Goal: Task Accomplishment & Management: Manage account settings

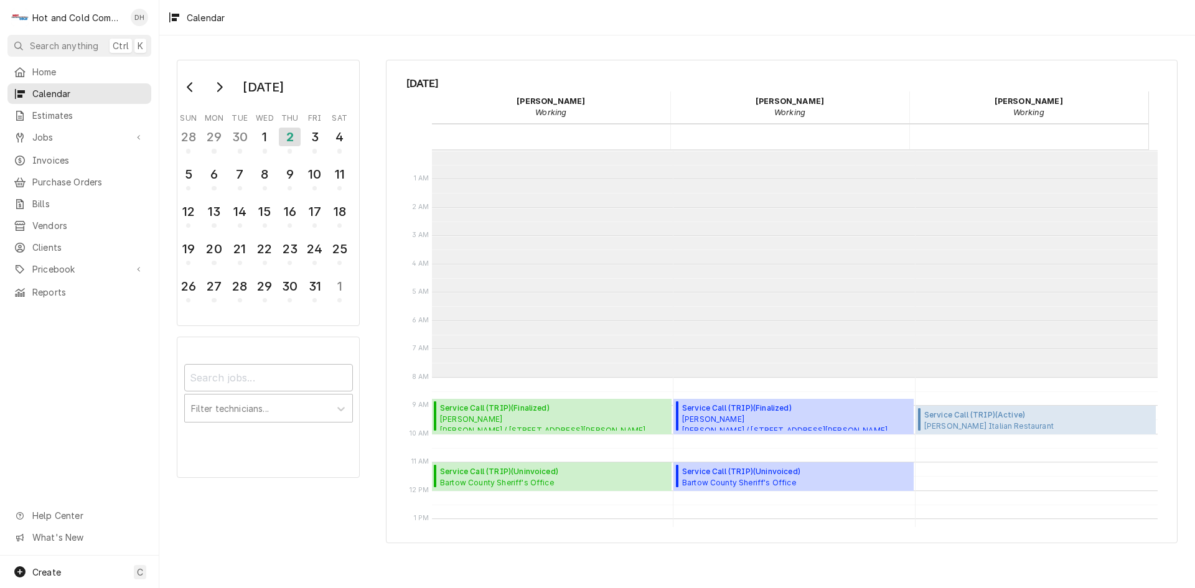
scroll to position [227, 0]
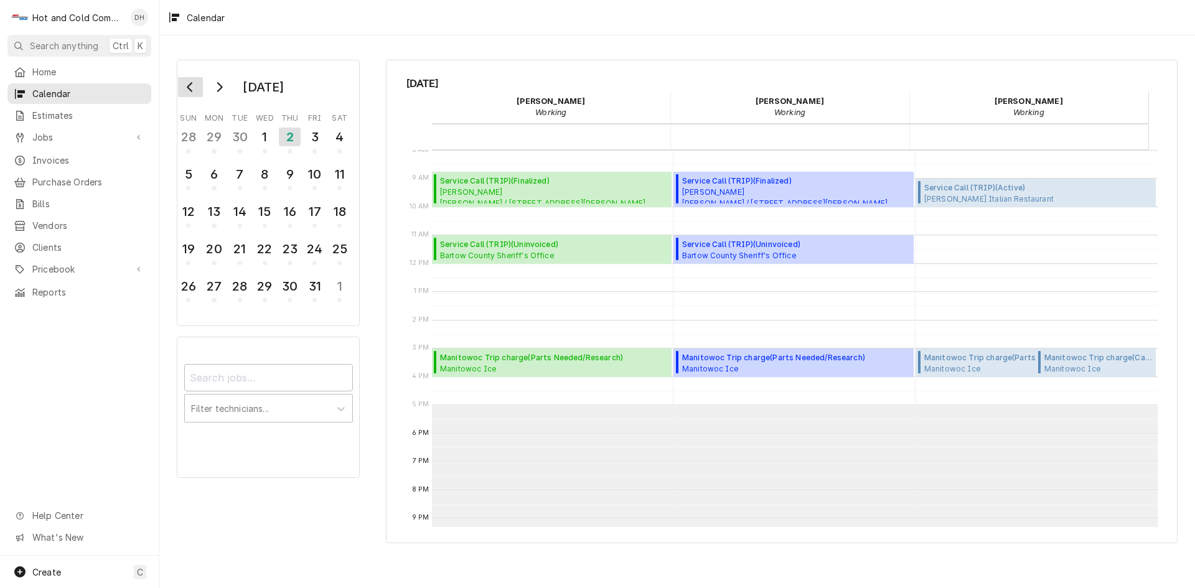
click at [192, 90] on icon "Go to previous month" at bounding box center [190, 87] width 6 height 10
click at [240, 253] on div "23" at bounding box center [240, 248] width 22 height 21
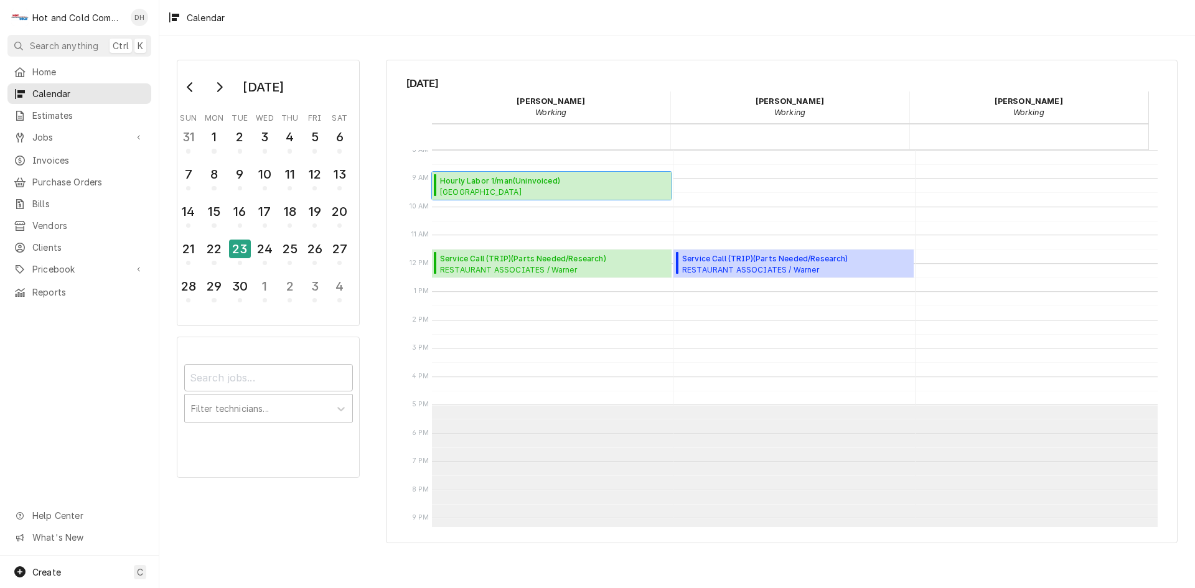
click at [527, 189] on span "Whitefield Academy Lower School / Whitefield Dr SE, Mableton, GA 30126" at bounding box center [509, 192] width 139 height 10
click at [296, 295] on div "2" at bounding box center [290, 286] width 22 height 21
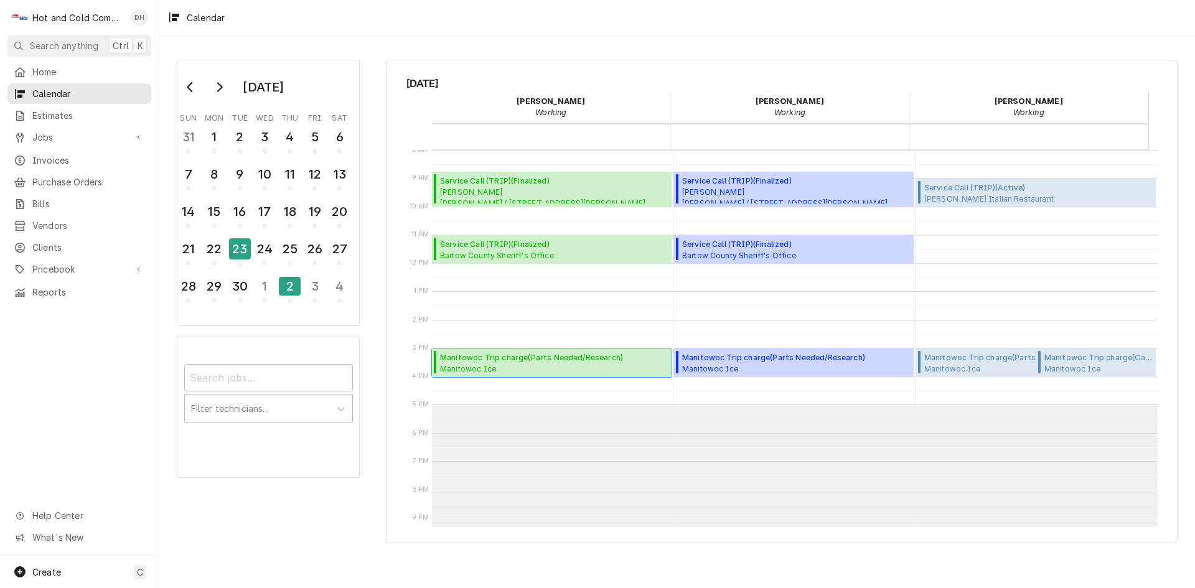
click at [532, 363] on span "Manitowoc Ice Arby's #08349 / 1150 West Ave, Cartersville, GA 30120" at bounding box center [531, 368] width 183 height 10
click at [973, 362] on span "Manitowoc Trip charge ( Parts Needed/Research )" at bounding box center [1015, 357] width 183 height 11
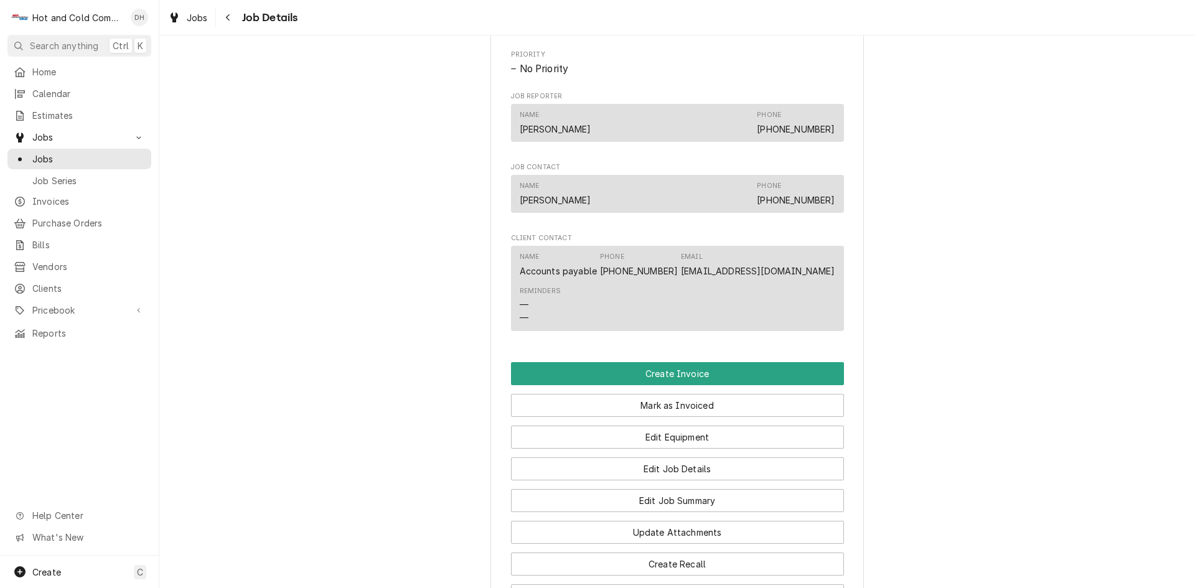
scroll to position [830, 0]
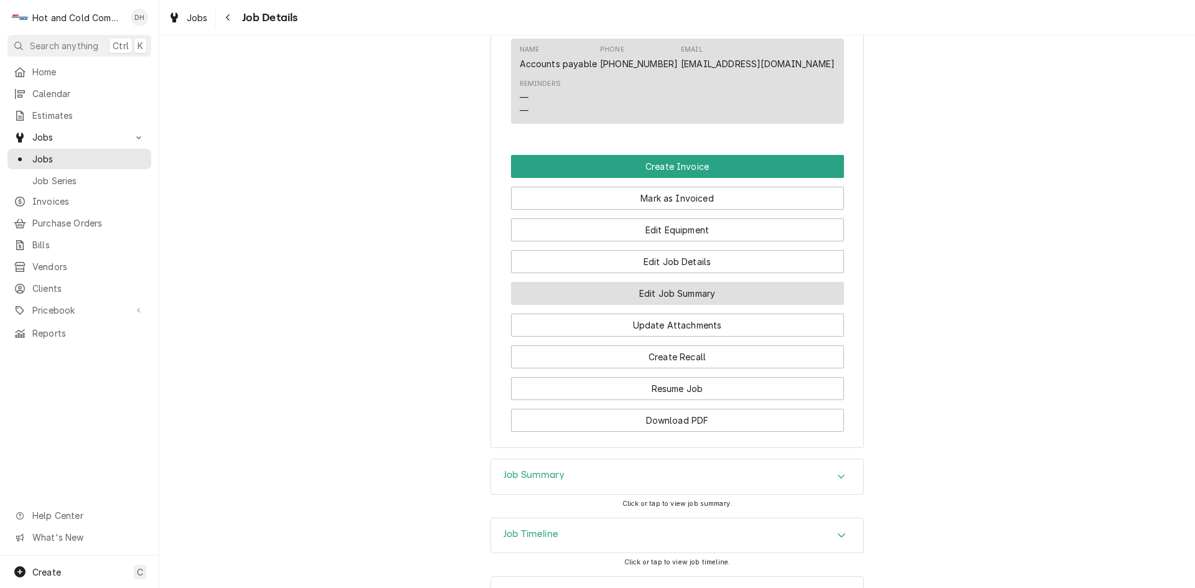
click at [708, 305] on button "Edit Job Summary" at bounding box center [677, 293] width 333 height 23
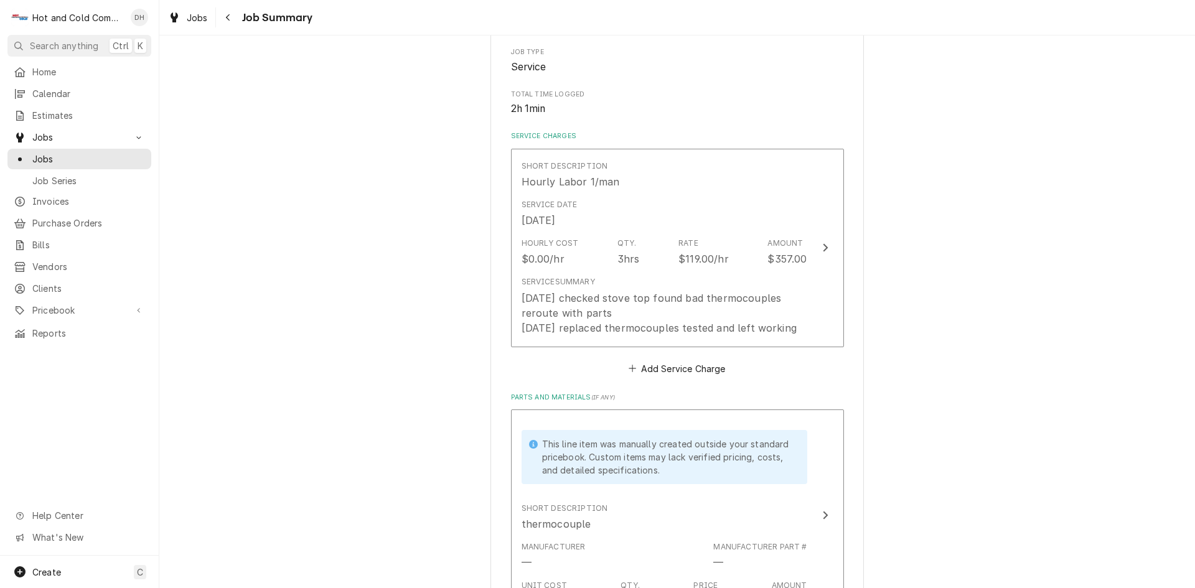
scroll to position [415, 0]
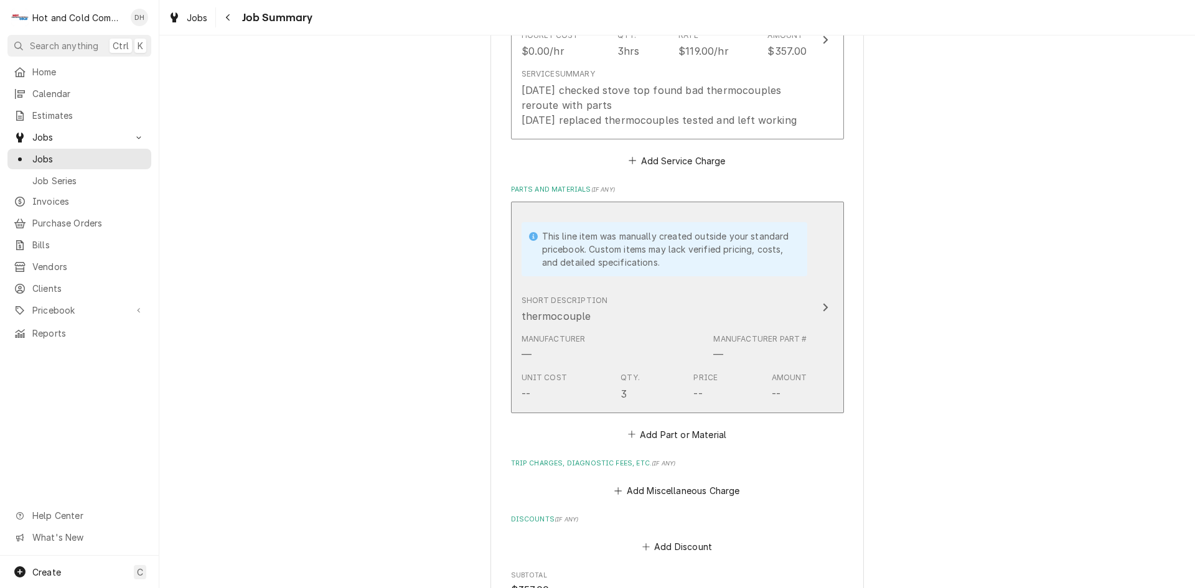
click at [793, 274] on div "This line item was manually created outside your standard pricebook. Custom ite…" at bounding box center [664, 249] width 286 height 54
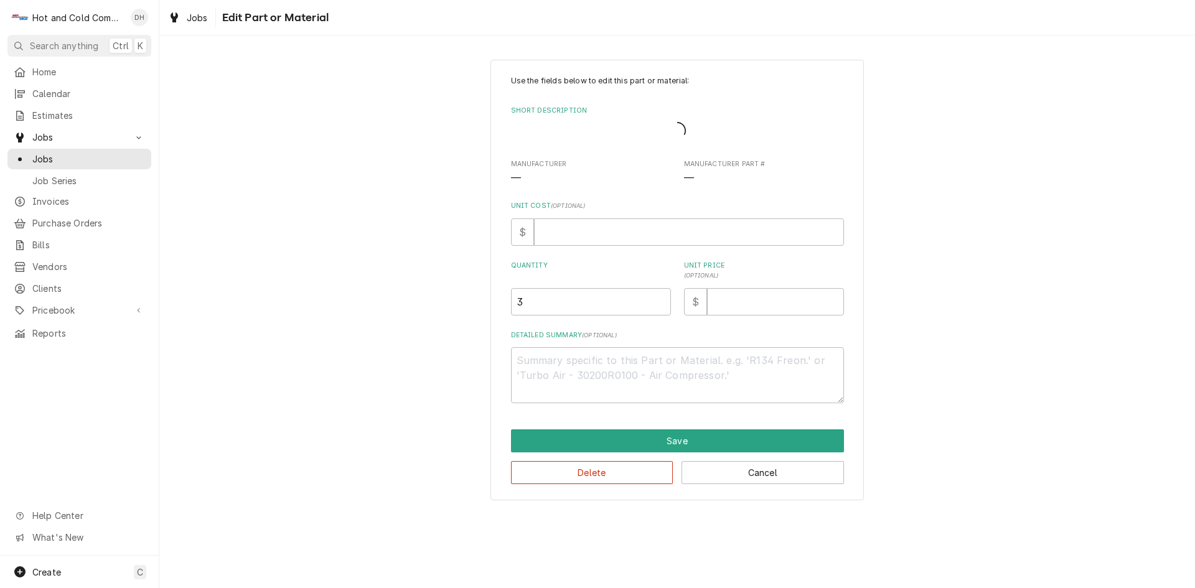
type textarea "x"
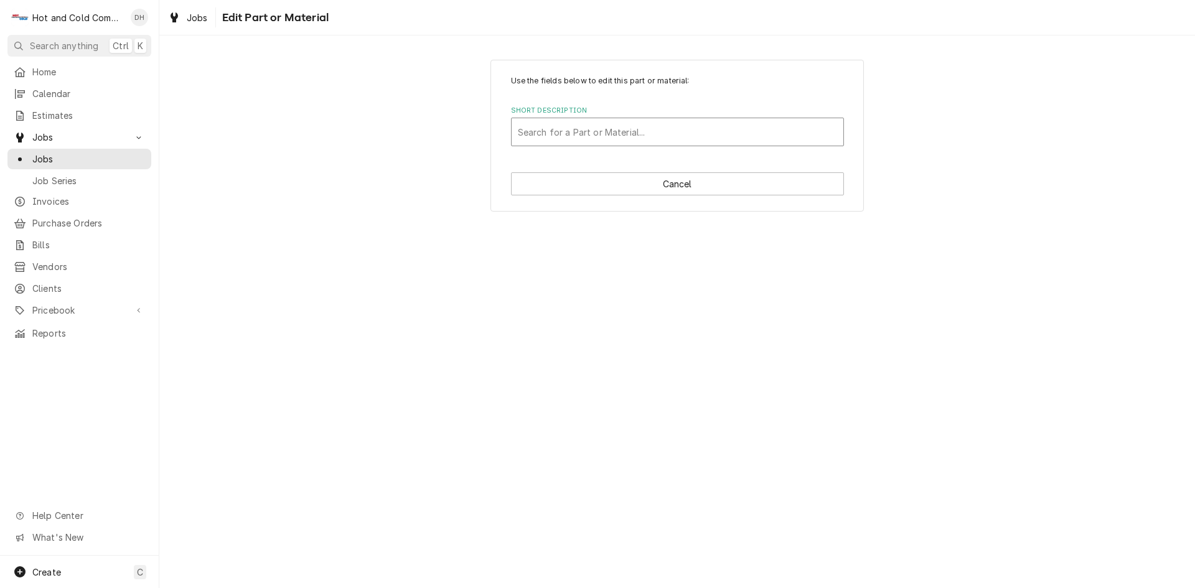
click at [636, 134] on div "Short Description" at bounding box center [677, 132] width 319 height 22
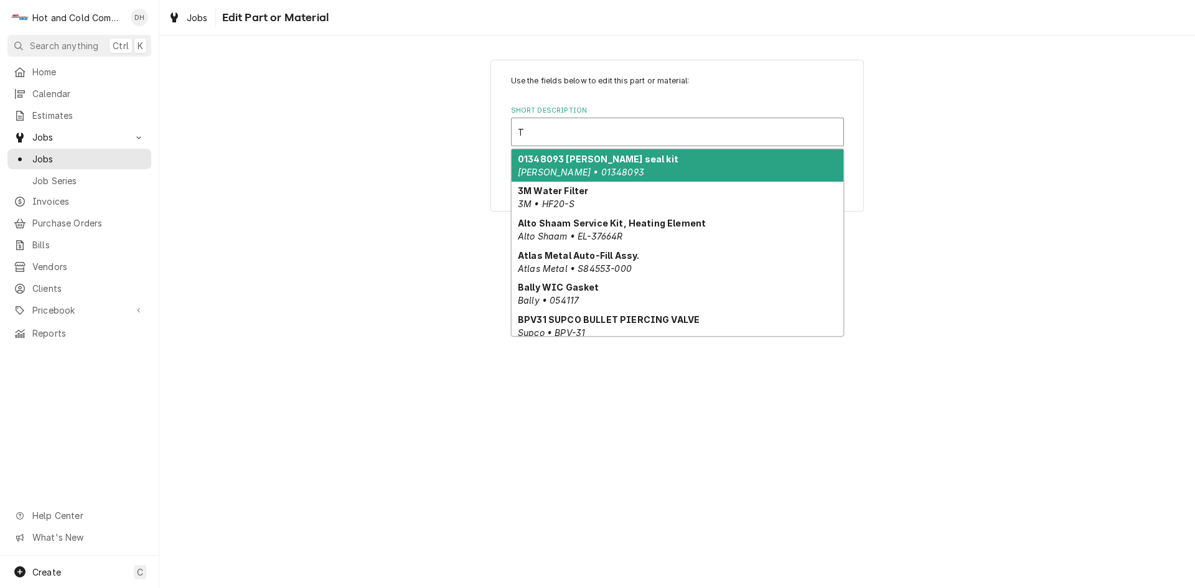
type input "Th"
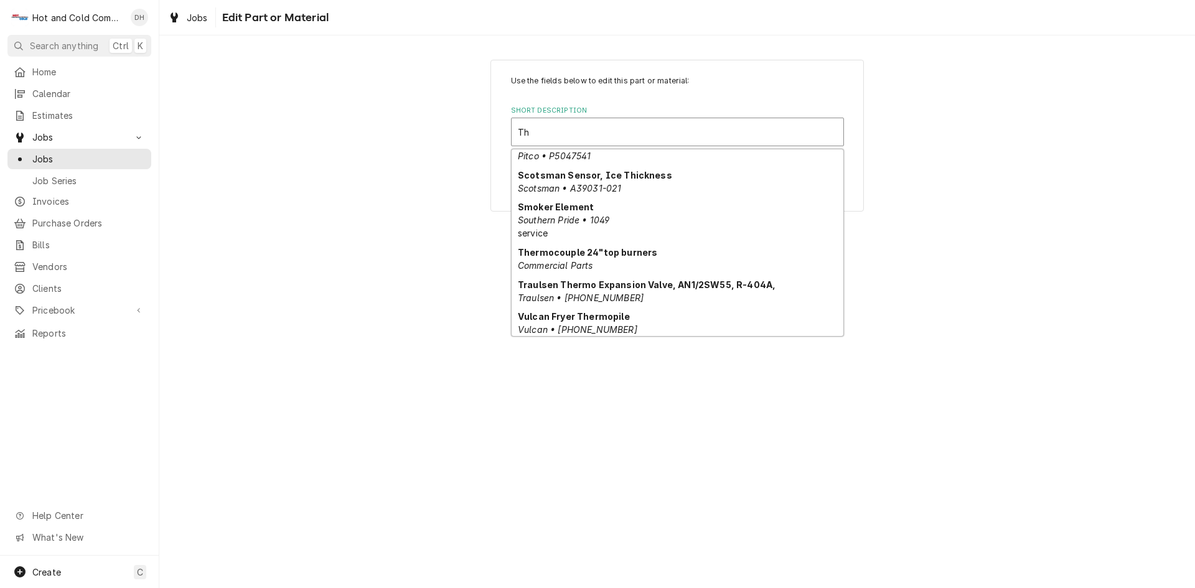
scroll to position [683, 0]
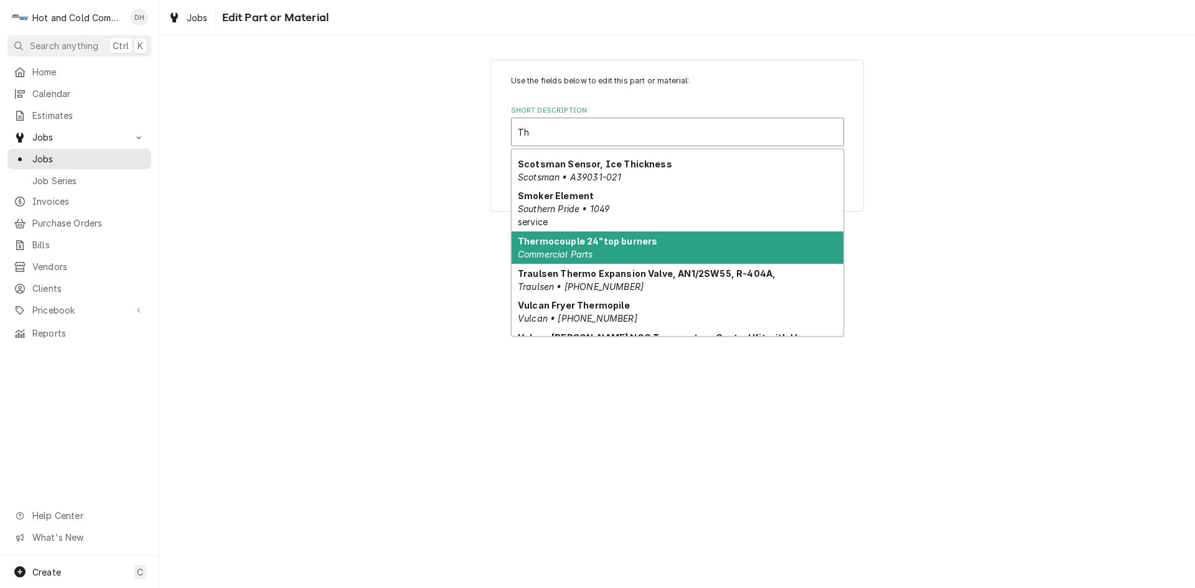
click at [667, 235] on div "Thermocouple 24"top burners Commercial Parts" at bounding box center [678, 248] width 332 height 32
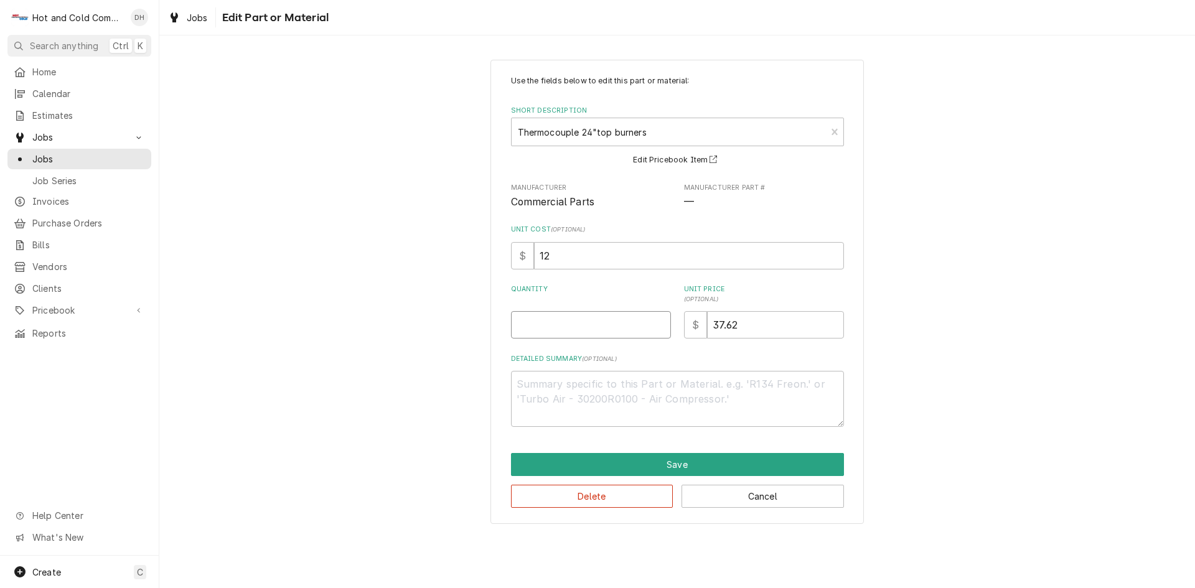
click at [558, 324] on input "Quantity" at bounding box center [591, 324] width 160 height 27
type textarea "x"
type input "3"
click at [673, 459] on button "Save" at bounding box center [677, 464] width 333 height 23
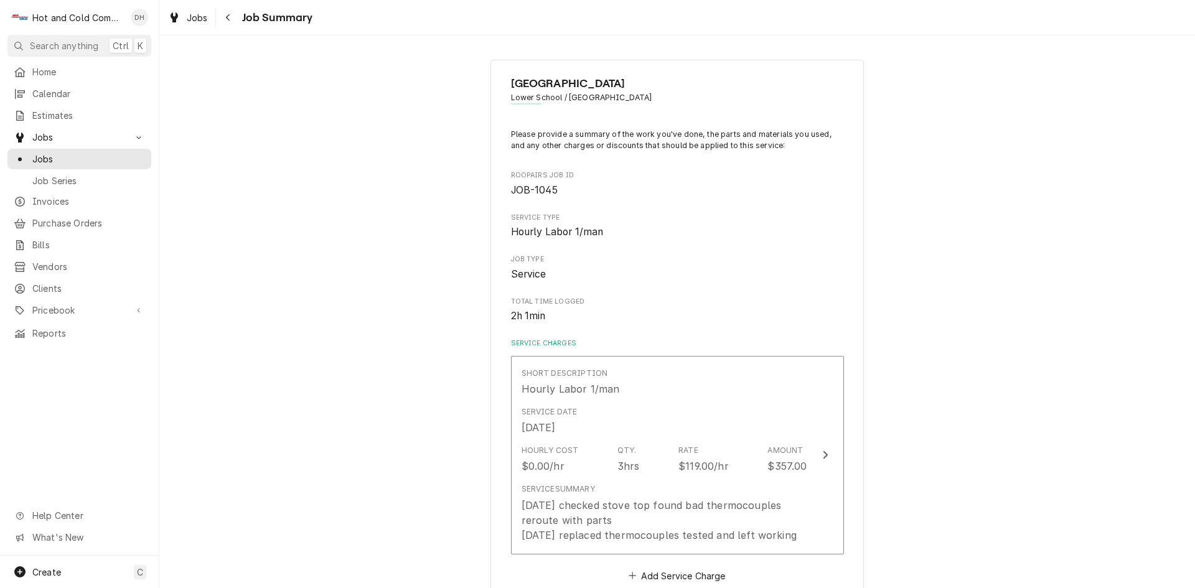
scroll to position [415, 0]
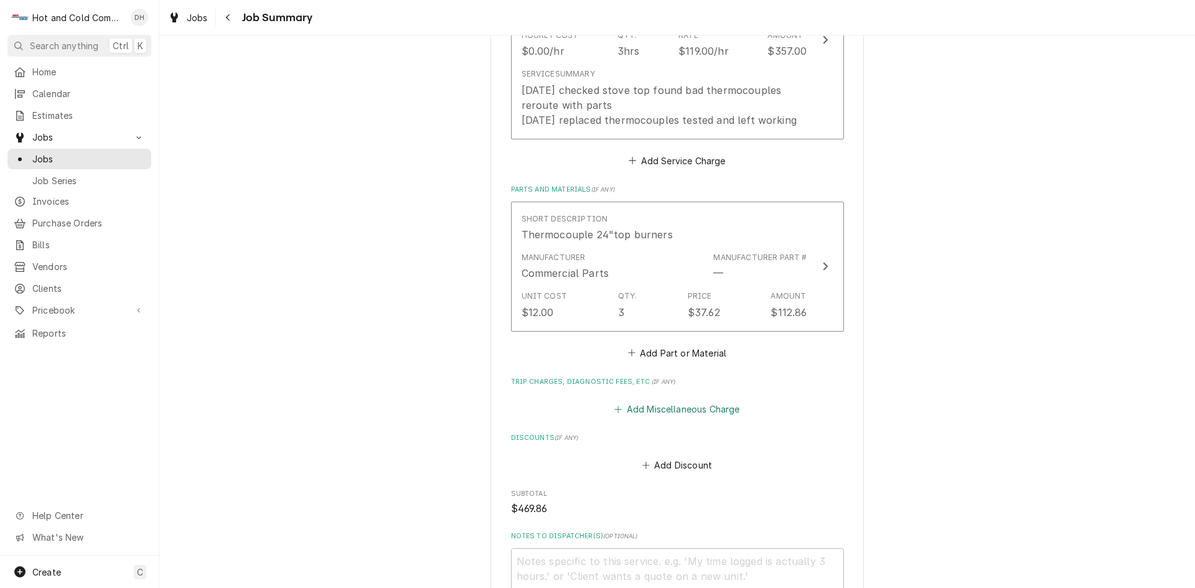
click at [686, 411] on button "Add Miscellaneous Charge" at bounding box center [676, 409] width 129 height 17
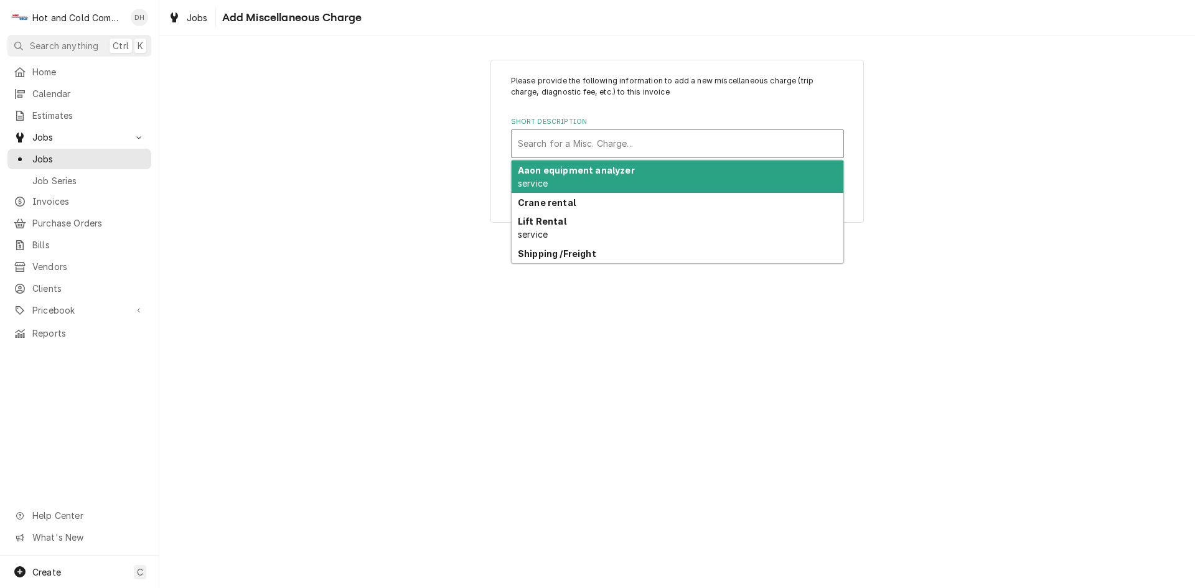
click at [592, 144] on div "Short Description" at bounding box center [677, 144] width 319 height 22
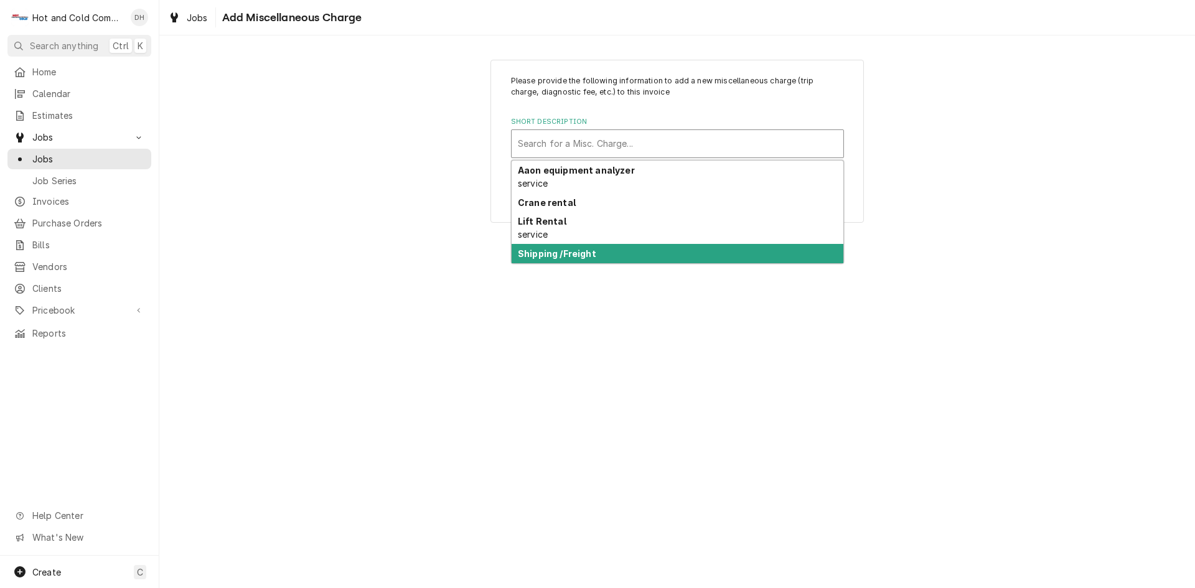
click at [599, 250] on div "Shipping /Freight" at bounding box center [678, 253] width 332 height 19
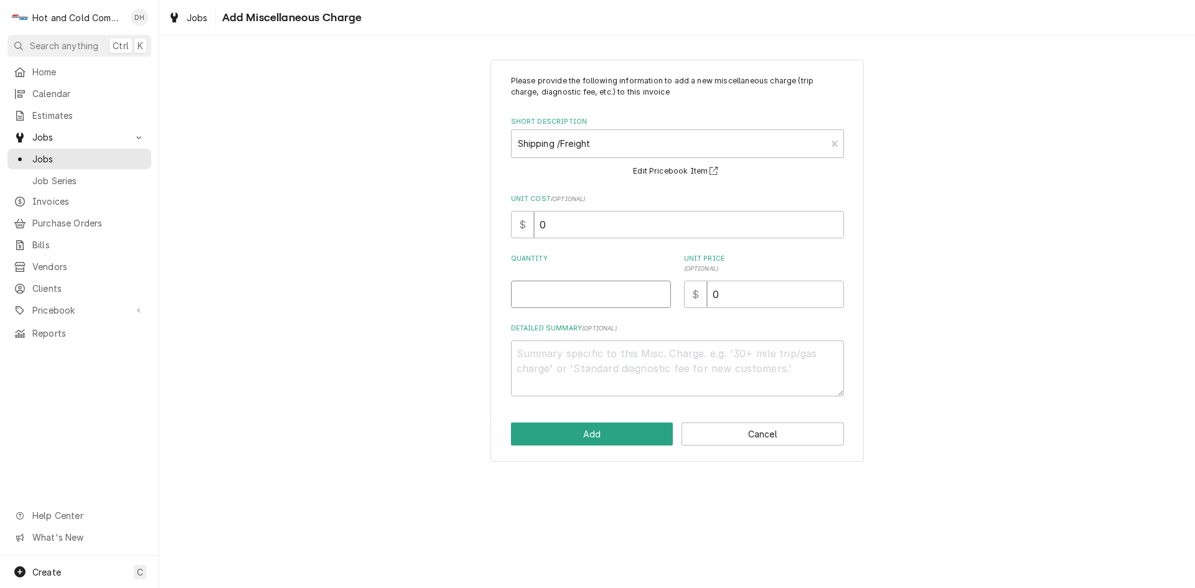
click at [548, 295] on input "Quantity" at bounding box center [591, 294] width 160 height 27
type textarea "x"
type input "1"
click at [760, 304] on input "0" at bounding box center [775, 294] width 137 height 27
type textarea "x"
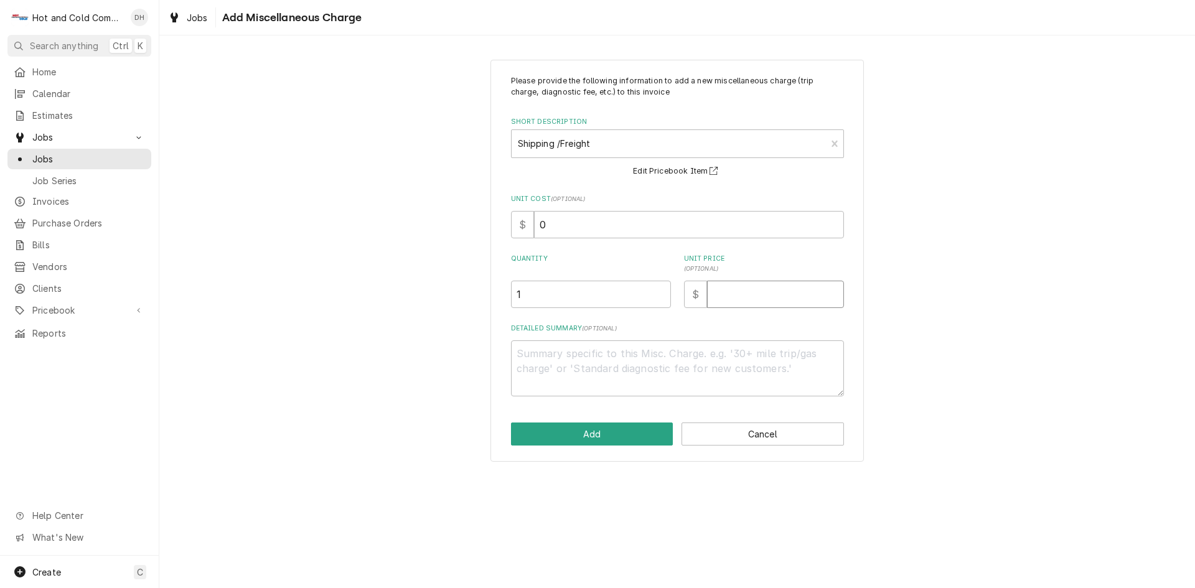
type textarea "x"
type input "2"
type textarea "x"
type input "22"
type textarea "x"
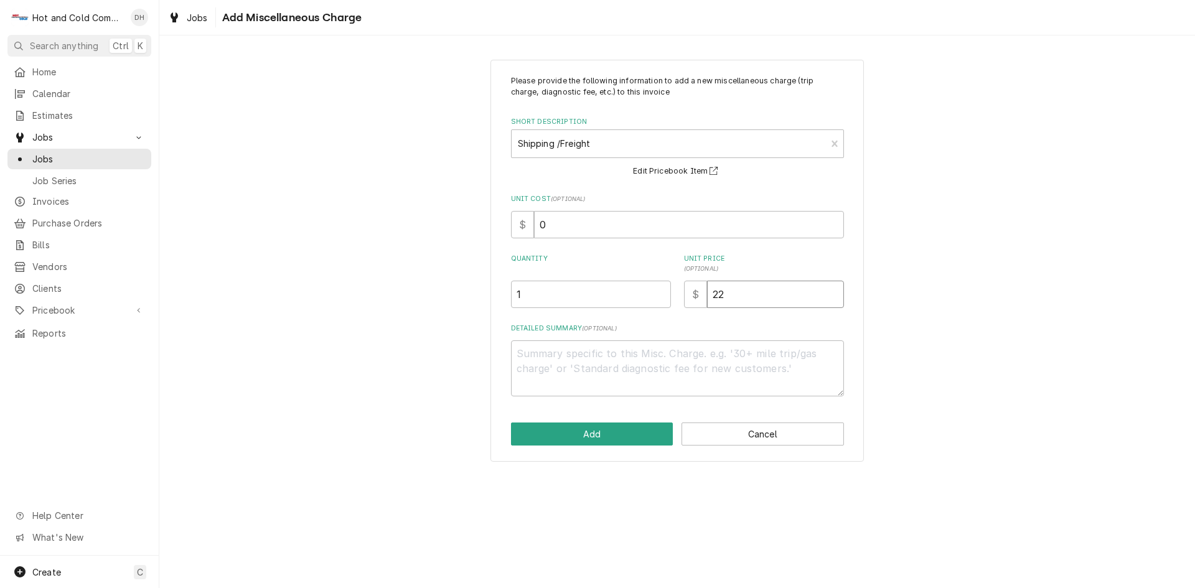
type input "22.4"
type textarea "x"
type input "22.49"
click at [619, 437] on button "Add" at bounding box center [592, 434] width 162 height 23
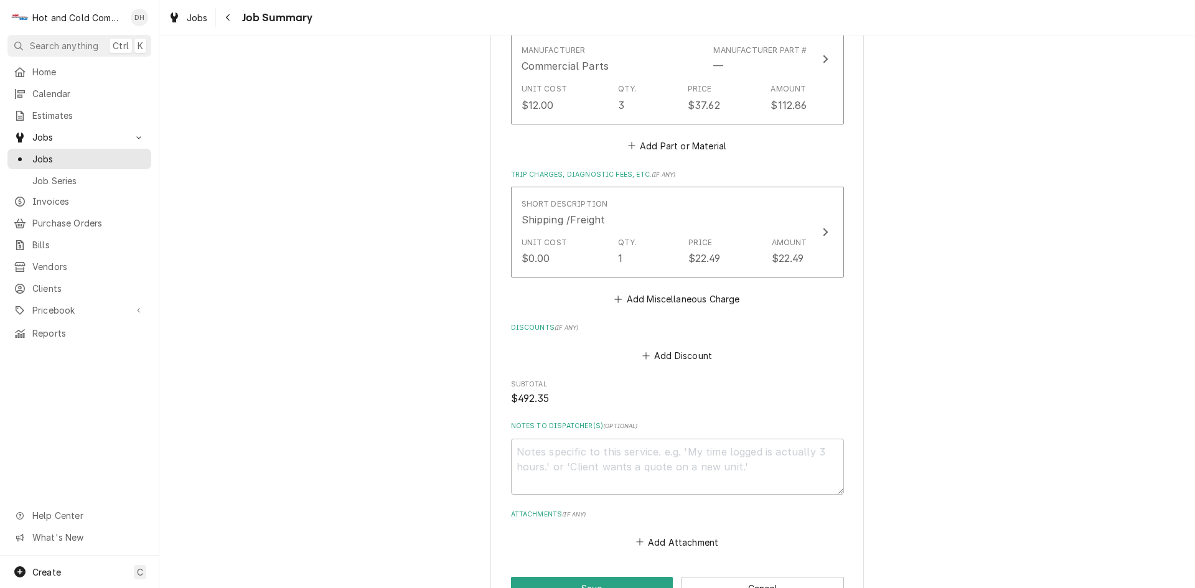
scroll to position [720, 0]
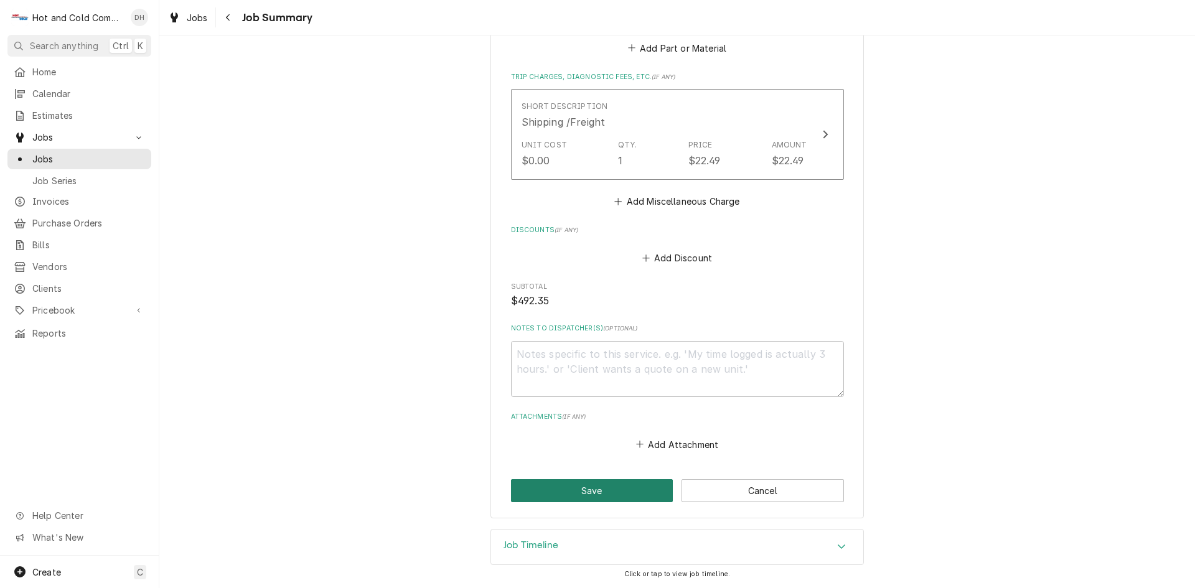
click at [606, 490] on button "Save" at bounding box center [592, 490] width 162 height 23
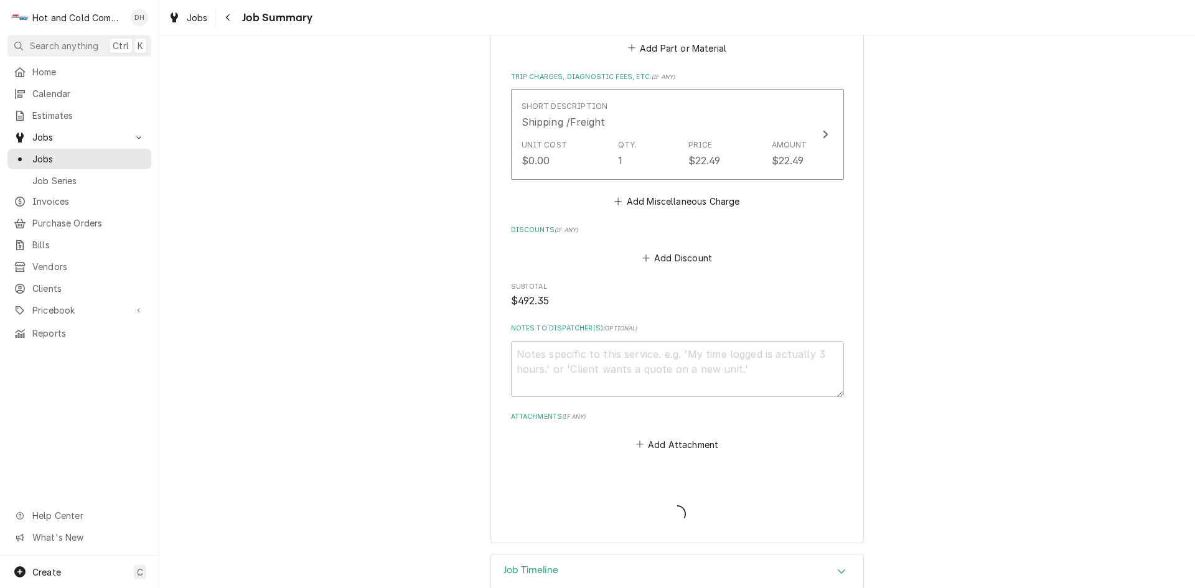
type textarea "x"
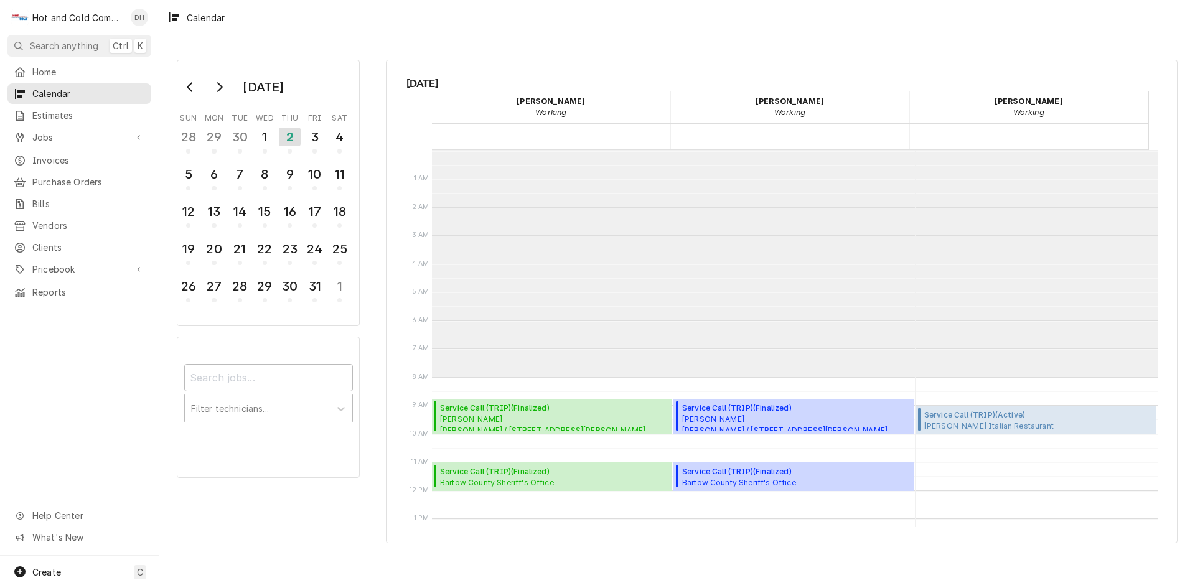
scroll to position [227, 0]
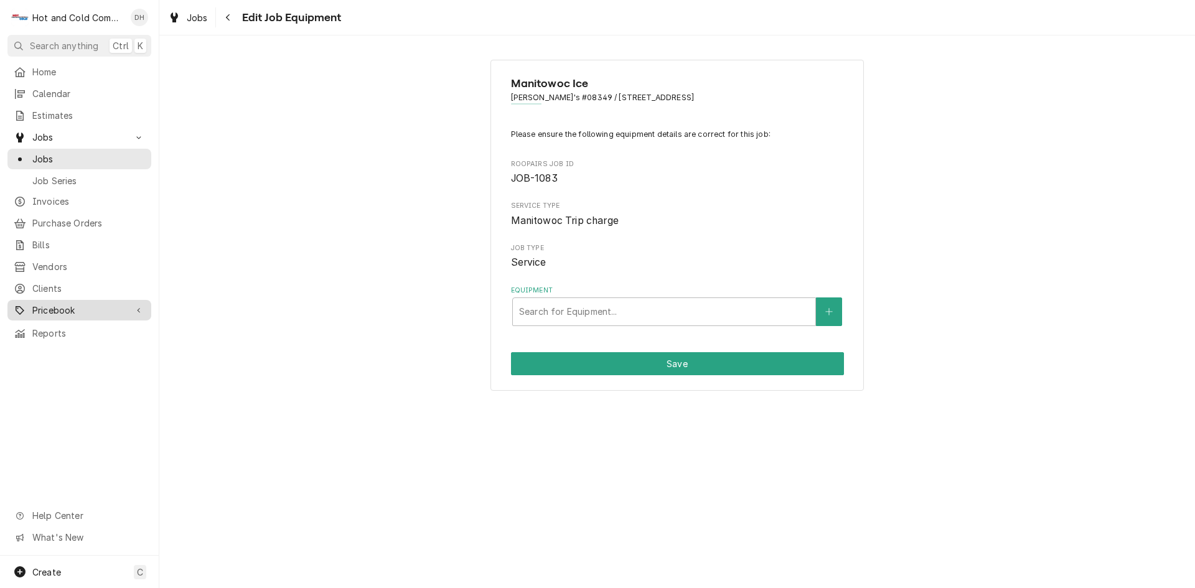
click at [59, 304] on span "Pricebook" at bounding box center [79, 310] width 94 height 13
click at [79, 347] on span "Parts & Materials" at bounding box center [88, 353] width 113 height 13
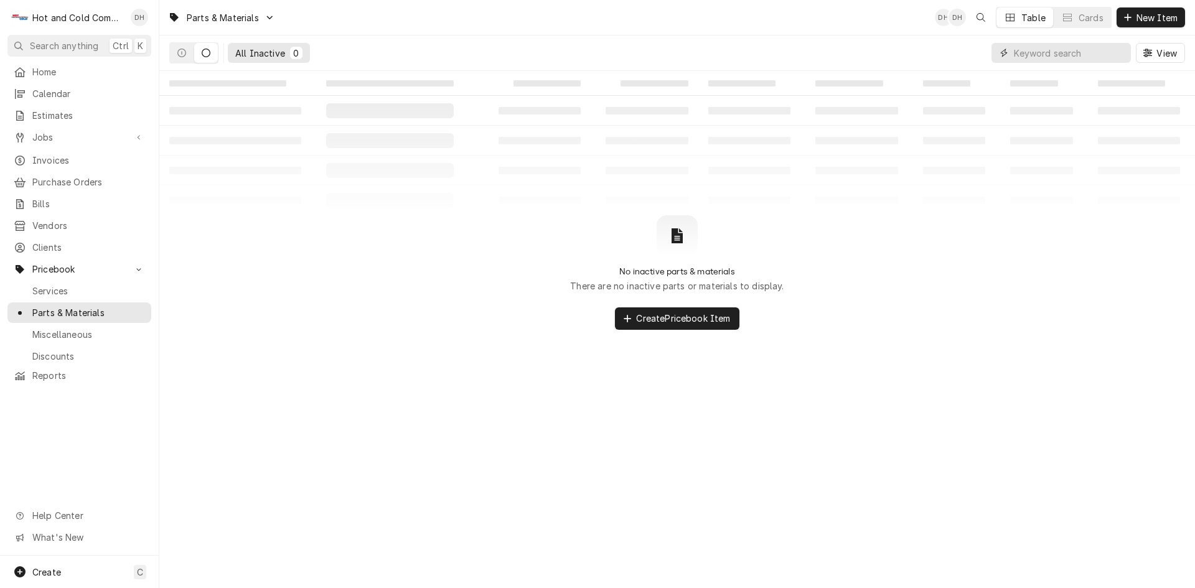
click at [1062, 58] on input "Dynamic Content Wrapper" at bounding box center [1069, 53] width 111 height 20
type input "Thermocouple"
click at [268, 51] on div "All Inactive" at bounding box center [260, 53] width 50 height 13
click at [179, 54] on icon "Dynamic Content Wrapper" at bounding box center [181, 53] width 9 height 9
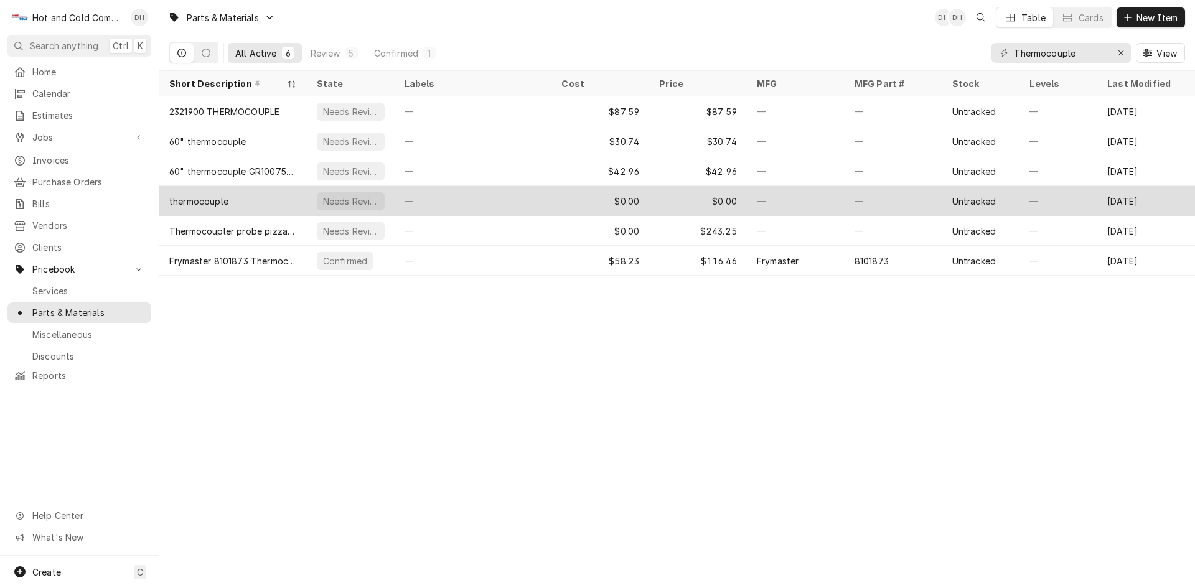
click at [580, 194] on div "$0.00" at bounding box center [600, 201] width 98 height 30
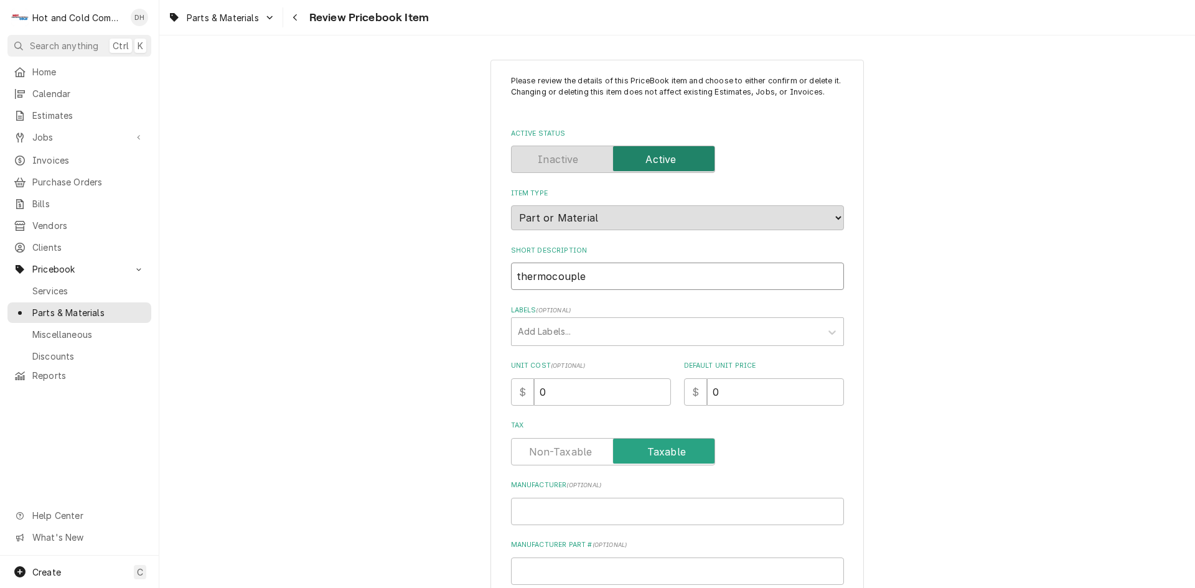
click at [615, 284] on input "thermocouple" at bounding box center [677, 276] width 333 height 27
type textarea "x"
type input "thermocoupl"
type textarea "x"
type input "thermocoup"
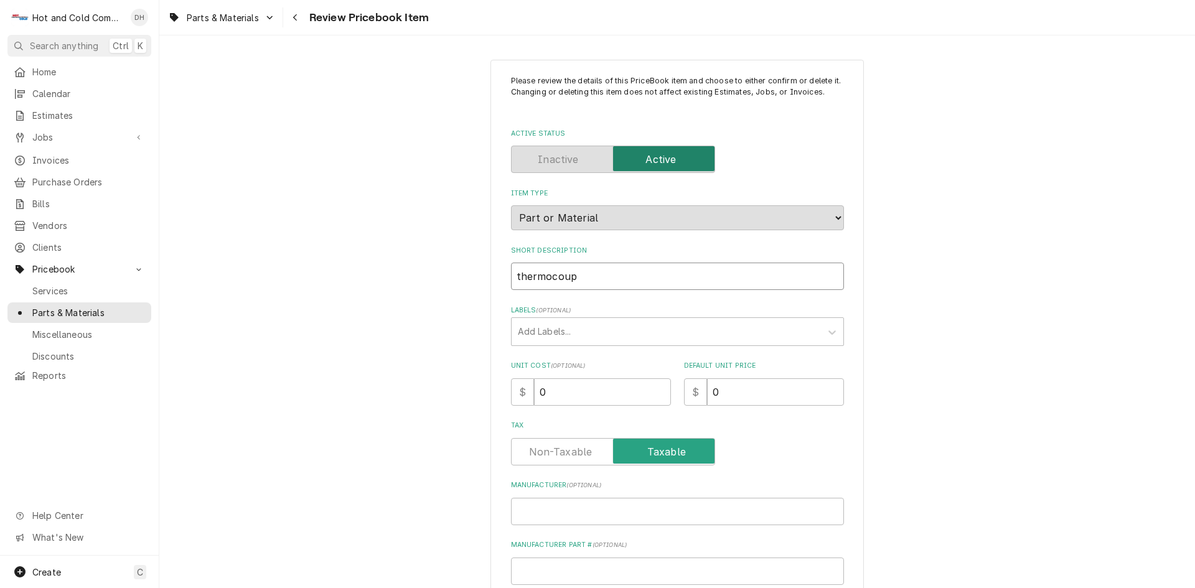
type textarea "x"
type input "thermocou"
type textarea "x"
type input "thermoco"
type textarea "x"
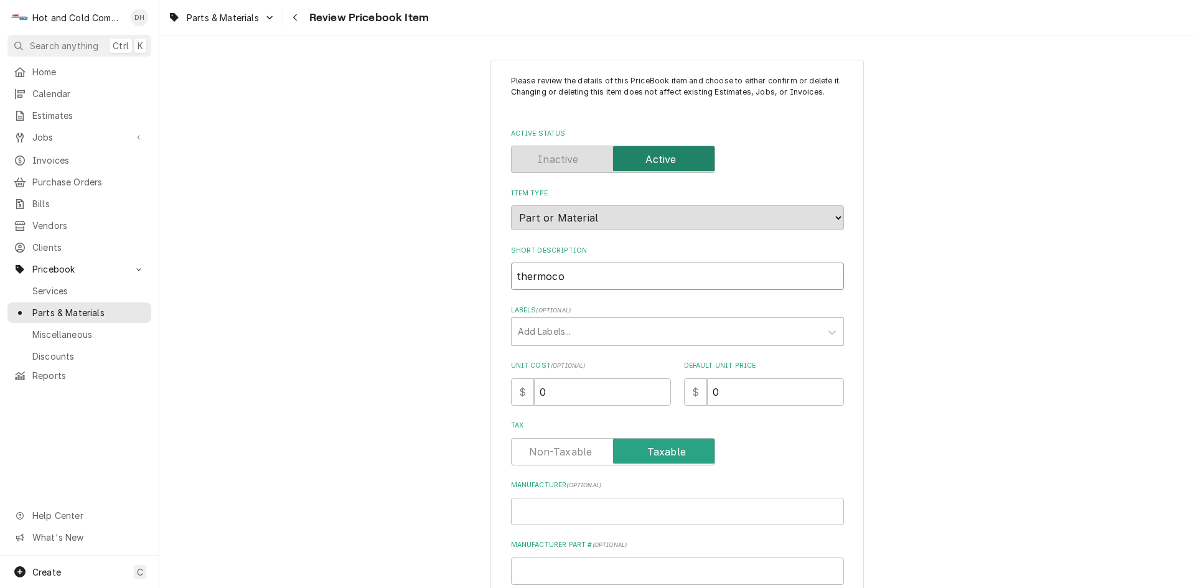
type input "thermoc"
type textarea "x"
type input "thermo"
type textarea "x"
type input "therm"
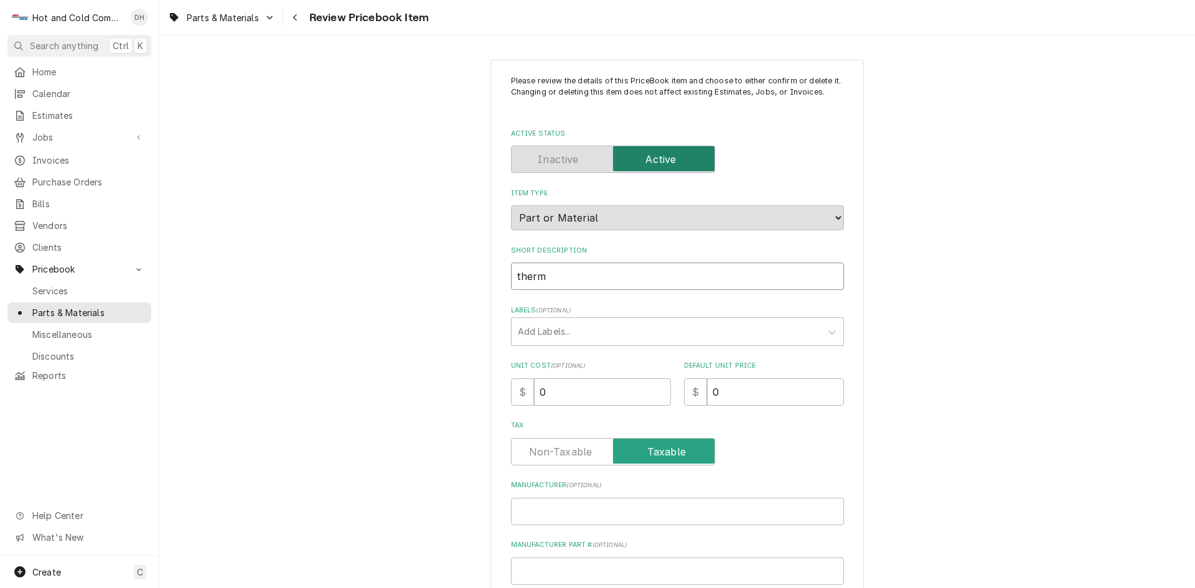
type textarea "x"
type input "ther"
type textarea "x"
type input "the"
type textarea "x"
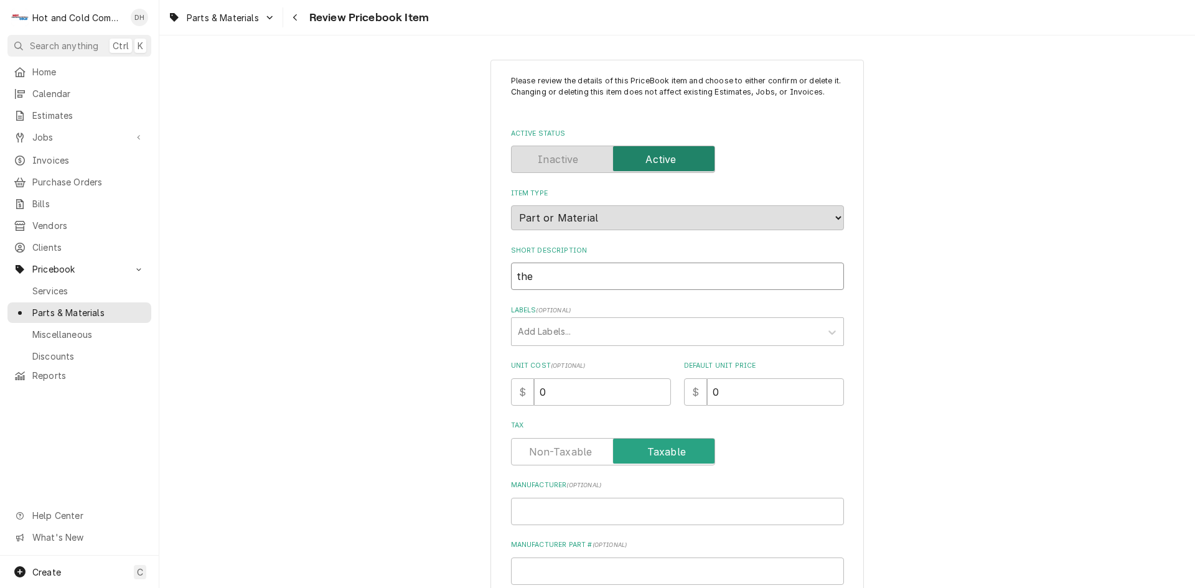
type input "th"
type textarea "x"
type input "t"
type textarea "x"
click at [564, 280] on input "Short Description" at bounding box center [677, 276] width 333 height 27
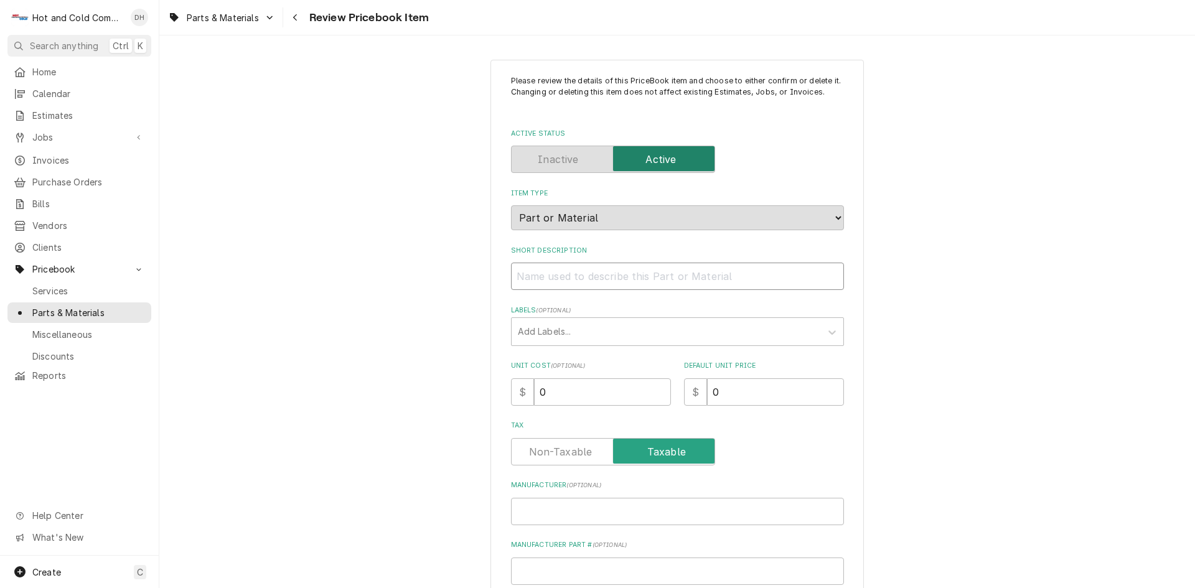
type textarea "x"
type input "T"
type textarea "x"
type input "Th"
type textarea "x"
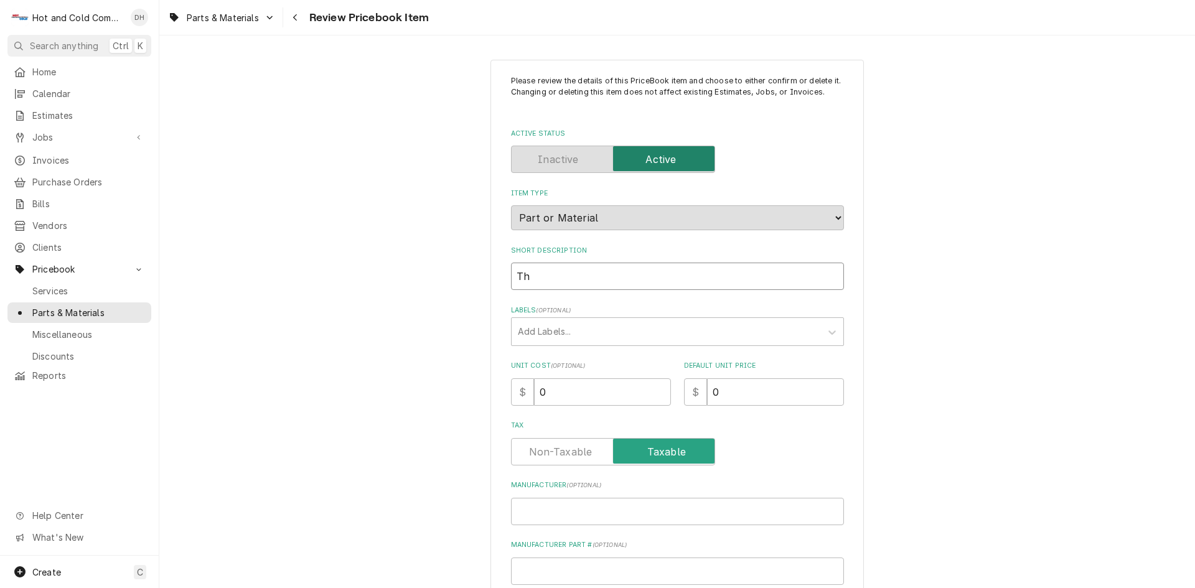
type input "The"
type textarea "x"
type input "Ther"
type textarea "x"
type input "Therm"
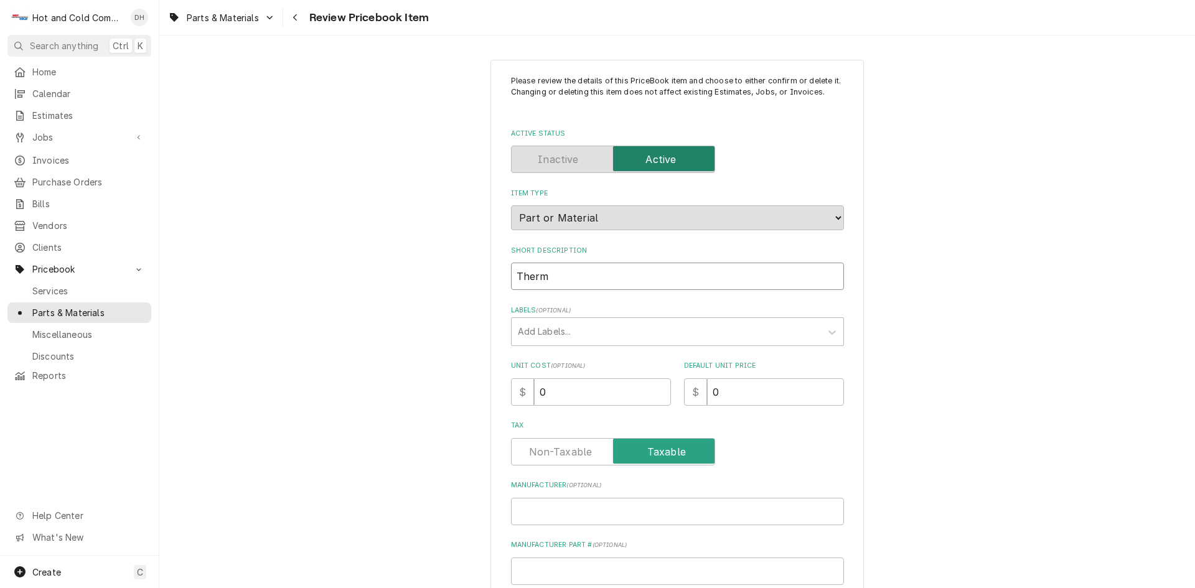
type textarea "x"
type input "Thermo"
type textarea "x"
type input "Thermoc"
type textarea "x"
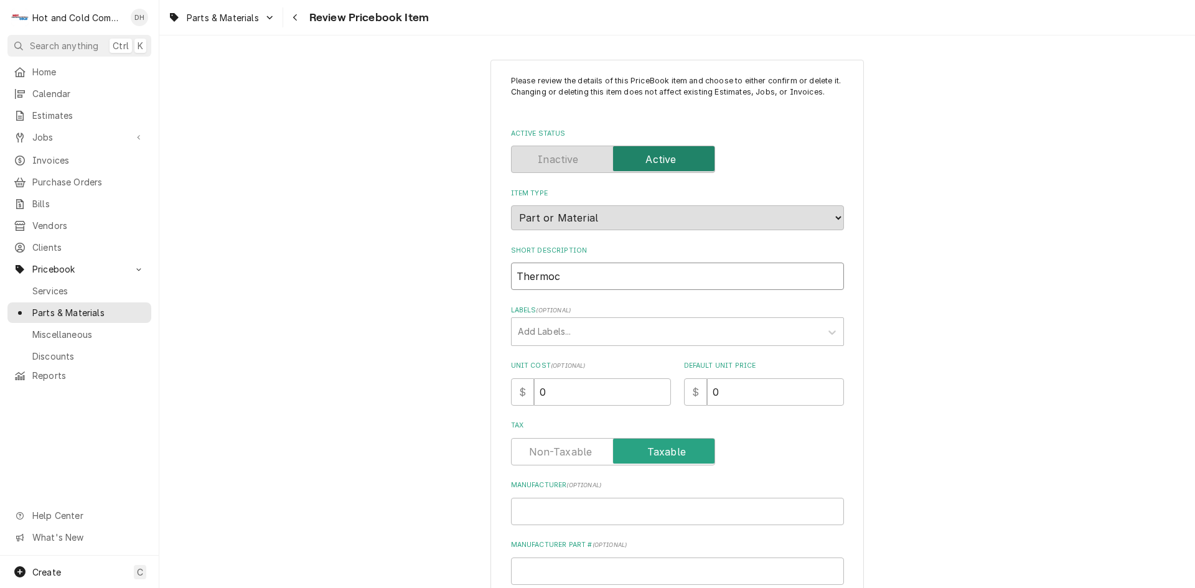
type input "Thermoco"
type textarea "x"
type input "Thermocou"
type textarea "x"
type input "Thermocoup"
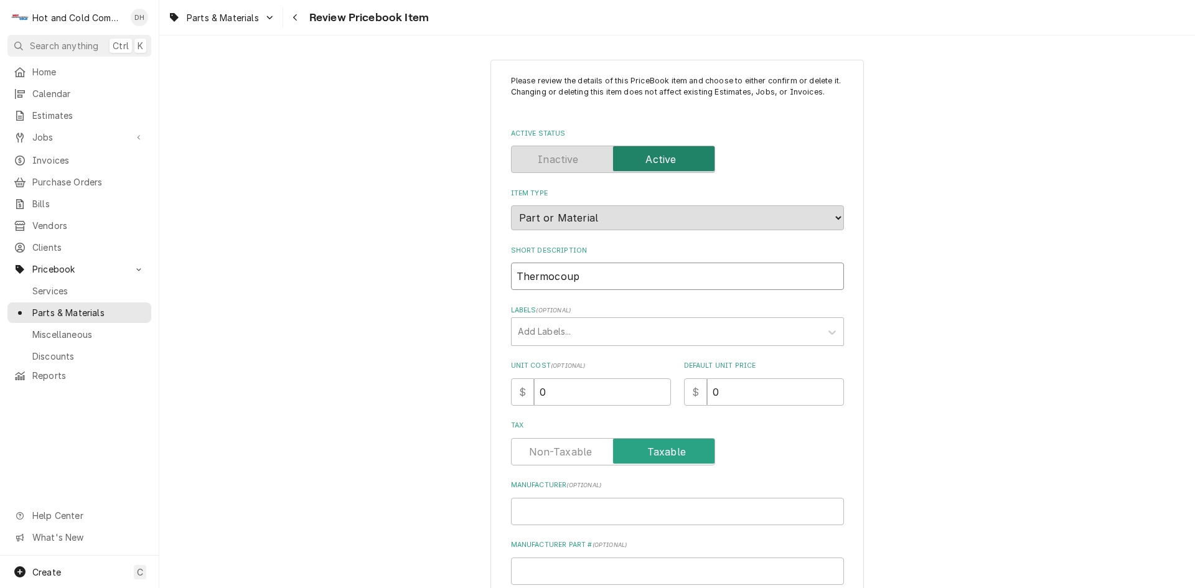
type textarea "x"
type input "Thermocoupl"
type textarea "x"
type input "Thermocouple"
type textarea "x"
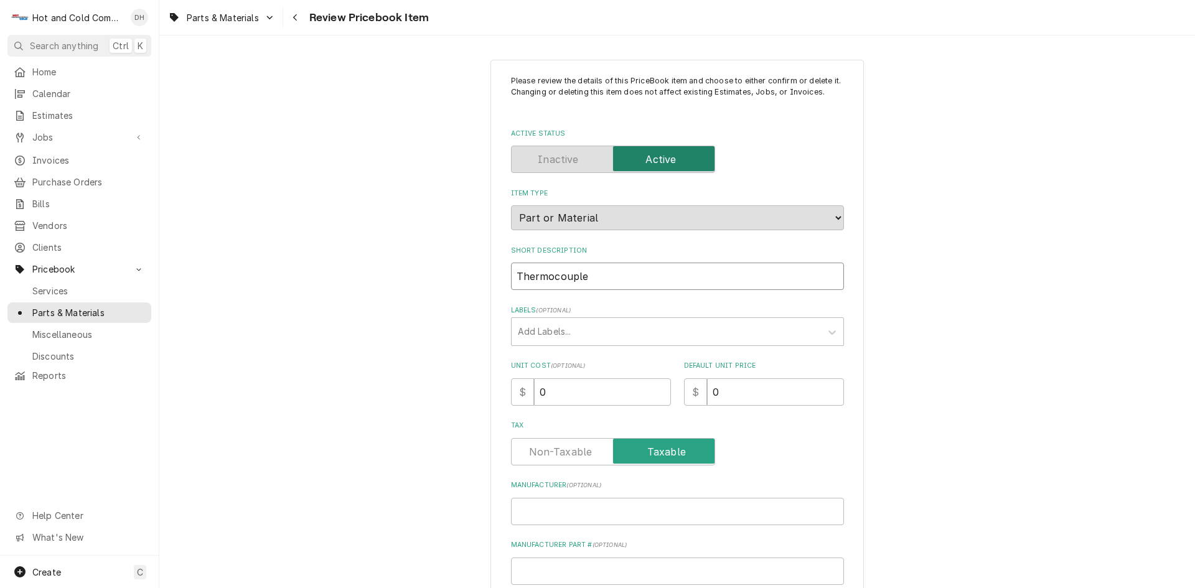
type input "Thermocouple"
type textarea "x"
type input "Thermocouple 2"
type textarea "x"
type input "Thermocouple 24"
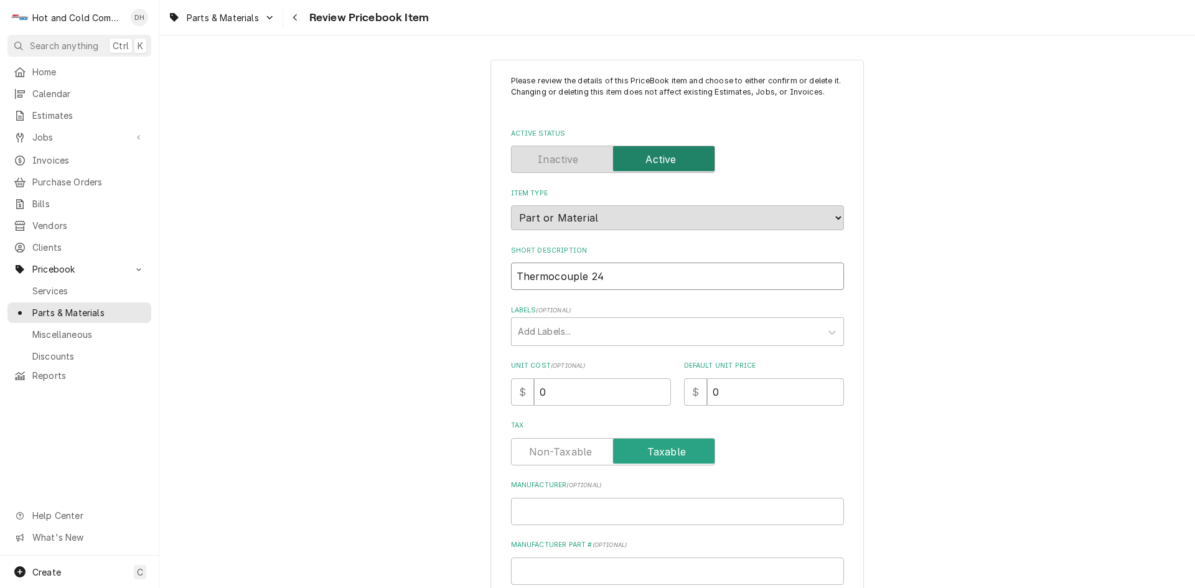
type textarea "x"
type input "Thermocouple 24""
type textarea "x"
type input "Thermocouple 24"t"
type textarea "x"
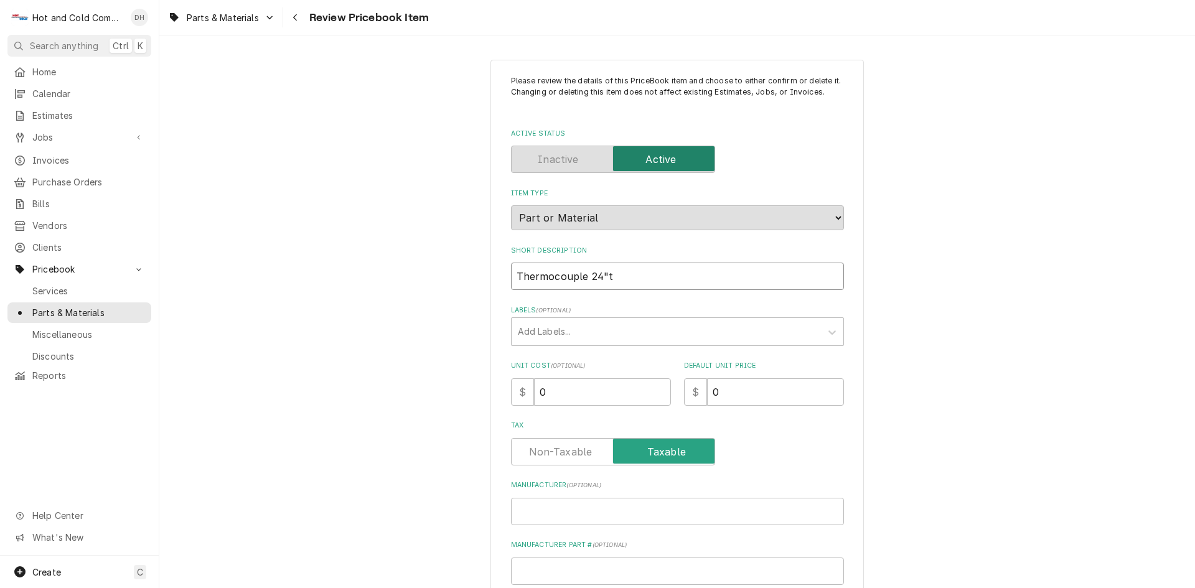
type input "Thermocouple 24"to"
type textarea "x"
type input "Thermocouple 24"top"
type textarea "x"
type input "Thermocouple 24"top"
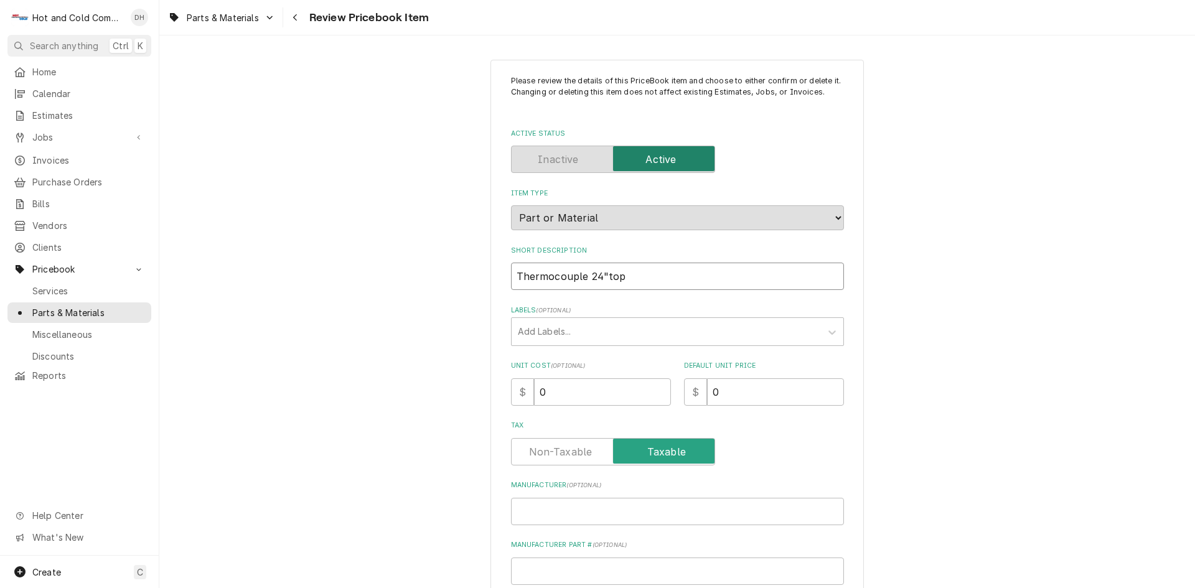
type textarea "x"
type input "Thermocouple 24"top b"
type textarea "x"
type input "Thermocouple 24"top bu"
type textarea "x"
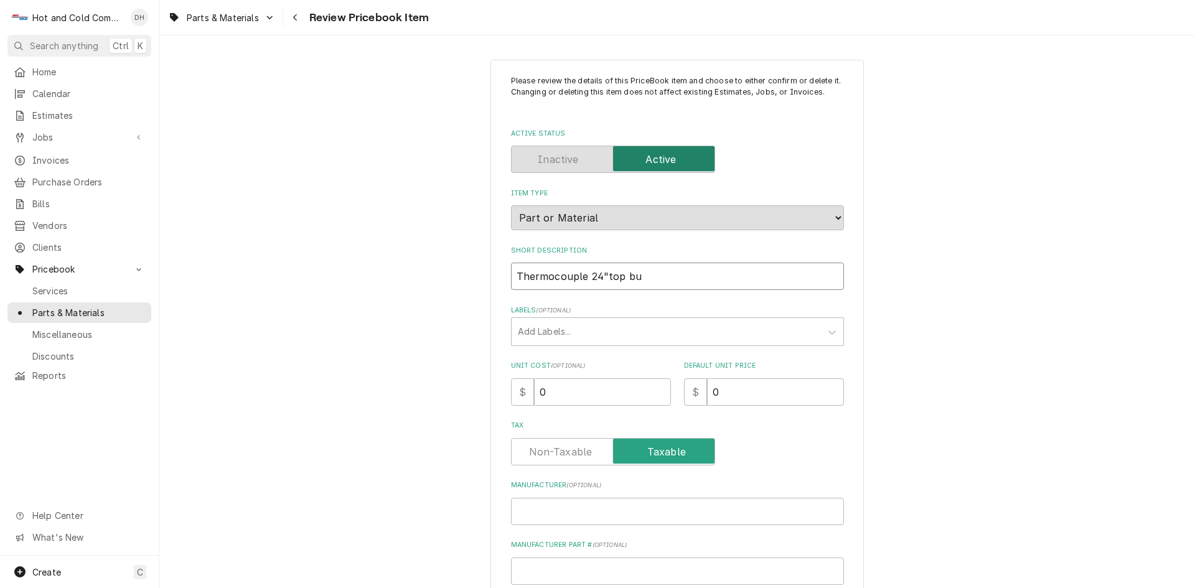
type input "Thermocouple 24"top bur"
type textarea "x"
type input "Thermocouple 24"top burn"
type textarea "x"
type input "Thermocouple 24"top burne"
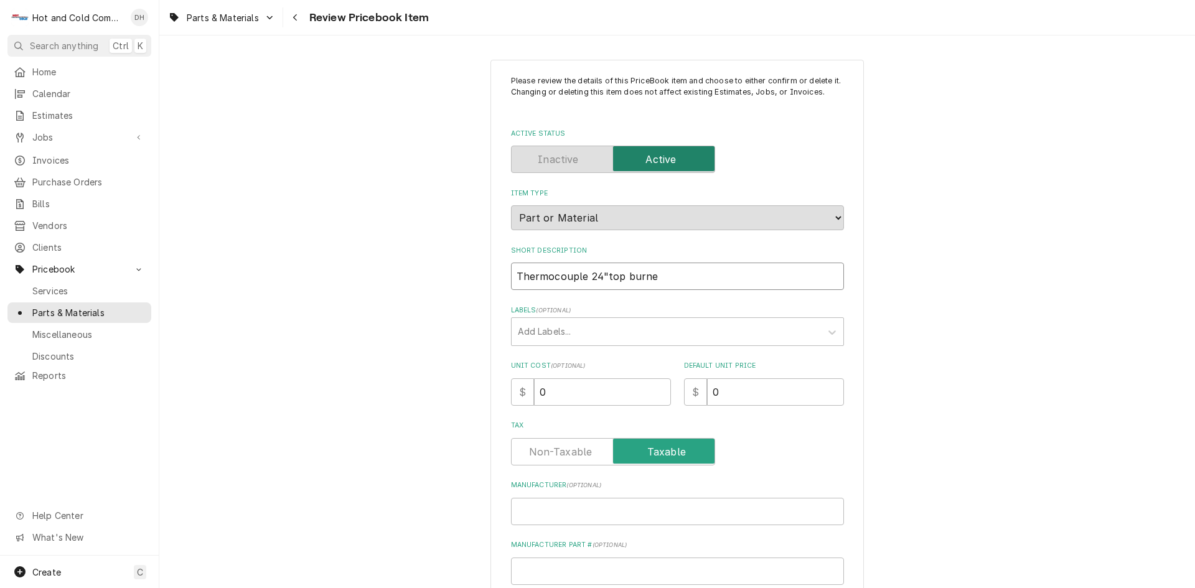
type textarea "x"
type input "Thermocouple 24"top burner"
type textarea "x"
type input "Thermocouple 24"top burners"
click at [775, 401] on input "0" at bounding box center [775, 391] width 137 height 27
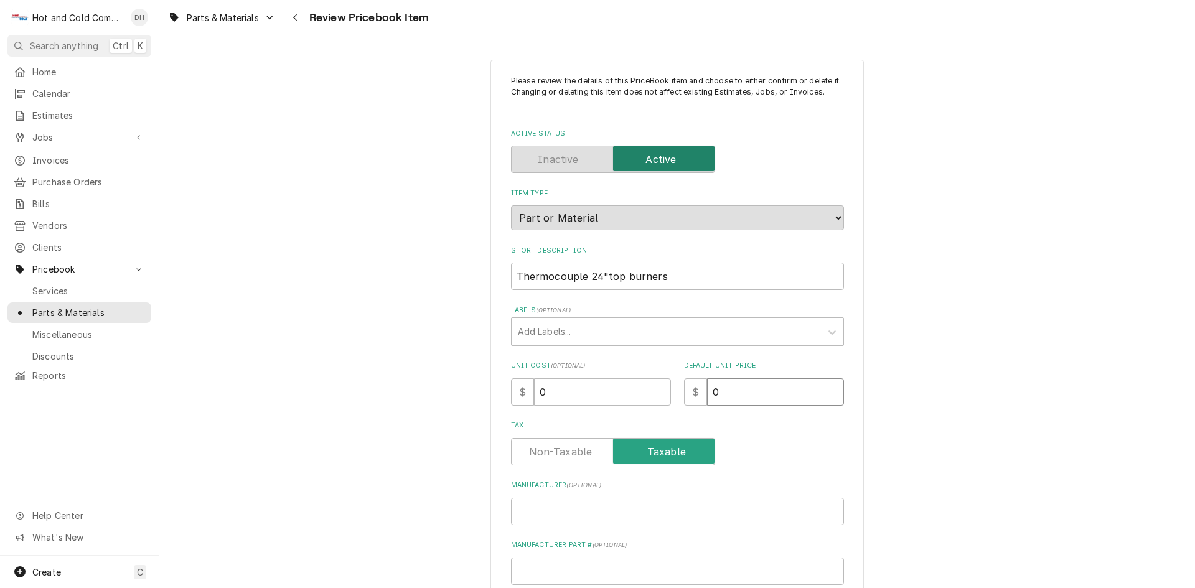
type textarea "x"
type input "3"
type textarea "x"
type input "37"
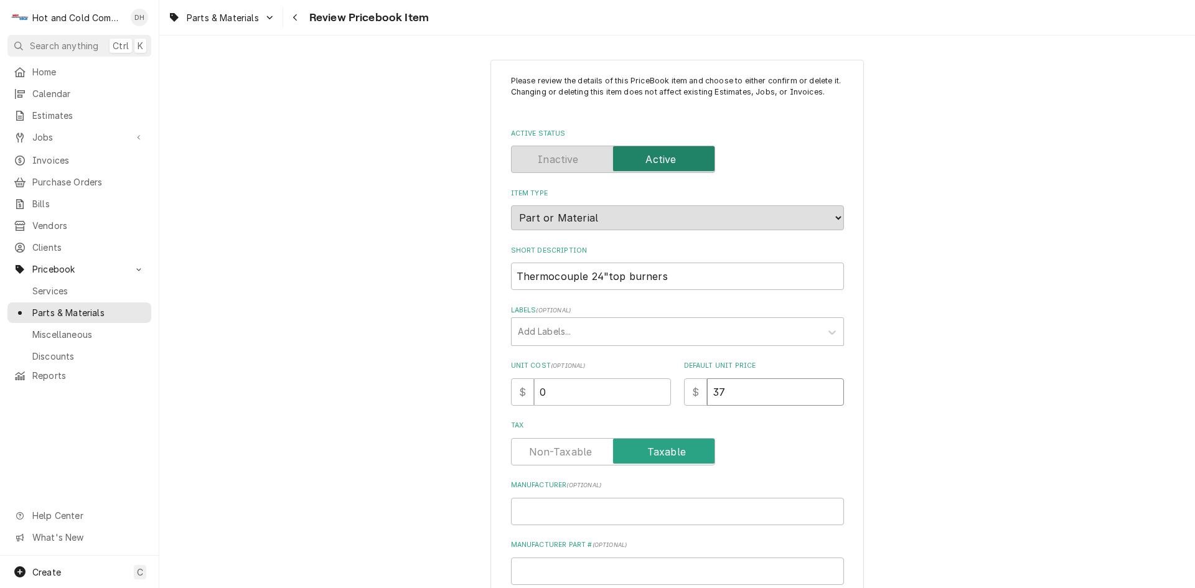
type textarea "x"
type input "37.6"
type textarea "x"
type input "37.62"
drag, startPoint x: 547, startPoint y: 396, endPoint x: 551, endPoint y: 403, distance: 8.1
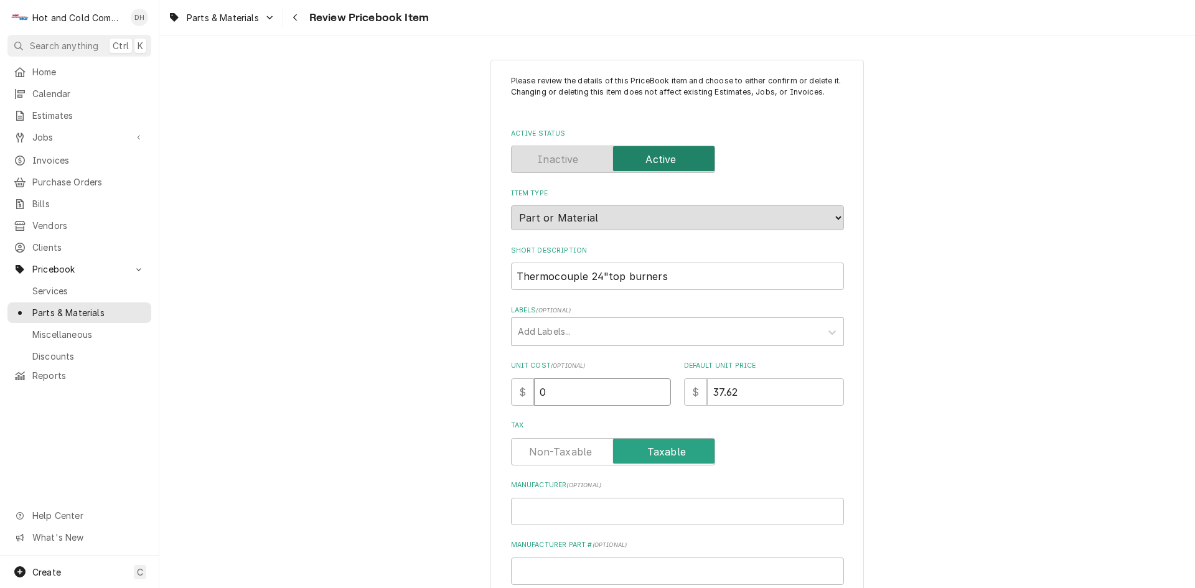
click at [548, 399] on input "0" at bounding box center [602, 391] width 137 height 27
type textarea "x"
type input "1"
type textarea "x"
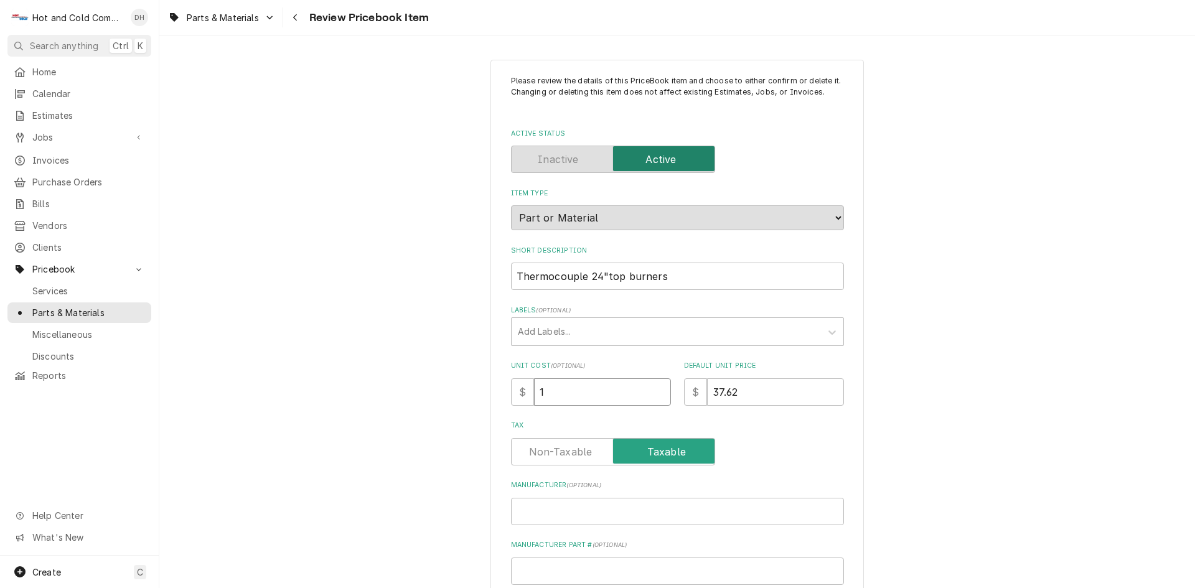
type input "12"
type textarea "x"
type input "12.0"
type textarea "x"
type input "12.00"
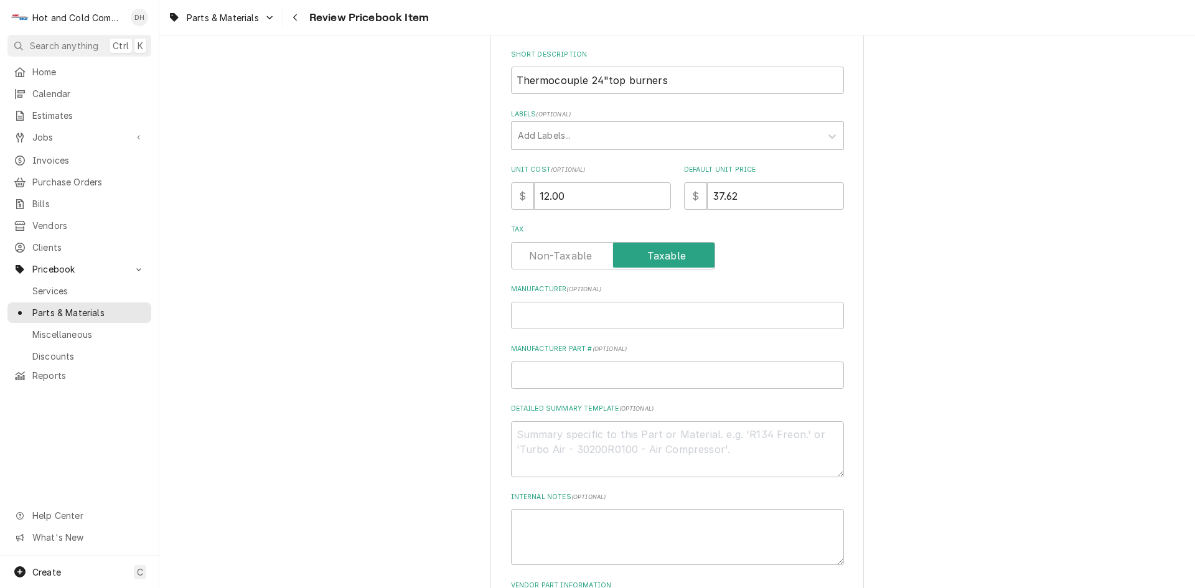
scroll to position [207, 0]
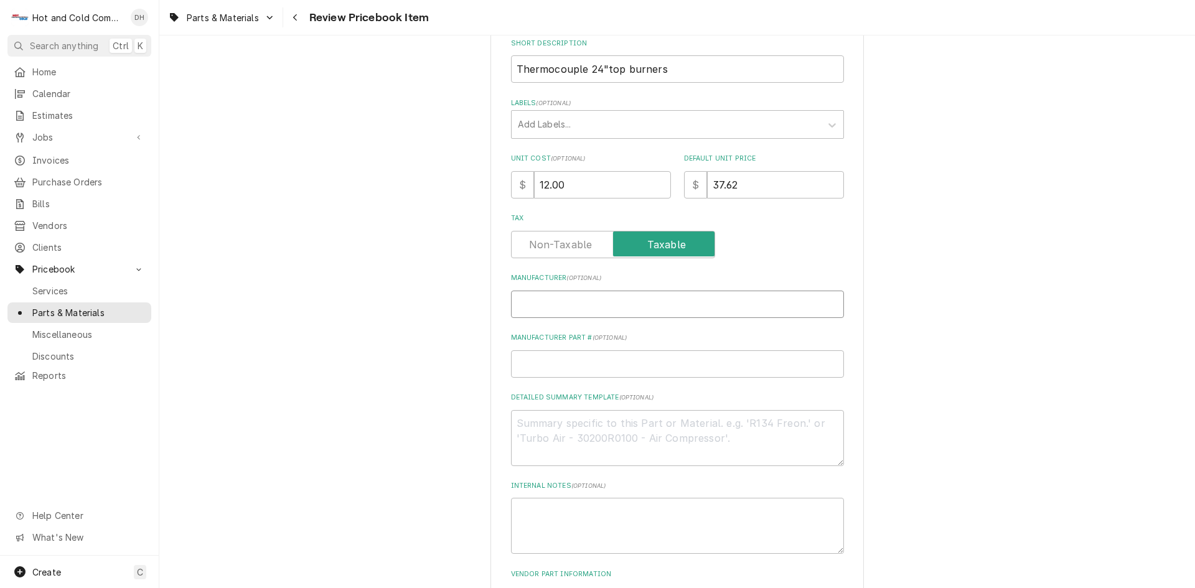
click at [655, 310] on input "Manufacturer ( optional )" at bounding box center [677, 304] width 333 height 27
type textarea "x"
type input "C"
type textarea "x"
type input "Co"
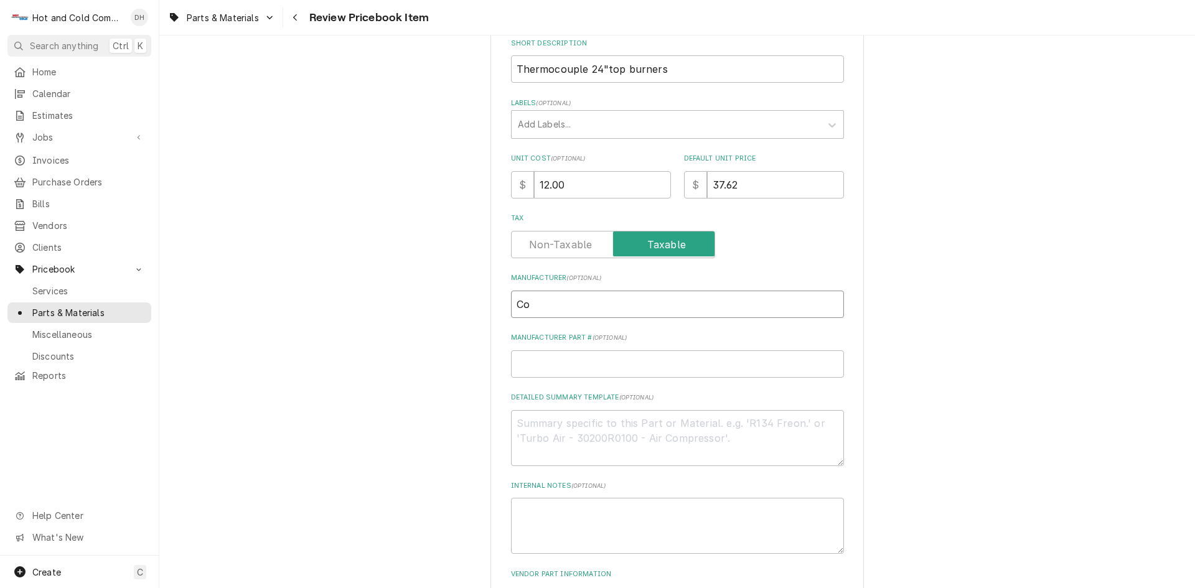
type textarea "x"
type input "Com"
type textarea "x"
type input "Comm"
type textarea "x"
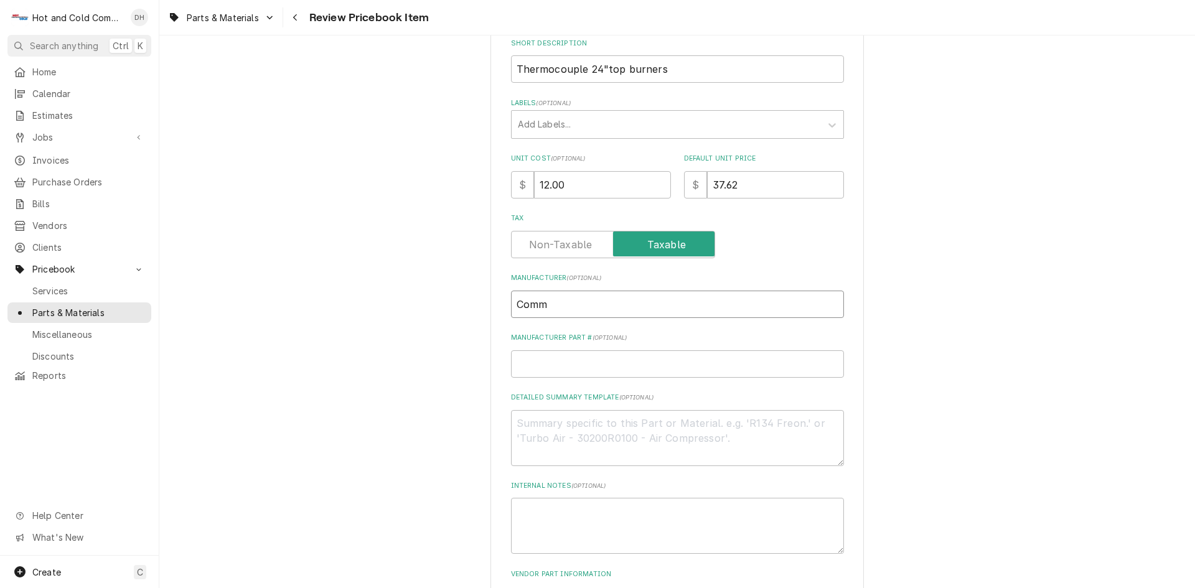
type input "Comme"
type textarea "x"
type input "Commer"
type textarea "x"
type input "Commerc"
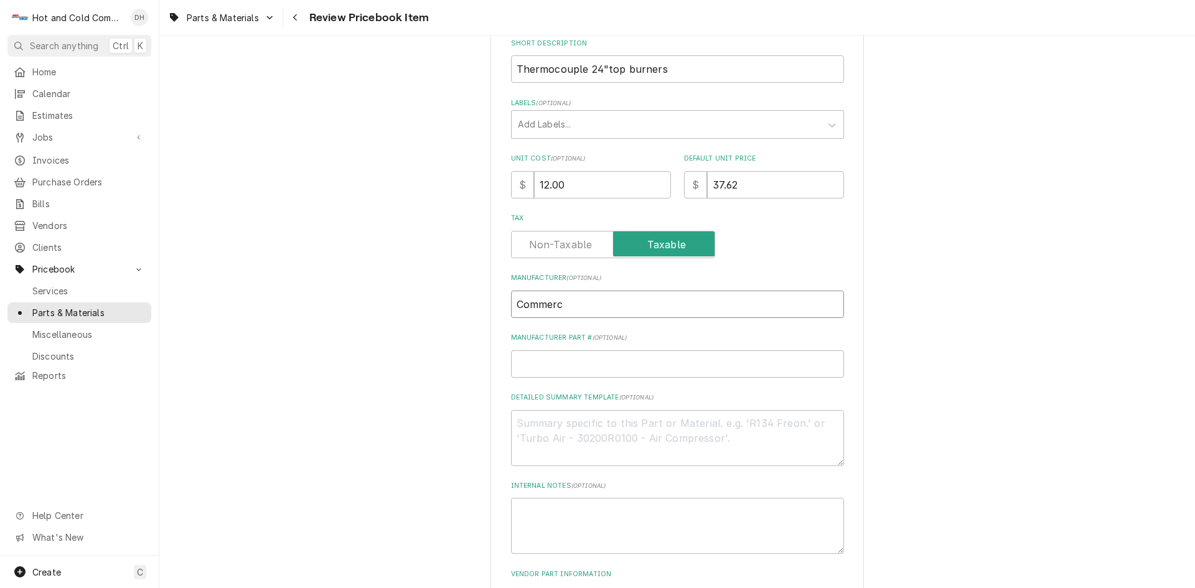
type textarea "x"
type input "Commerci"
type textarea "x"
type input "Commercia"
type textarea "x"
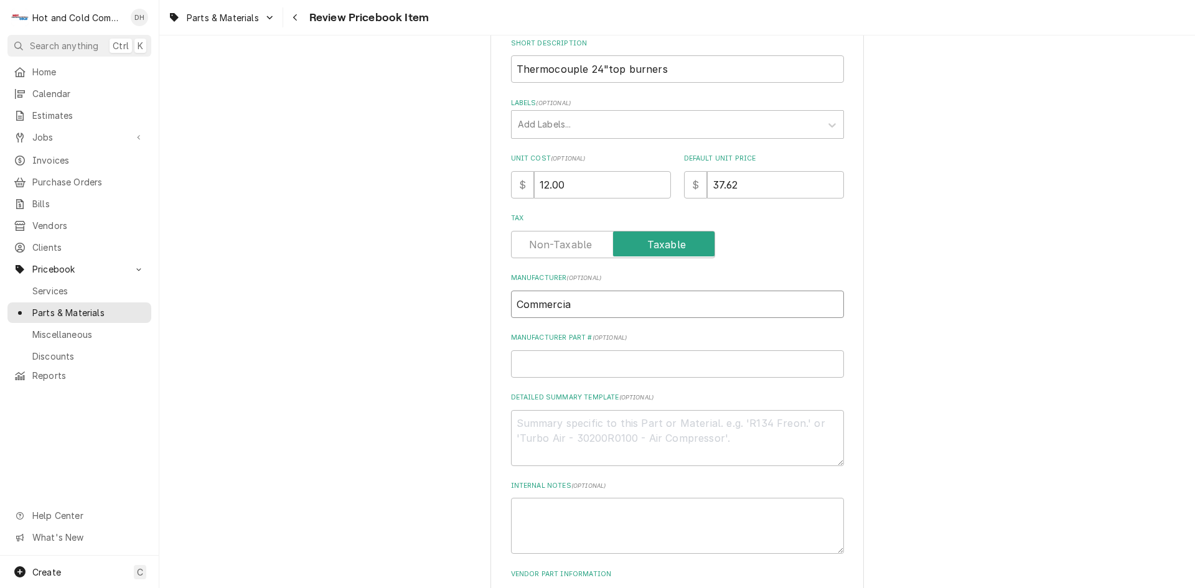
type input "Commercial"
type textarea "x"
type input "Commercial"
type textarea "x"
type input "Commercial P"
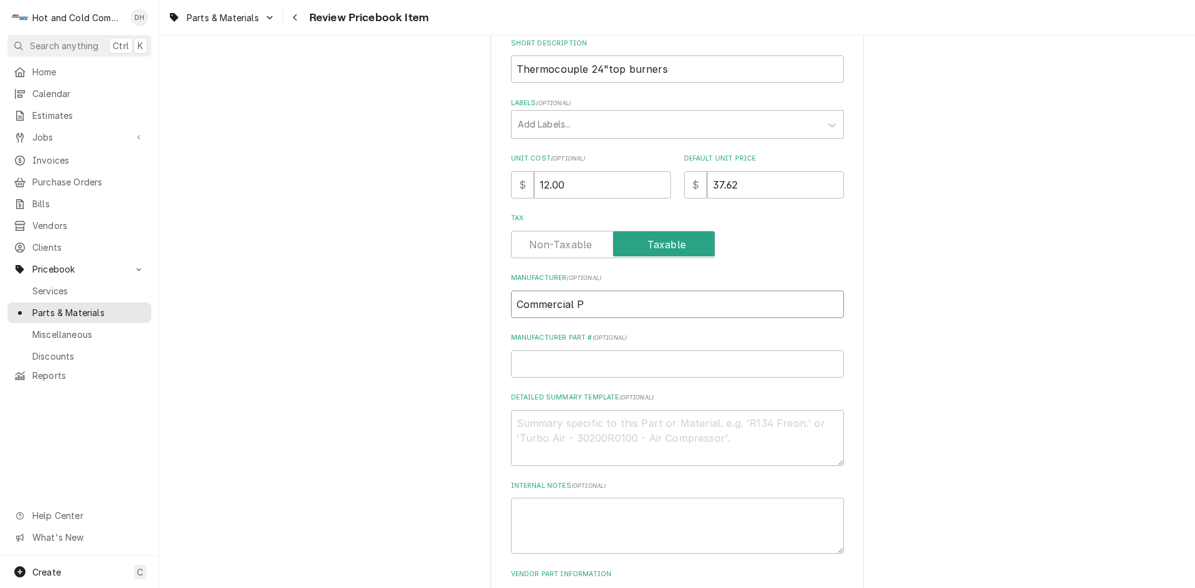
type textarea "x"
type input "Commercial Pa"
type textarea "x"
type input "Commercial Par"
type textarea "x"
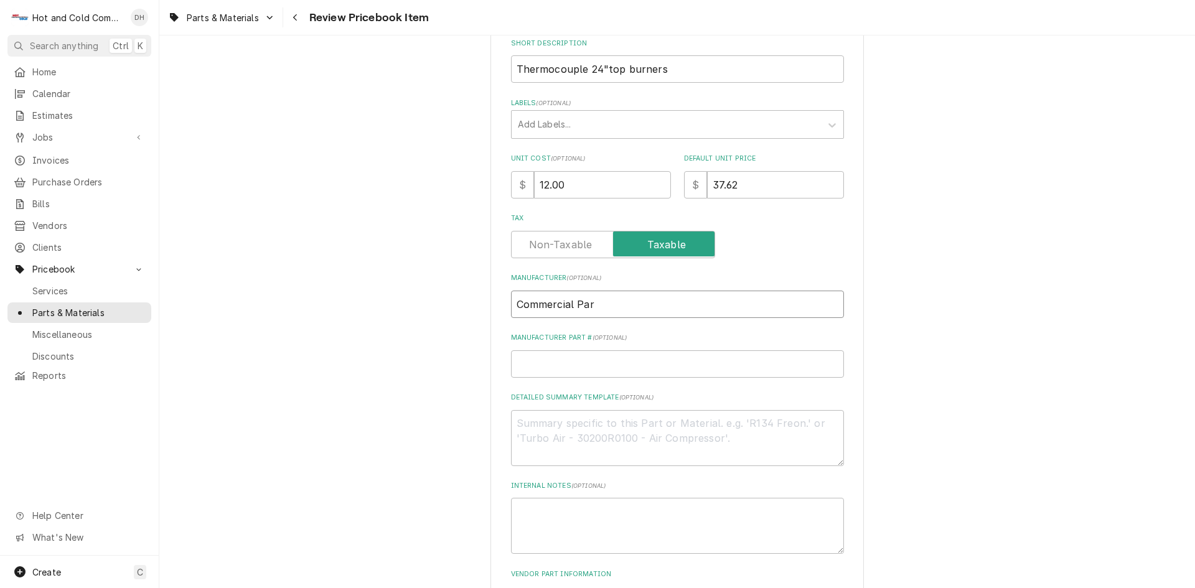
type input "Commercial Part"
type textarea "x"
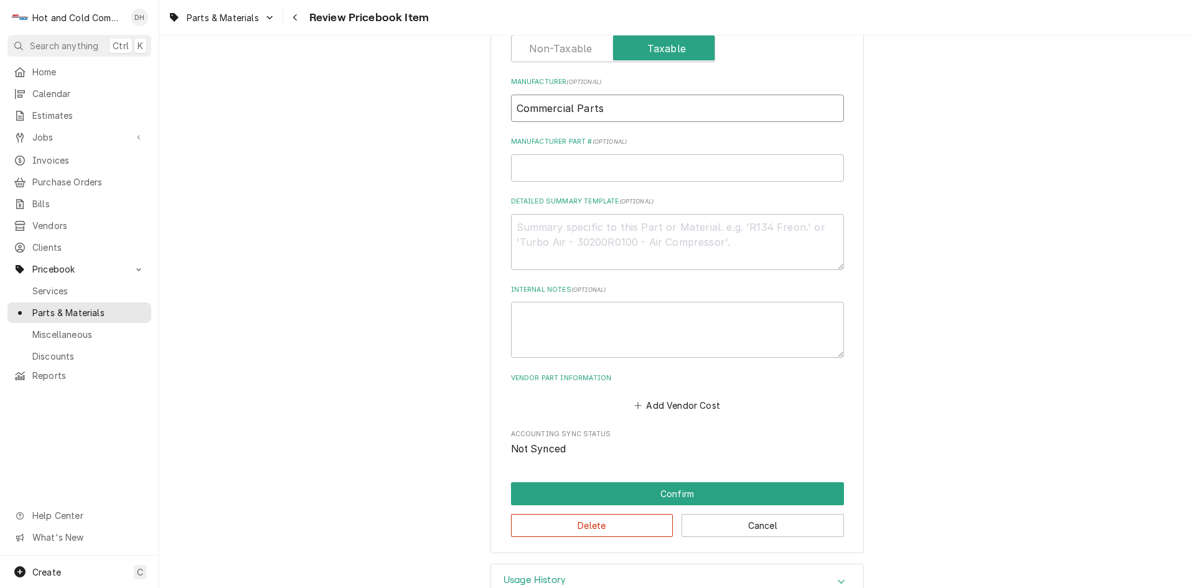
scroll to position [415, 0]
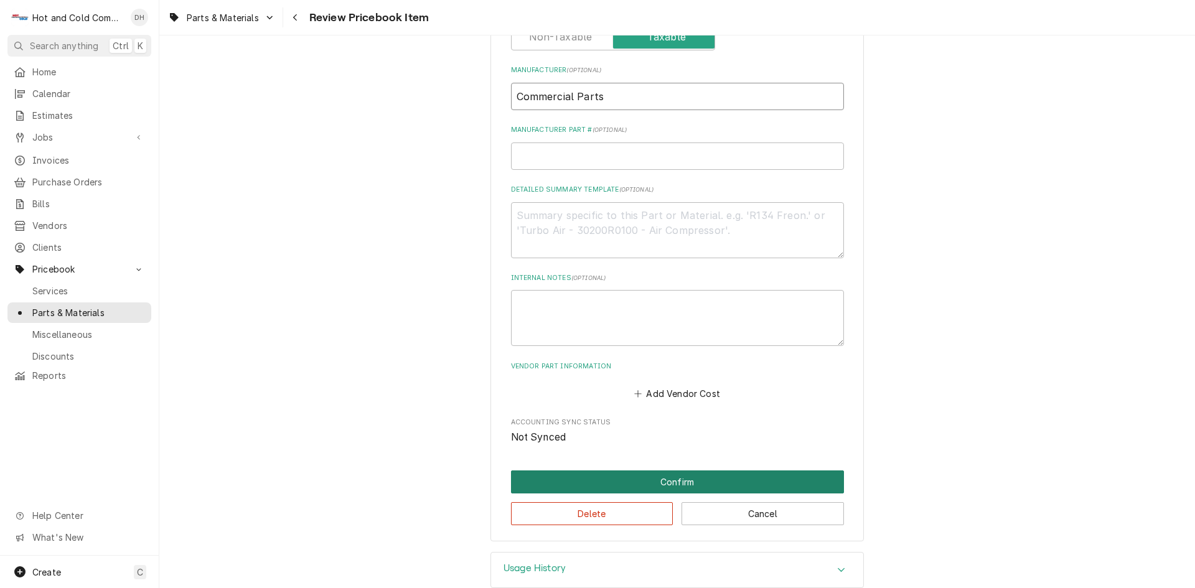
type input "Commercial Parts"
click at [688, 481] on button "Confirm" at bounding box center [677, 481] width 333 height 23
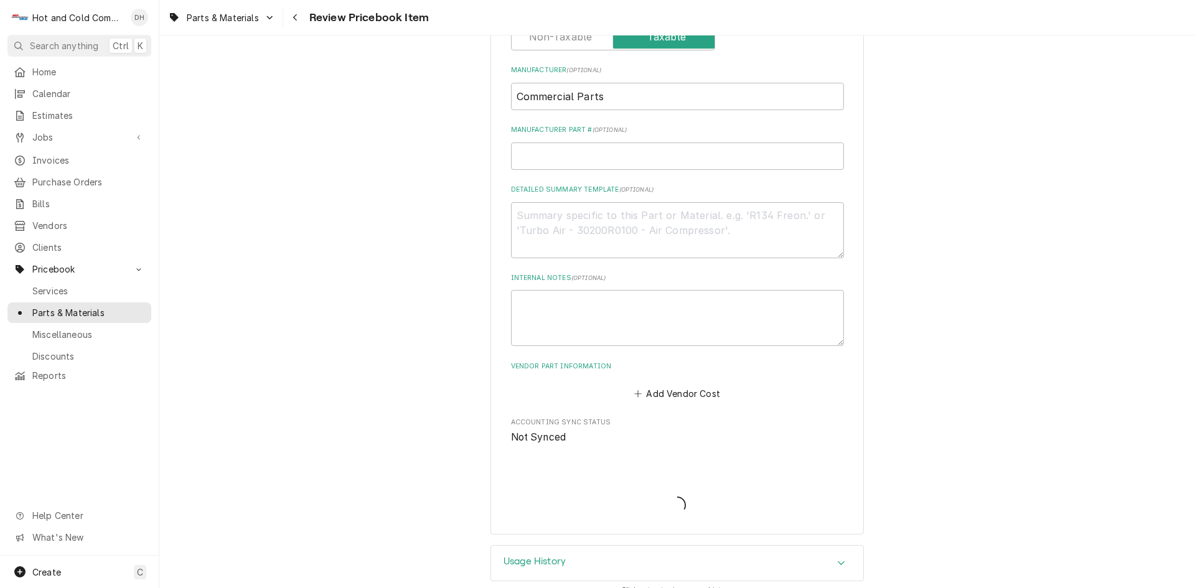
type textarea "x"
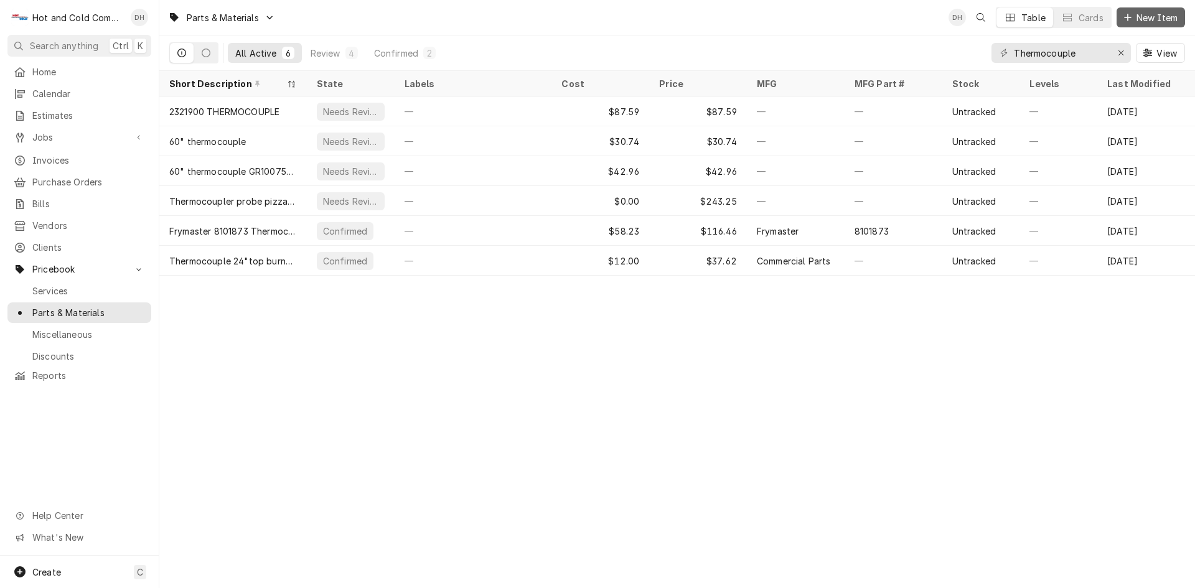
click at [1142, 18] on span "New Item" at bounding box center [1157, 17] width 46 height 13
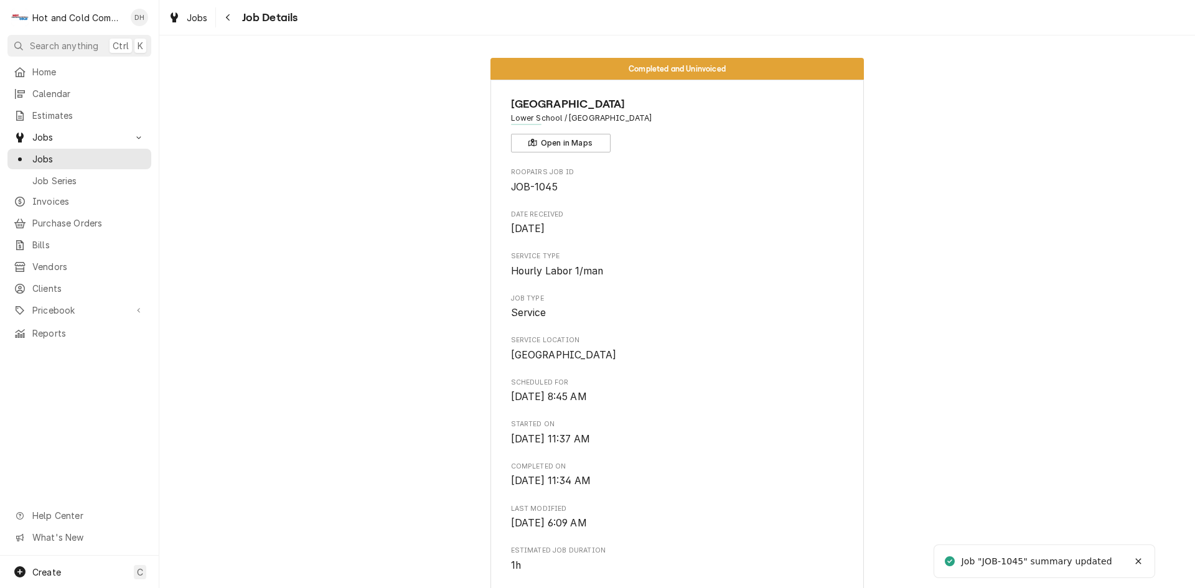
scroll to position [622, 0]
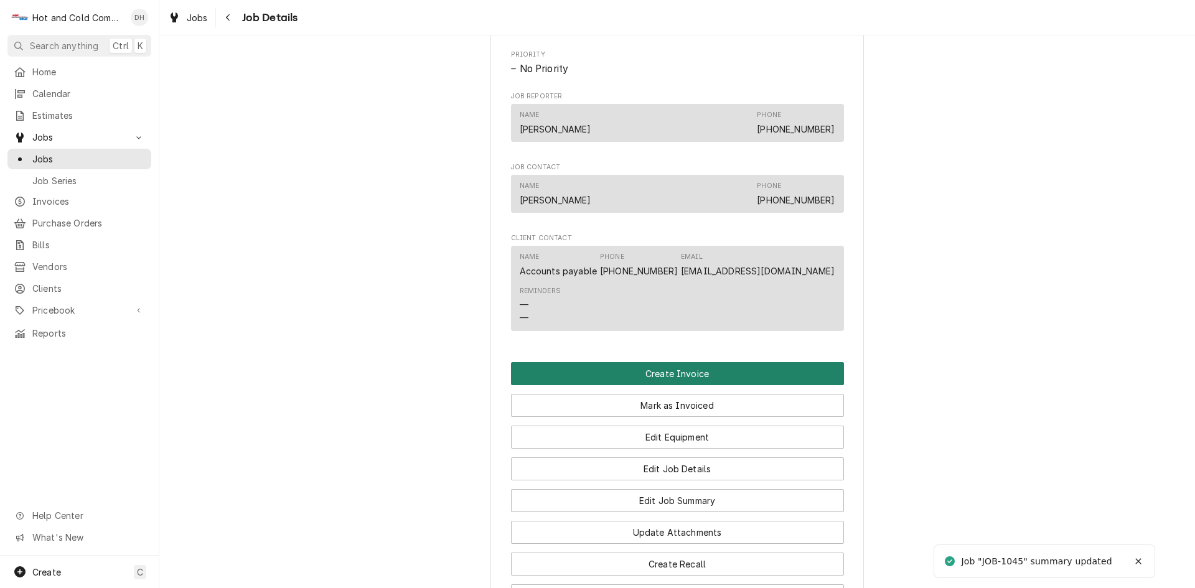
click at [708, 385] on button "Create Invoice" at bounding box center [677, 373] width 333 height 23
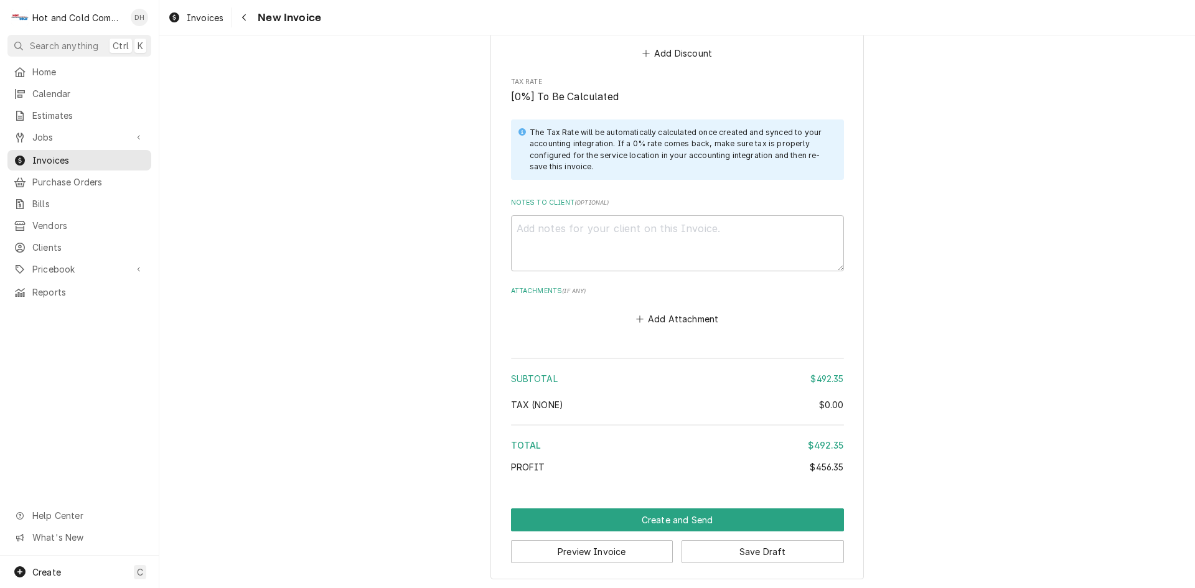
scroll to position [1753, 0]
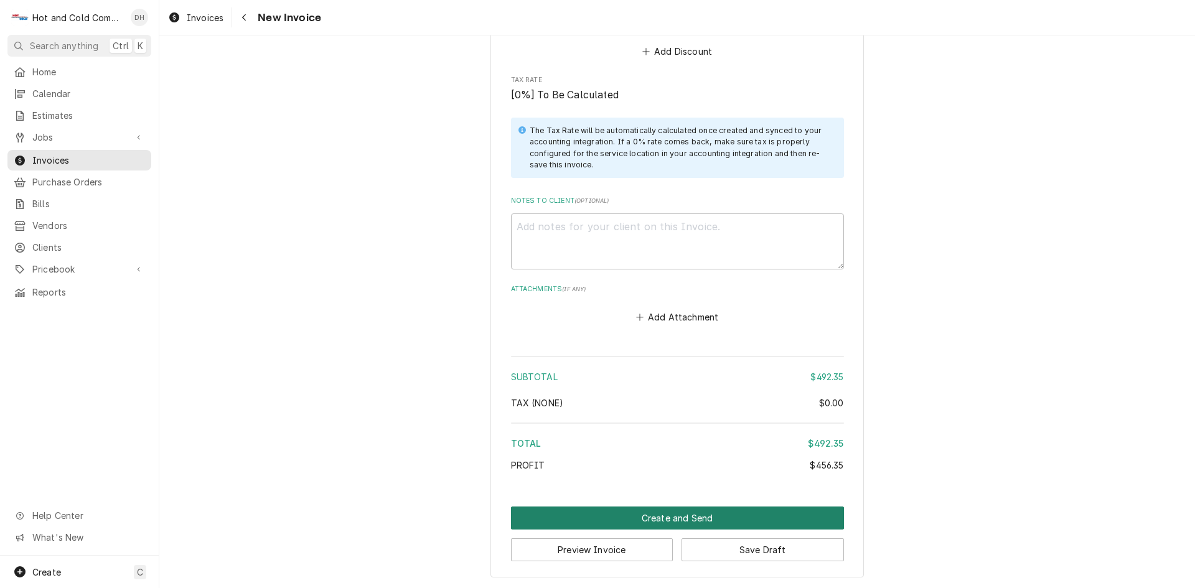
click at [666, 513] on button "Create and Send" at bounding box center [677, 518] width 333 height 23
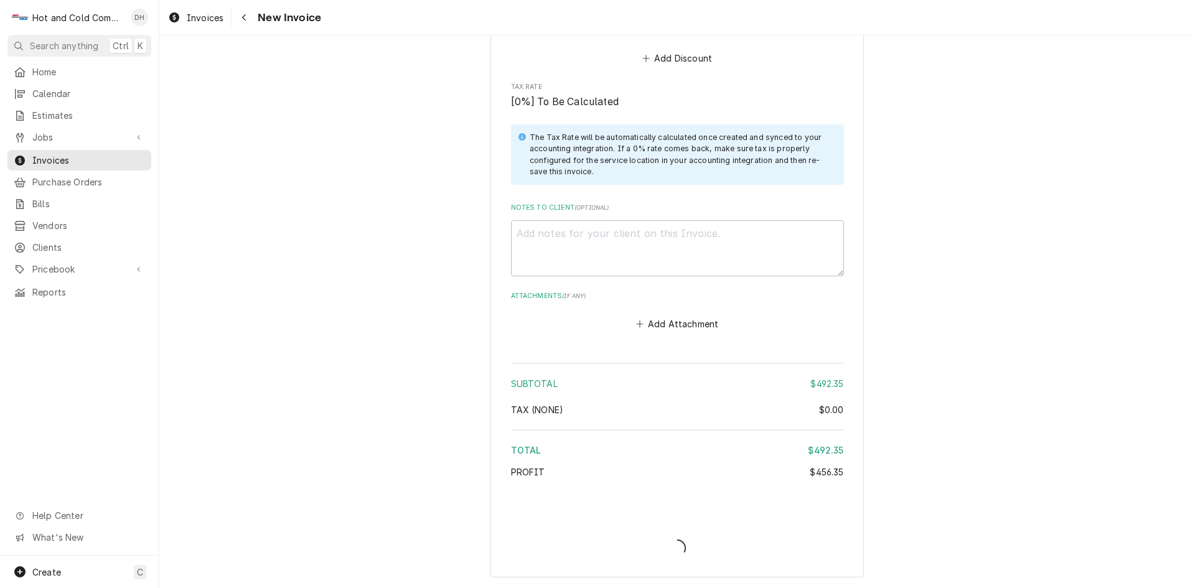
scroll to position [1746, 0]
type textarea "x"
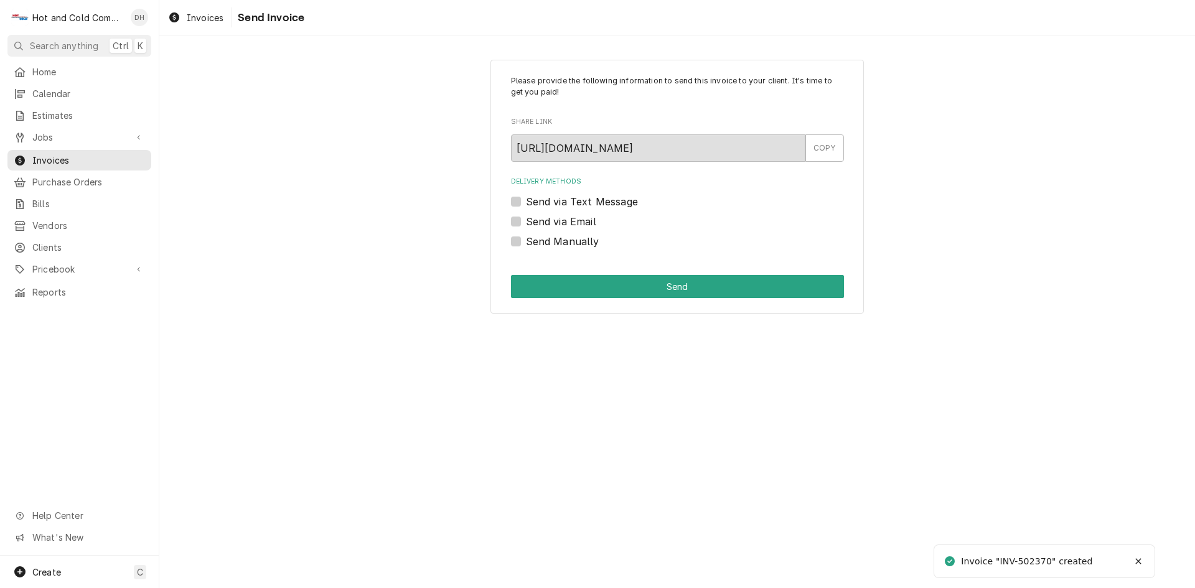
click at [526, 221] on label "Send via Email" at bounding box center [561, 221] width 70 height 15
click at [526, 221] on input "Send via Email" at bounding box center [692, 227] width 333 height 27
checkbox input "true"
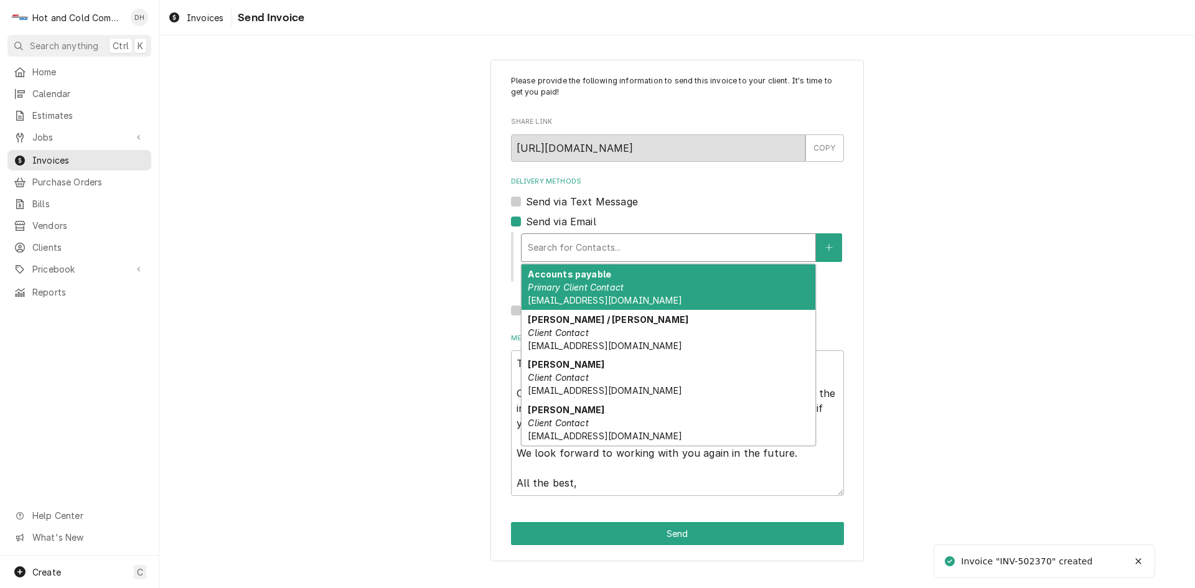
click at [608, 234] on div "Search for Contacts..." at bounding box center [668, 247] width 294 height 27
click at [621, 279] on div "Accounts payable Primary Client Contact accountspayable@whitefieldacademy.com" at bounding box center [668, 286] width 294 height 45
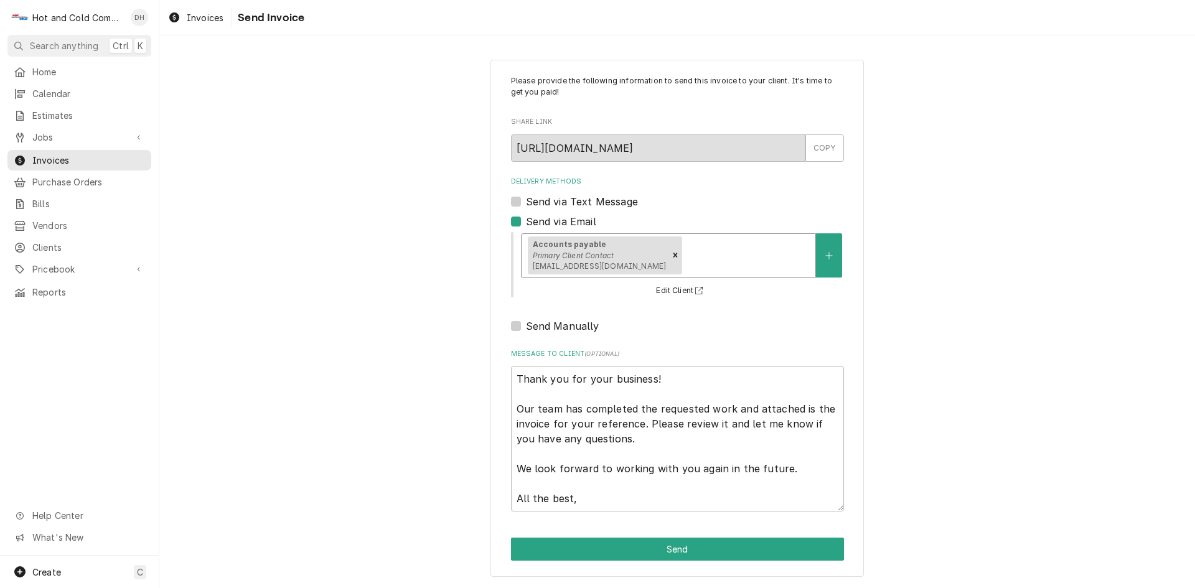
click at [759, 258] on div "Delivery Methods" at bounding box center [747, 255] width 124 height 22
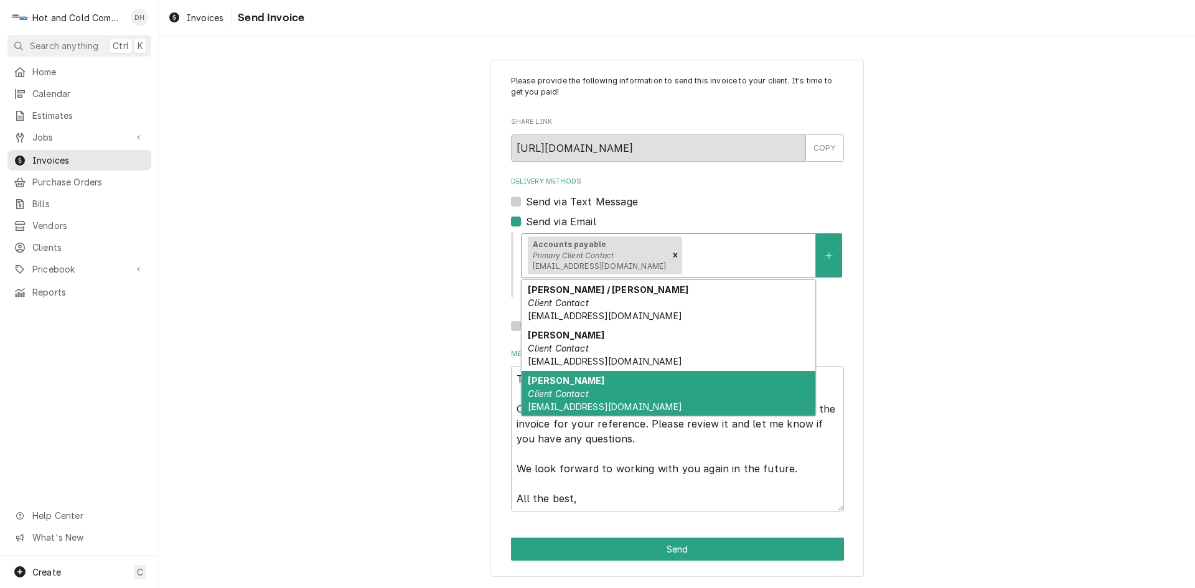
click at [575, 398] on em "Client Contact" at bounding box center [558, 393] width 60 height 11
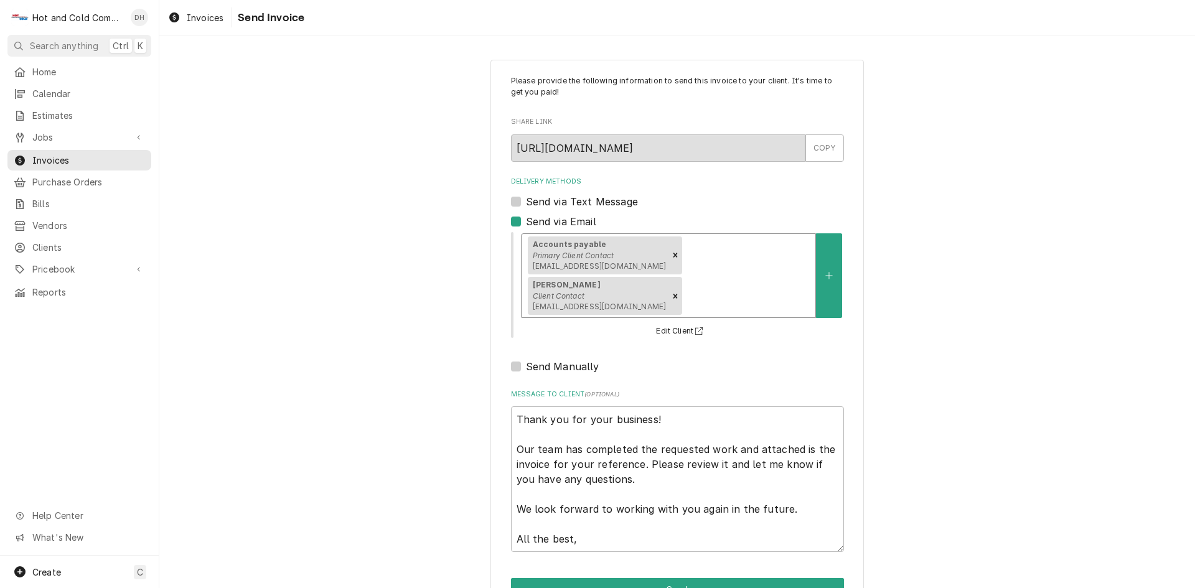
scroll to position [40, 0]
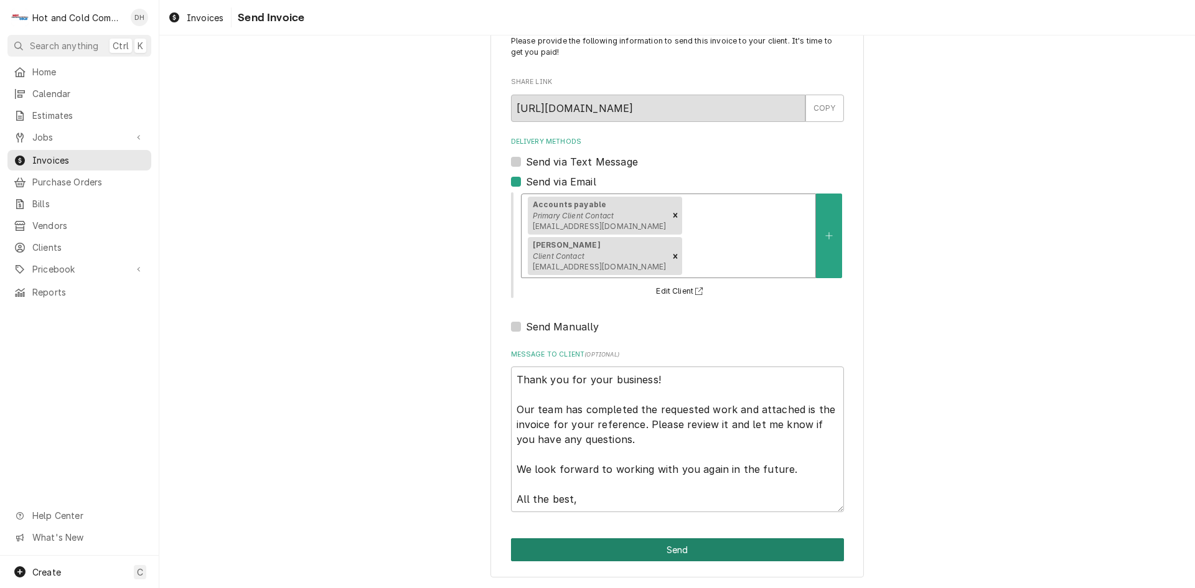
click at [668, 548] on button "Send" at bounding box center [677, 549] width 333 height 23
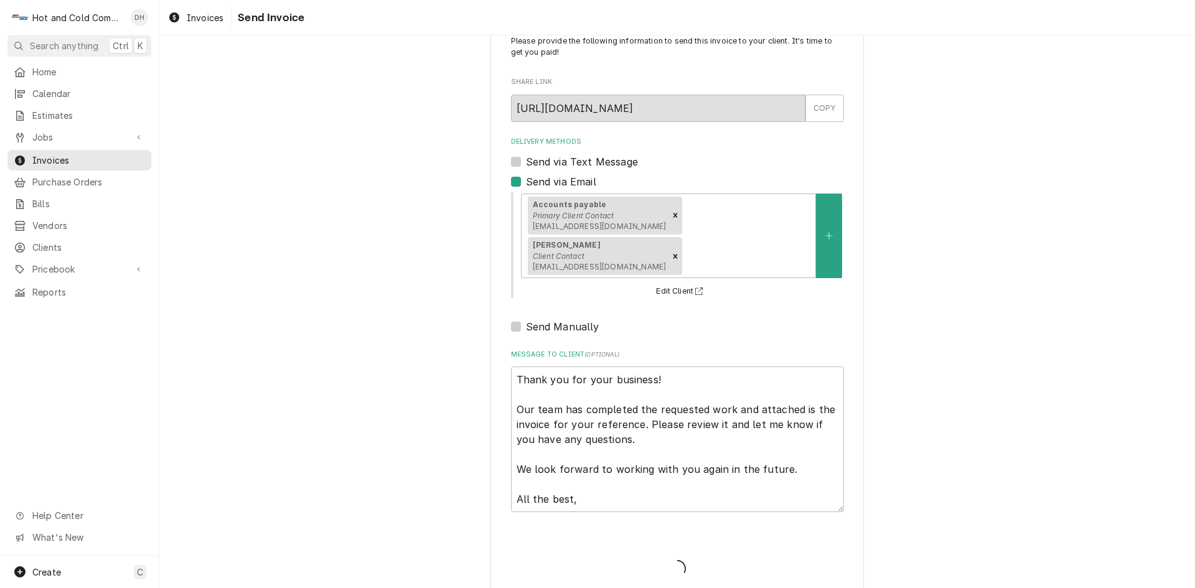
type textarea "x"
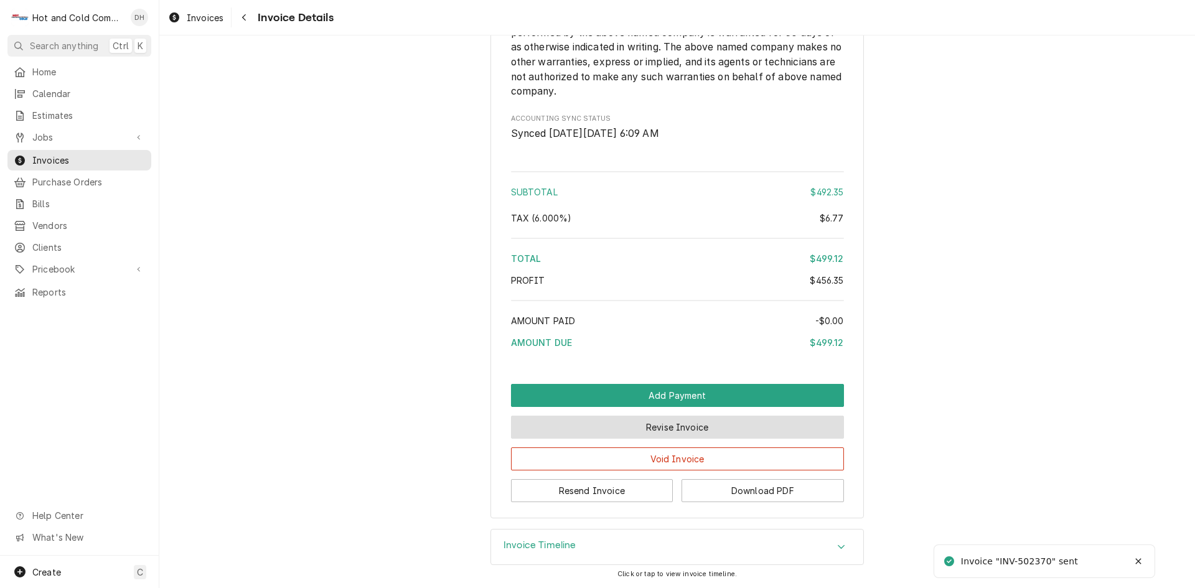
scroll to position [1487, 0]
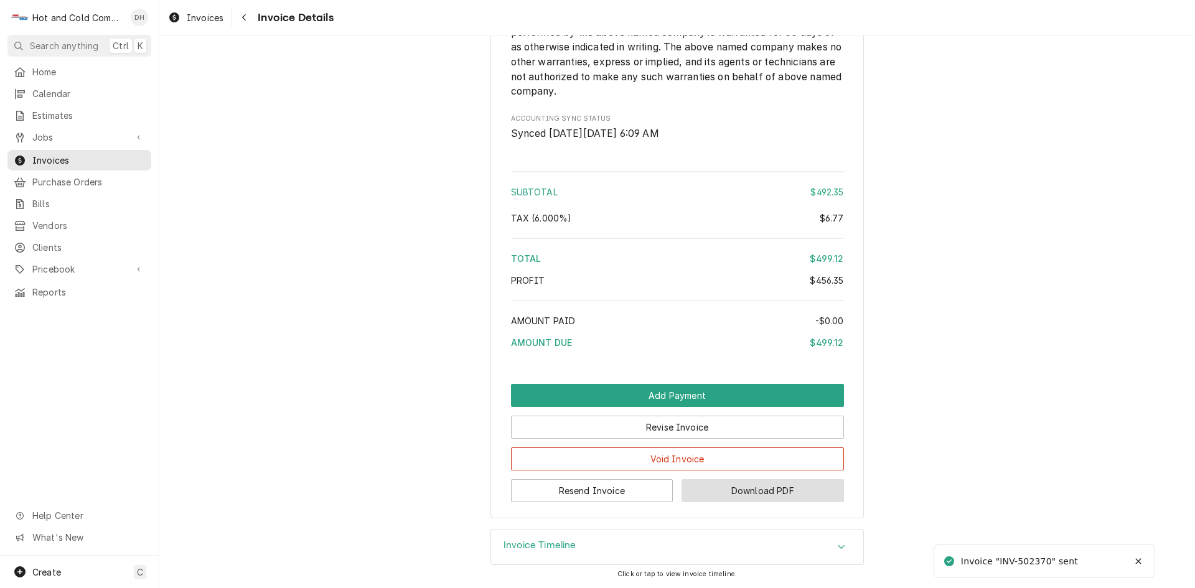
click at [769, 490] on button "Download PDF" at bounding box center [762, 490] width 162 height 23
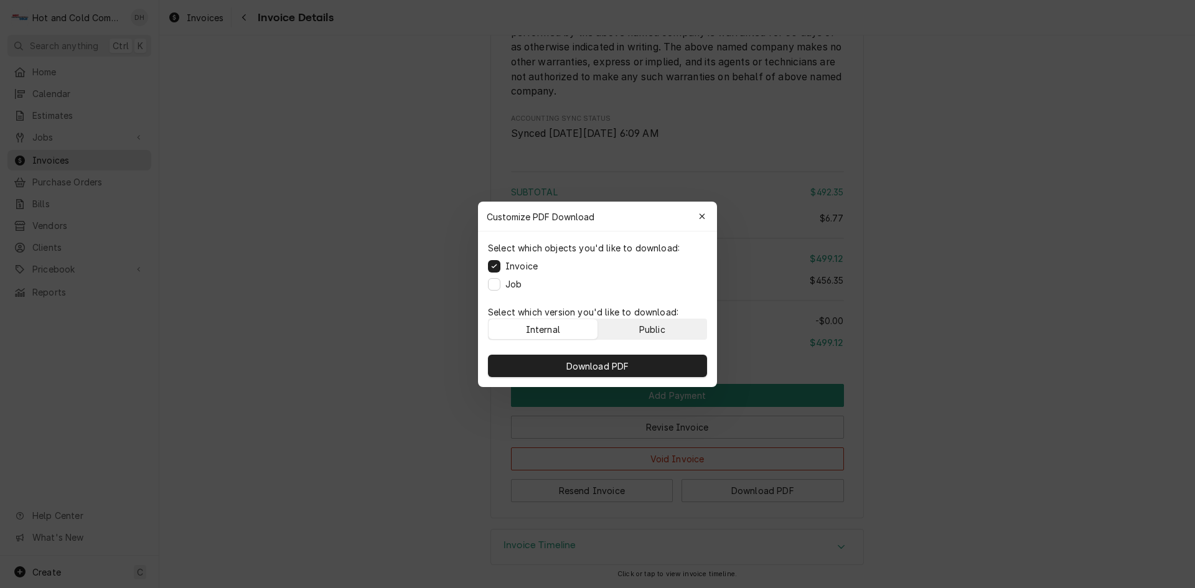
click at [667, 325] on button "Public" at bounding box center [652, 329] width 109 height 20
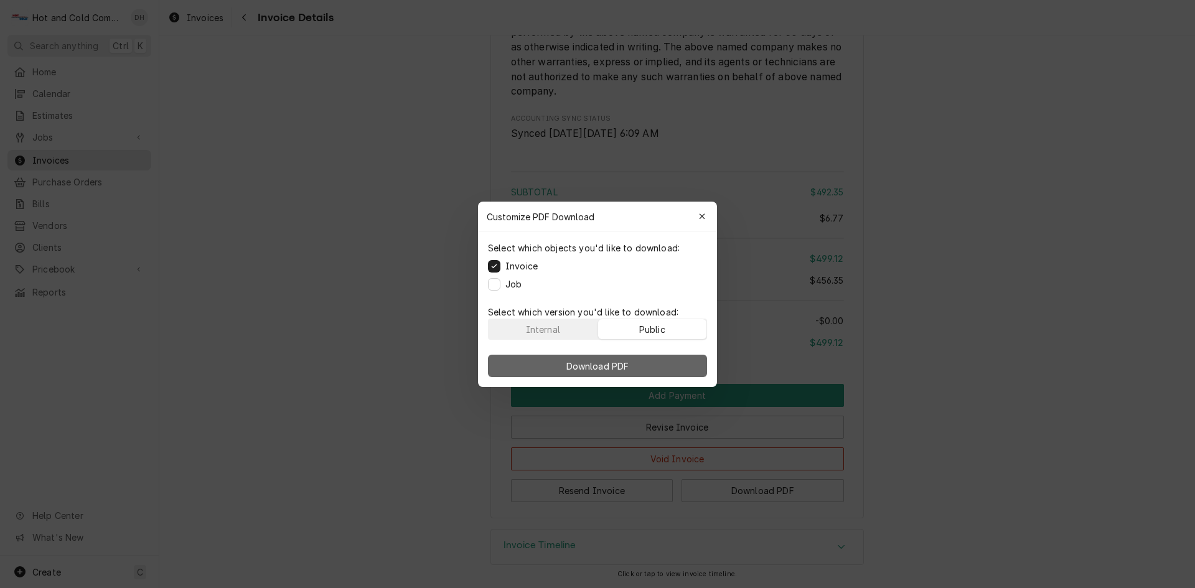
click at [660, 367] on button "Download PDF" at bounding box center [597, 366] width 219 height 22
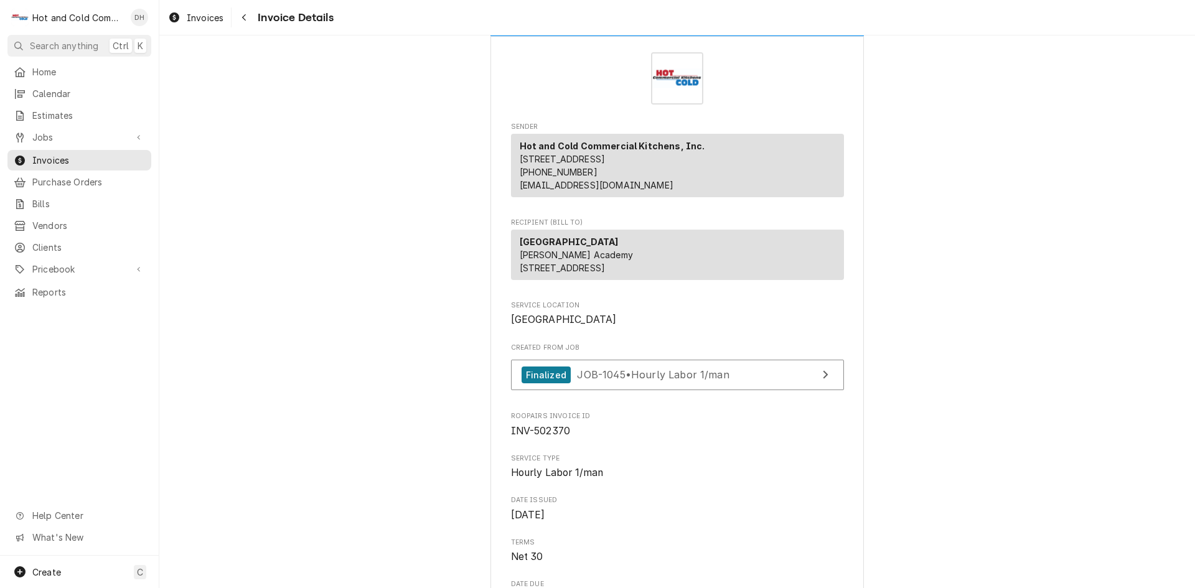
scroll to position [0, 0]
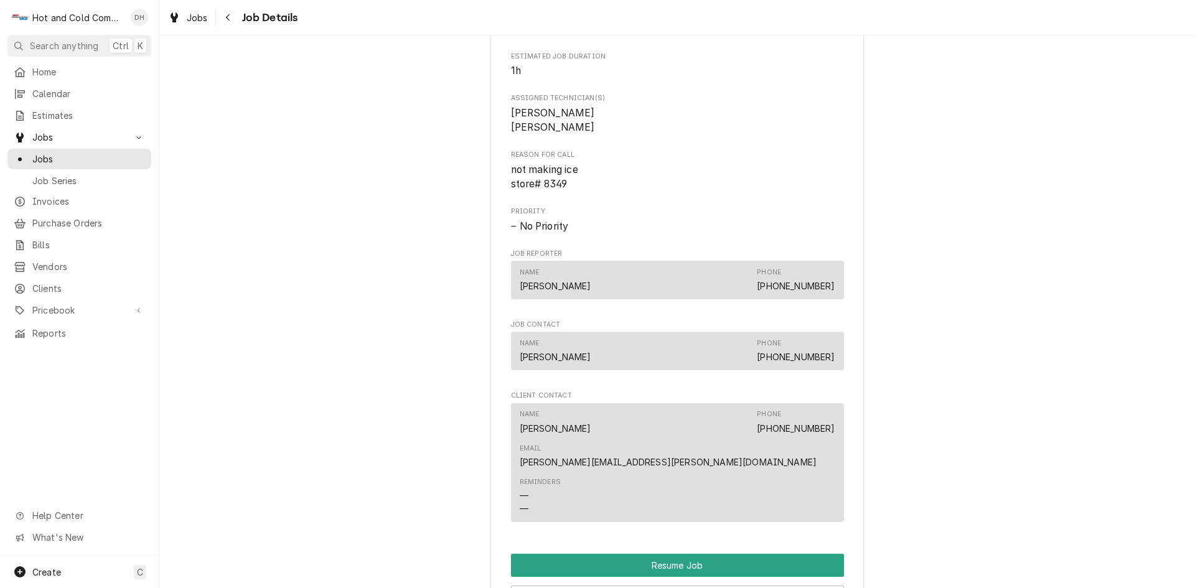
scroll to position [1037, 0]
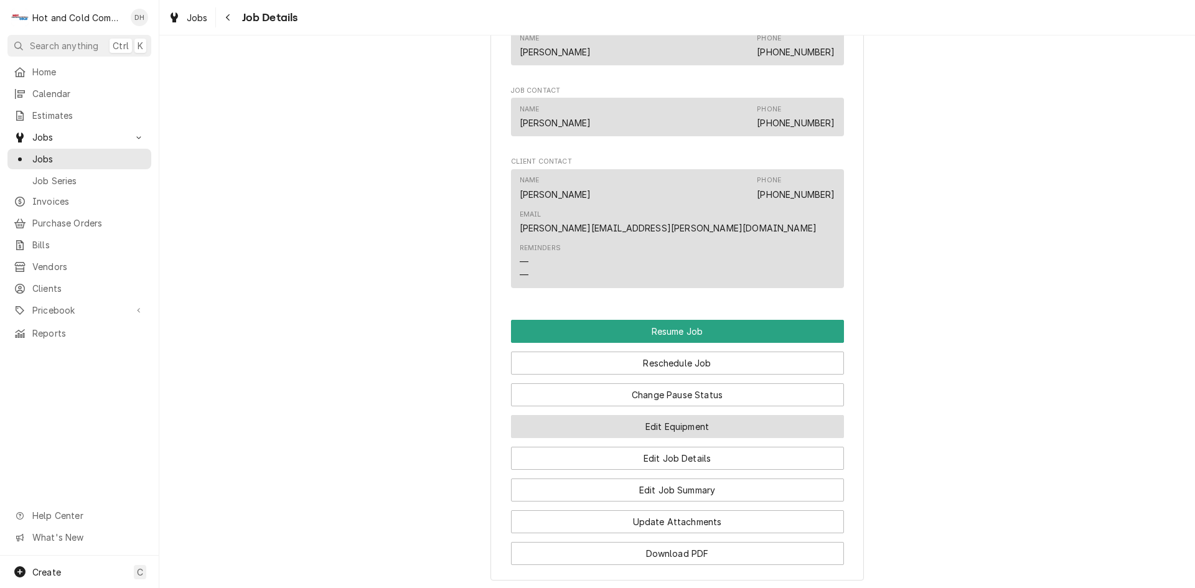
click at [704, 415] on button "Edit Equipment" at bounding box center [677, 426] width 333 height 23
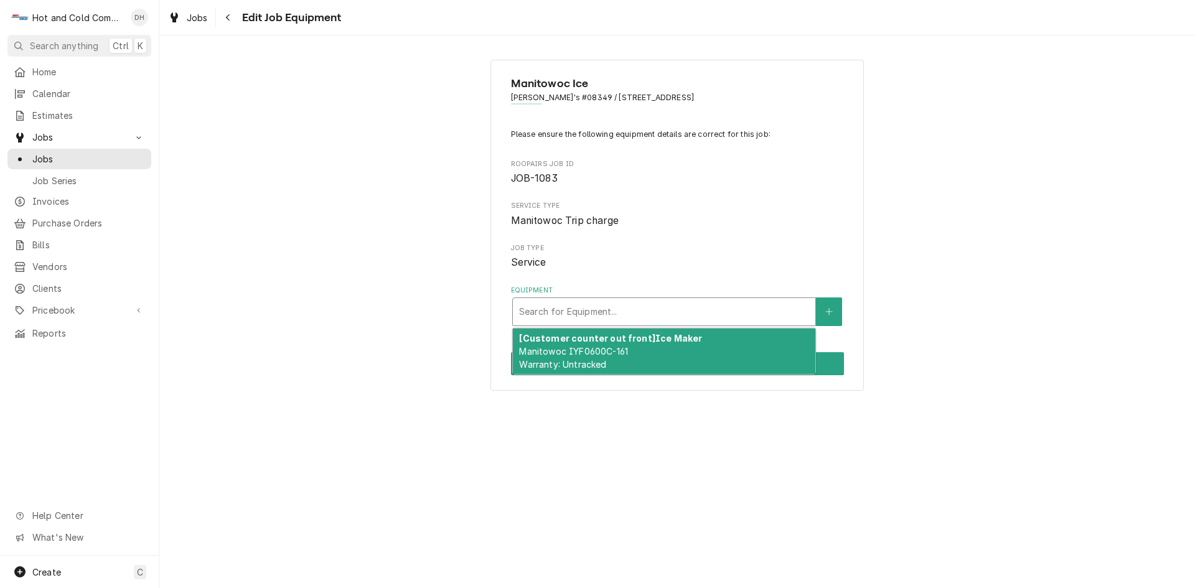
click at [742, 311] on div "Equipment" at bounding box center [664, 312] width 290 height 22
click at [686, 357] on div "[Customer counter out front] Ice Maker Manitowoc IYF0600C-161 Warranty: Untrack…" at bounding box center [664, 351] width 302 height 45
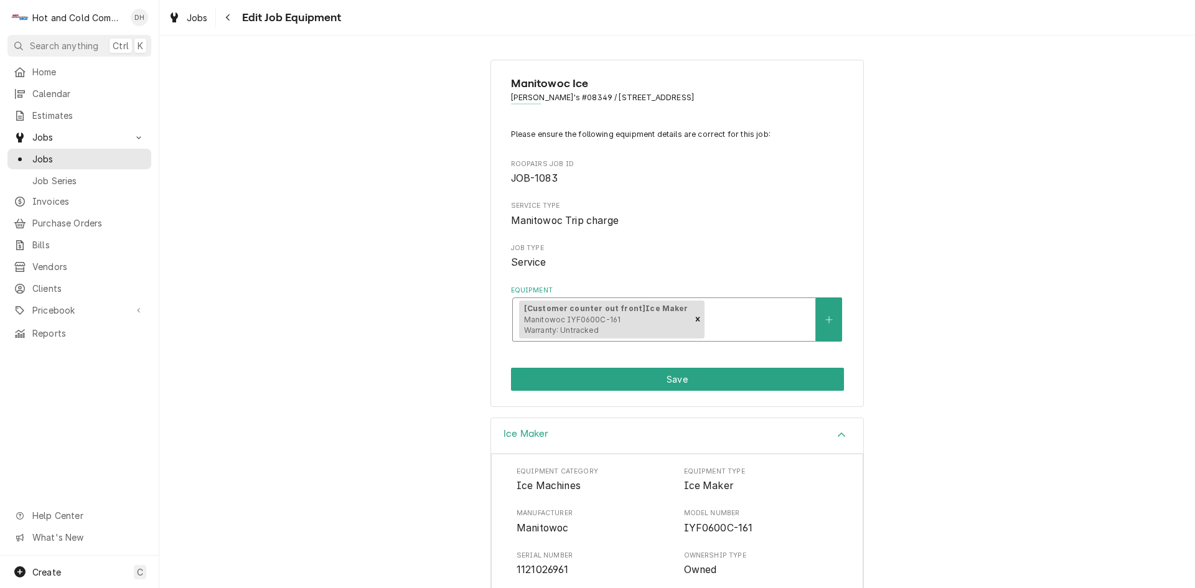
scroll to position [197, 0]
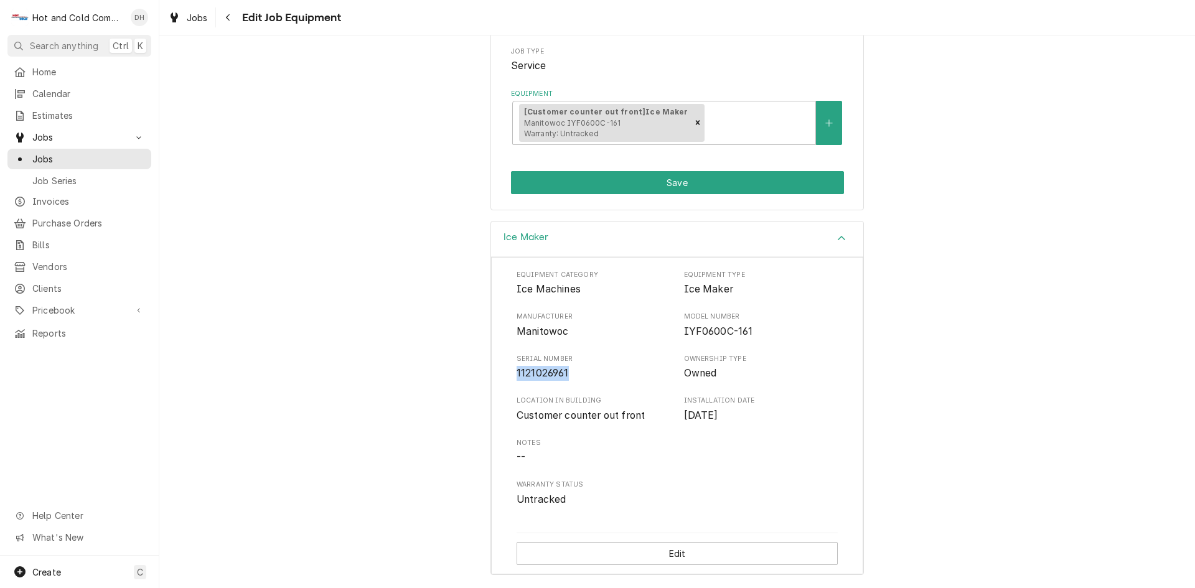
drag, startPoint x: 572, startPoint y: 372, endPoint x: 507, endPoint y: 377, distance: 64.9
click at [507, 377] on div "Equipment Category Ice Machines Equipment Type Ice Maker Manufacturer Manitowoc…" at bounding box center [677, 416] width 372 height 318
copy span "1121026961"
click at [782, 322] on div "Model Number IYF0600C-161" at bounding box center [761, 325] width 154 height 27
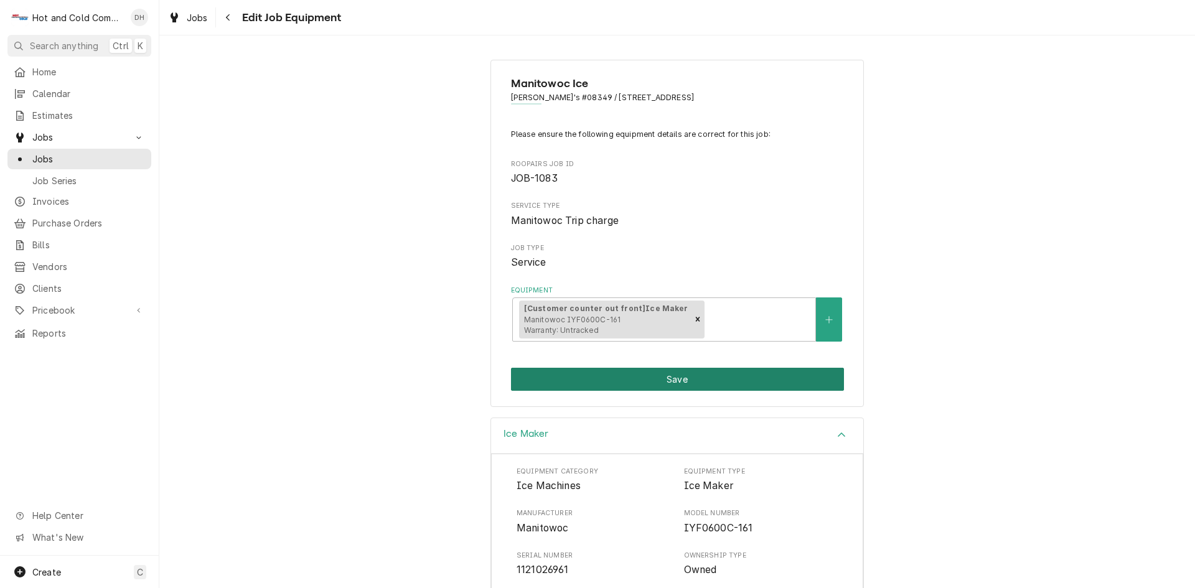
click at [666, 381] on button "Save" at bounding box center [677, 379] width 333 height 23
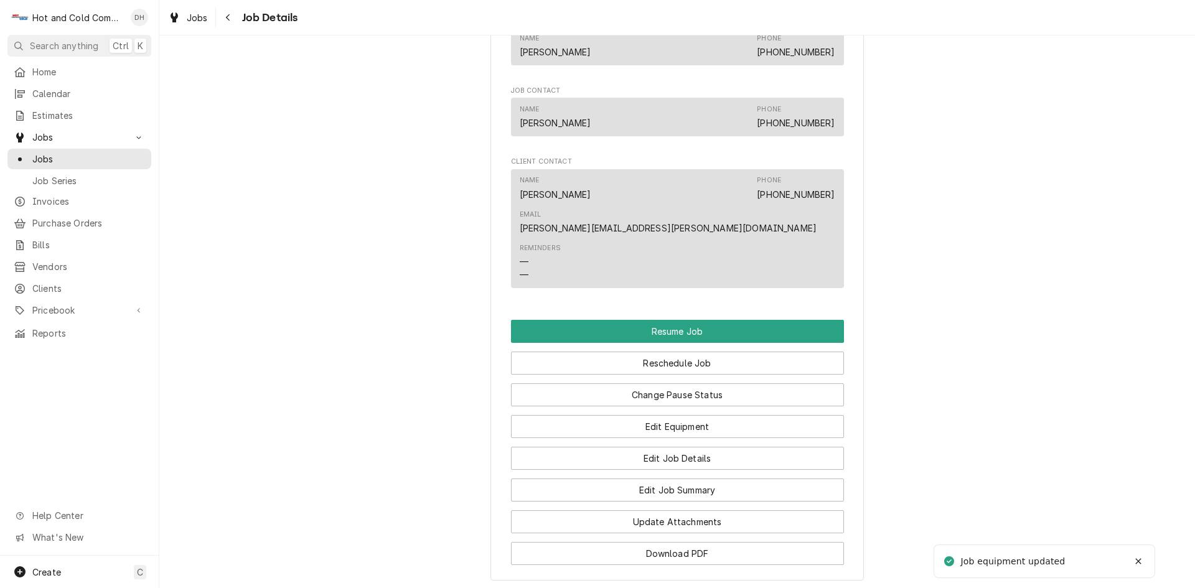
scroll to position [1256, 0]
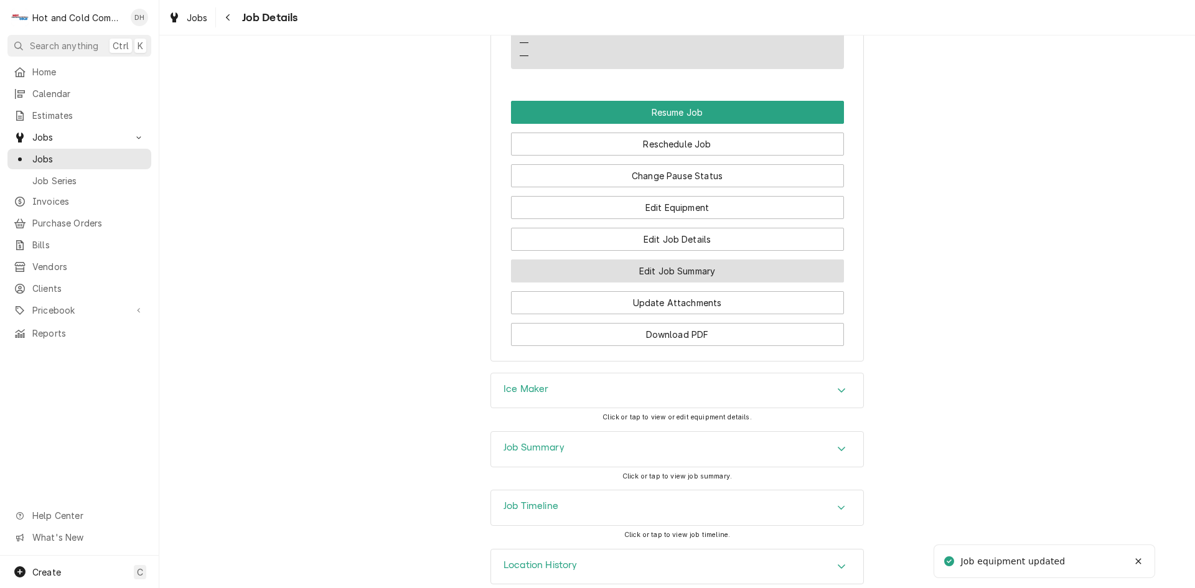
click at [723, 260] on button "Edit Job Summary" at bounding box center [677, 271] width 333 height 23
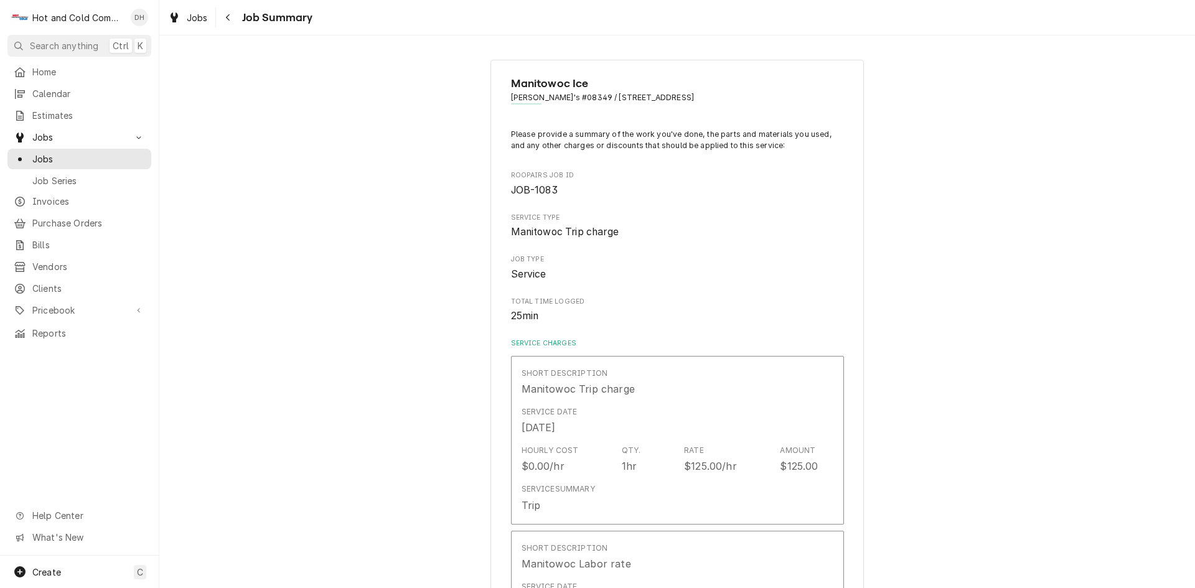
type textarea "x"
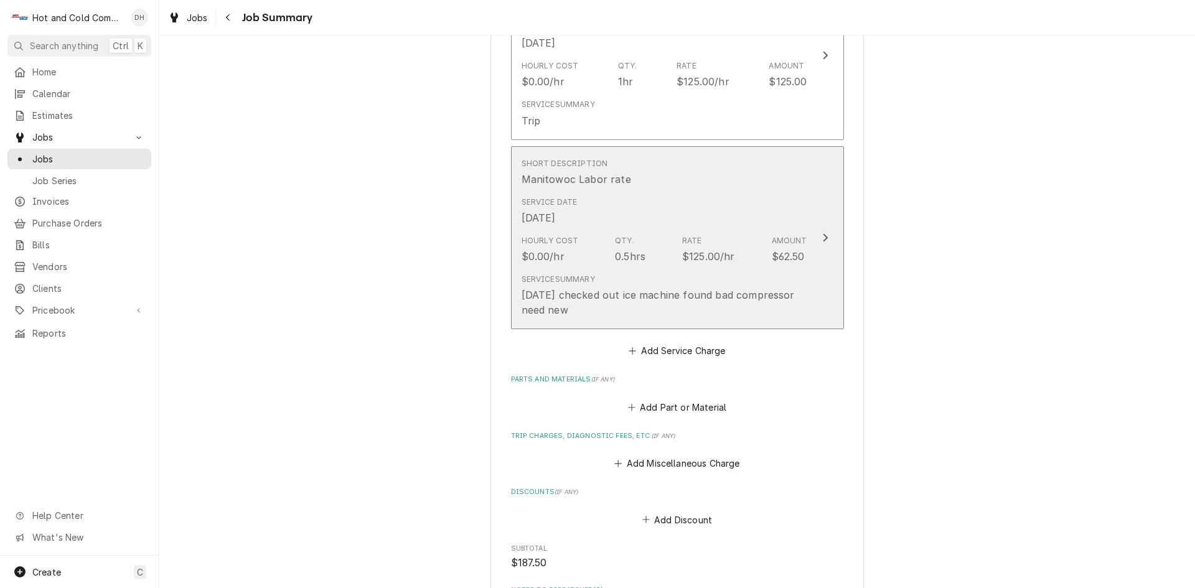
scroll to position [415, 0]
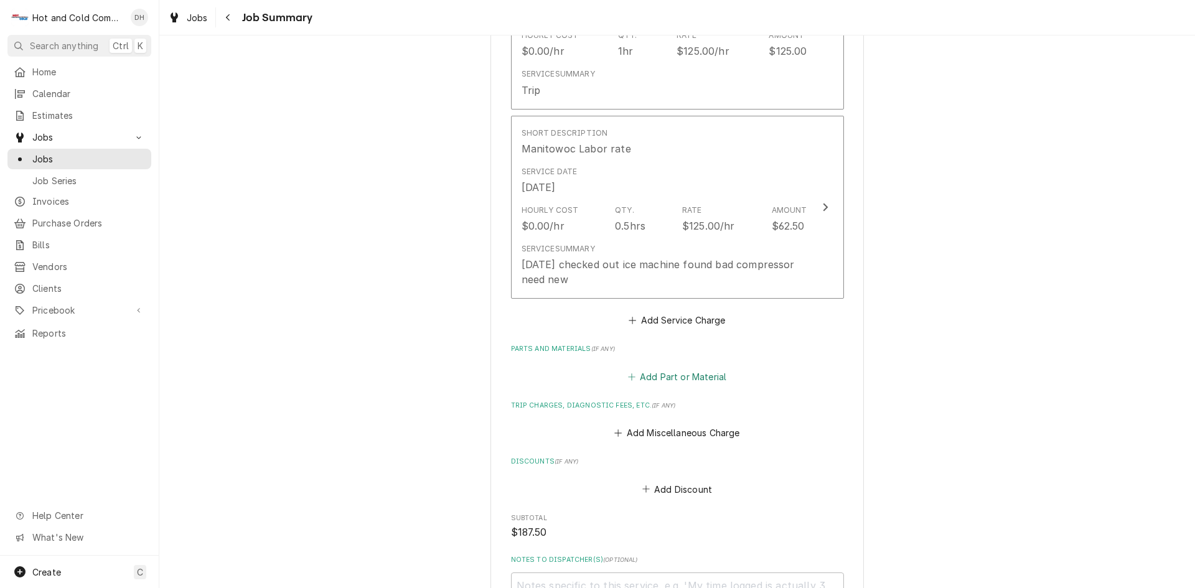
click at [681, 373] on button "Add Part or Material" at bounding box center [676, 376] width 103 height 17
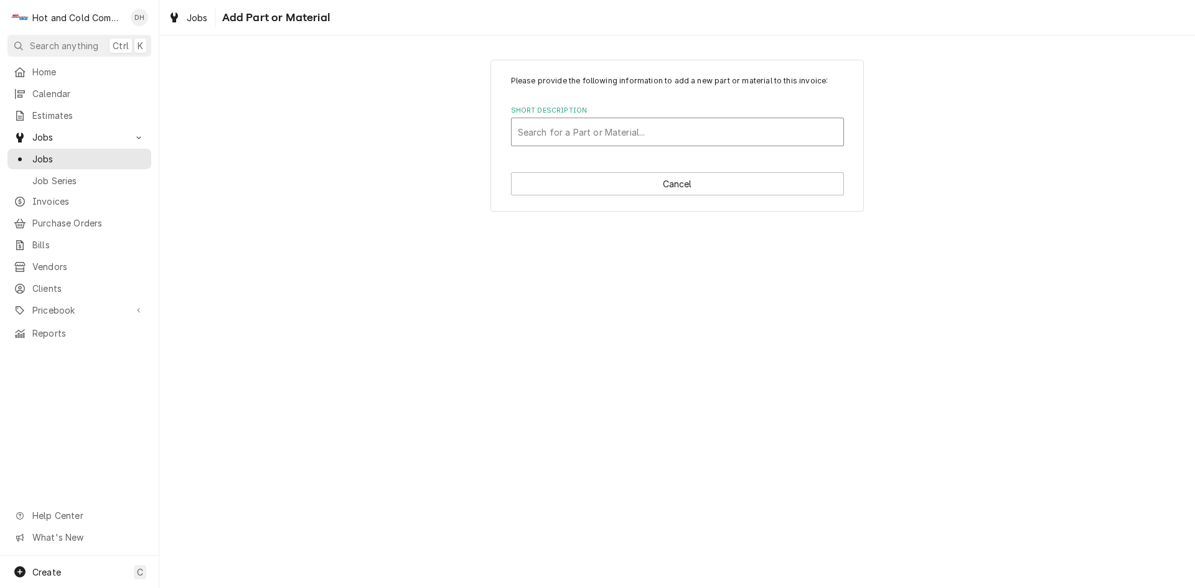
click at [592, 129] on div "Short Description" at bounding box center [677, 132] width 319 height 22
type input "Mani"
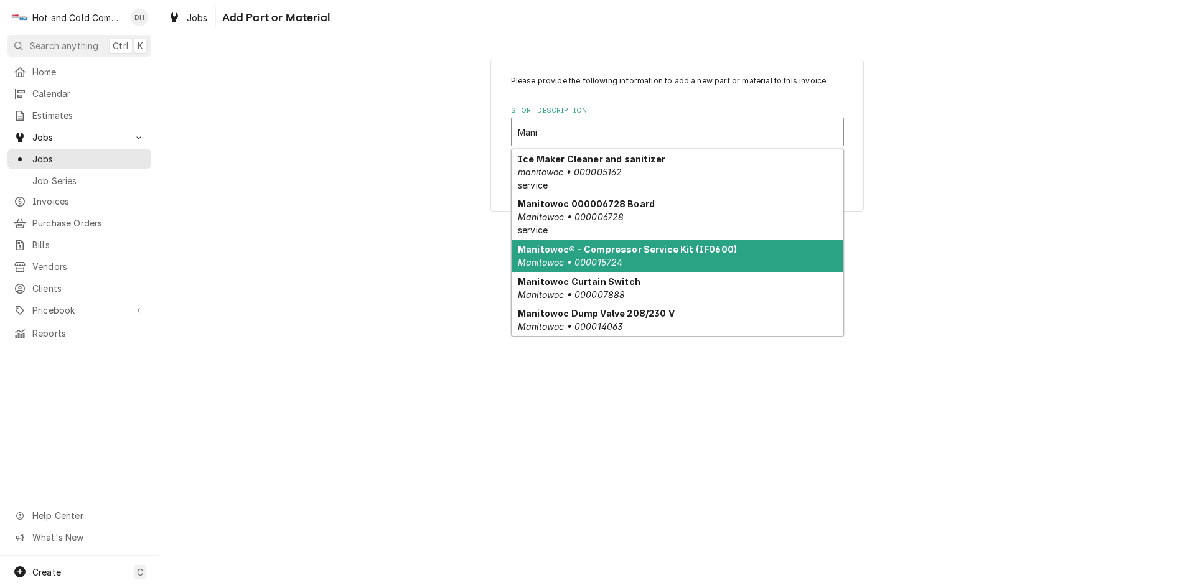
click at [732, 255] on div "Manitowoc® - Compressor Service Kit (IF0600) Manitowoc • 000015724" at bounding box center [678, 256] width 332 height 32
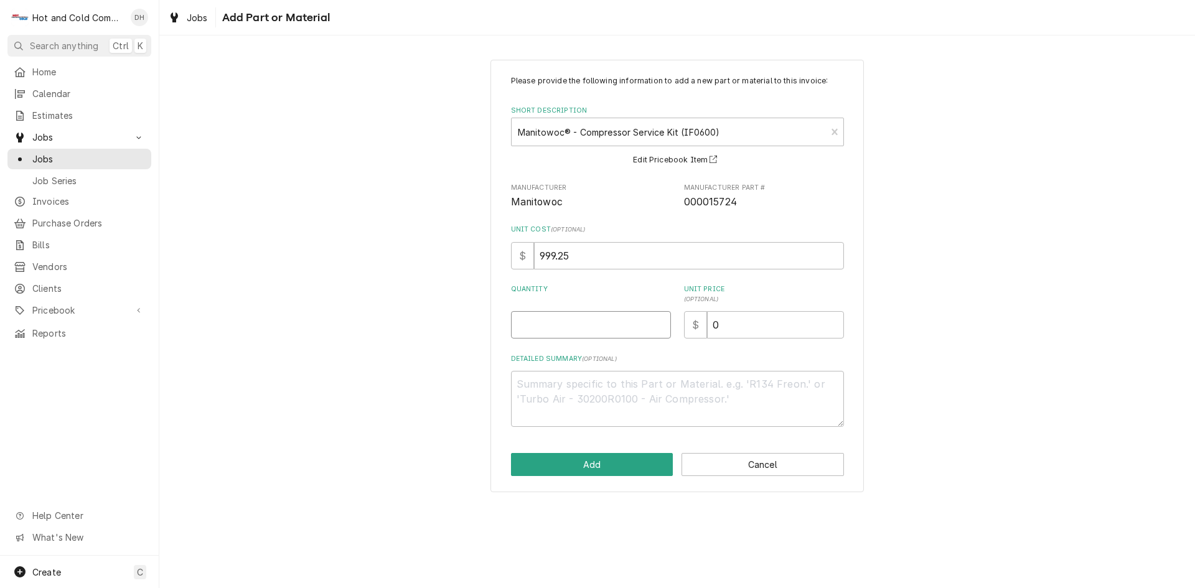
click at [599, 328] on input "Quantity" at bounding box center [591, 324] width 160 height 27
type textarea "x"
type input "1"
click at [666, 394] on textarea "Detailed Summary ( optional )" at bounding box center [677, 399] width 333 height 56
type textarea "x"
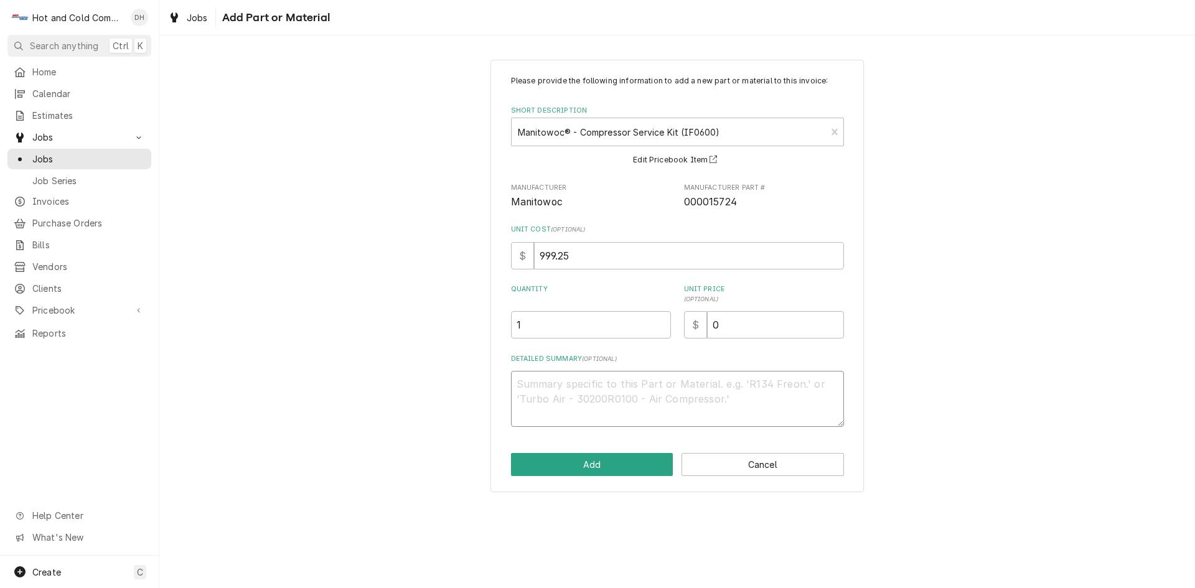
type textarea "W"
type textarea "x"
type textarea "Wa"
type textarea "x"
type textarea "War"
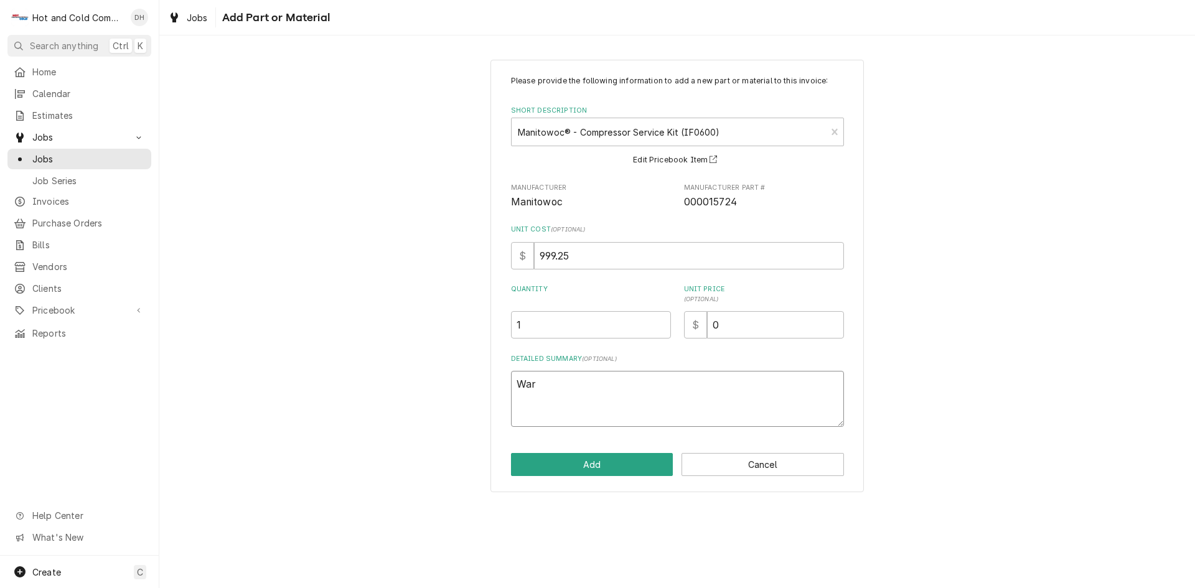
type textarea "x"
type textarea "Warr"
type textarea "x"
type textarea "Warra"
type textarea "x"
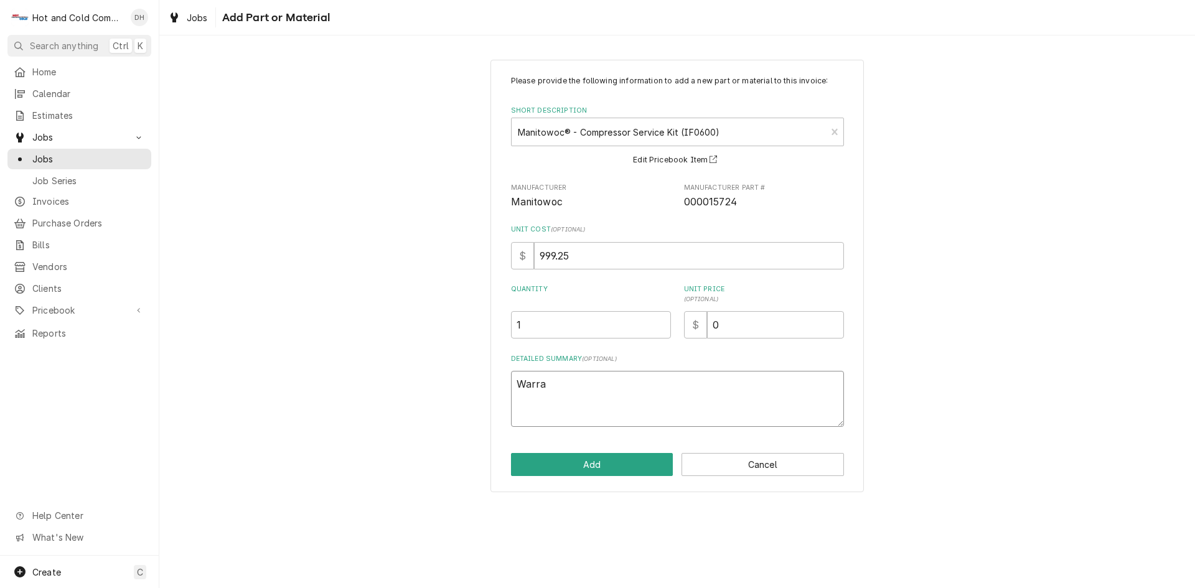
type textarea "Warran"
type textarea "x"
type textarea "Warrant"
type textarea "x"
type textarea "Warranty"
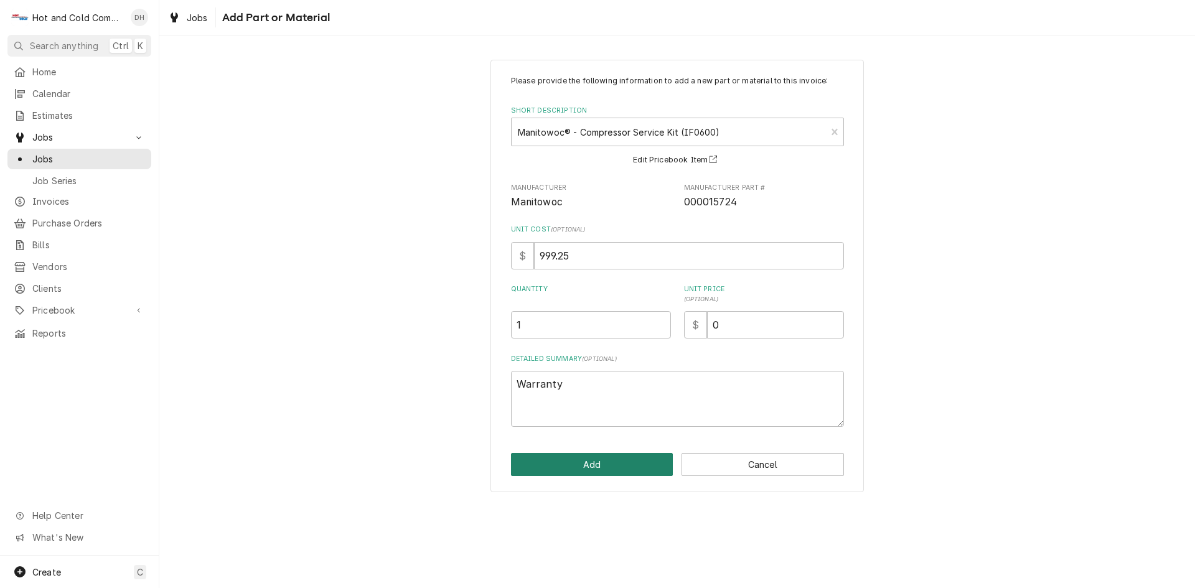
click at [620, 463] on button "Add" at bounding box center [592, 464] width 162 height 23
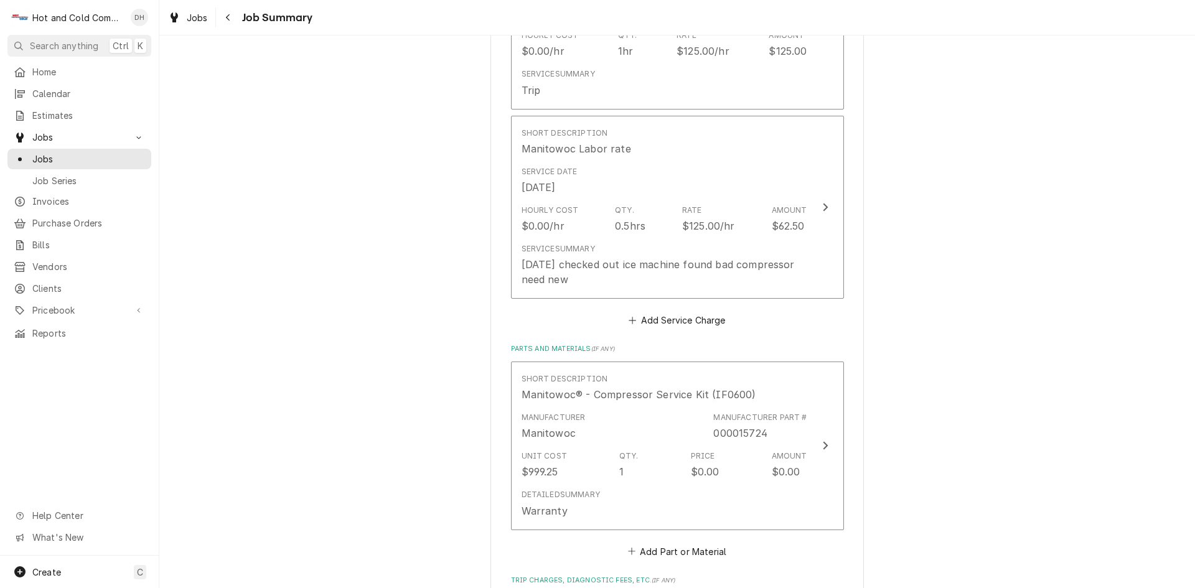
type textarea "x"
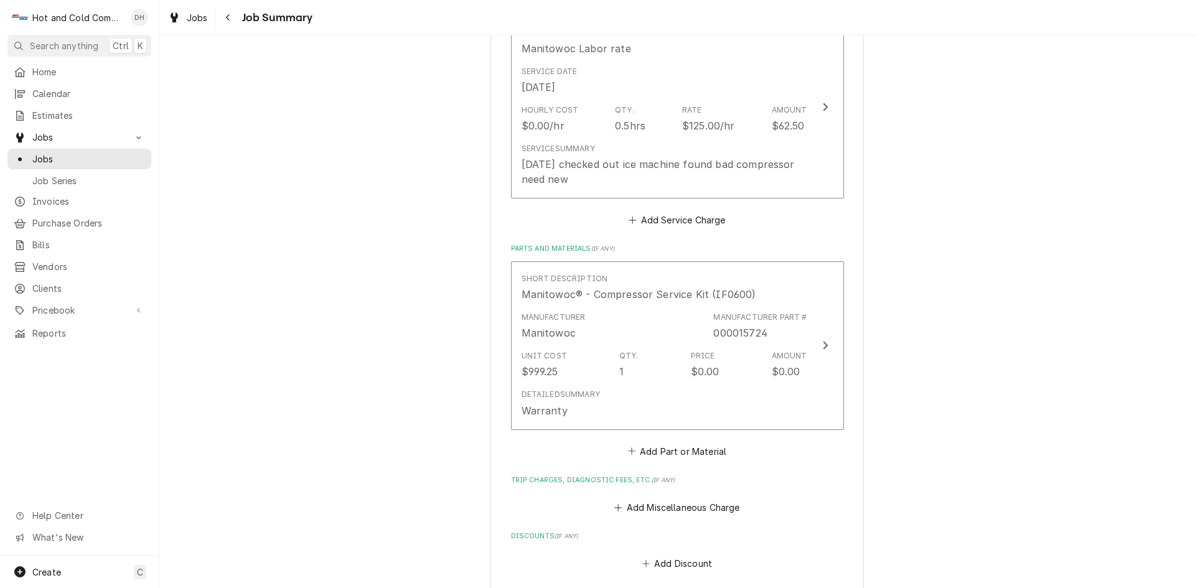
scroll to position [622, 0]
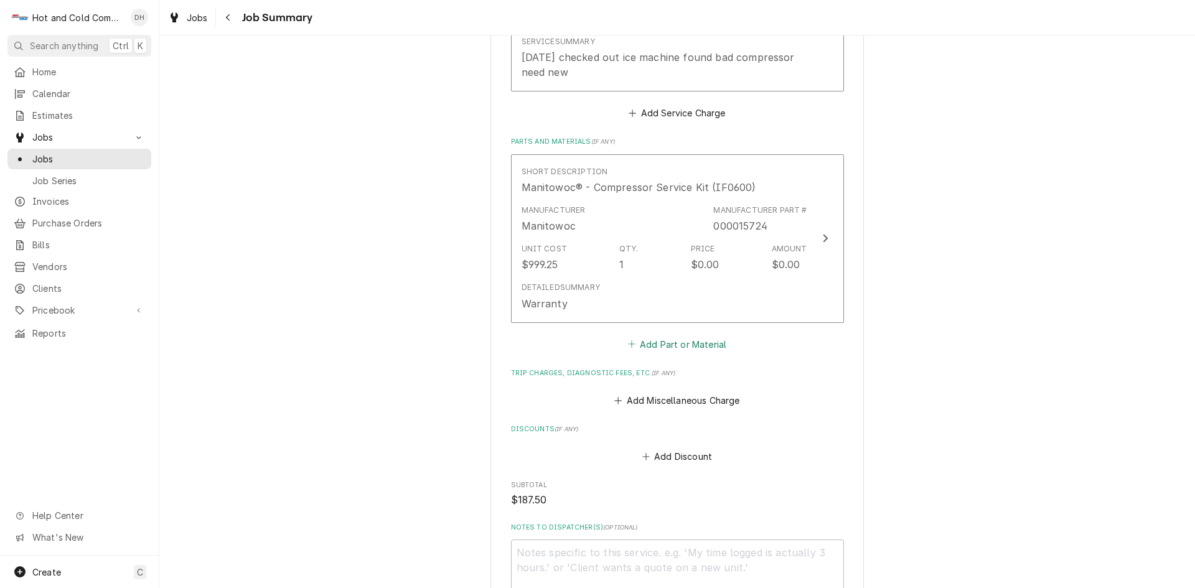
click at [676, 345] on button "Add Part or Material" at bounding box center [676, 343] width 103 height 17
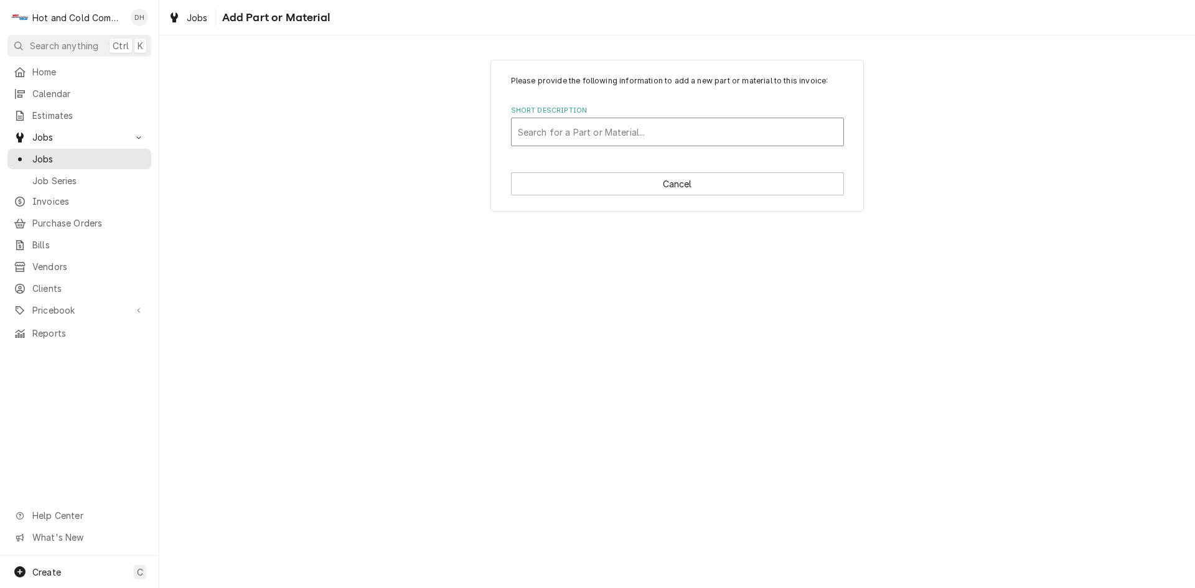
click at [623, 126] on div "Short Description" at bounding box center [677, 132] width 319 height 22
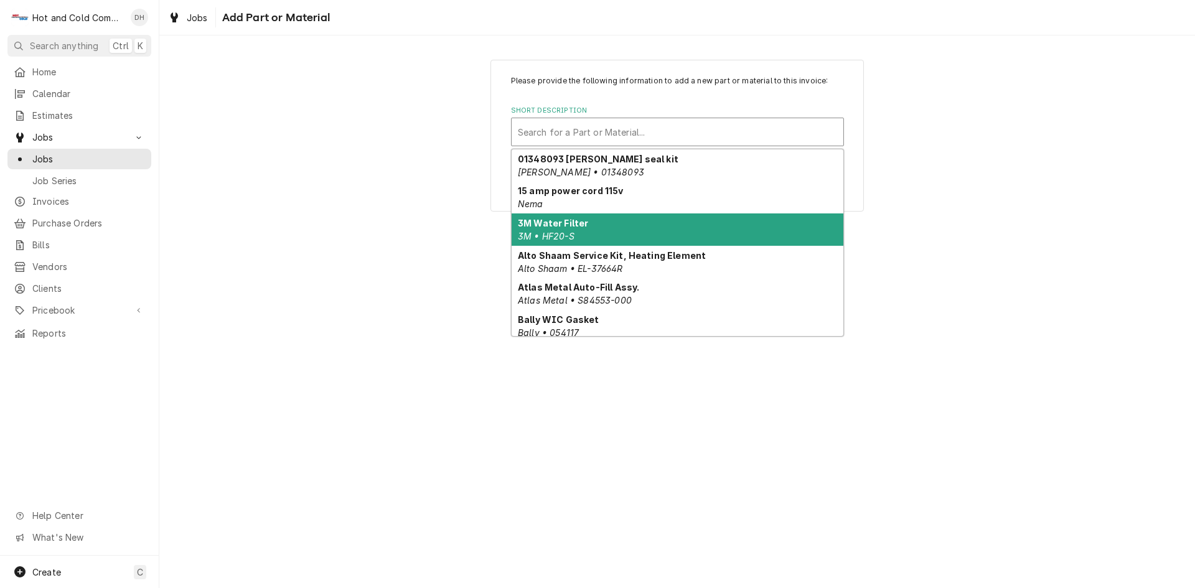
type input "m"
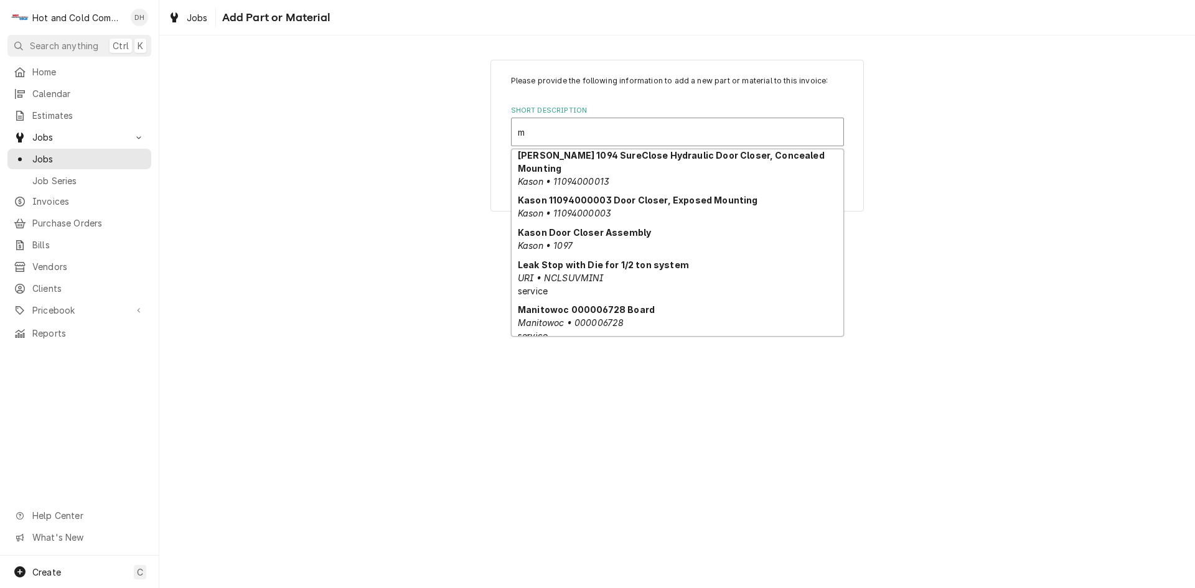
scroll to position [1057, 0]
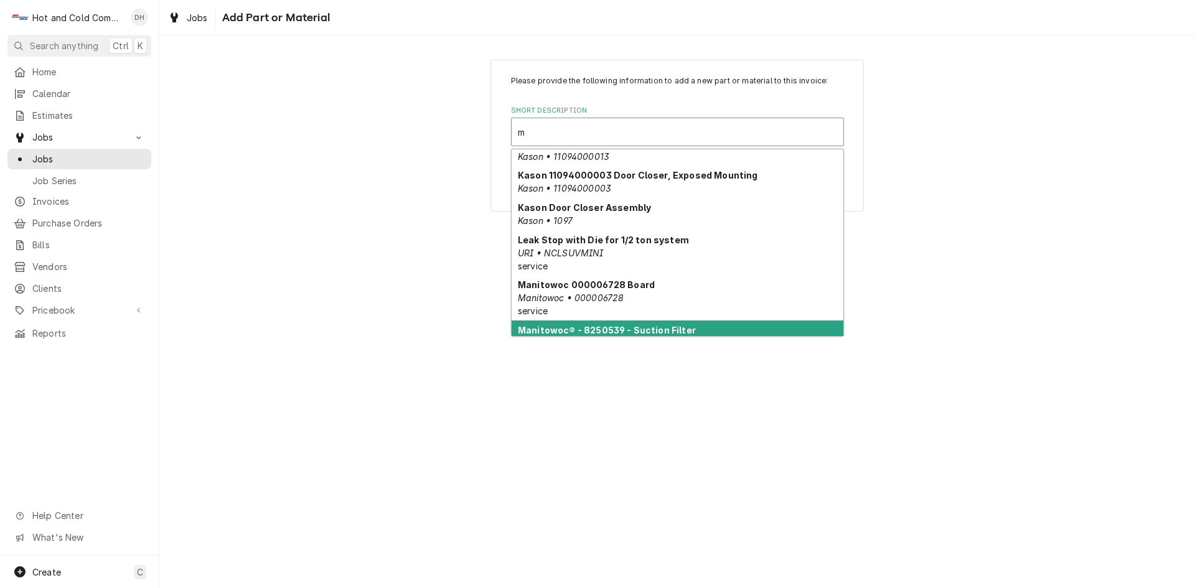
click at [738, 320] on div "Manitowoc® - 8250539 - Suction Filter Manitowoc • 8250539" at bounding box center [678, 336] width 332 height 32
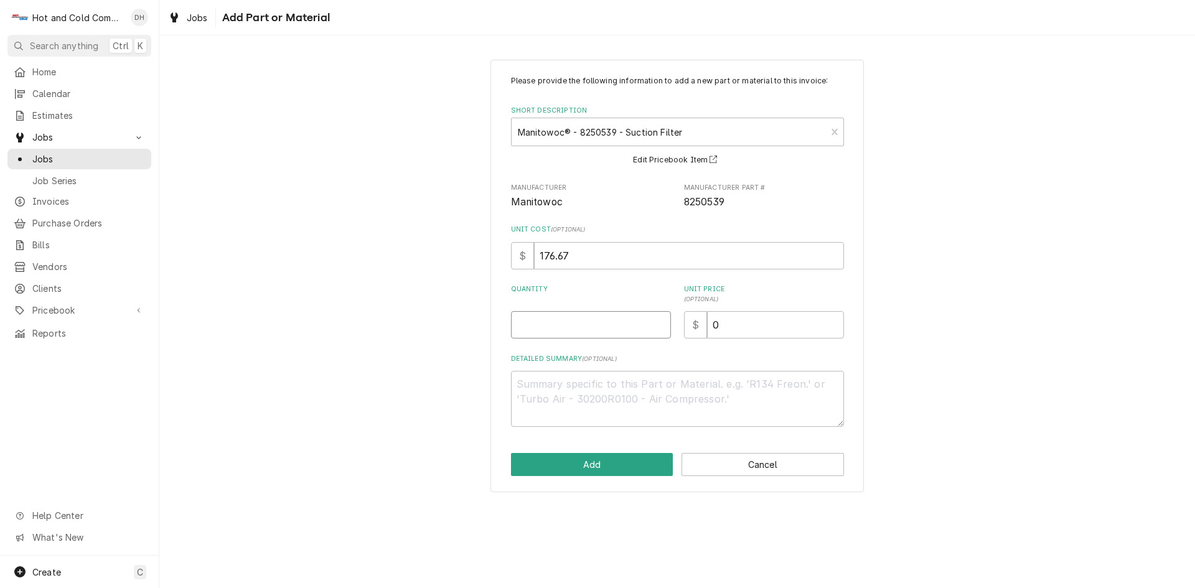
click at [595, 320] on input "Quantity" at bounding box center [591, 324] width 160 height 27
type textarea "x"
type input "1"
click at [561, 402] on textarea "Detailed Summary ( optional )" at bounding box center [677, 399] width 333 height 56
type textarea "x"
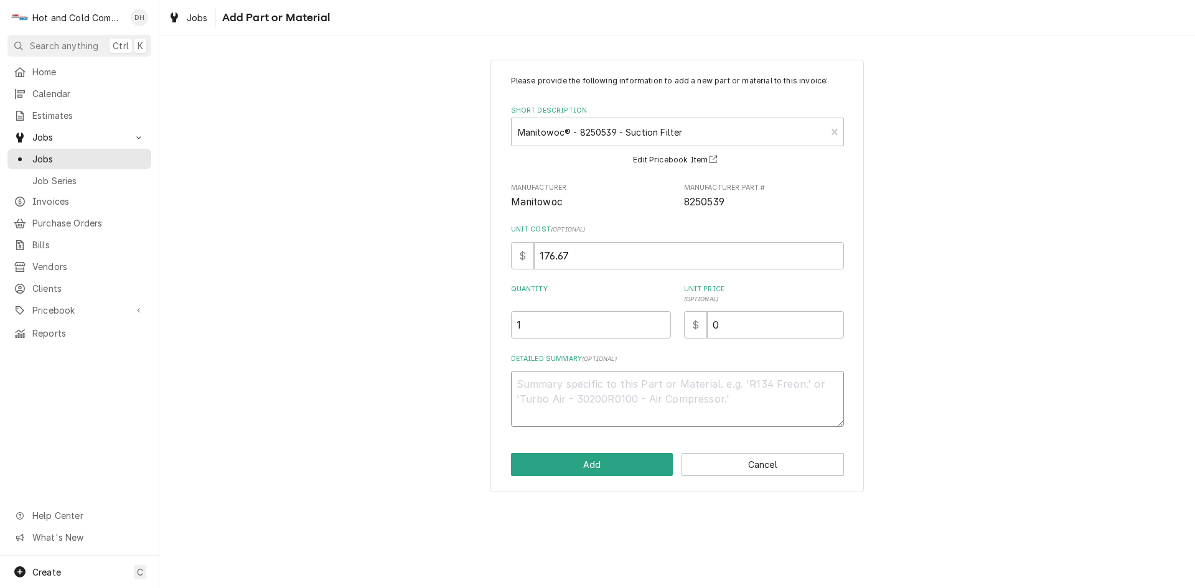
type textarea "w"
type textarea "x"
type textarea "wa"
type textarea "x"
type textarea "war"
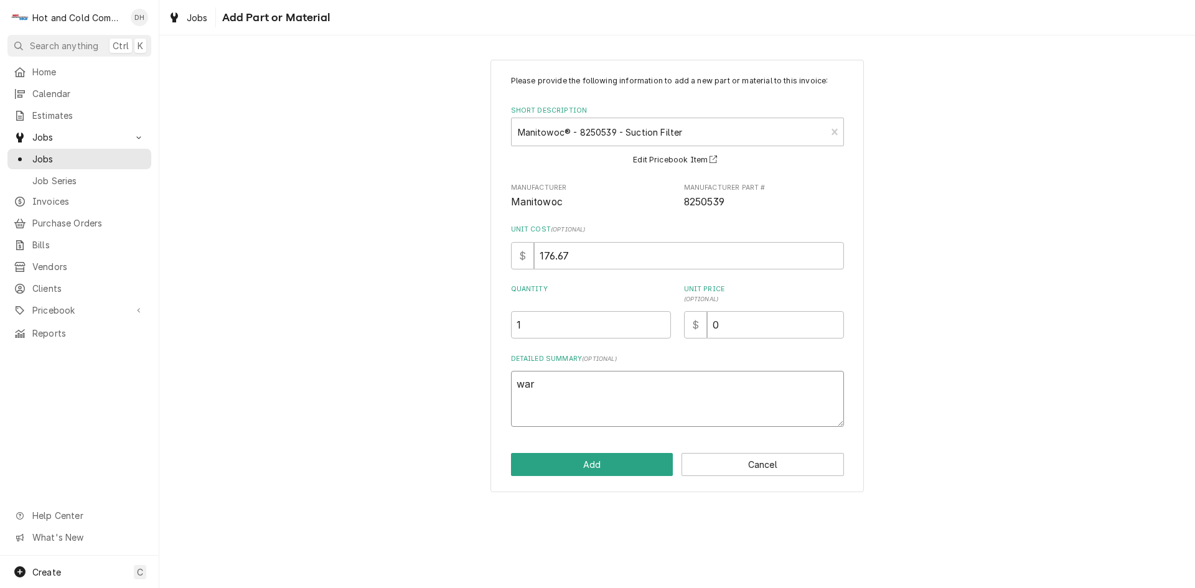
type textarea "x"
type textarea "warr"
type textarea "x"
type textarea "warra"
type textarea "x"
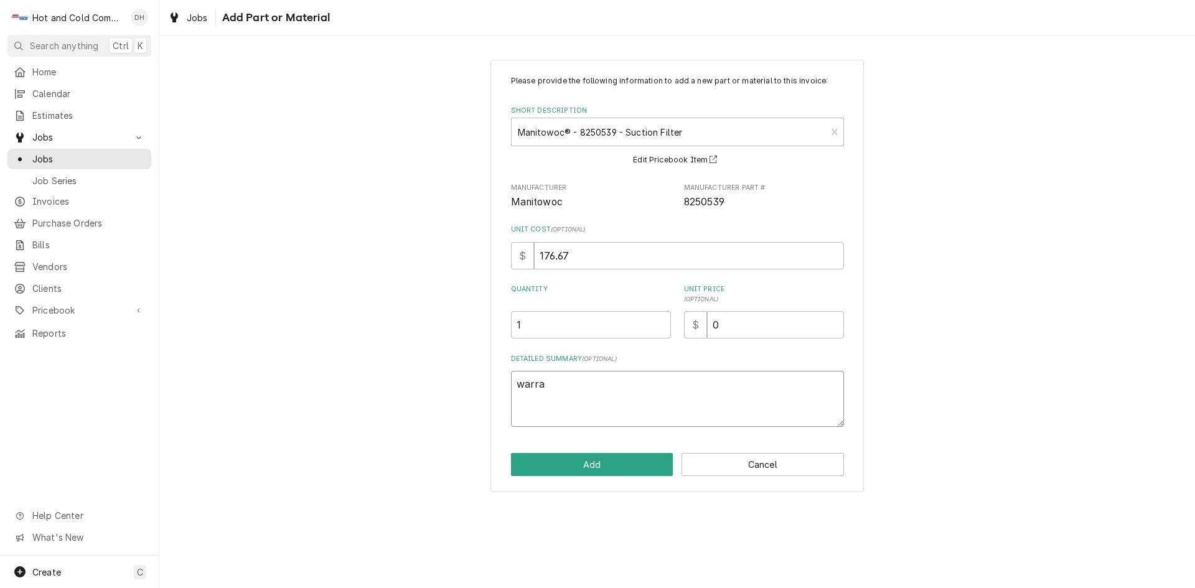
type textarea "warran"
type textarea "x"
type textarea "warrant"
type textarea "x"
type textarea "warranty"
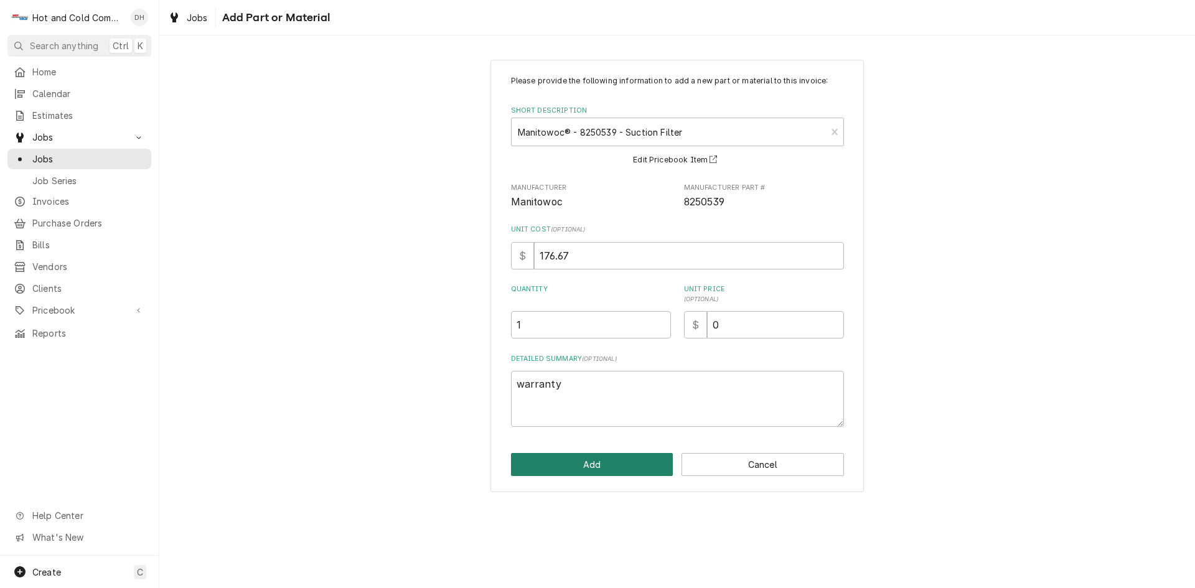
click at [635, 457] on button "Add" at bounding box center [592, 464] width 162 height 23
type textarea "x"
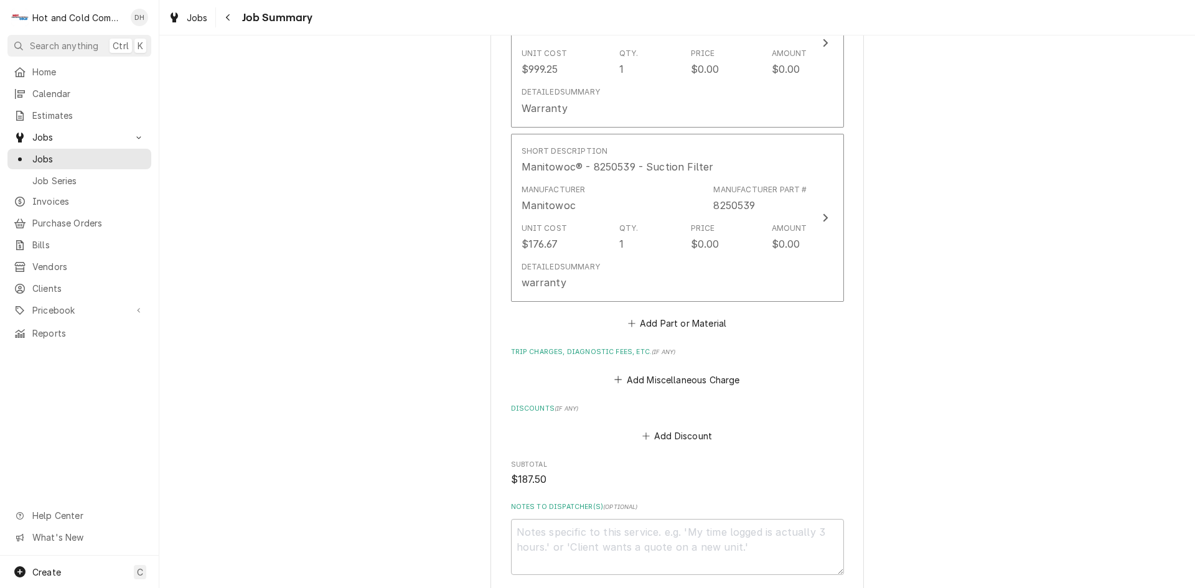
scroll to position [830, 0]
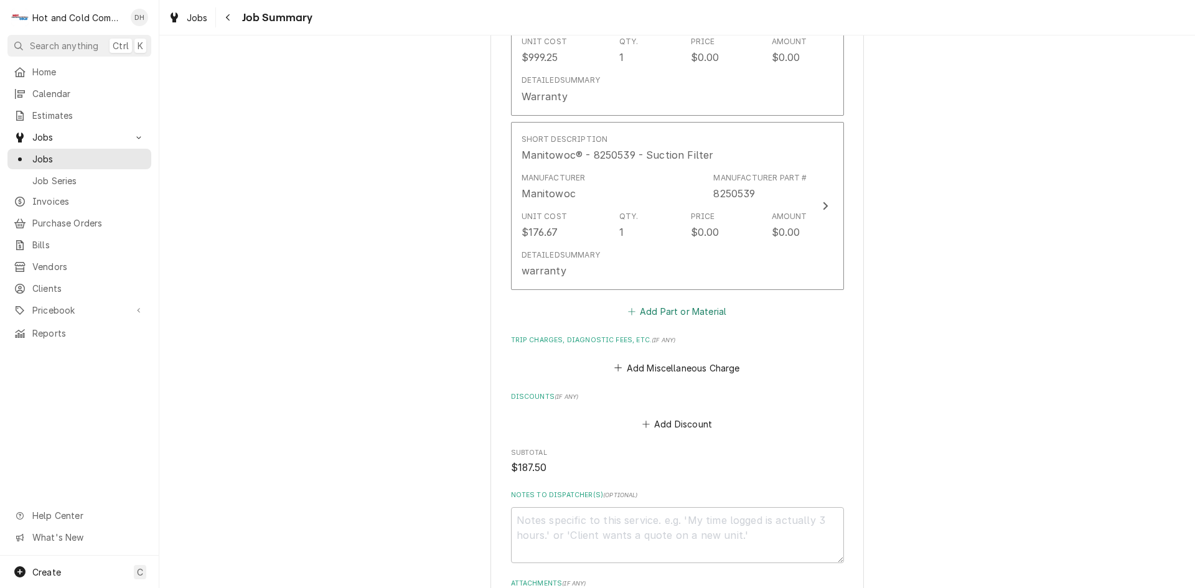
click at [710, 308] on button "Add Part or Material" at bounding box center [676, 311] width 103 height 17
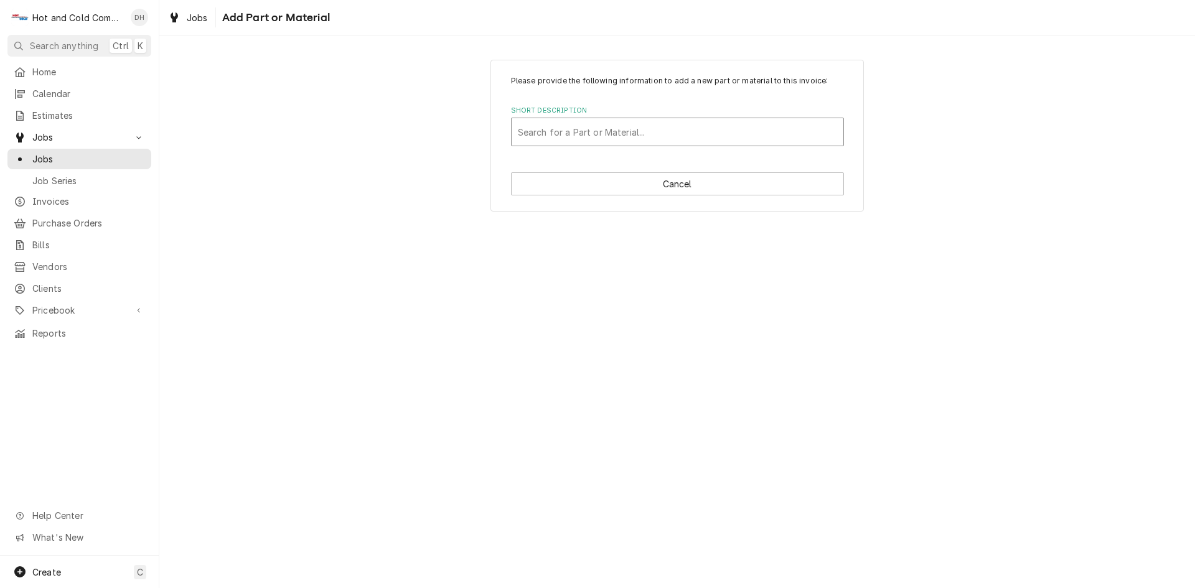
click at [548, 133] on div "Short Description" at bounding box center [677, 132] width 319 height 22
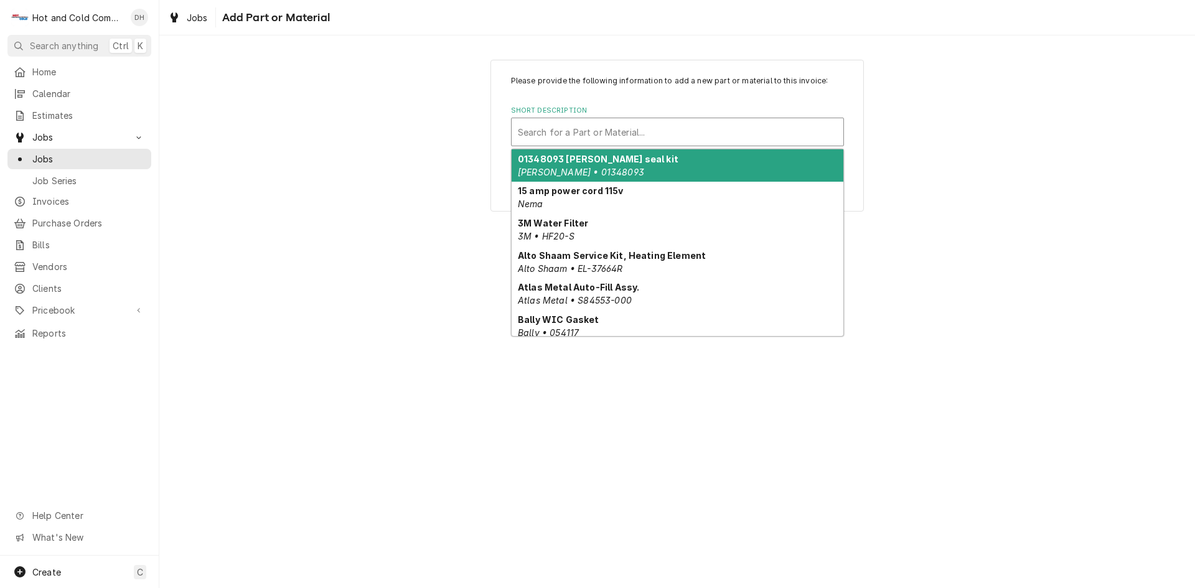
type input "M"
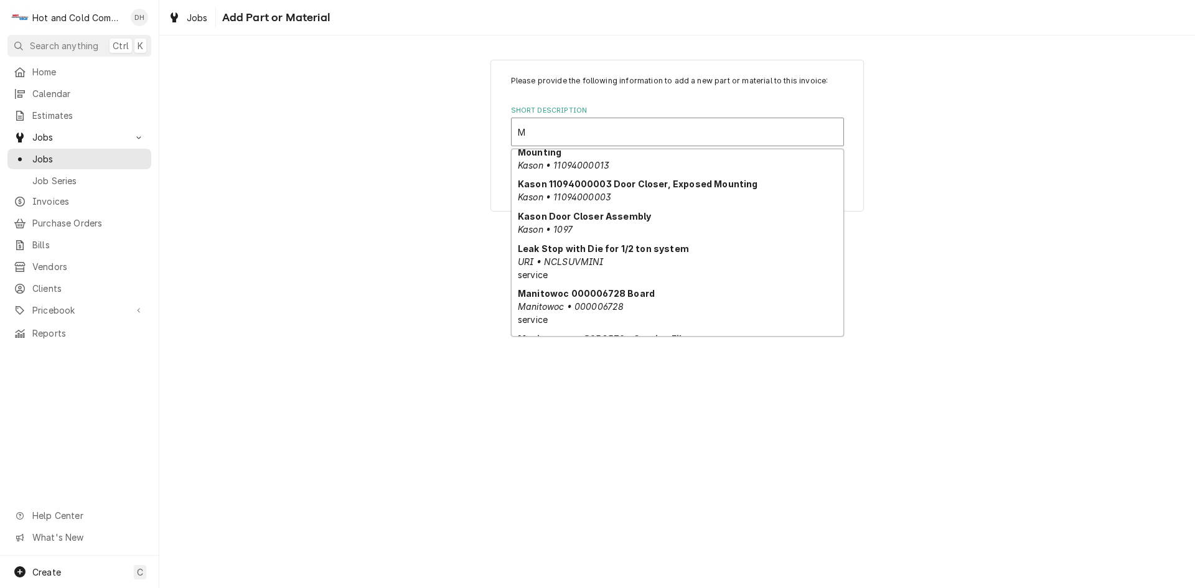
scroll to position [1073, 0]
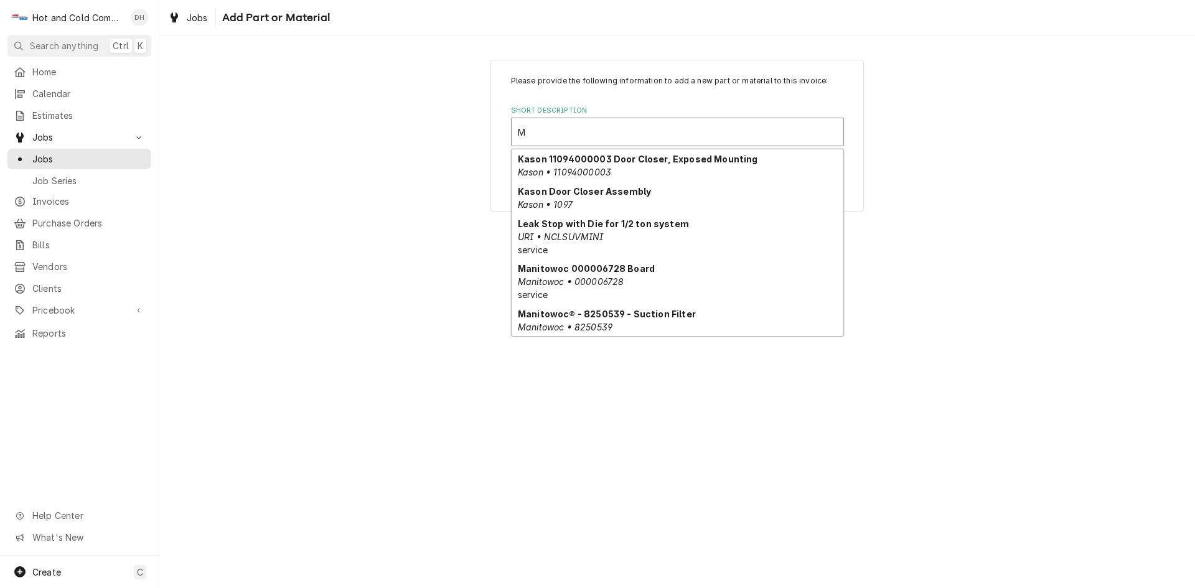
click at [786, 337] on div "Manitowoc® - 8930279 - Filter Drier without ports Manitowoc • 8930279" at bounding box center [678, 353] width 332 height 32
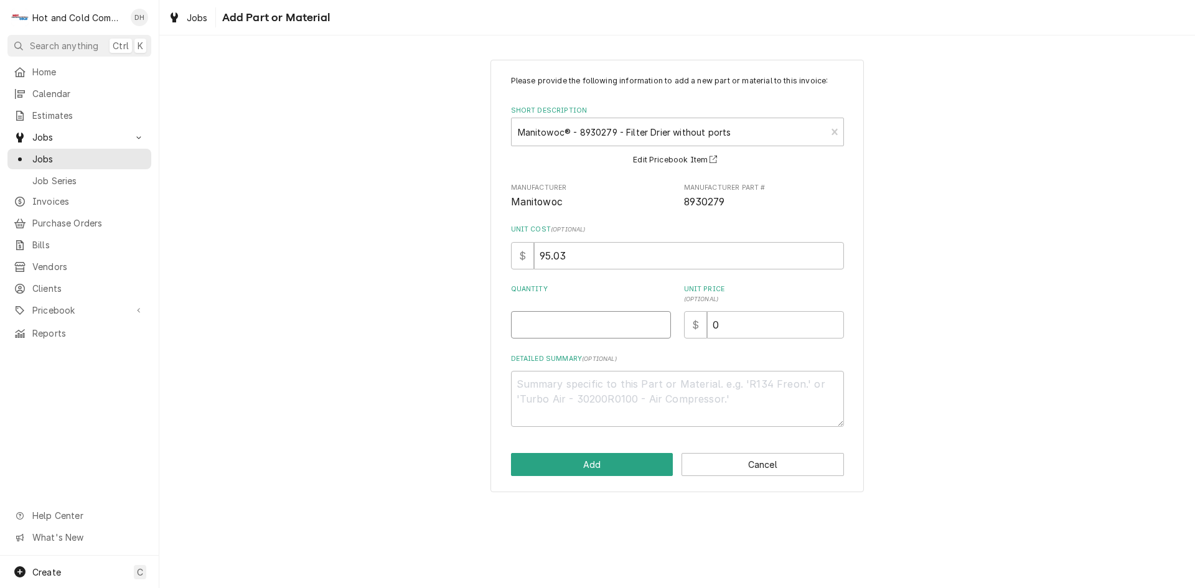
click at [528, 320] on input "Quantity" at bounding box center [591, 324] width 160 height 27
type textarea "x"
type input "1"
click at [599, 386] on textarea "Detailed Summary ( optional )" at bounding box center [677, 399] width 333 height 56
type textarea "x"
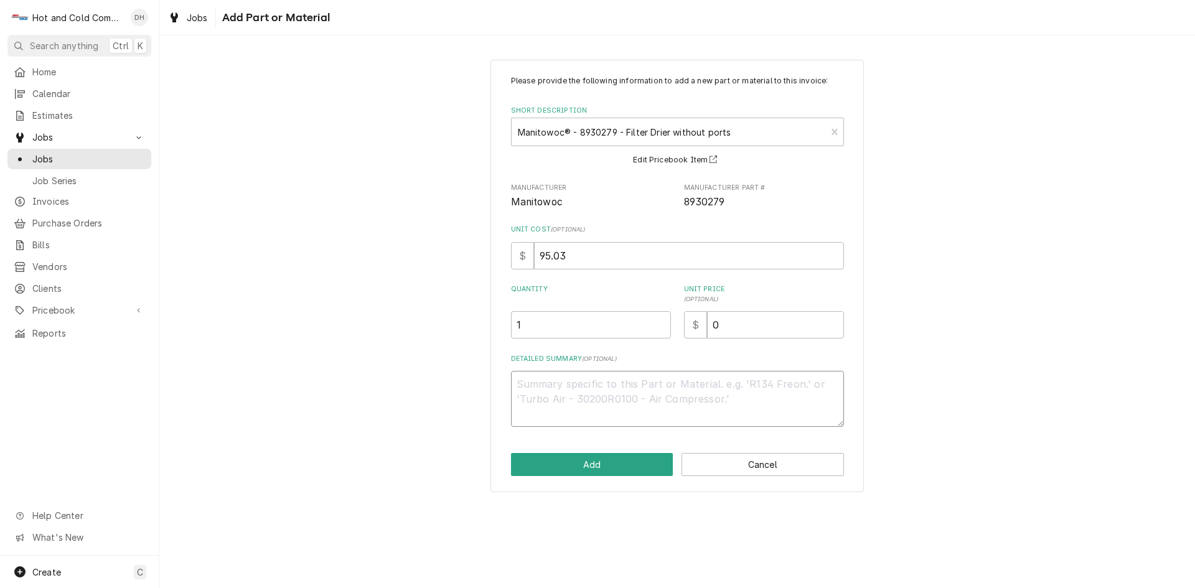
type textarea "w"
type textarea "x"
type textarea "wa"
type textarea "x"
type textarea "war"
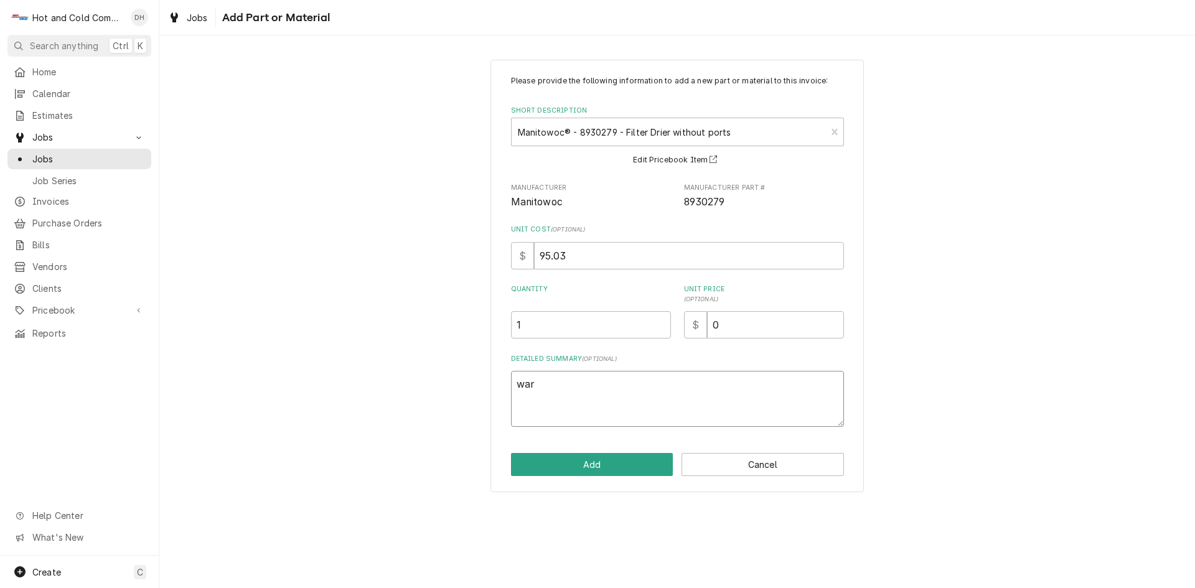
type textarea "x"
type textarea "warr"
type textarea "x"
type textarea "warra"
type textarea "x"
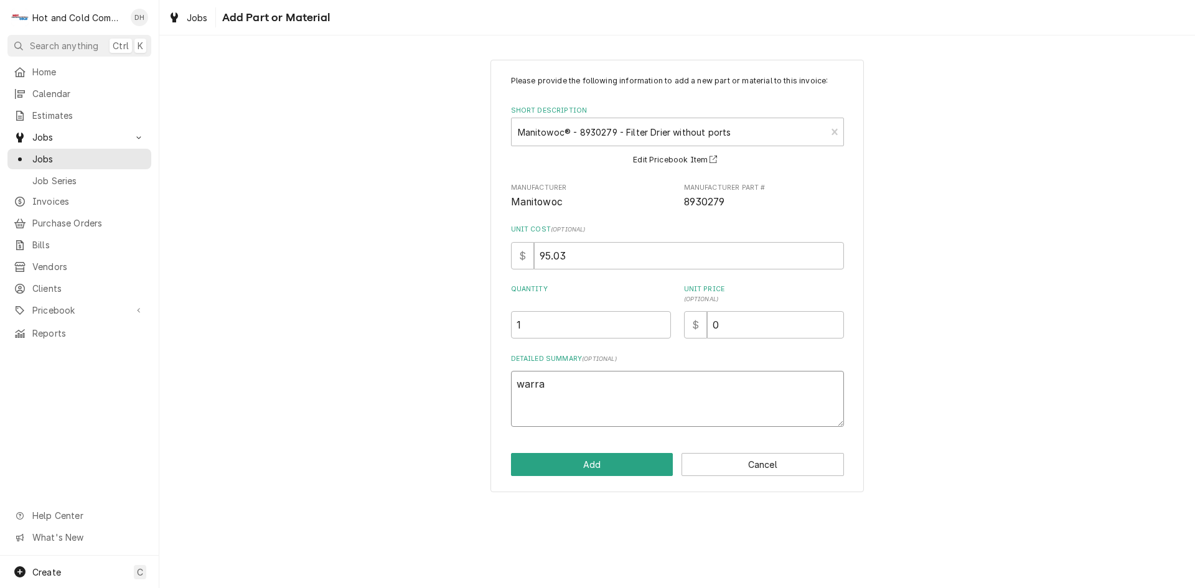
type textarea "warran"
type textarea "x"
type textarea "warrant"
type textarea "x"
type textarea "warranty"
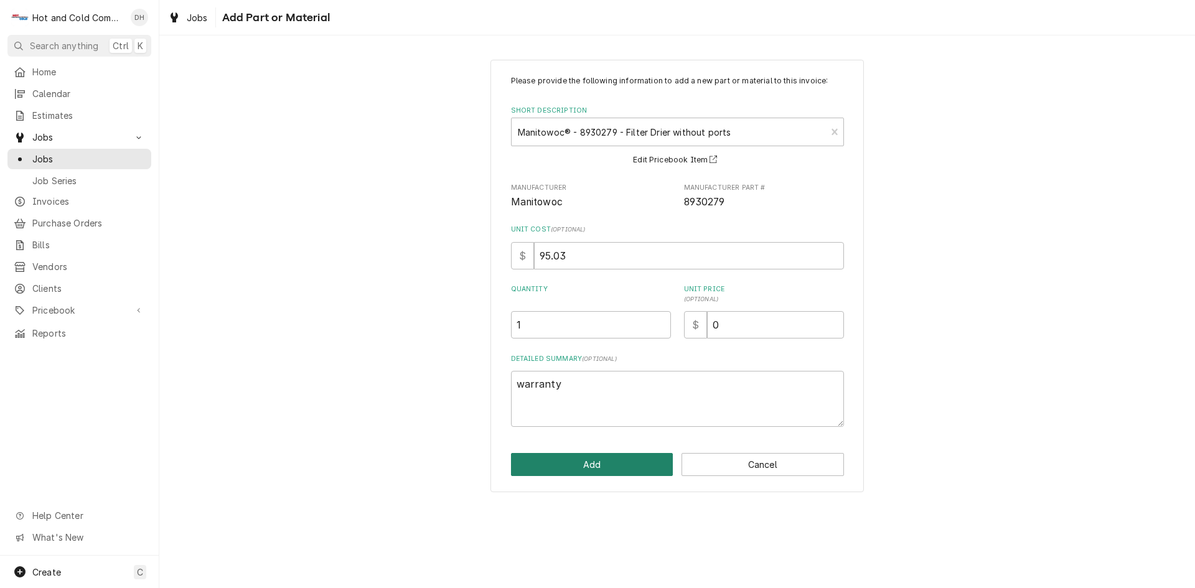
click at [629, 470] on button "Add" at bounding box center [592, 464] width 162 height 23
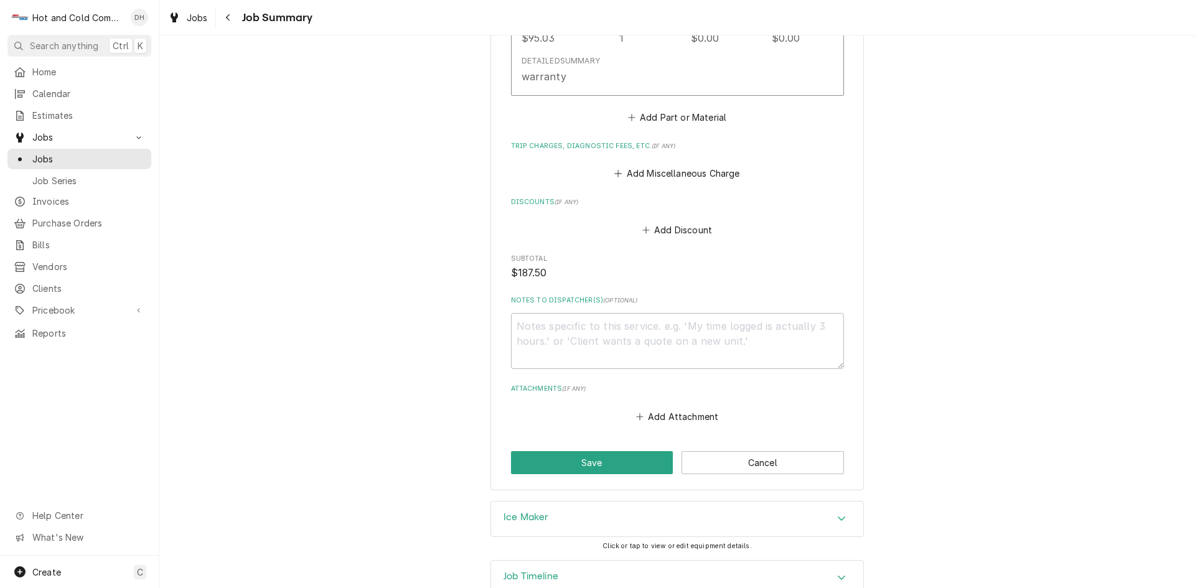
scroll to position [1229, 0]
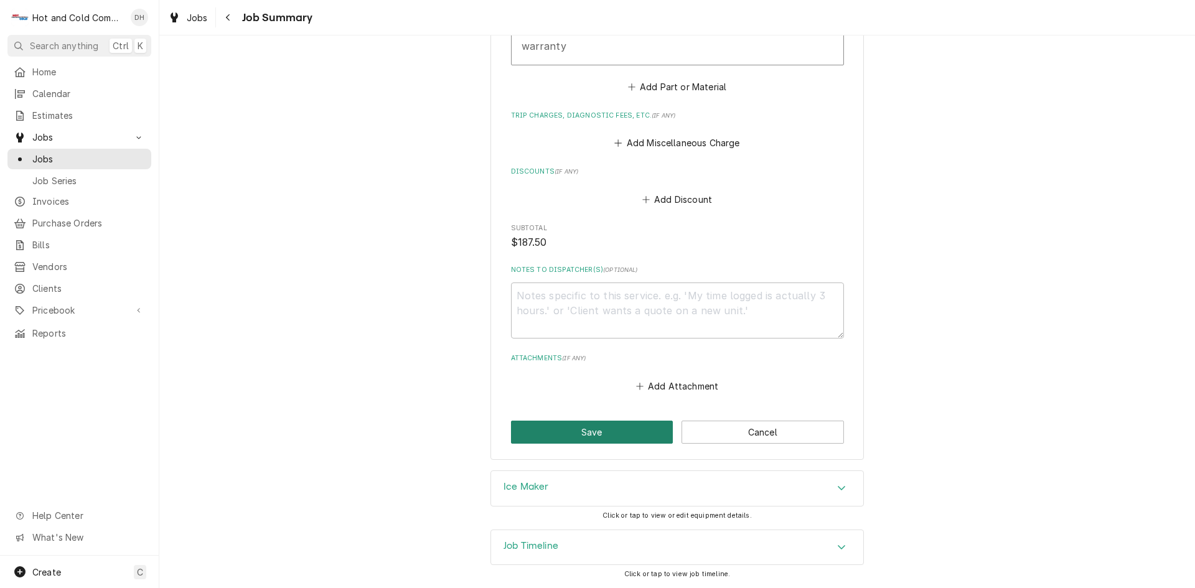
click at [598, 436] on button "Save" at bounding box center [592, 432] width 162 height 23
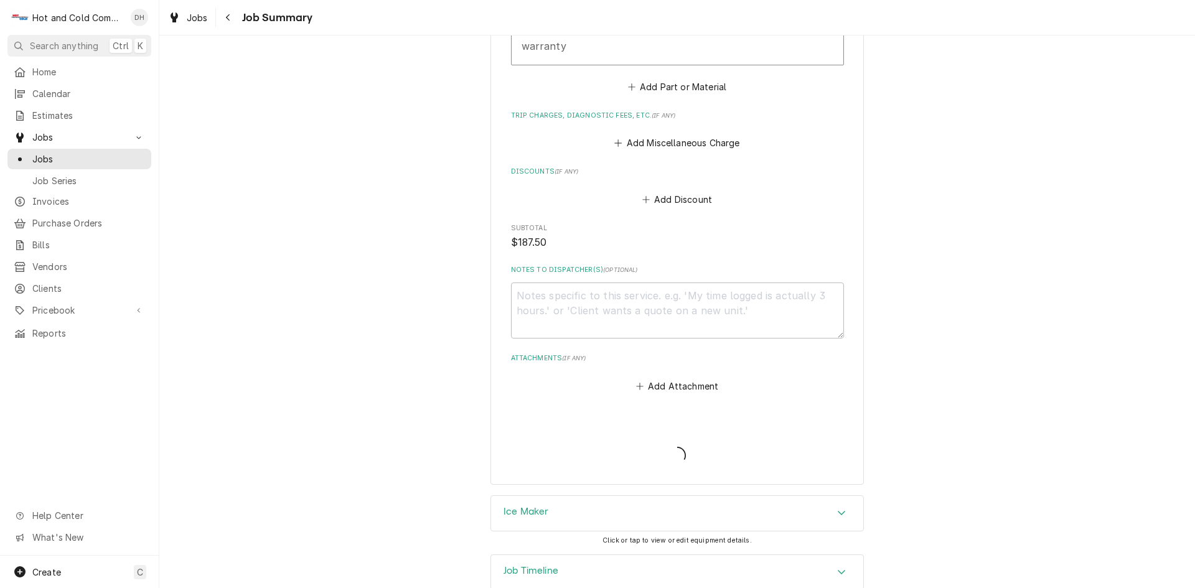
type textarea "x"
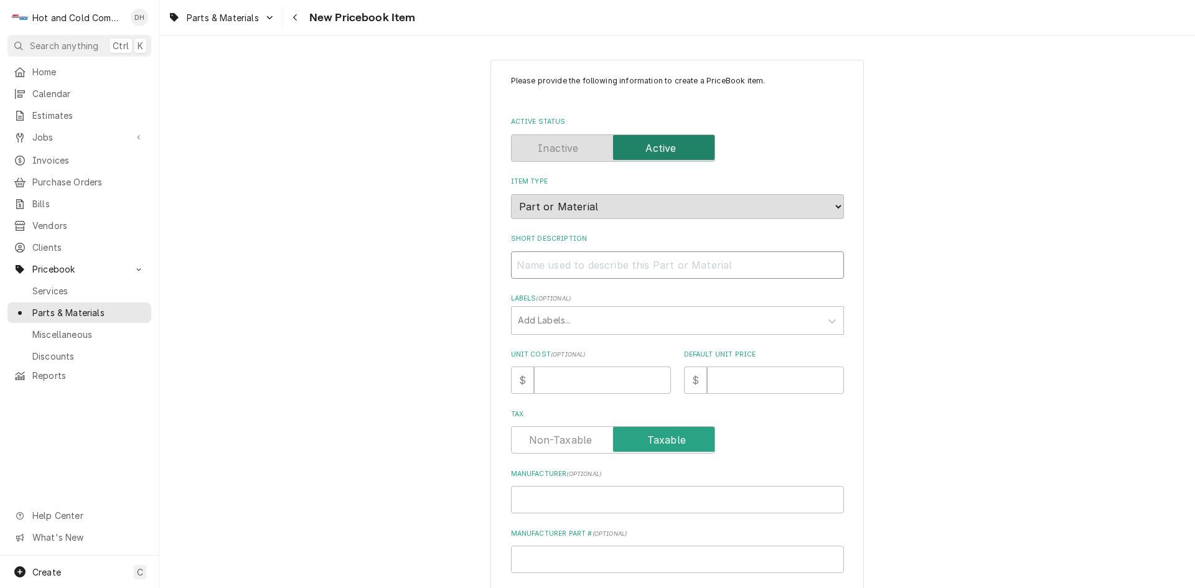
click at [556, 266] on input "Short Description" at bounding box center [677, 264] width 333 height 27
paste input "Manitowoc® - 000015724 - Compressor Service Kit (IF0600)"
type textarea "x"
type input "Manitowoc® - 000015724 - Compressor Service Kit (IF0600)"
drag, startPoint x: 635, startPoint y: 266, endPoint x: 580, endPoint y: 265, distance: 55.4
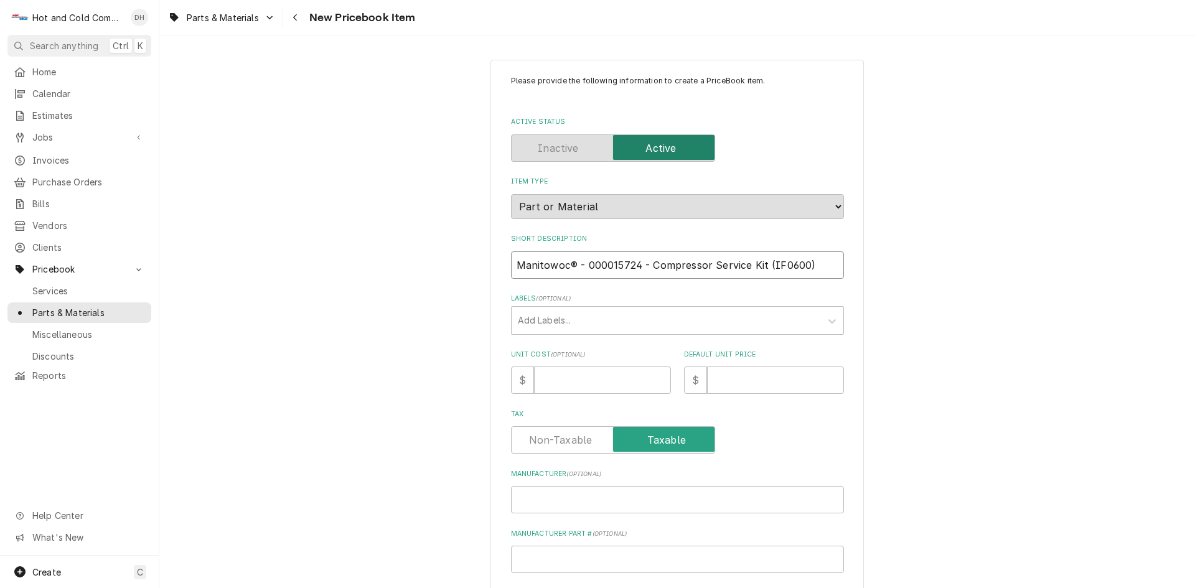
click at [580, 265] on input "Manitowoc® - 000015724 - Compressor Service Kit (IF0600)" at bounding box center [677, 264] width 333 height 27
type textarea "x"
type input "Manitowoc® - - Compressor Service Kit (IF0600)"
type textarea "x"
type input "Manitowoc® - - Compressor Service Kit (IF0600)"
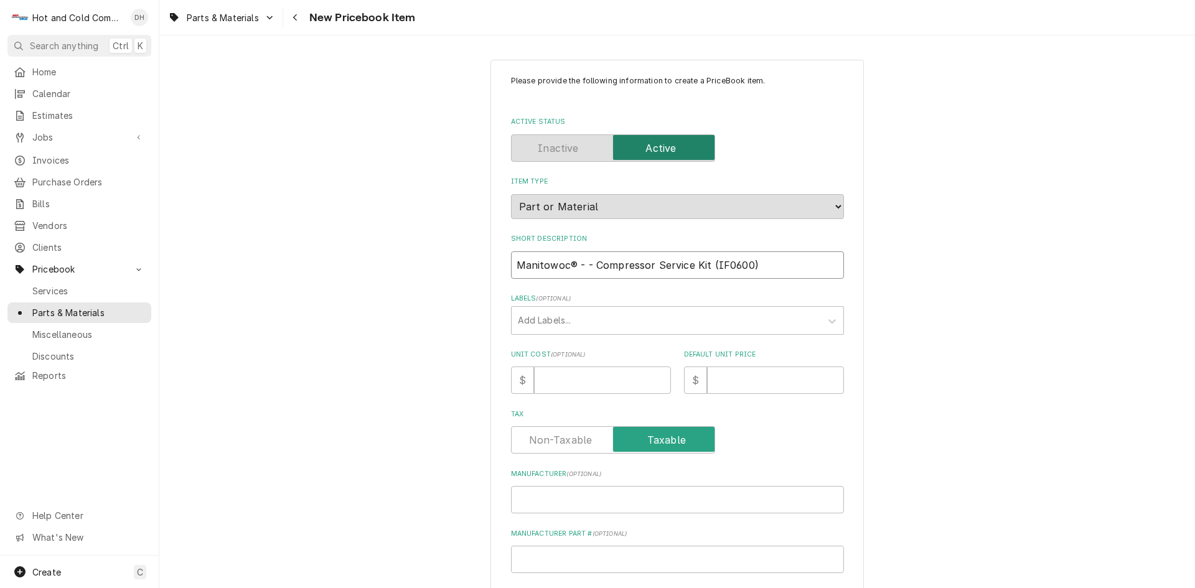
type textarea "x"
type input "Manitowoc® - Compressor Service Kit (IF0600)"
type textarea "x"
type input "Manitowoc® - Compressor Service Kit (IF0600)"
click at [591, 551] on input "Manufacturer Part # ( optional )" at bounding box center [677, 559] width 333 height 27
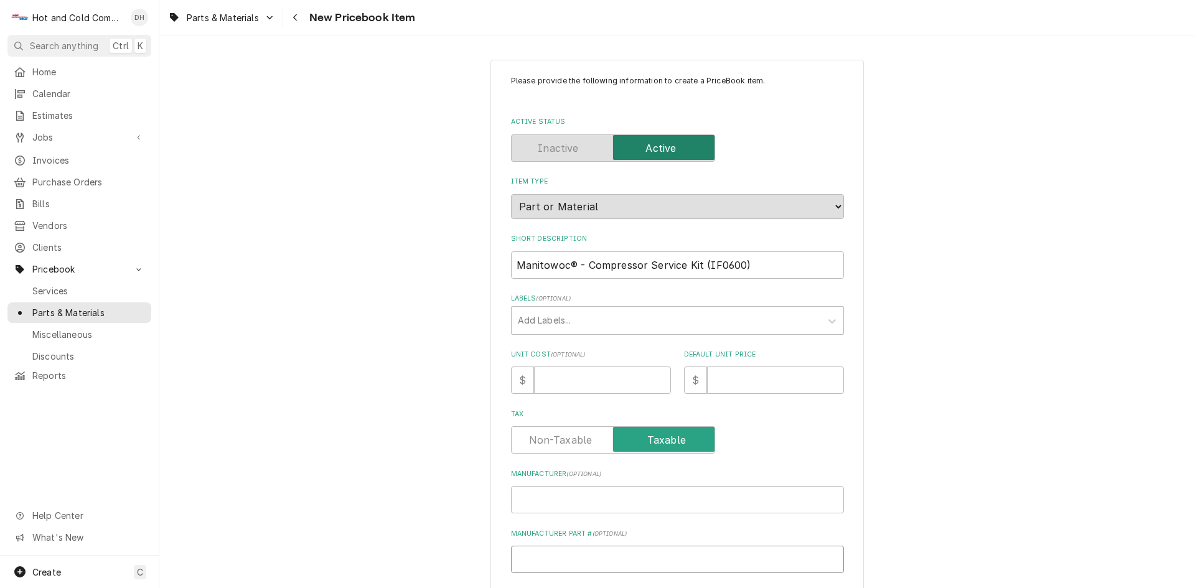
paste input "000015724"
type textarea "x"
type input "000015724"
click at [570, 500] on input "Manufacturer ( optional )" at bounding box center [677, 499] width 333 height 27
type textarea "x"
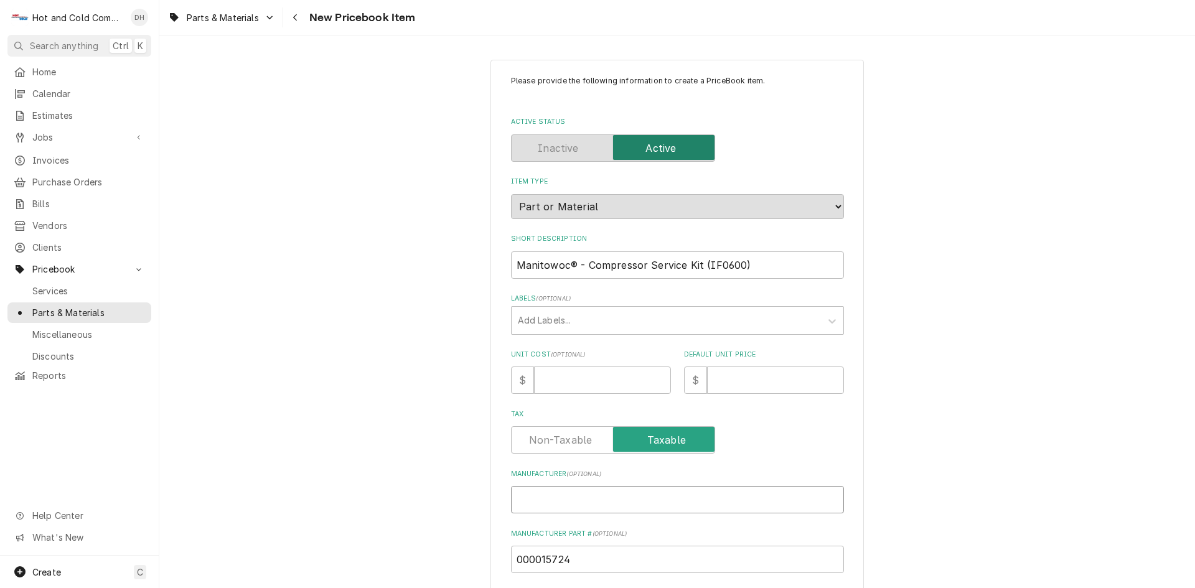
type input "M"
type textarea "x"
type input "Ma"
type textarea "x"
type input "Man"
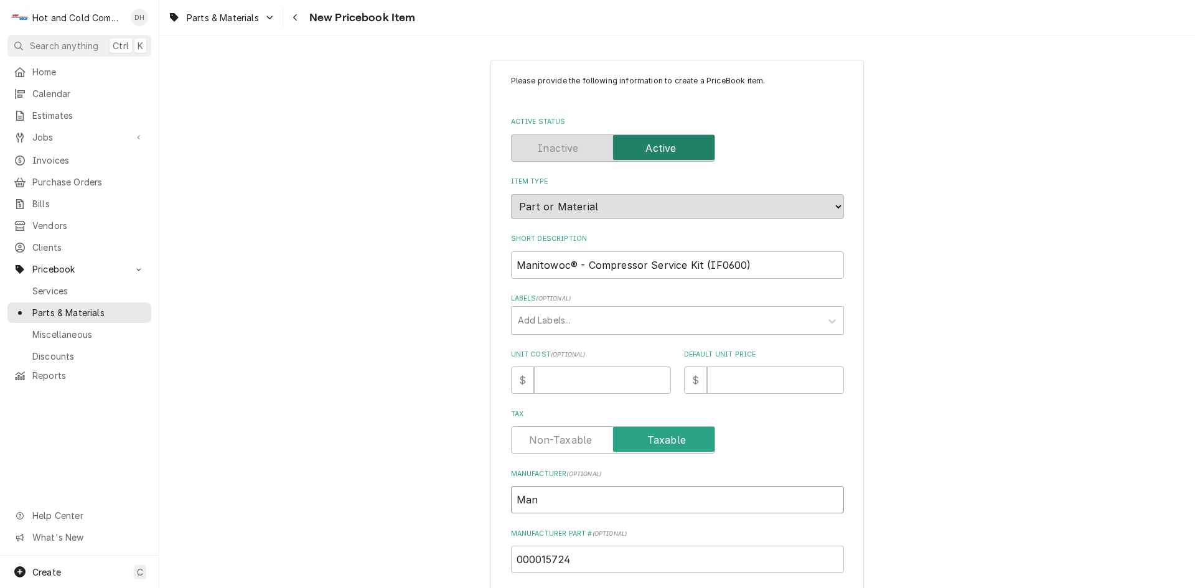
type textarea "x"
type input "Mani"
type textarea "x"
type input "Manit"
type textarea "x"
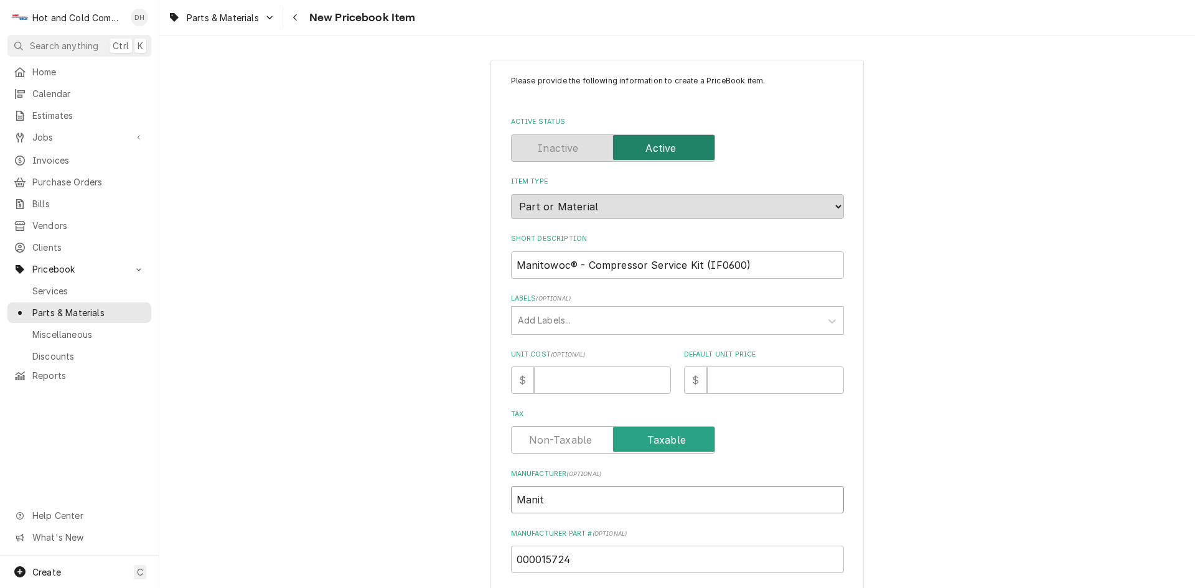
type input "[DEMOGRAPHIC_DATA]"
type textarea "x"
type input "Manitow"
type textarea "x"
type input "Manitowo"
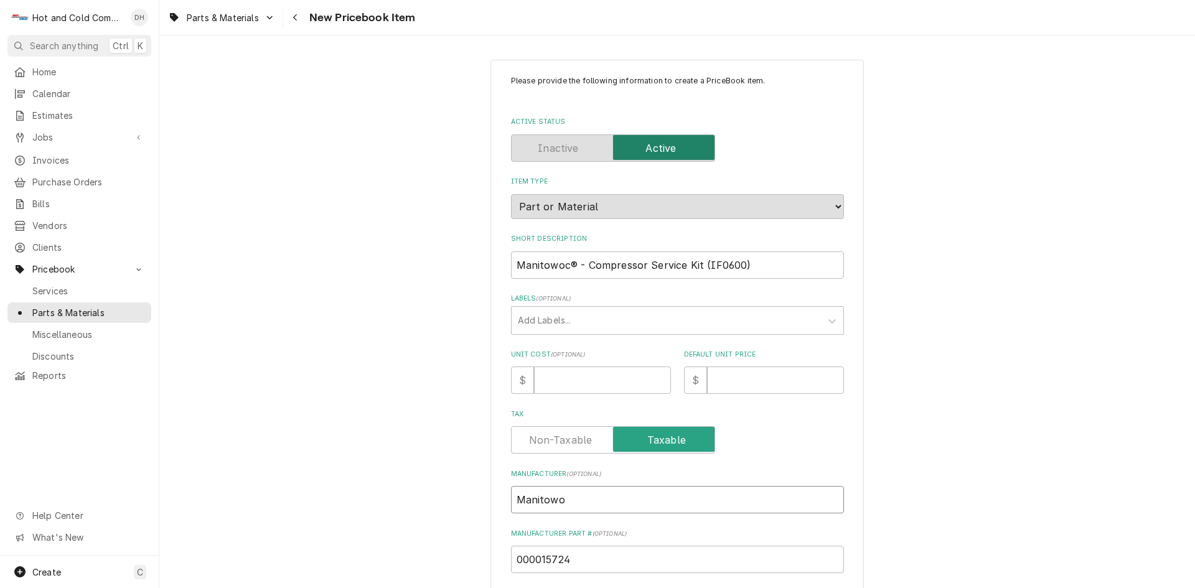
type textarea "x"
type input "Manitowoc"
click at [561, 384] on input "Unit Cost ( optional )" at bounding box center [602, 380] width 137 height 27
type textarea "x"
type input "9"
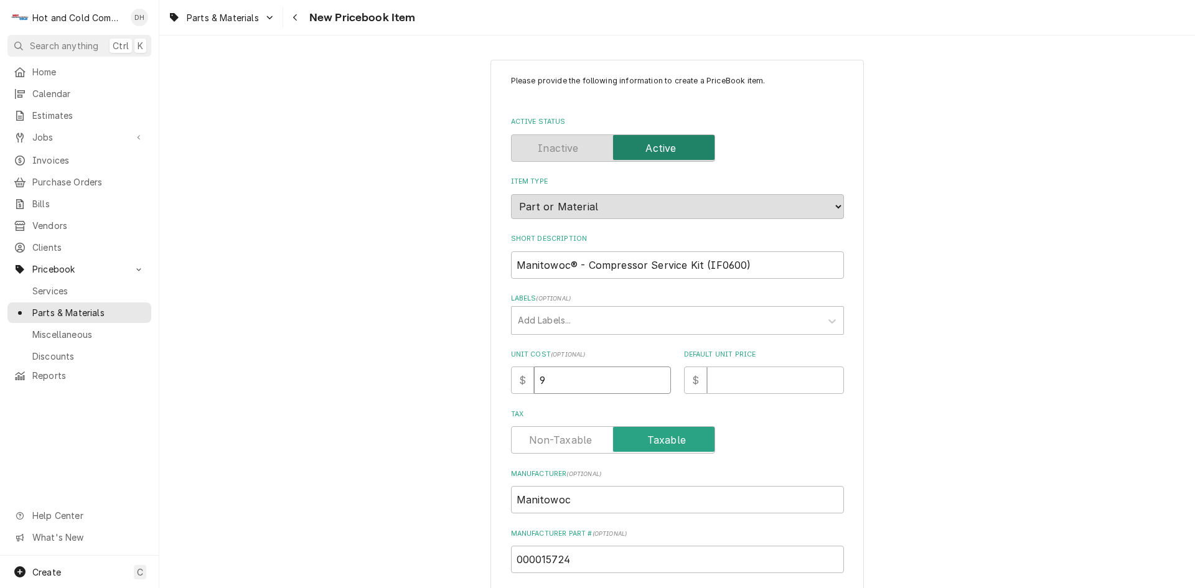
type textarea "x"
type input "99"
type textarea "x"
type input "999"
type textarea "x"
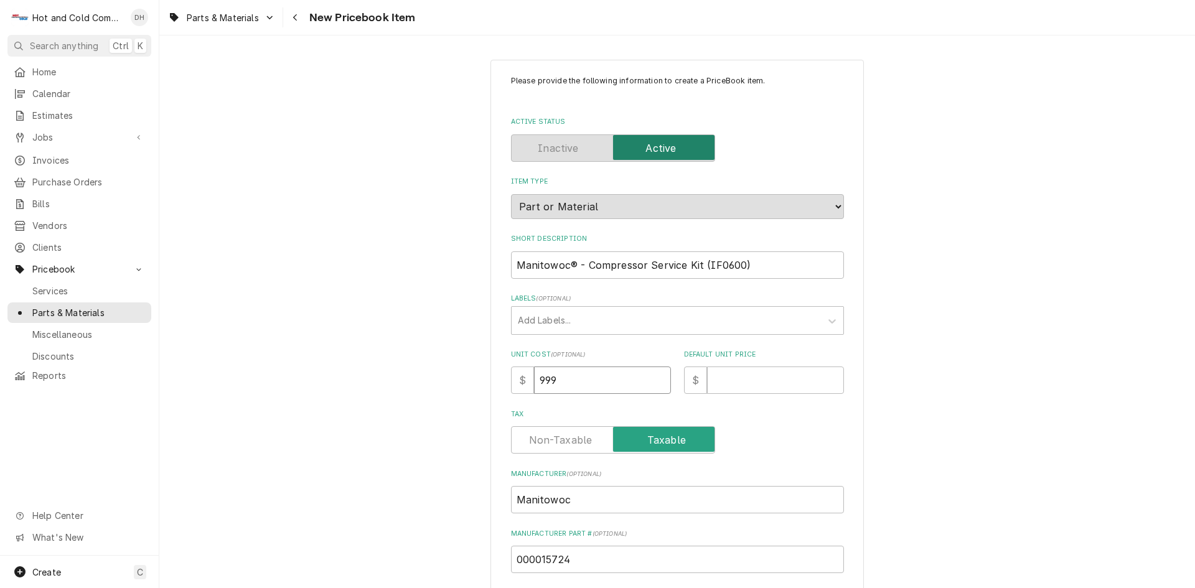
type input "999.2"
type textarea "x"
type input "999.25"
drag, startPoint x: 767, startPoint y: 381, endPoint x: 746, endPoint y: 395, distance: 25.5
click at [765, 383] on input "Default Unit Price" at bounding box center [775, 380] width 137 height 27
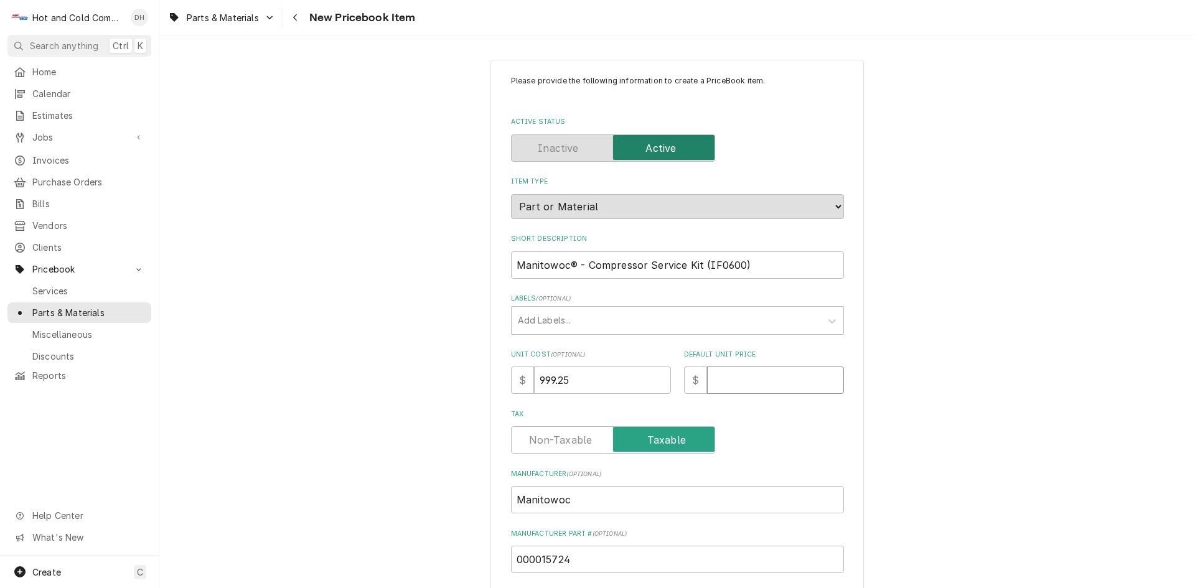
type textarea "x"
type input "0"
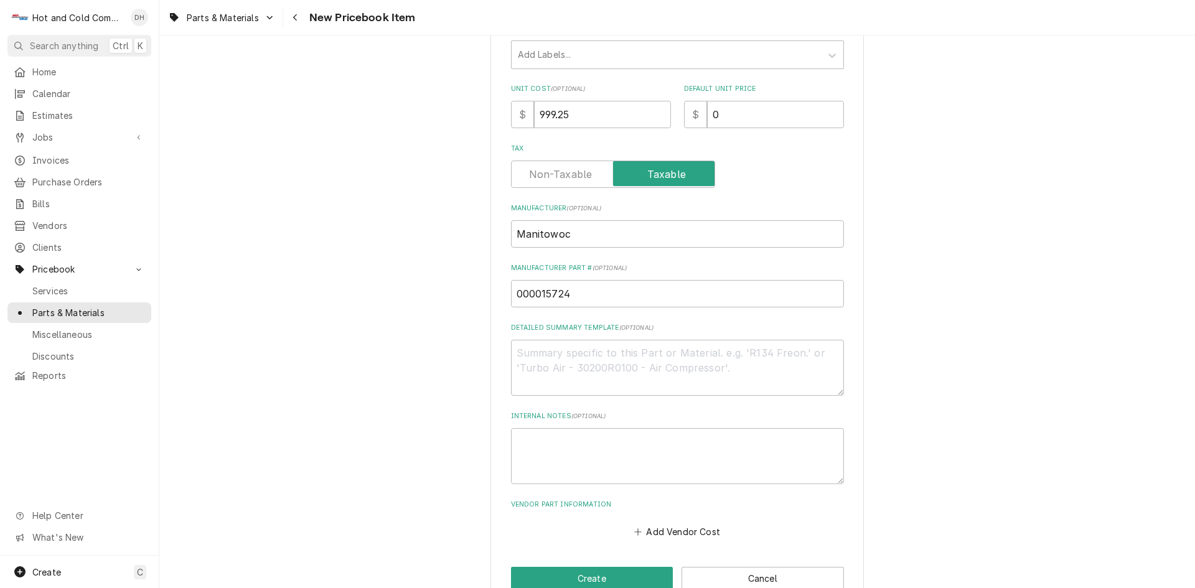
scroll to position [294, 0]
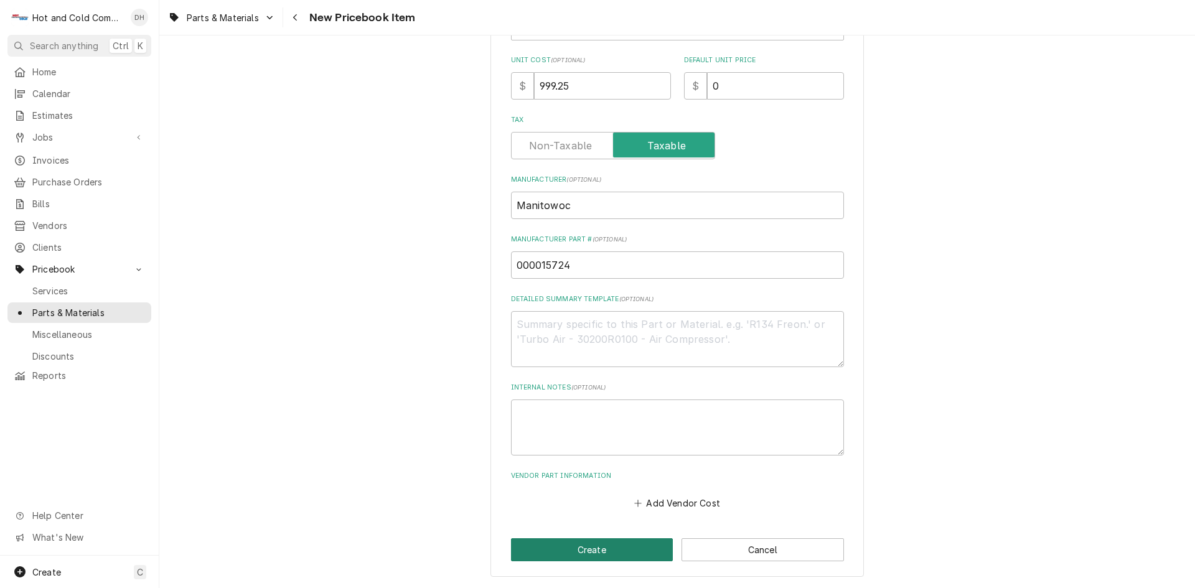
click at [594, 548] on button "Create" at bounding box center [592, 549] width 162 height 23
type textarea "x"
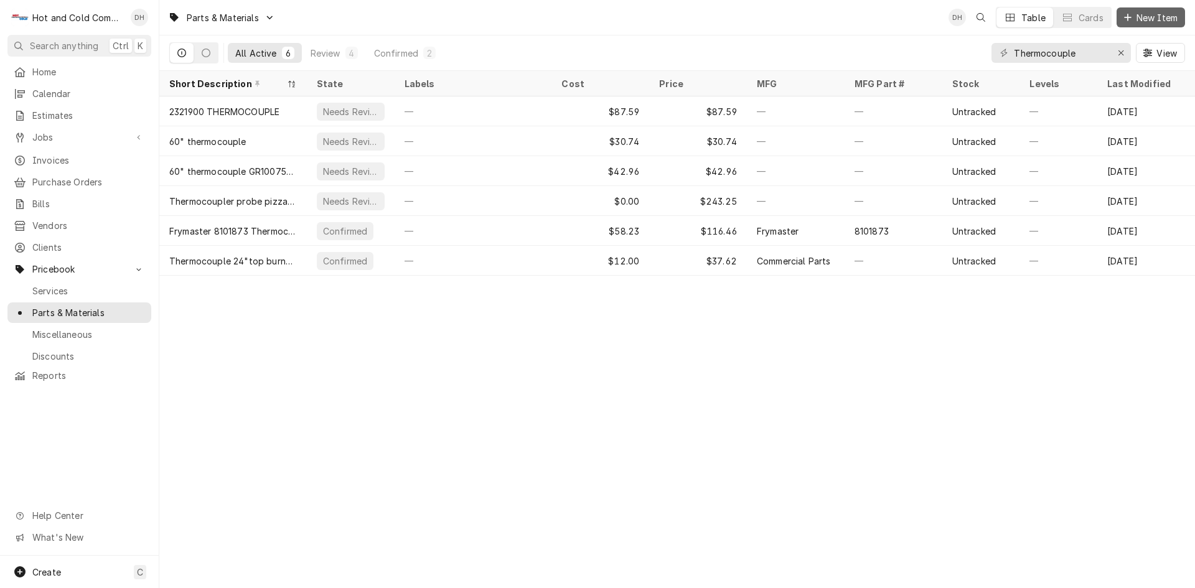
click at [1162, 14] on span "New Item" at bounding box center [1157, 17] width 46 height 13
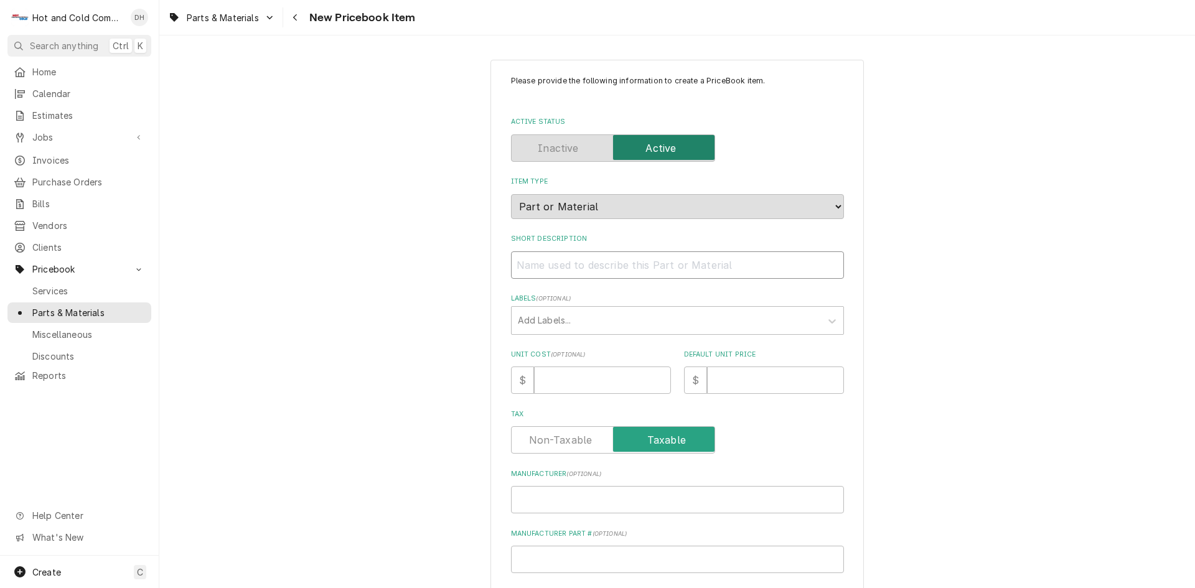
click at [545, 264] on input "Short Description" at bounding box center [677, 264] width 333 height 27
paste input "Manitowoc® - 8250539 - Suction Filter"
type textarea "x"
type input "Manitowoc® - 8250539 - Suction Filter"
click at [567, 381] on input "Unit Cost ( optional )" at bounding box center [602, 380] width 137 height 27
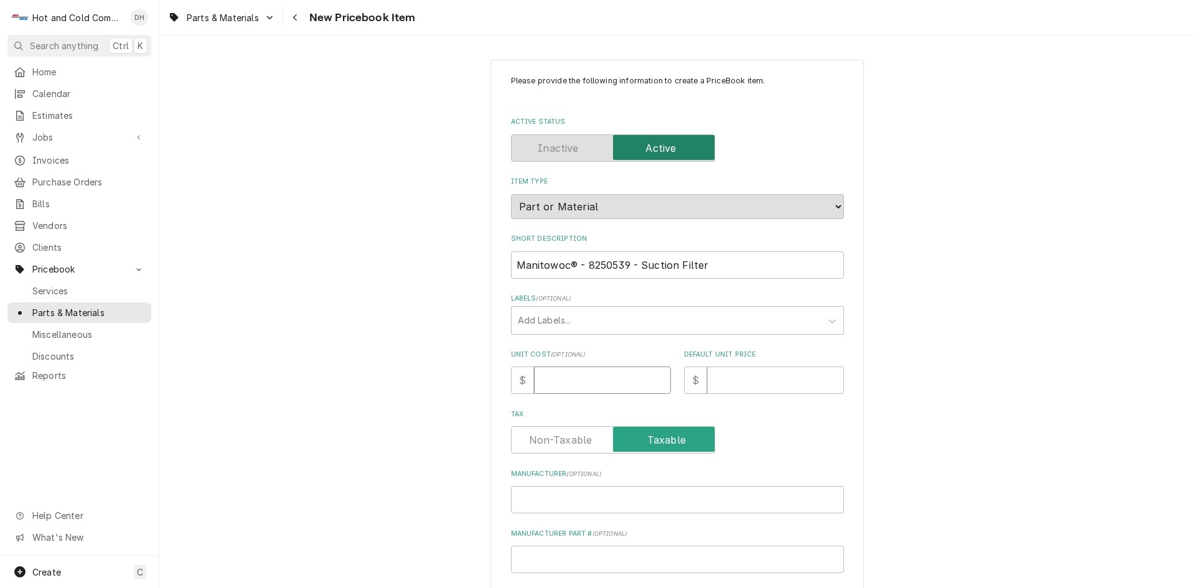
type textarea "x"
type input "1"
type textarea "x"
type input "17"
type textarea "x"
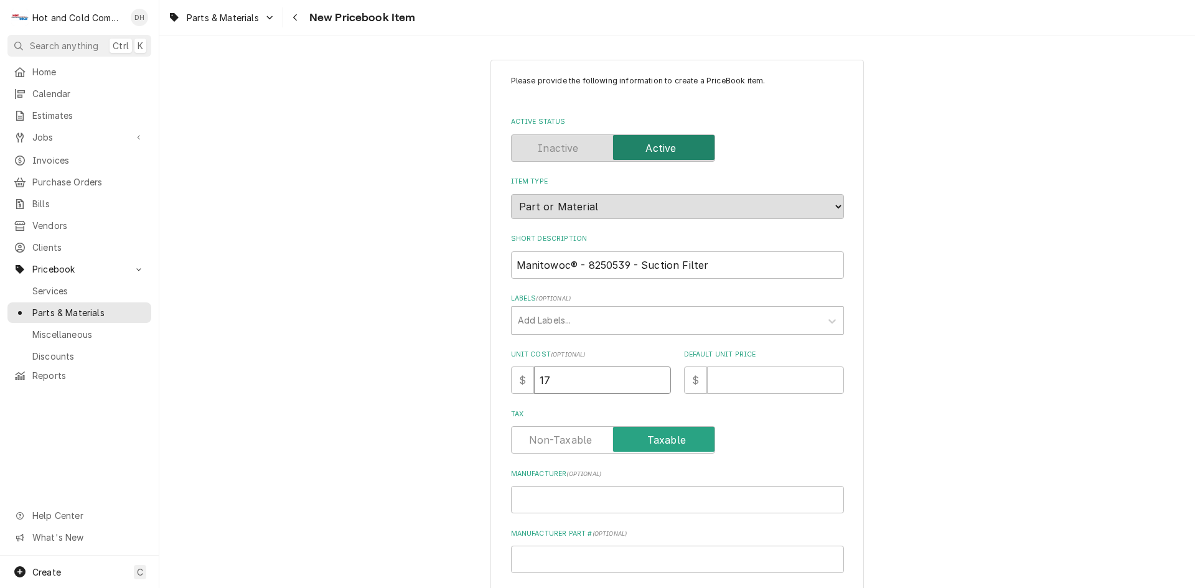
type input "176"
type textarea "x"
type input "176.6"
type textarea "x"
type input "176.67"
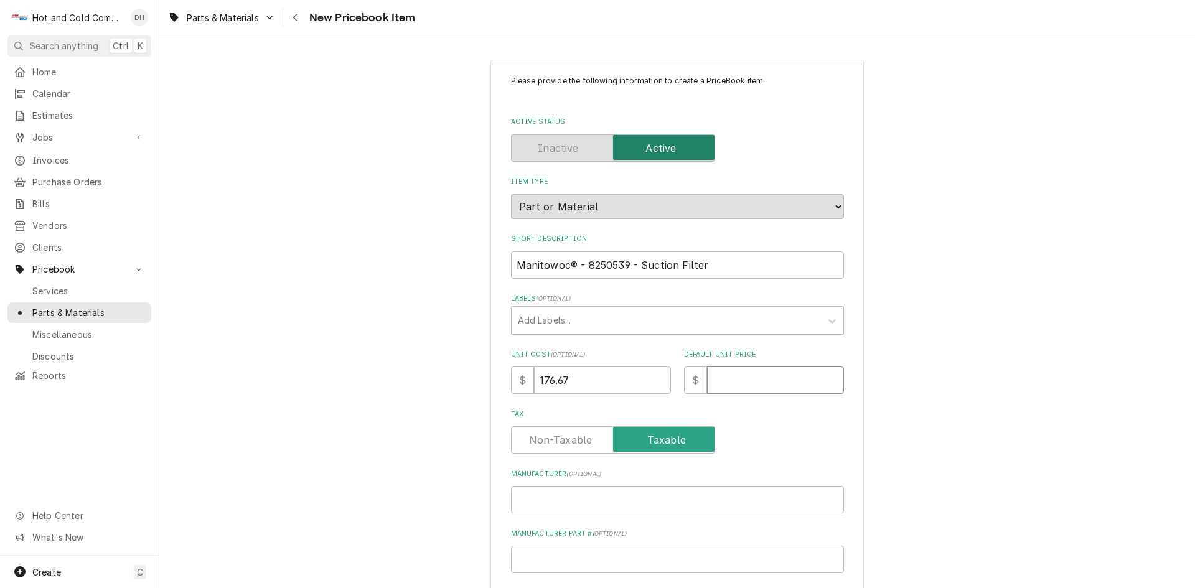
click at [754, 385] on input "Default Unit Price" at bounding box center [775, 380] width 137 height 27
type textarea "x"
type input "0"
click at [581, 503] on input "Manufacturer ( optional )" at bounding box center [677, 499] width 333 height 27
type textarea "x"
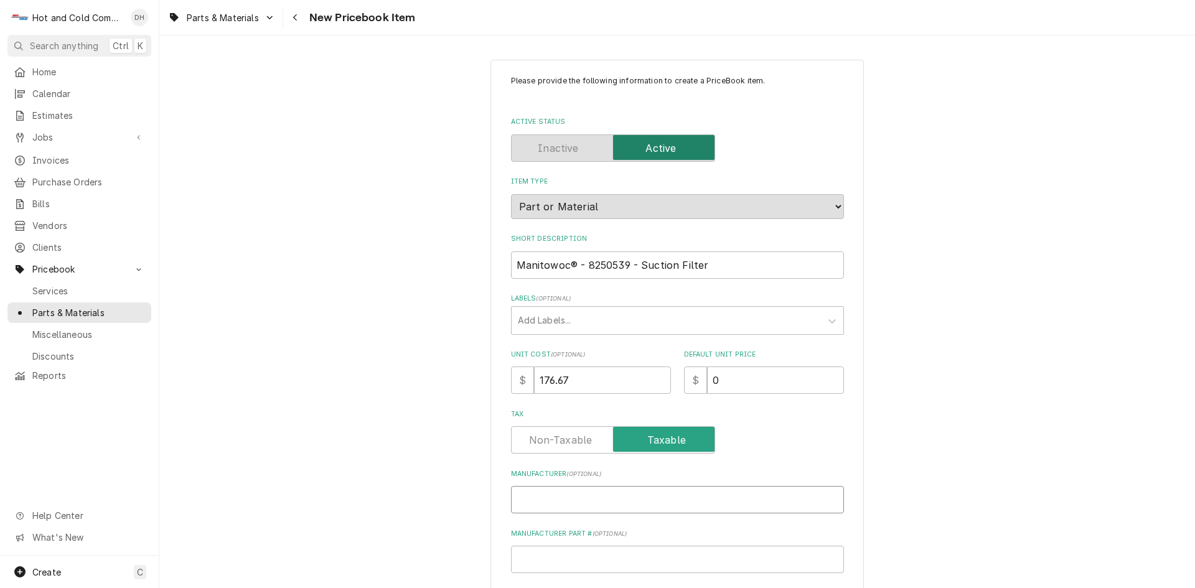
type input "M"
type textarea "x"
type input "Ma"
type textarea "x"
type input "Man"
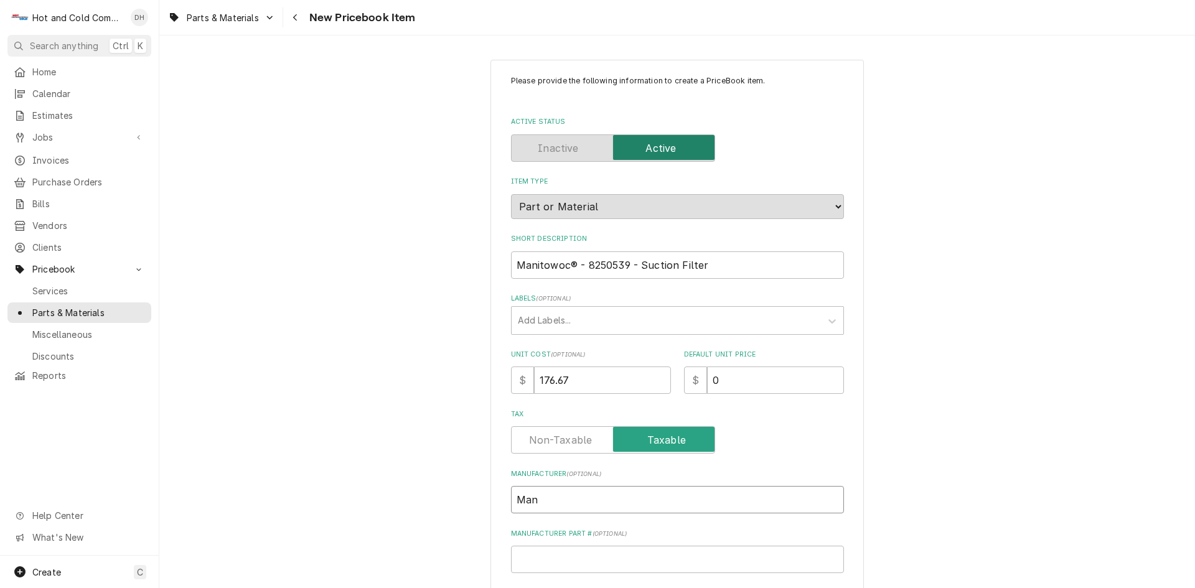
type textarea "x"
type input "Mani"
type textarea "x"
type input "Manit"
type textarea "x"
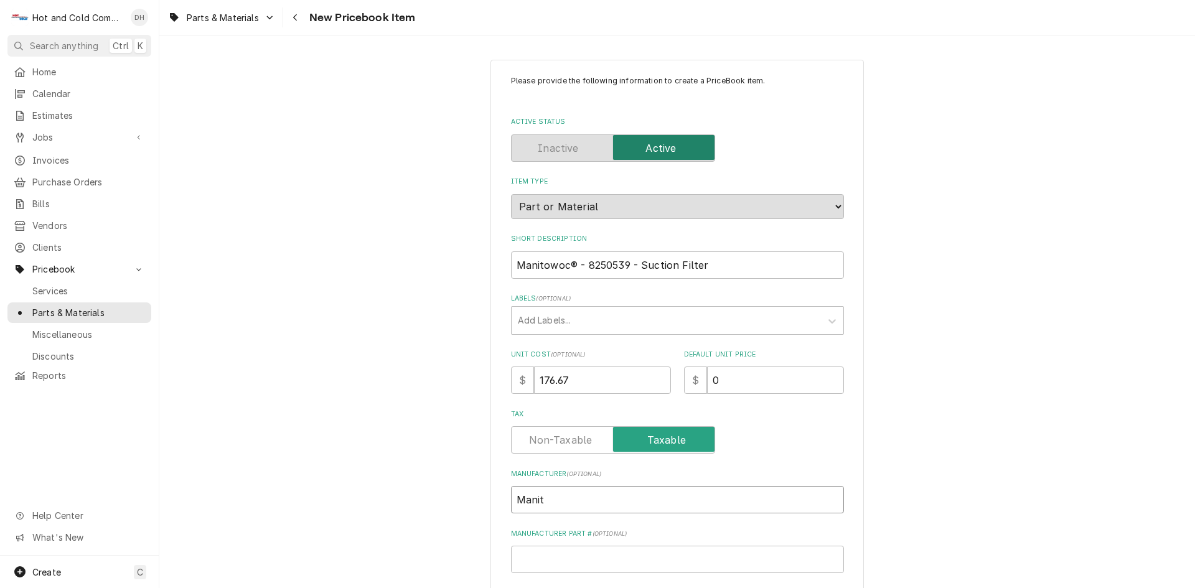
type input "[DEMOGRAPHIC_DATA]"
type textarea "x"
type input "Manitow"
type textarea "x"
type input "Manitowo"
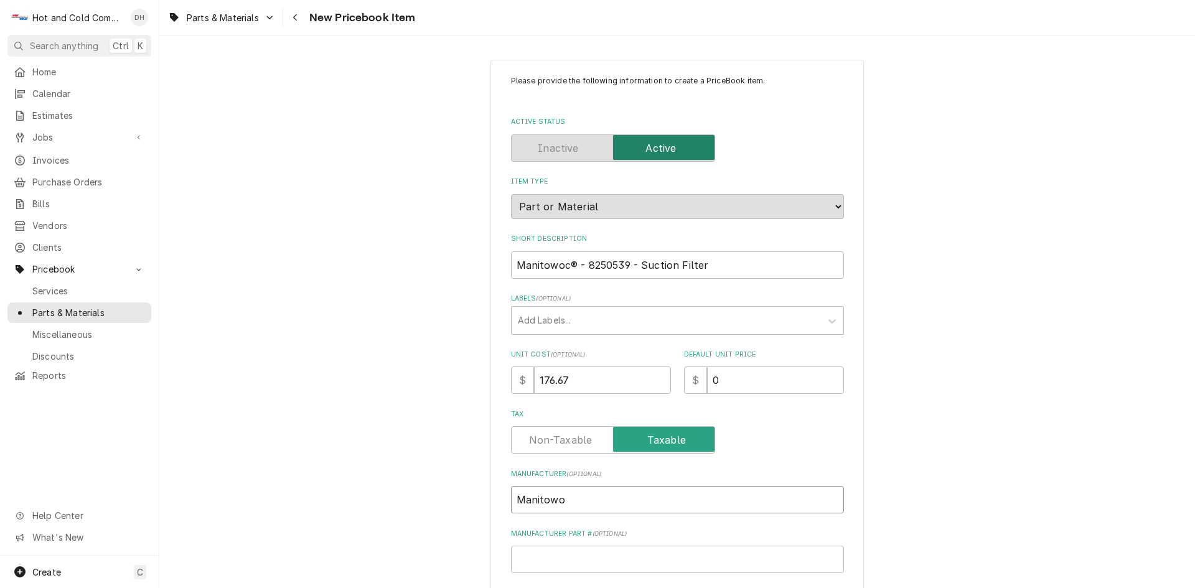
type textarea "x"
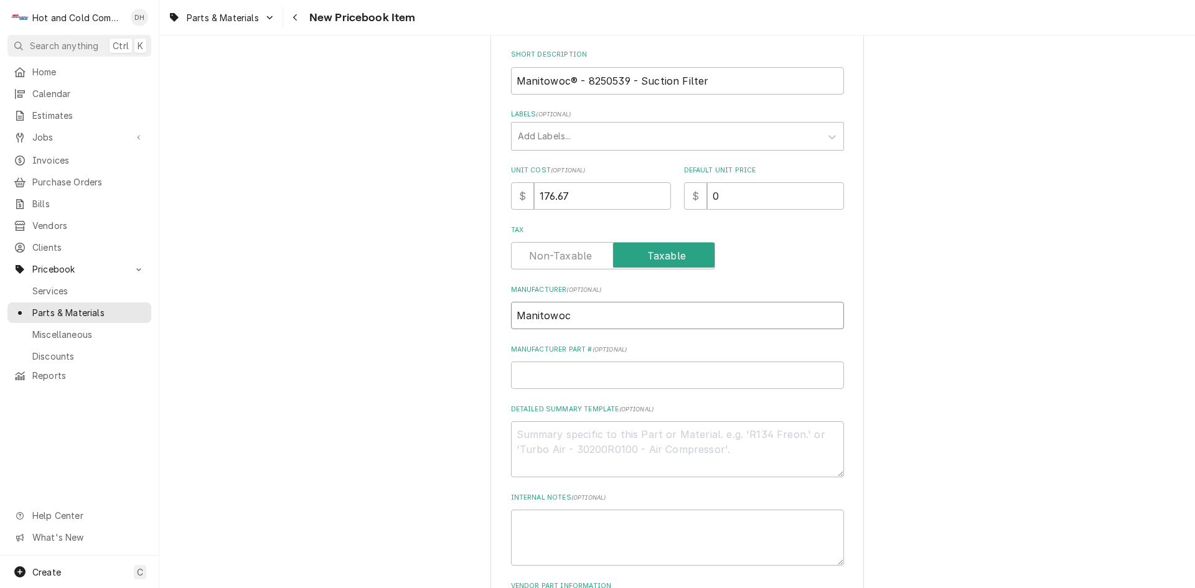
scroll to position [207, 0]
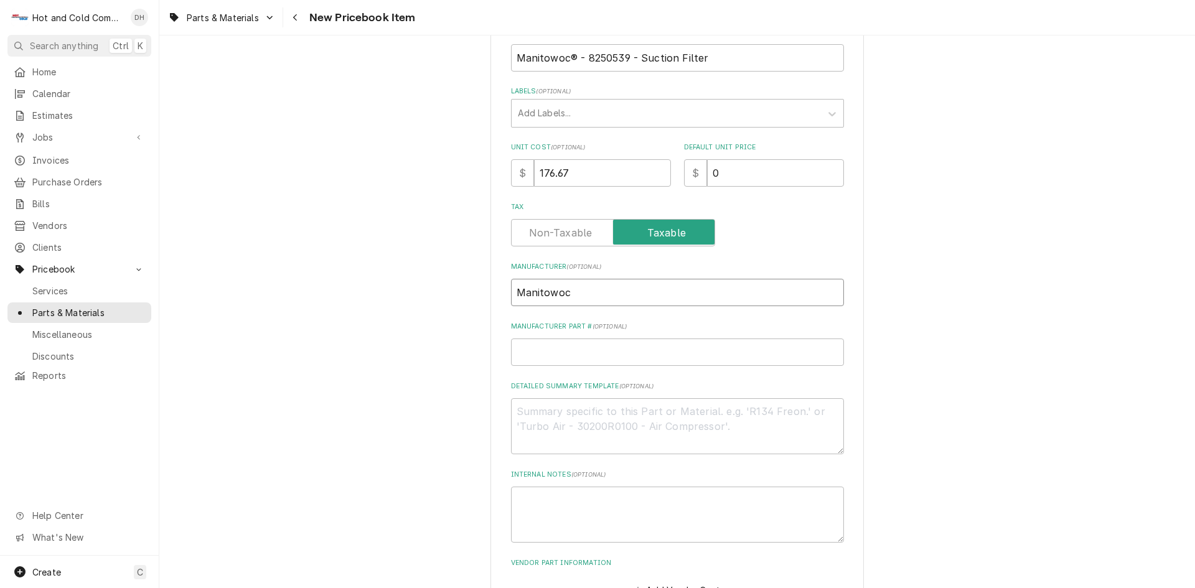
type input "Manitowoc"
drag, startPoint x: 624, startPoint y: 54, endPoint x: 581, endPoint y: 63, distance: 44.6
click at [581, 63] on input "Manitowoc® - 8250539 - Suction Filter" at bounding box center [677, 57] width 333 height 27
click at [547, 354] on input "Manufacturer Part # ( optional )" at bounding box center [677, 352] width 333 height 27
paste input "8250539"
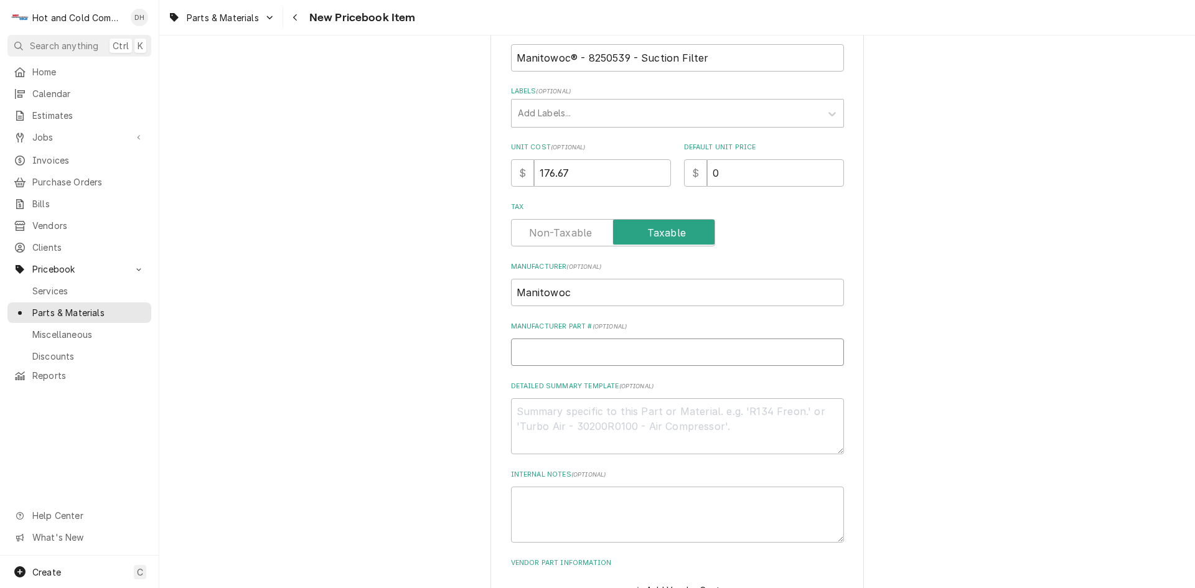
type textarea "x"
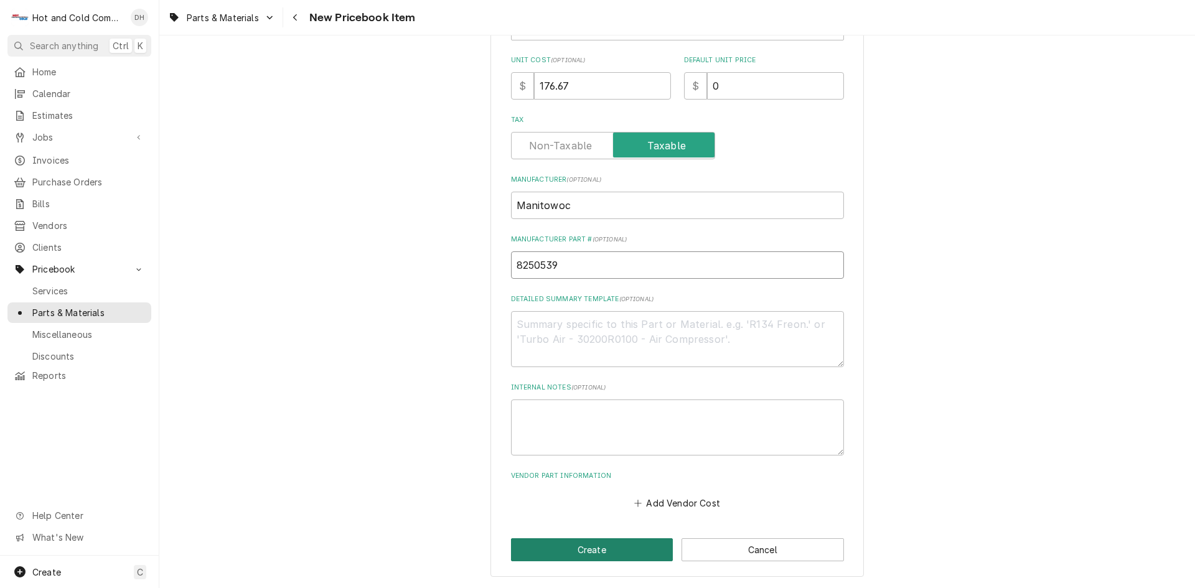
type input "8250539"
click at [623, 553] on button "Create" at bounding box center [592, 549] width 162 height 23
type textarea "x"
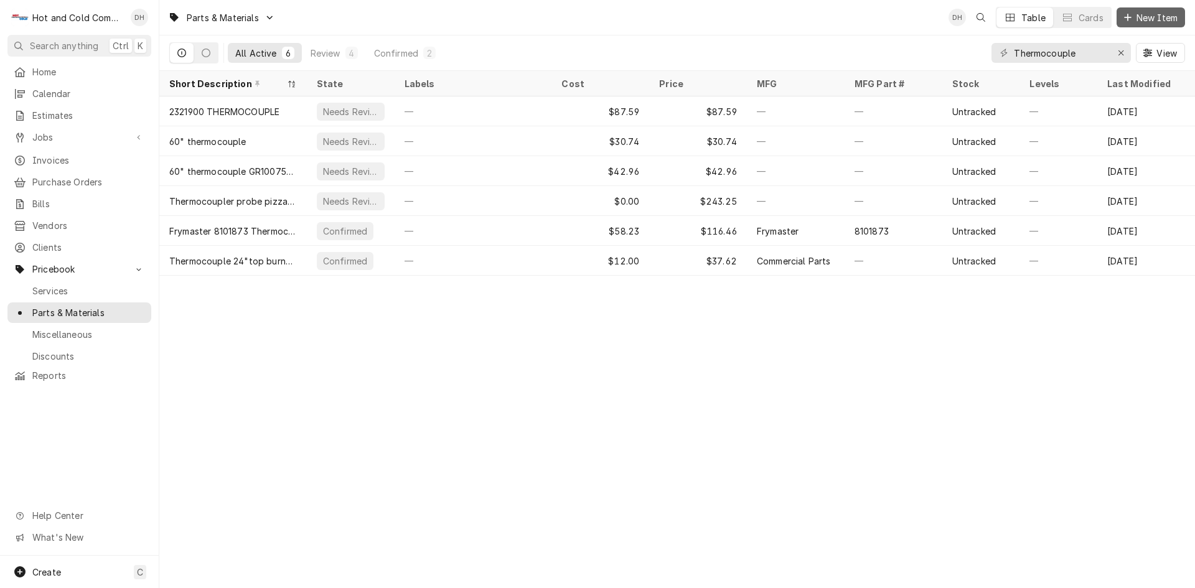
click at [1151, 16] on span "New Item" at bounding box center [1157, 17] width 46 height 13
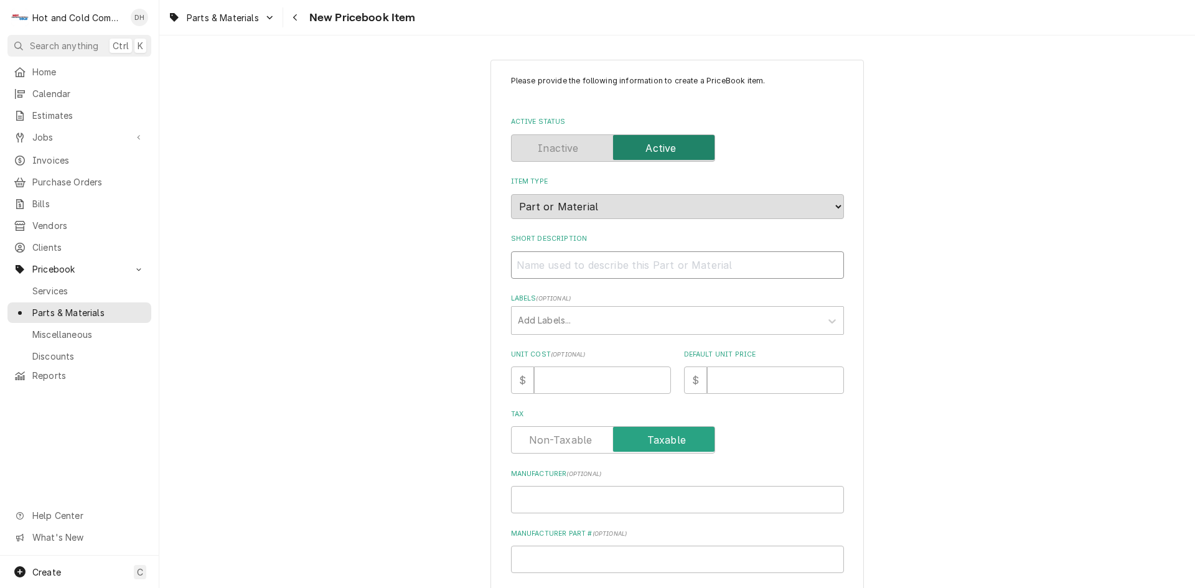
click at [556, 264] on input "Short Description" at bounding box center [677, 264] width 333 height 27
paste input "Manitowoc® - 8930279 - Filter Drier"
type textarea "x"
type input "Manitowoc® - 8930279 - Filter Drier"
drag, startPoint x: 731, startPoint y: 273, endPoint x: 935, endPoint y: 316, distance: 208.0
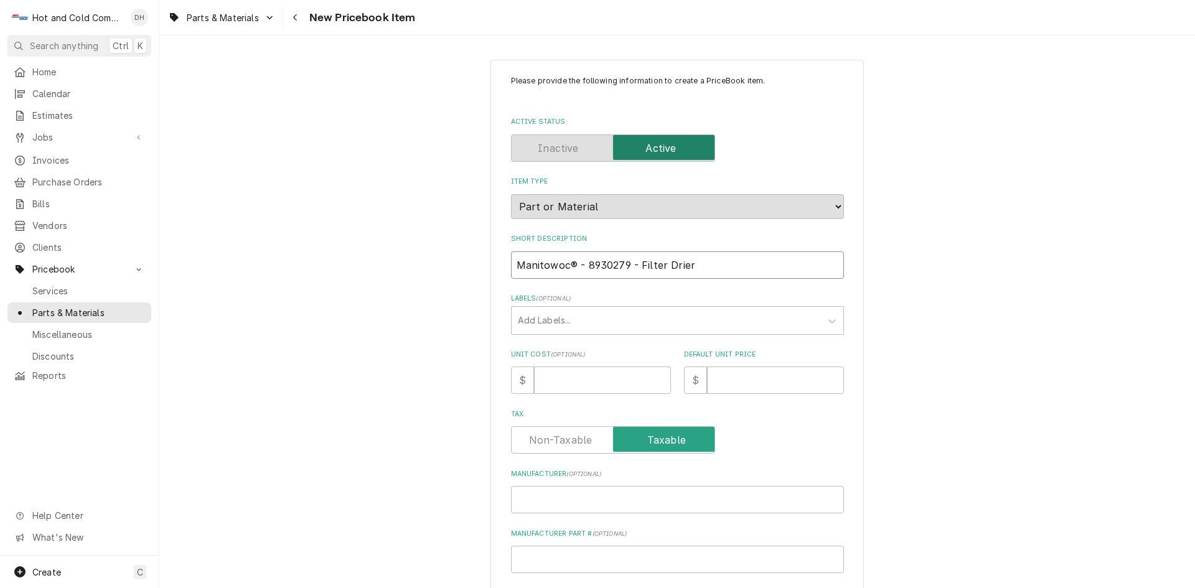
click at [737, 276] on input "Manitowoc® - 8930279 - Filter Drier" at bounding box center [677, 264] width 333 height 27
type textarea "x"
type input "Manitowoc® - 8930279 - Filter Drier"
type textarea "x"
type input "Manitowoc® - 8930279 - Filter Drier w"
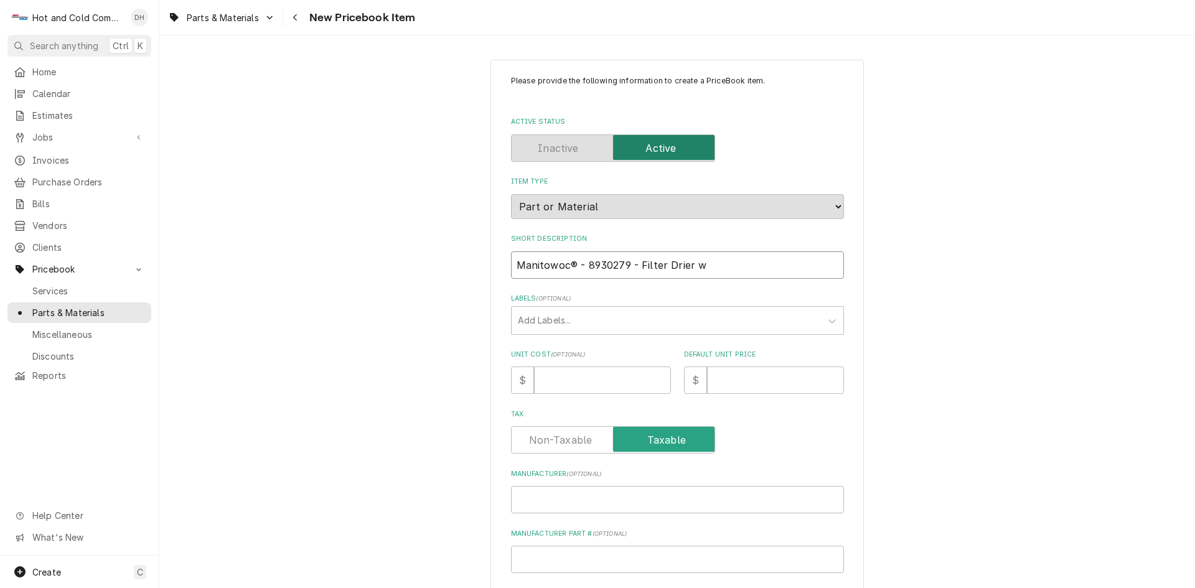
type textarea "x"
type input "Manitowoc® - 8930279 - Filter Drier wi"
type textarea "x"
type input "Manitowoc® - 8930279 - Filter Drier wit"
type textarea "x"
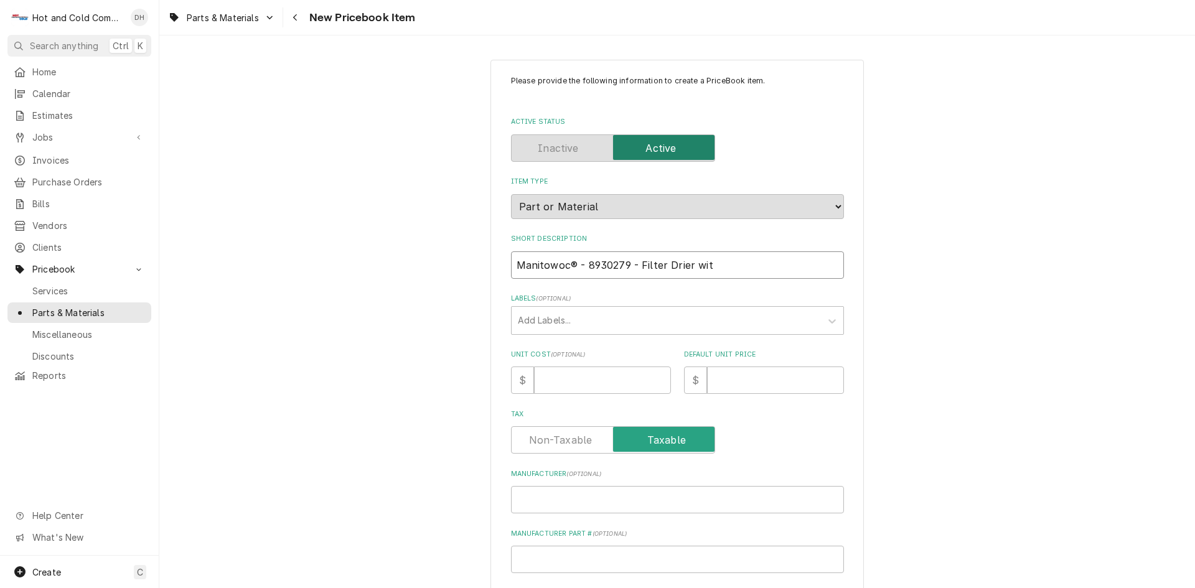
type input "Manitowoc® - 8930279 - Filter Drier with"
type textarea "x"
type input "Manitowoc® - 8930279 - Filter Drier witho"
type textarea "x"
type input "Manitowoc® - 8930279 - Filter Drier withou"
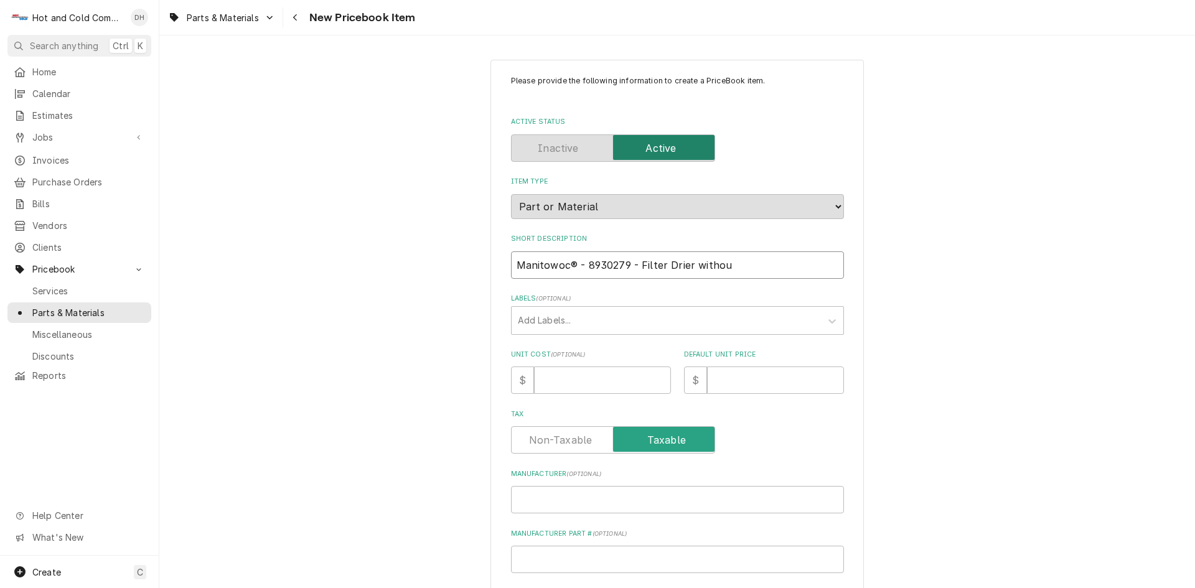
type textarea "x"
type input "Manitowoc® - 8930279 - Filter Drier without"
type textarea "x"
type input "Manitowoc® - 8930279 - Filter Drier without"
type textarea "x"
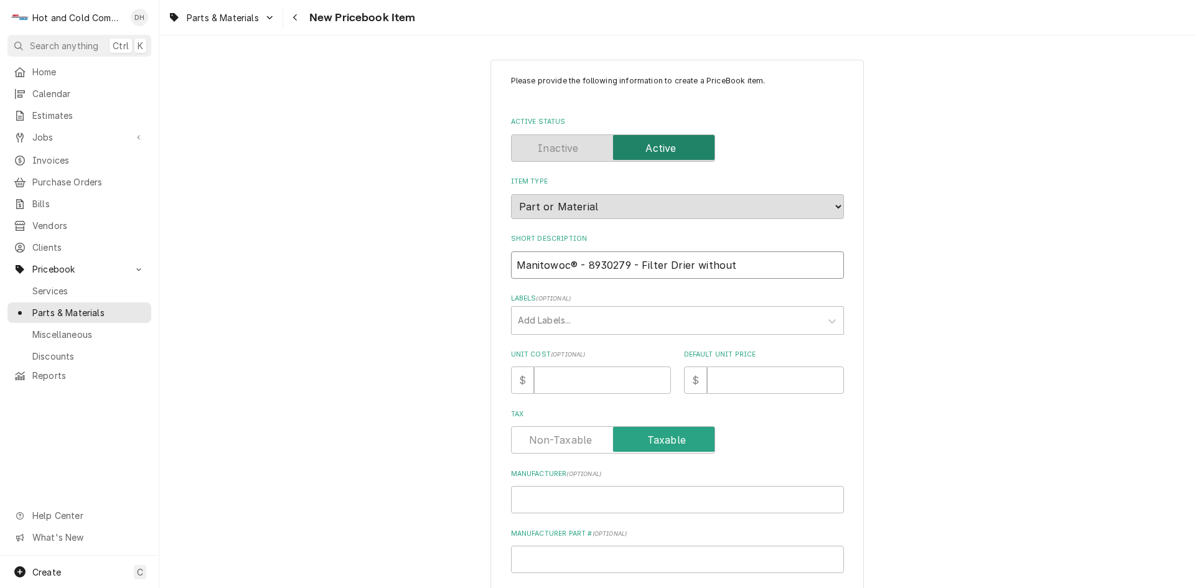
type input "Manitowoc® - 8930279 - Filter Drier without p"
type textarea "x"
type input "Manitowoc® - 8930279 - Filter Drier without po"
type textarea "x"
type input "Manitowoc® - 8930279 - Filter Drier without por"
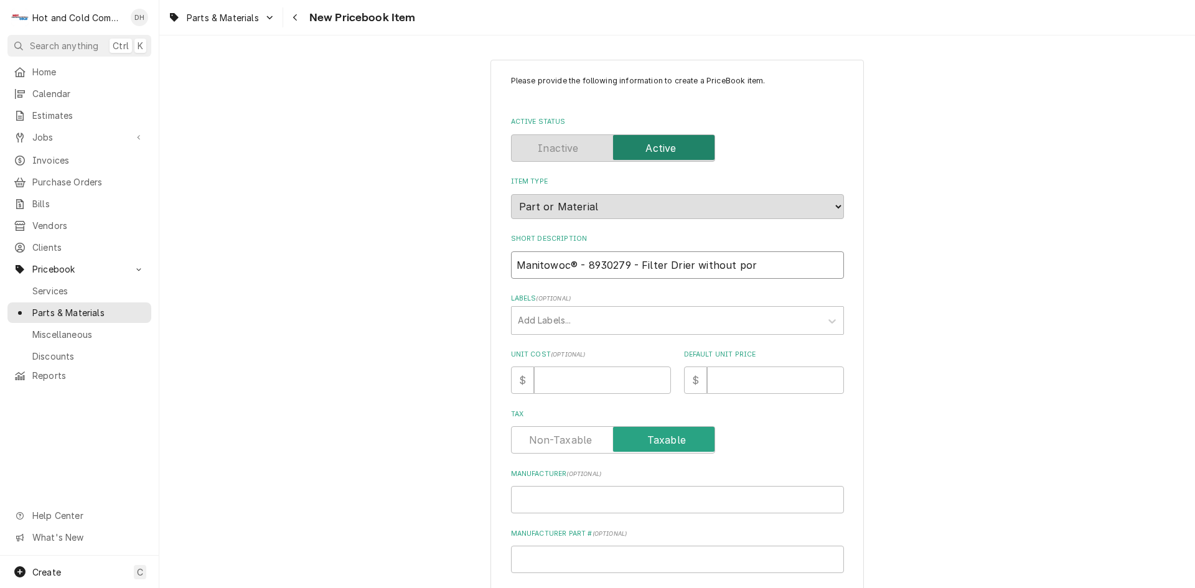
type textarea "x"
type input "Manitowoc® - 8930279 - Filter Drier without port"
type textarea "x"
type input "Manitowoc® - 8930279 - Filter Drier without ports"
type textarea "x"
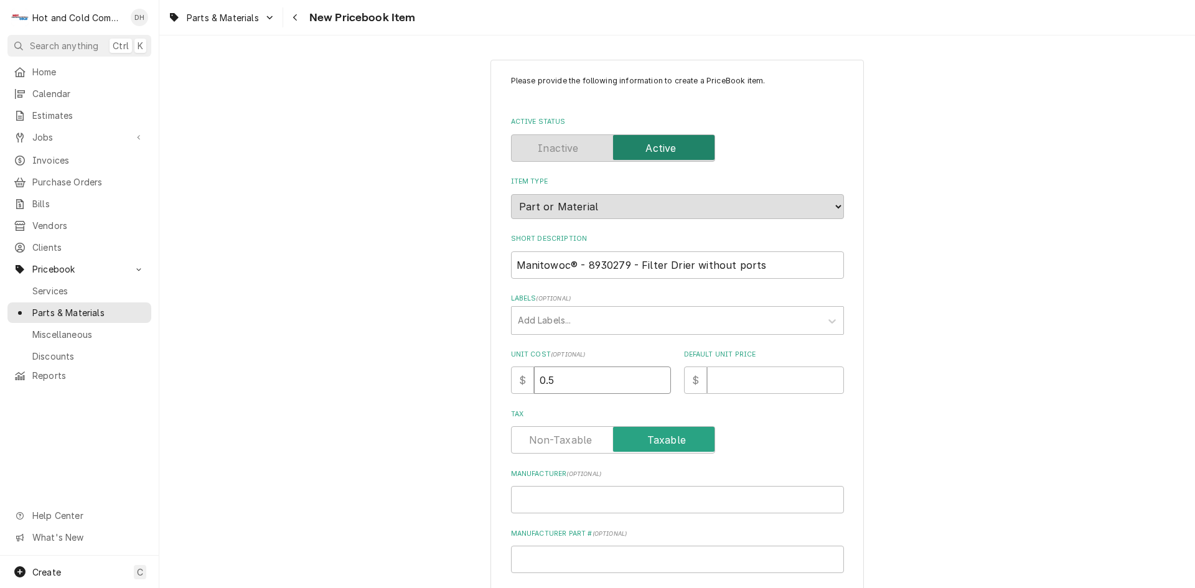
type input "0.5"
click at [655, 375] on input "0.5" at bounding box center [602, 380] width 137 height 27
type textarea "x"
type input "0"
type textarea "x"
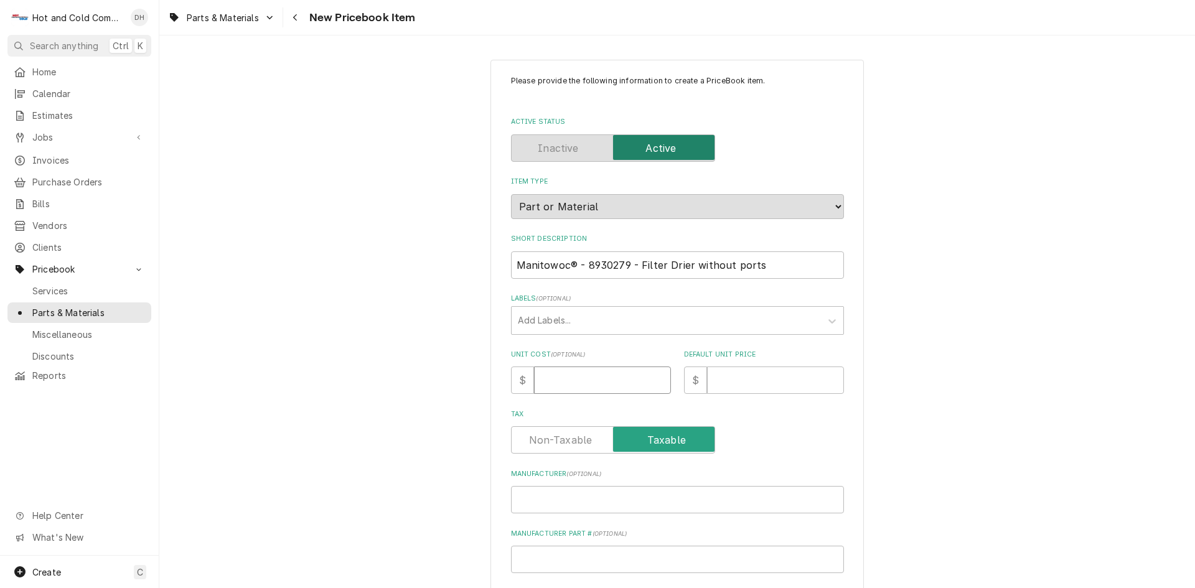
type textarea "x"
type input "9"
type textarea "x"
type input "95"
type textarea "x"
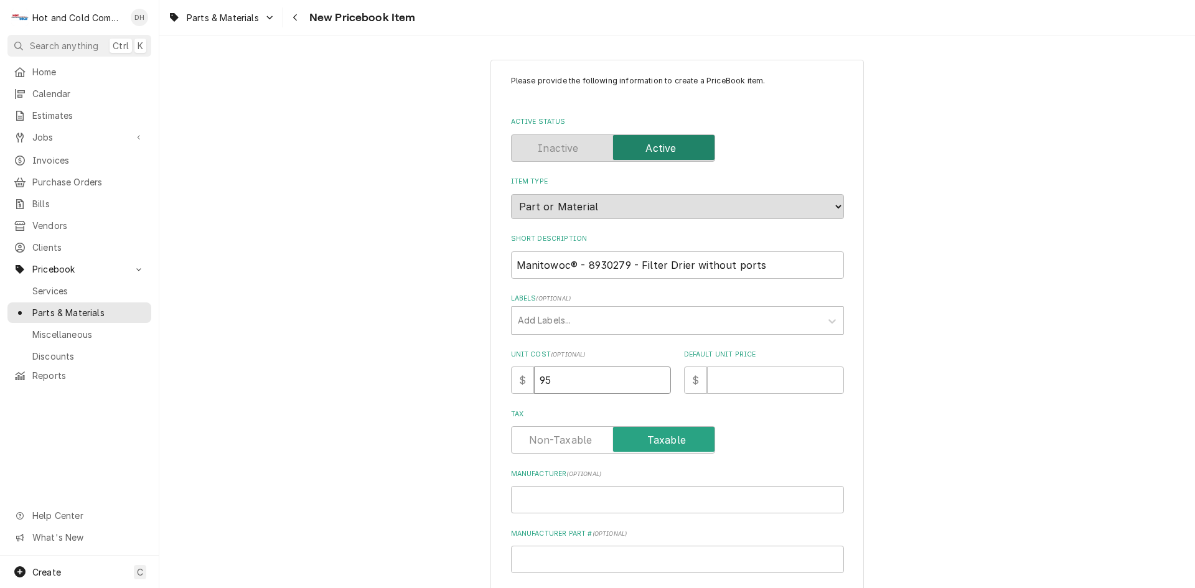
type input "95.0"
type textarea "x"
type input "95.03"
click at [736, 377] on input "Default Unit Price" at bounding box center [775, 380] width 137 height 27
type textarea "x"
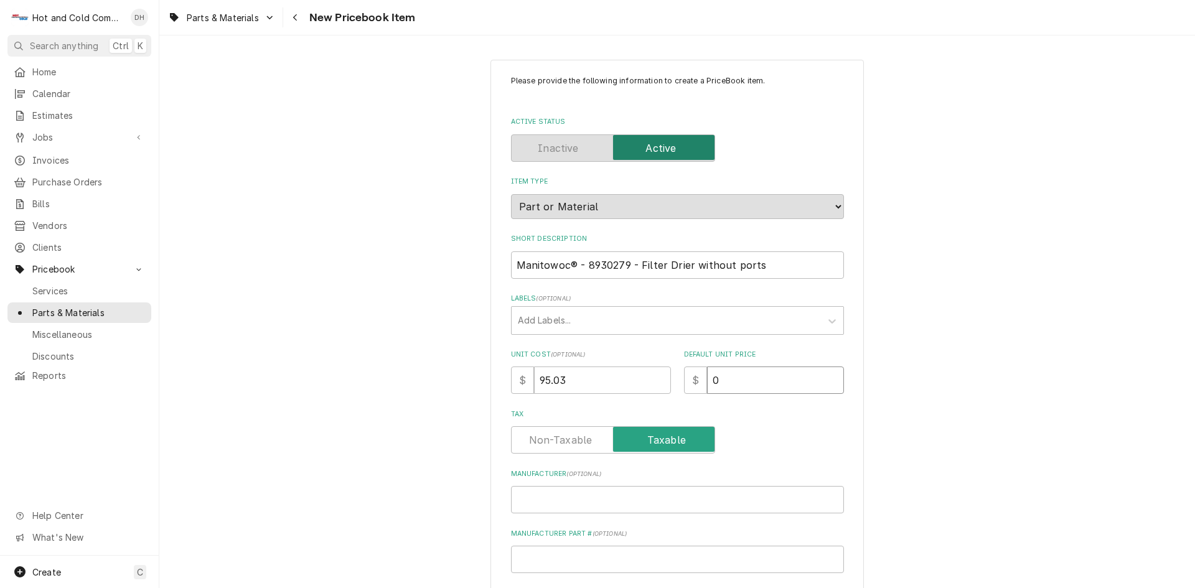
type input "0"
click at [566, 498] on input "Manufacturer ( optional )" at bounding box center [677, 499] width 333 height 27
type textarea "x"
type input "M"
type textarea "x"
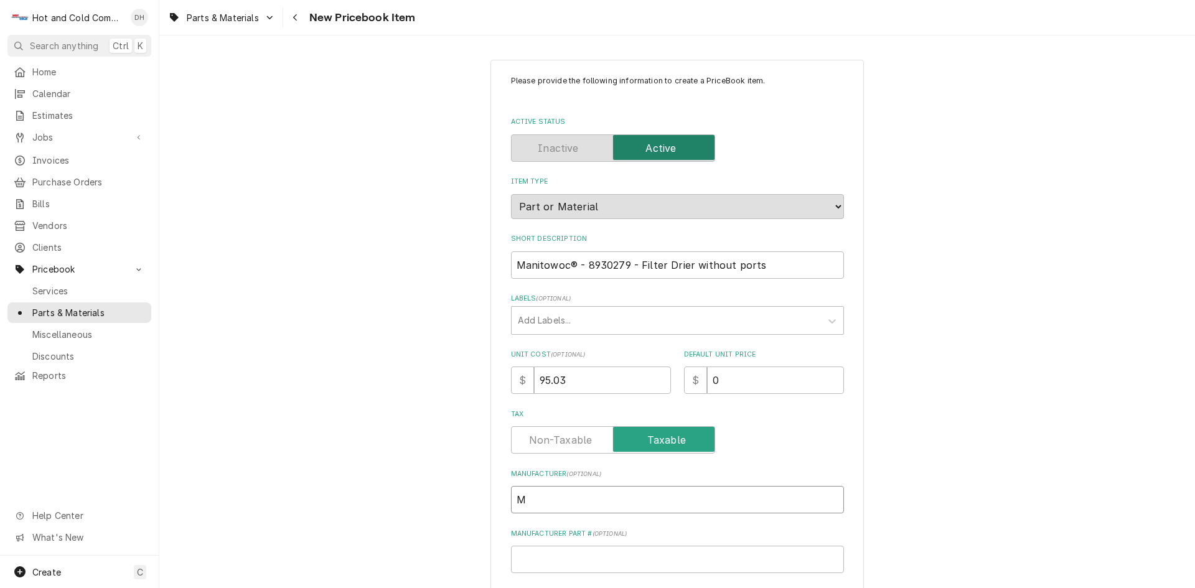
type input "Ma"
type textarea "x"
type input "Man"
type textarea "x"
type input "Mani"
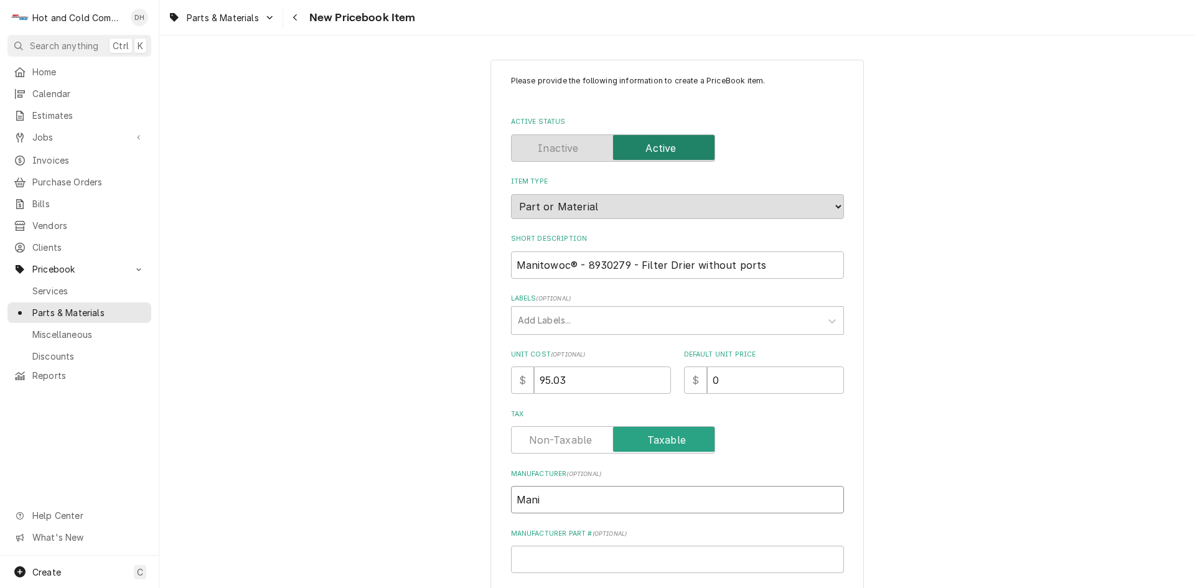
type textarea "x"
type input "Manit"
type textarea "x"
type input "Manito"
type textarea "x"
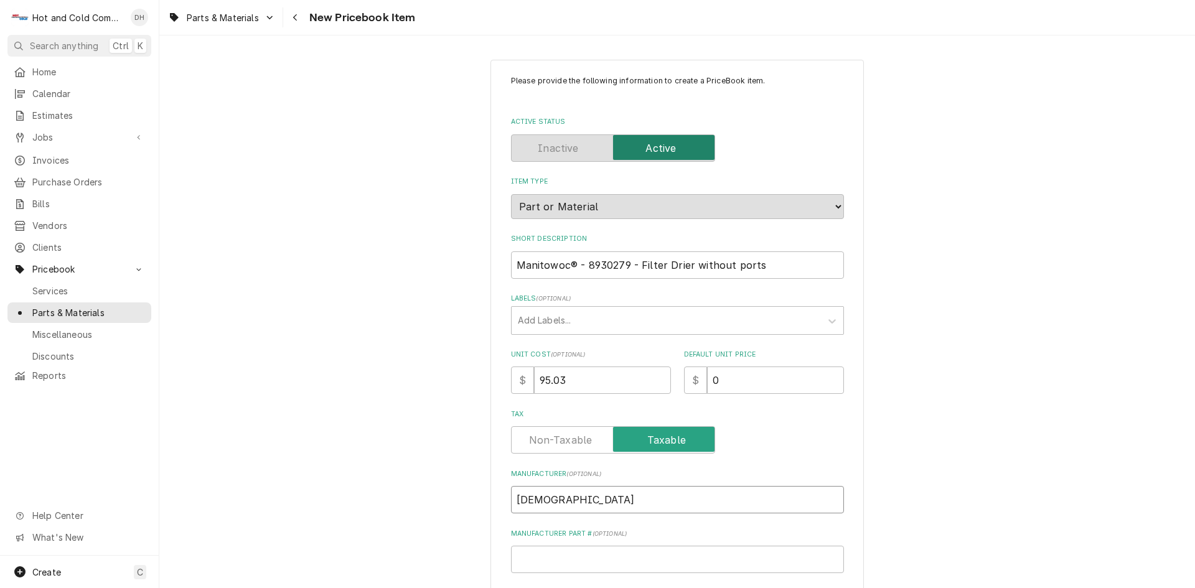
type input "Manitow"
type textarea "x"
type input "Manitowo"
type textarea "x"
type input "Manitowoc"
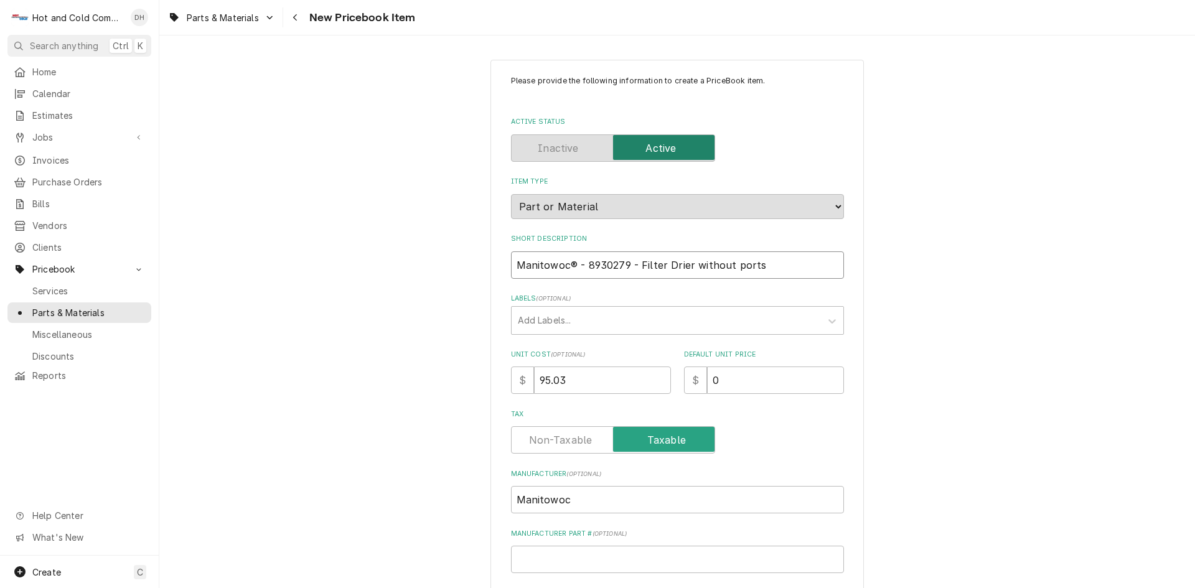
drag, startPoint x: 626, startPoint y: 263, endPoint x: 587, endPoint y: 265, distance: 38.7
click at [584, 268] on input "Manitowoc® - 8930279 - Filter Drier without ports" at bounding box center [677, 264] width 333 height 27
drag, startPoint x: 587, startPoint y: 264, endPoint x: 979, endPoint y: 374, distance: 407.2
click at [981, 375] on div "Please provide the following information to create a PriceBook item. Active Sta…" at bounding box center [677, 466] width 1036 height 834
drag, startPoint x: 582, startPoint y: 266, endPoint x: 625, endPoint y: 265, distance: 42.3
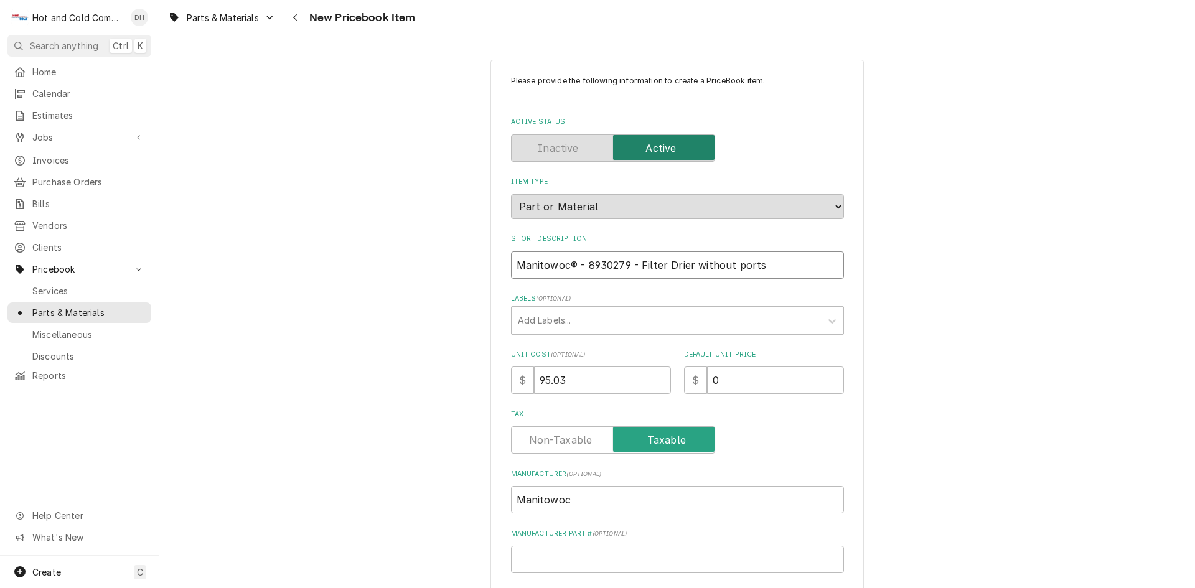
click at [625, 265] on input "Manitowoc® - 8930279 - Filter Drier without ports" at bounding box center [677, 264] width 333 height 27
click at [573, 560] on input "Manufacturer Part # ( optional )" at bounding box center [677, 559] width 333 height 27
paste input "8930279"
type textarea "x"
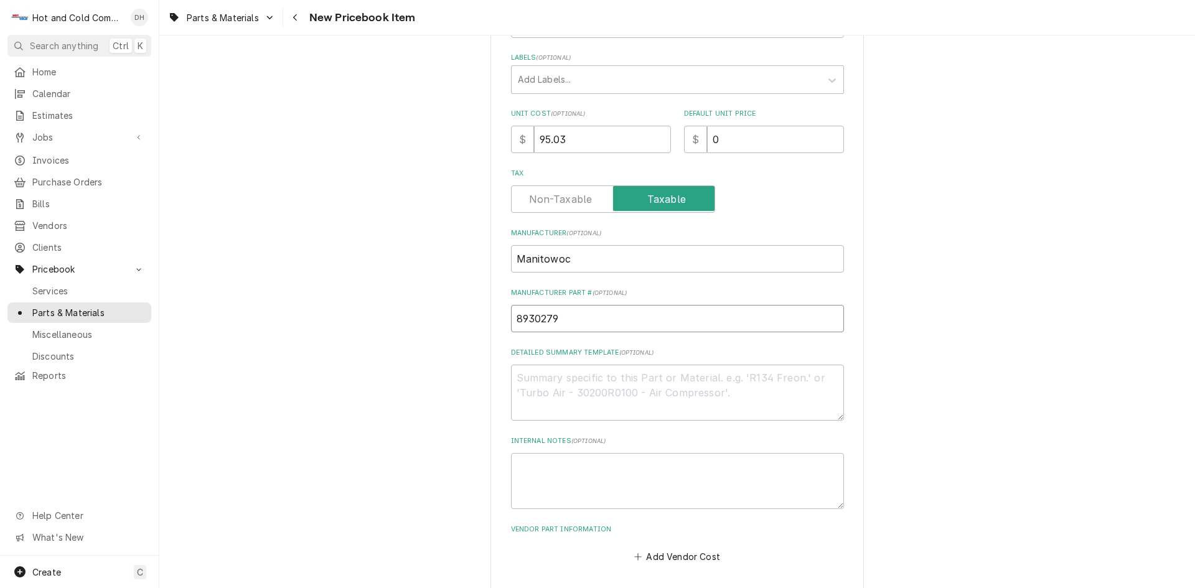
scroll to position [294, 0]
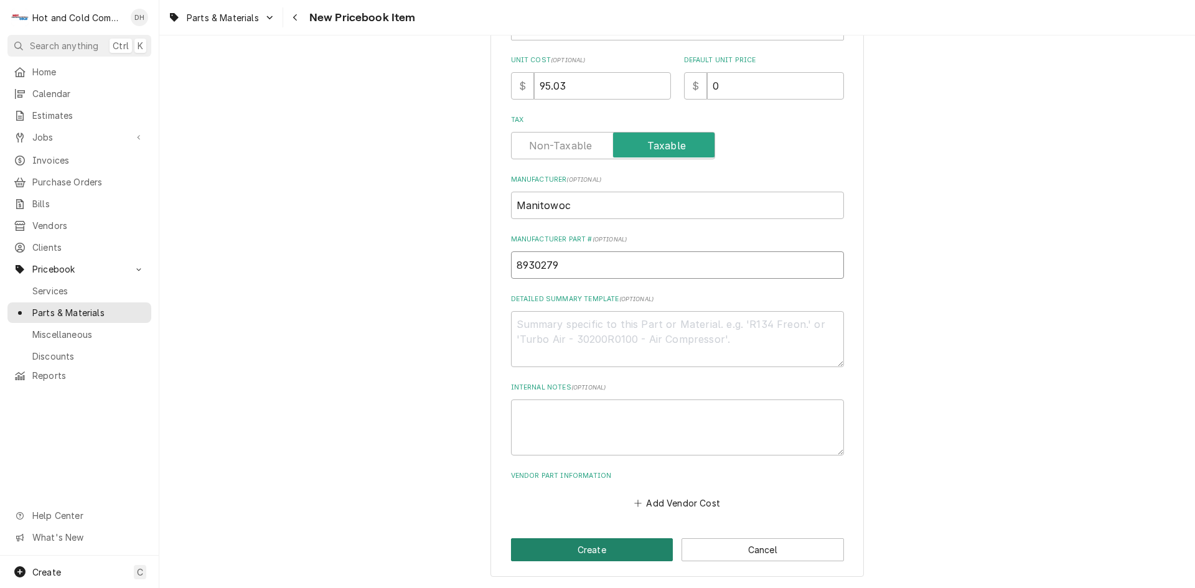
type input "8930279"
click at [572, 550] on button "Create" at bounding box center [592, 549] width 162 height 23
type textarea "x"
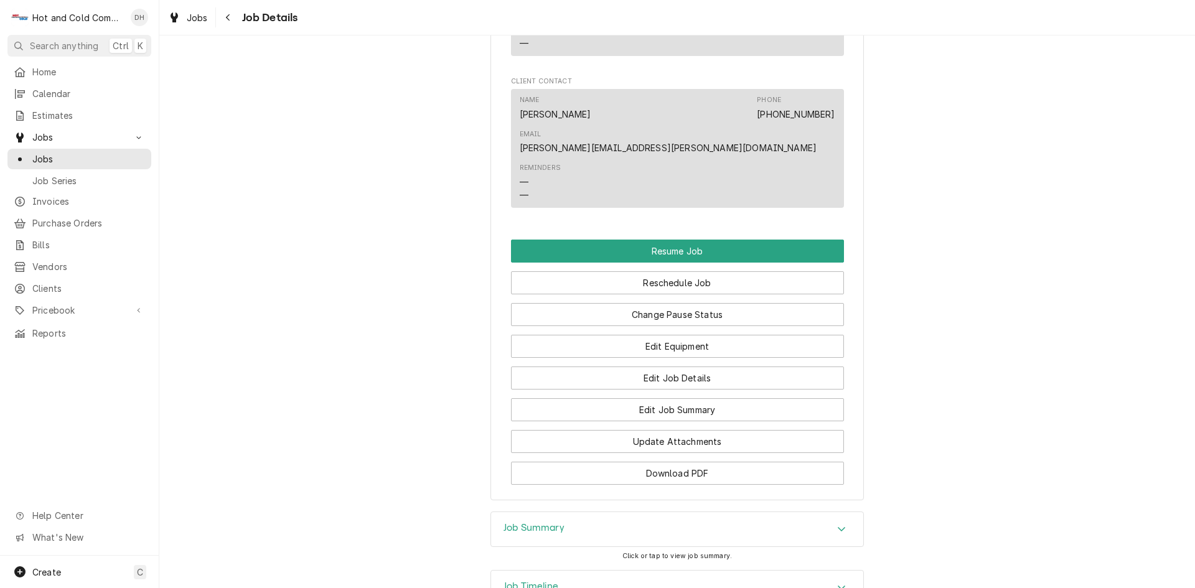
scroll to position [1037, 0]
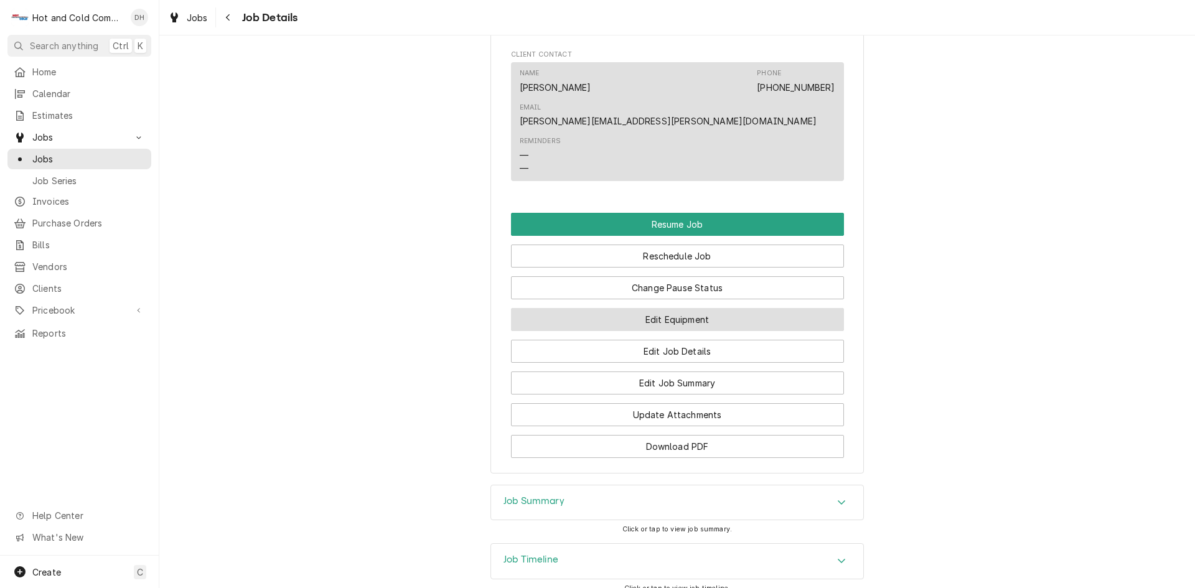
click at [716, 308] on button "Edit Equipment" at bounding box center [677, 319] width 333 height 23
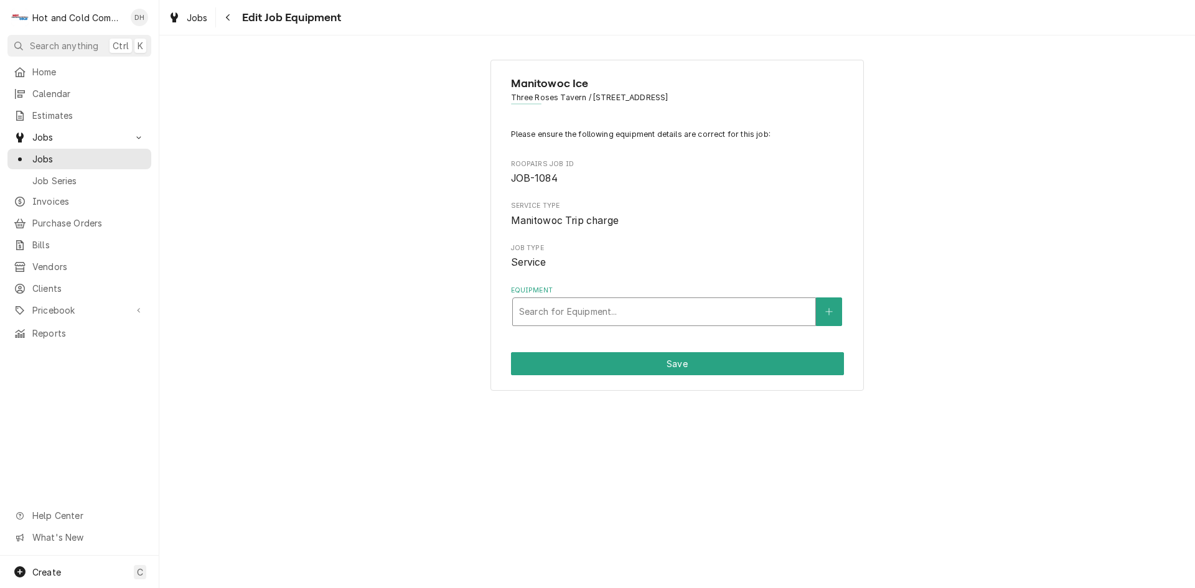
click at [721, 312] on div "Equipment" at bounding box center [664, 312] width 290 height 22
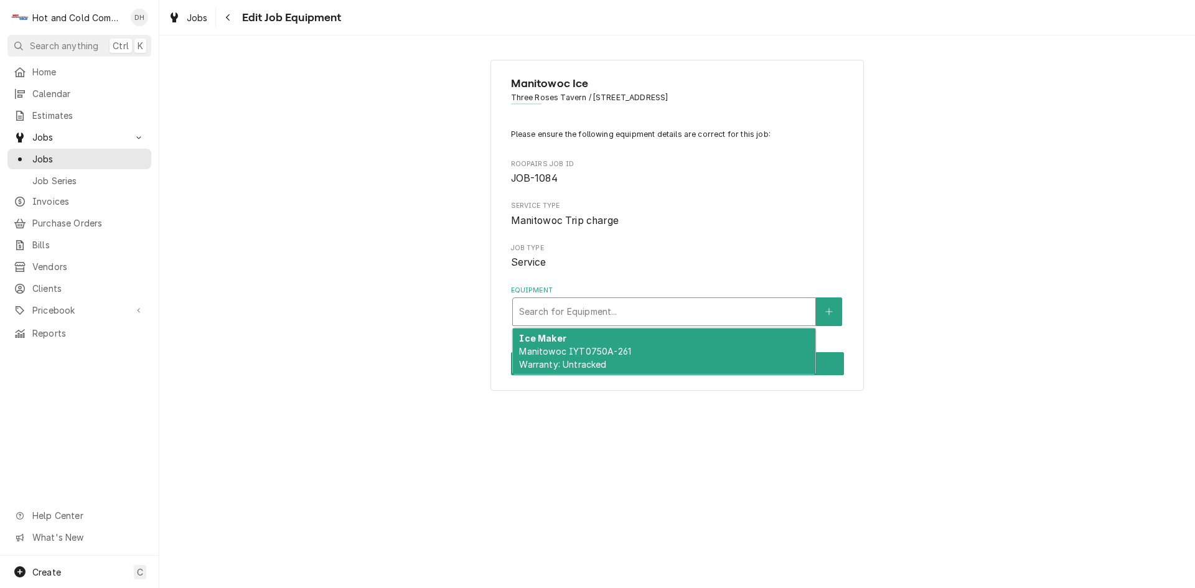
click at [699, 358] on div "Ice Maker Manitowoc IYT0750A-261 Warranty: Untracked" at bounding box center [664, 351] width 302 height 45
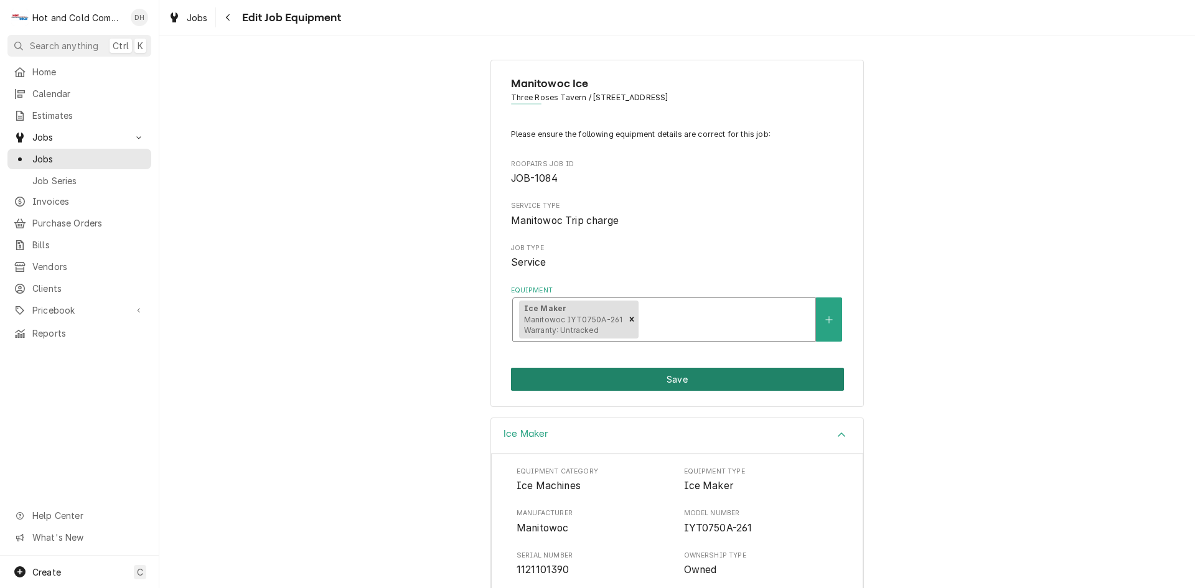
click at [682, 380] on button "Save" at bounding box center [677, 379] width 333 height 23
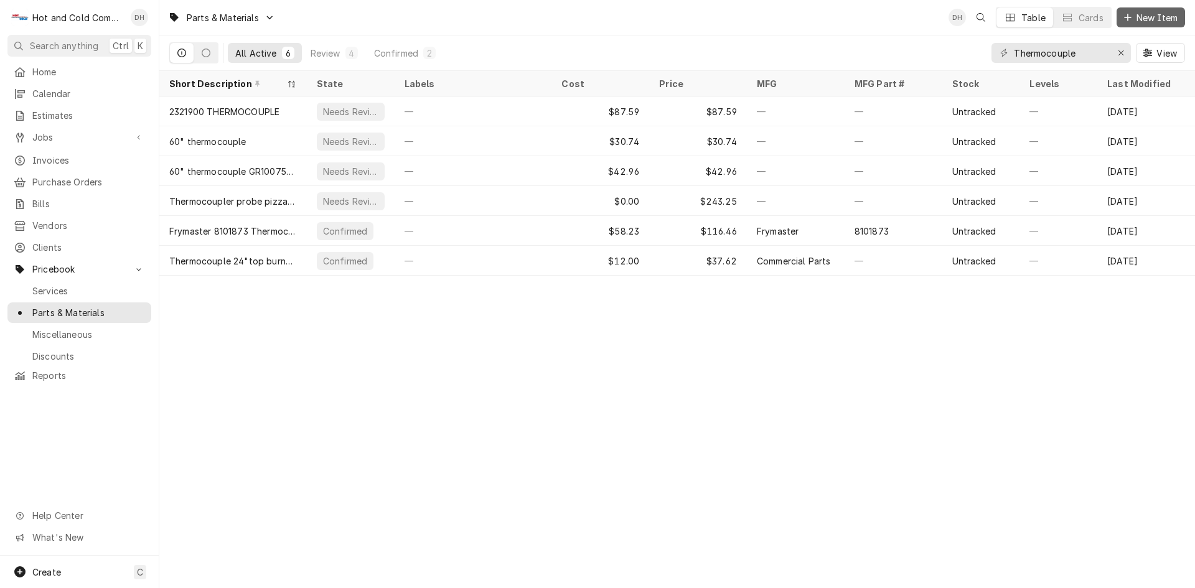
click at [1138, 17] on span "New Item" at bounding box center [1157, 17] width 46 height 13
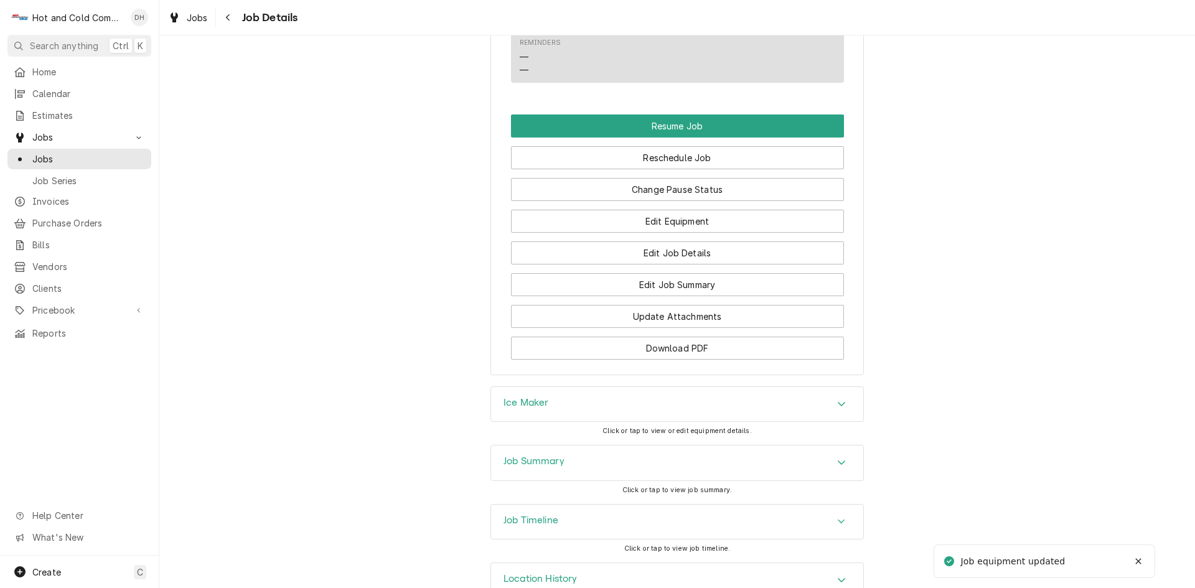
scroll to position [1149, 0]
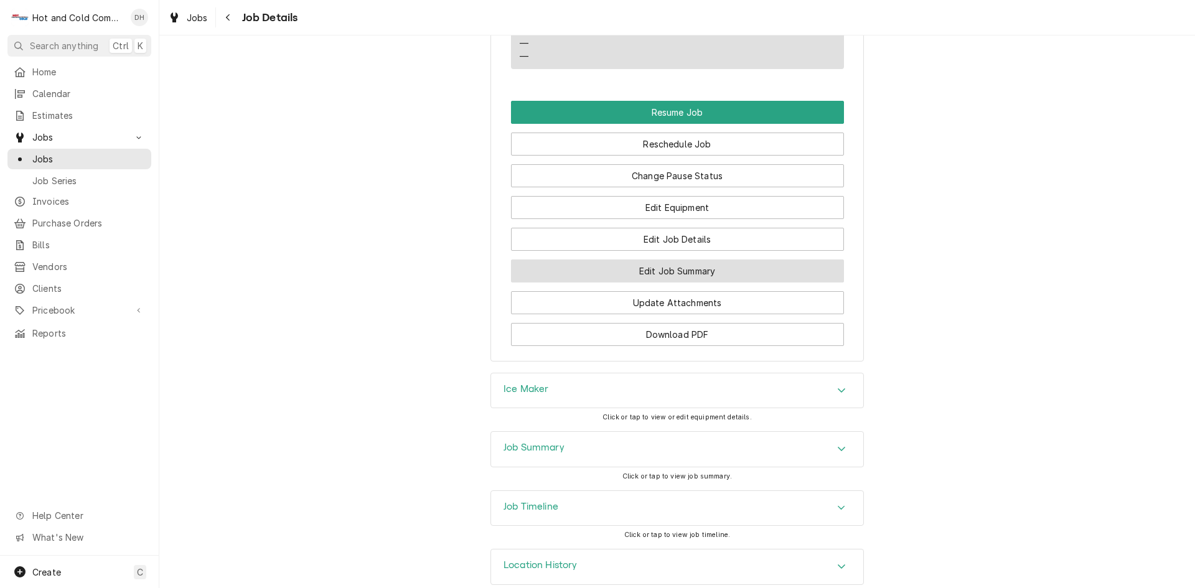
click at [672, 260] on button "Edit Job Summary" at bounding box center [677, 271] width 333 height 23
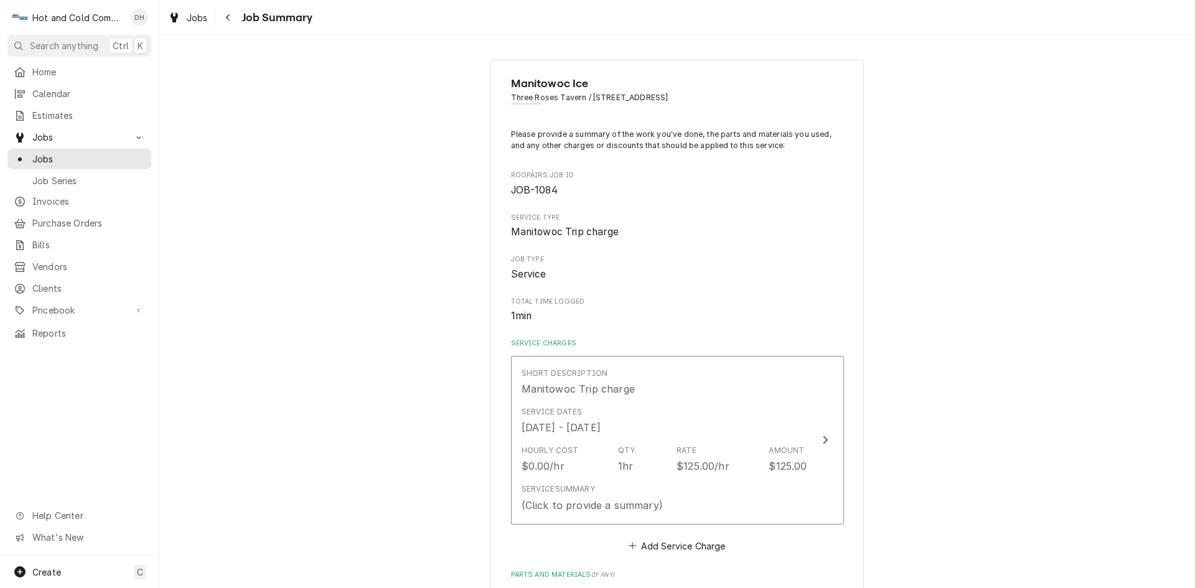
scroll to position [207, 0]
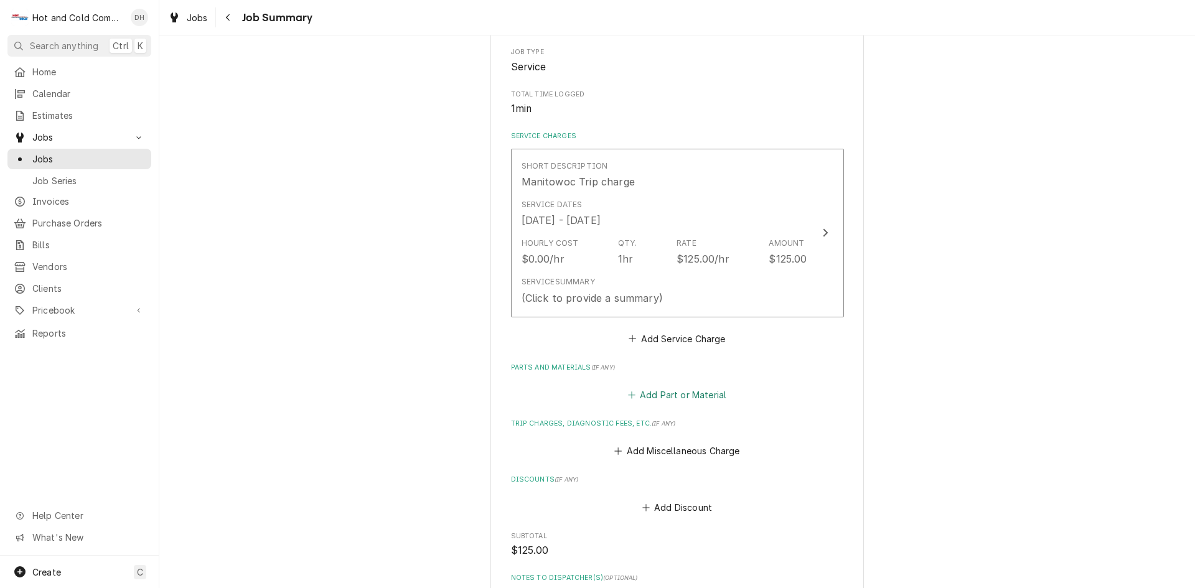
click at [665, 392] on button "Add Part or Material" at bounding box center [676, 394] width 103 height 17
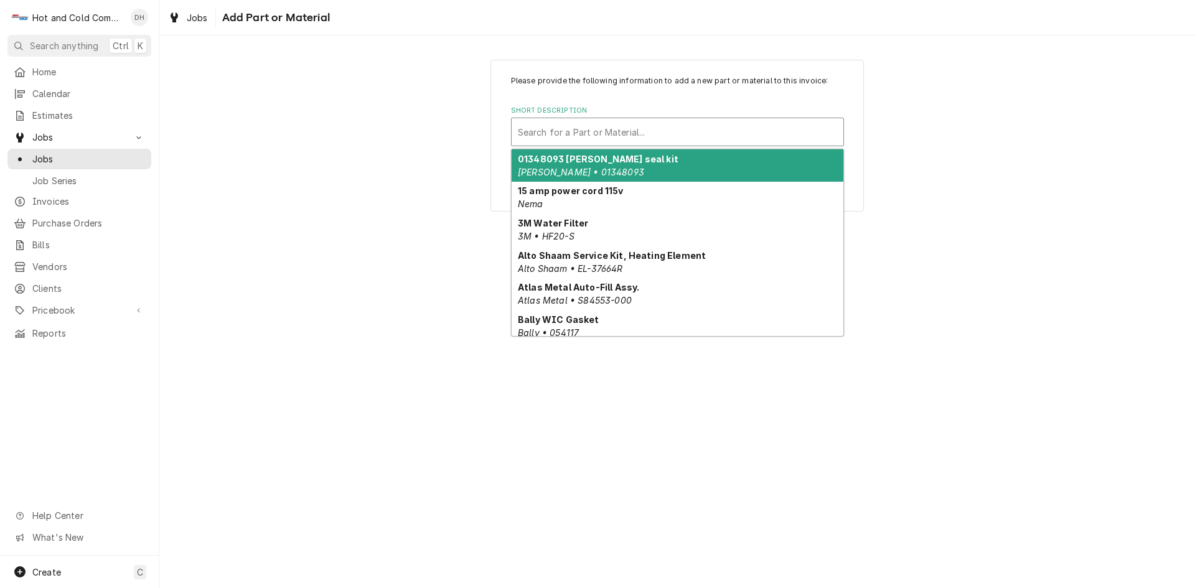
click at [576, 128] on div "Short Description" at bounding box center [677, 132] width 319 height 22
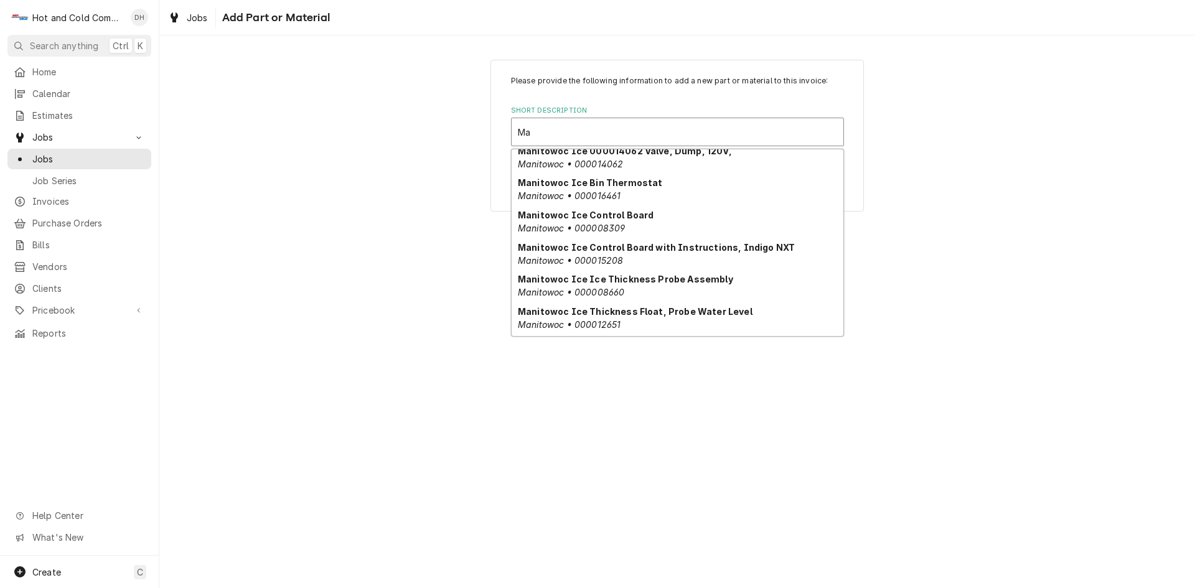
scroll to position [523, 0]
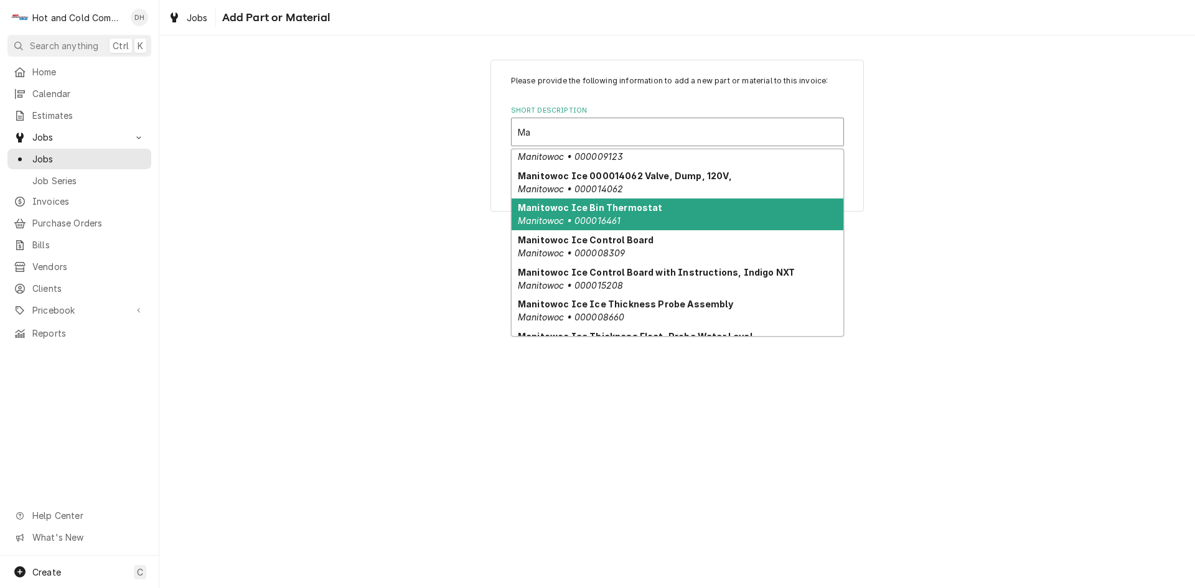
type input "Ma"
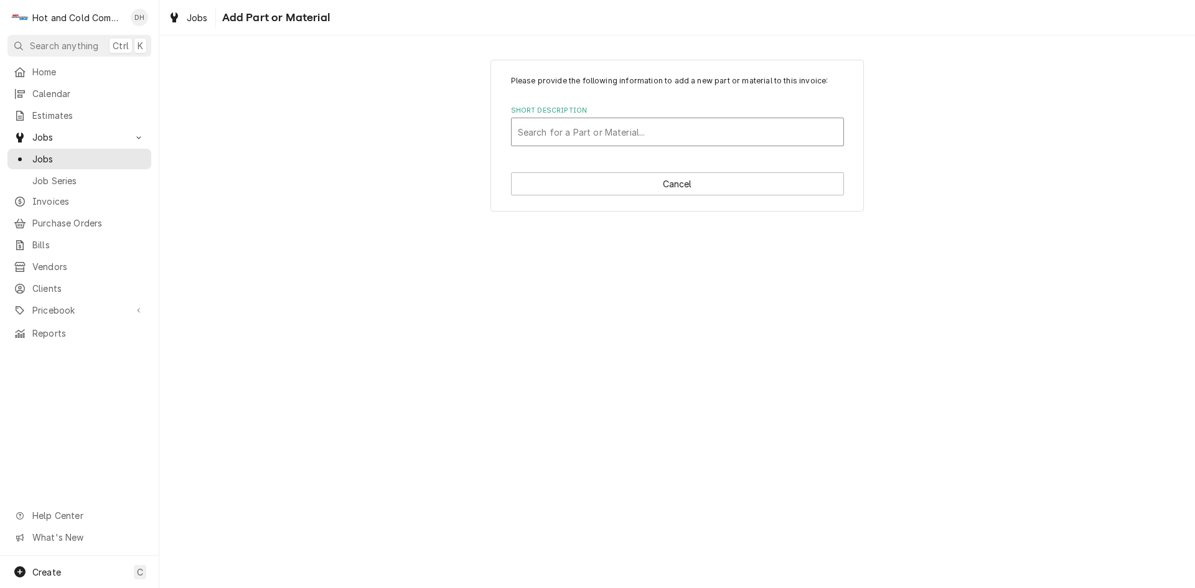
click at [612, 130] on div "Short Description" at bounding box center [677, 132] width 319 height 22
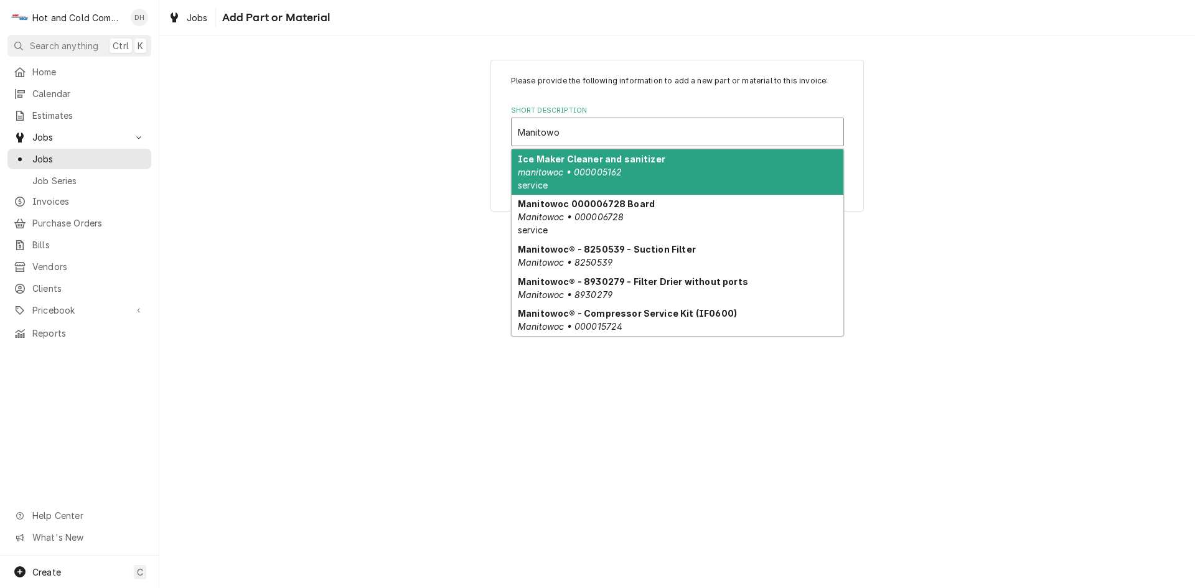
type input "Manitowoc"
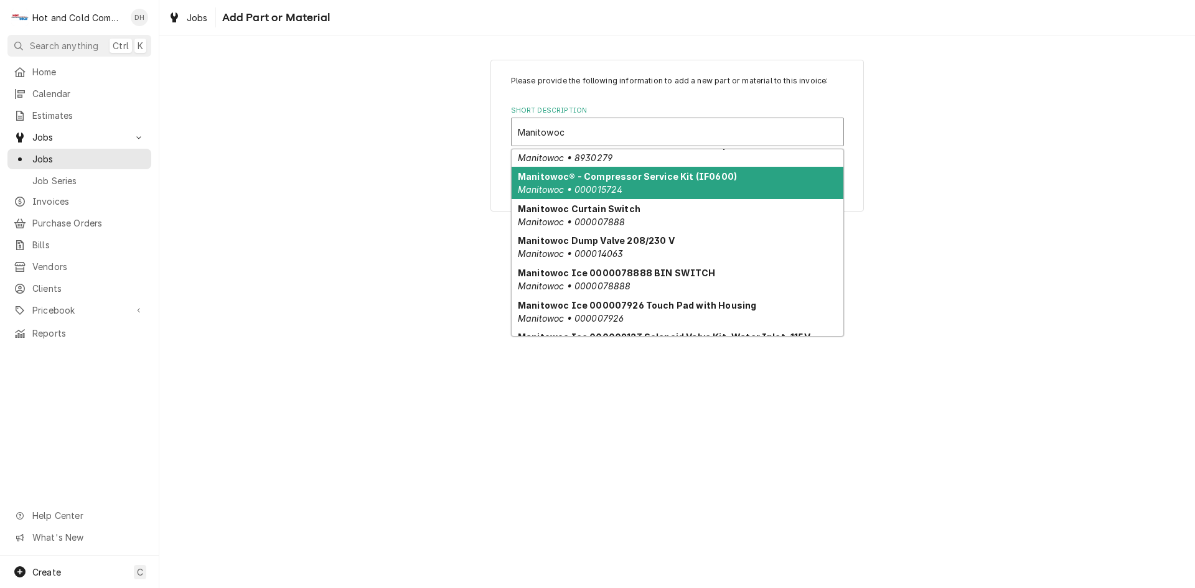
scroll to position [149, 0]
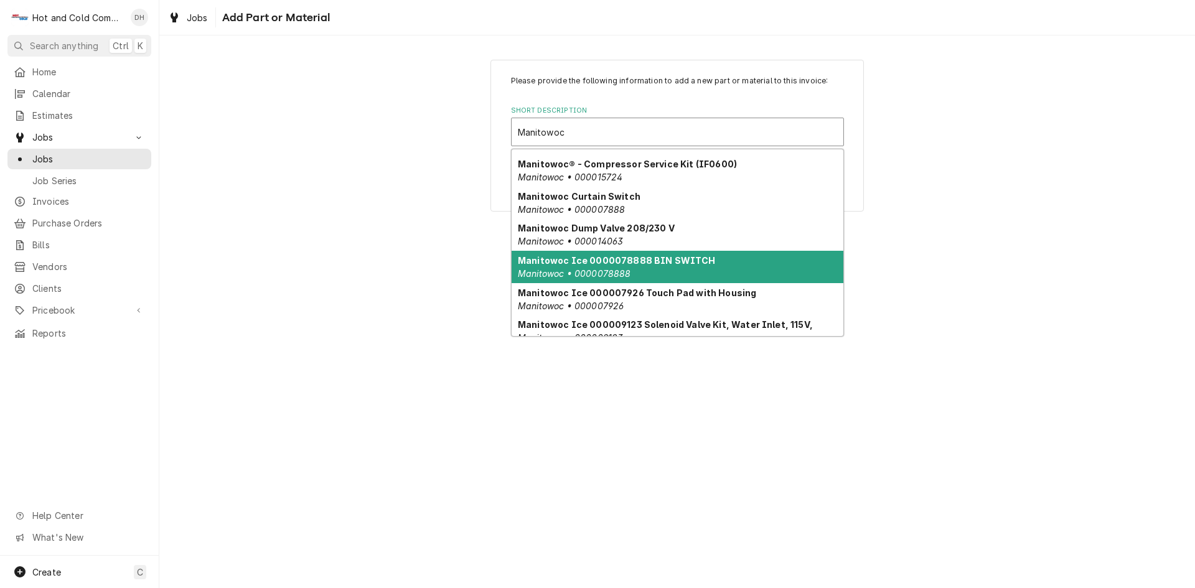
click at [747, 266] on div "Manitowoc Ice 0000078888 BIN SWITCH Manitowoc • 0000078888" at bounding box center [678, 267] width 332 height 32
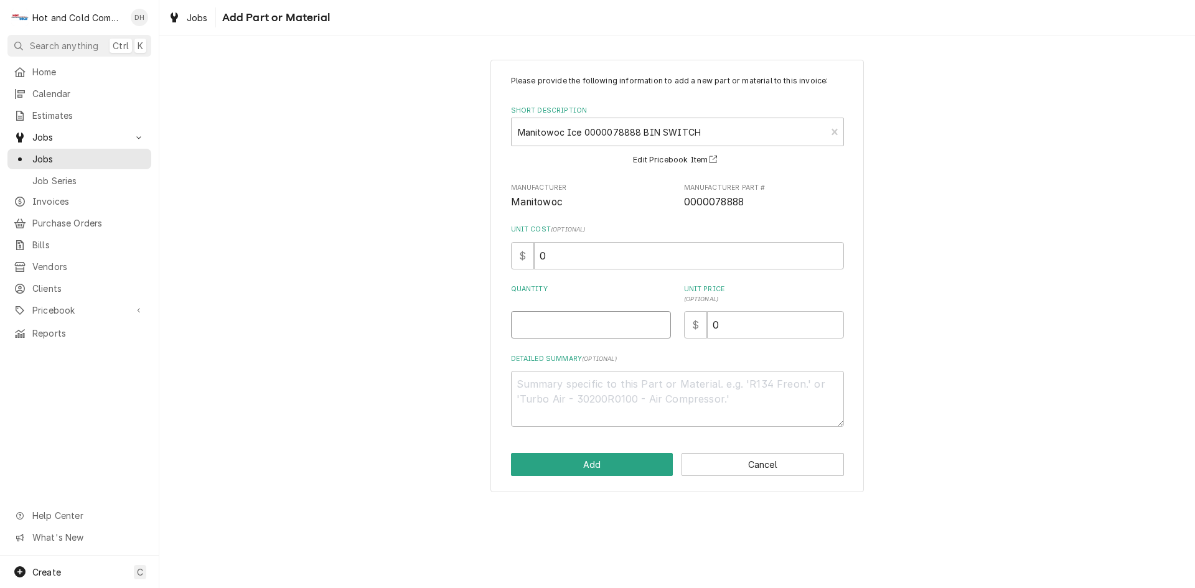
click at [594, 321] on input "Quantity" at bounding box center [591, 324] width 160 height 27
type textarea "x"
type input "1"
type textarea "x"
type textarea "w"
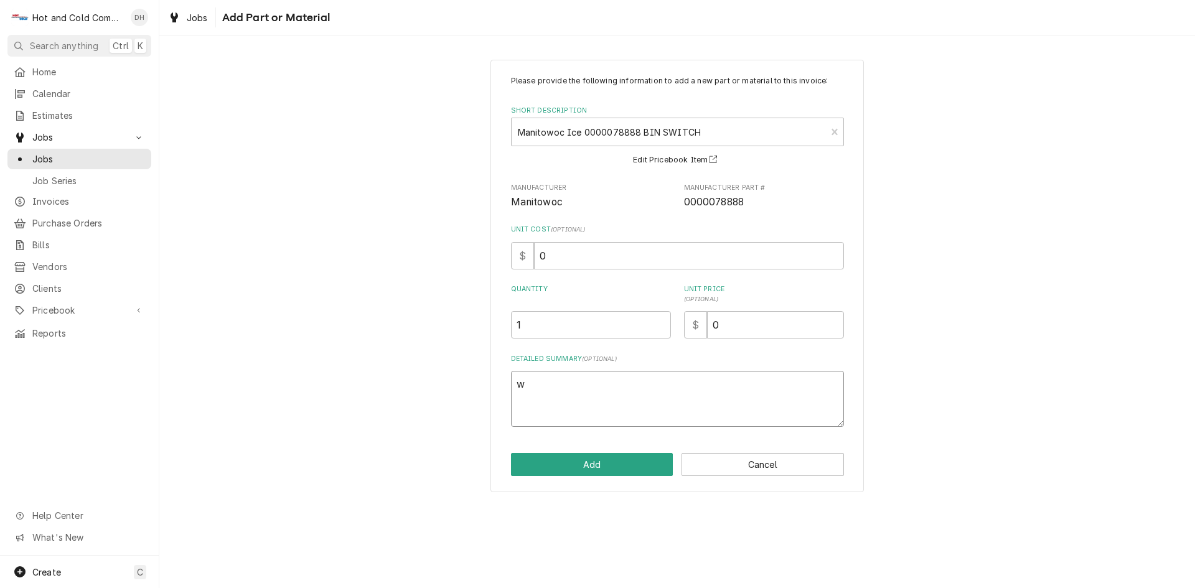
type textarea "x"
type textarea "wa"
type textarea "x"
type textarea "war"
type textarea "x"
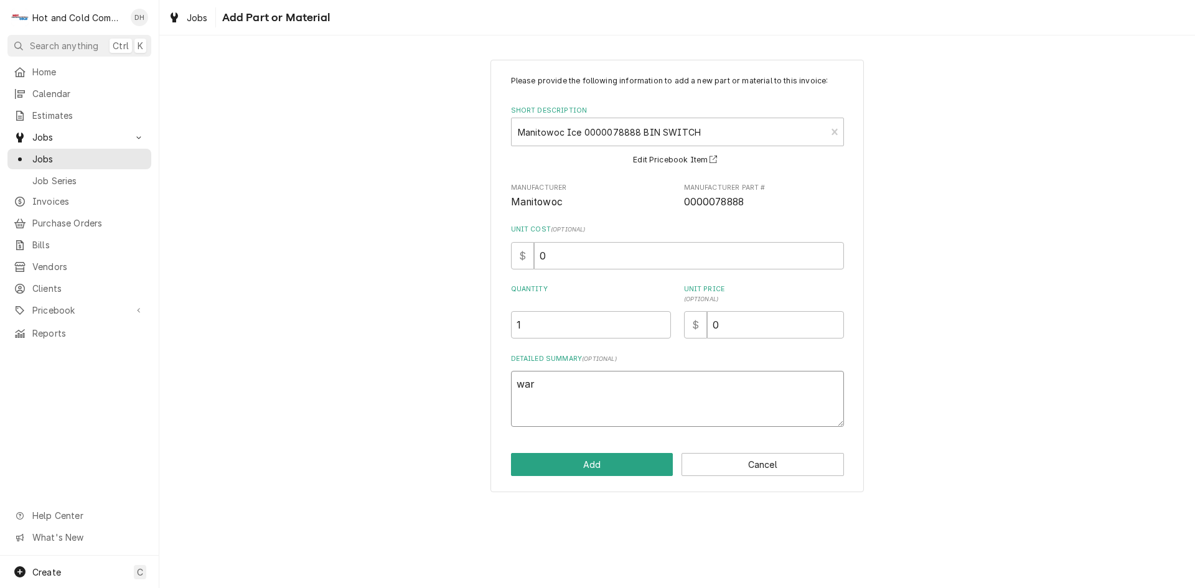
type textarea "warr"
type textarea "x"
type textarea "warra"
type textarea "x"
type textarea "warran"
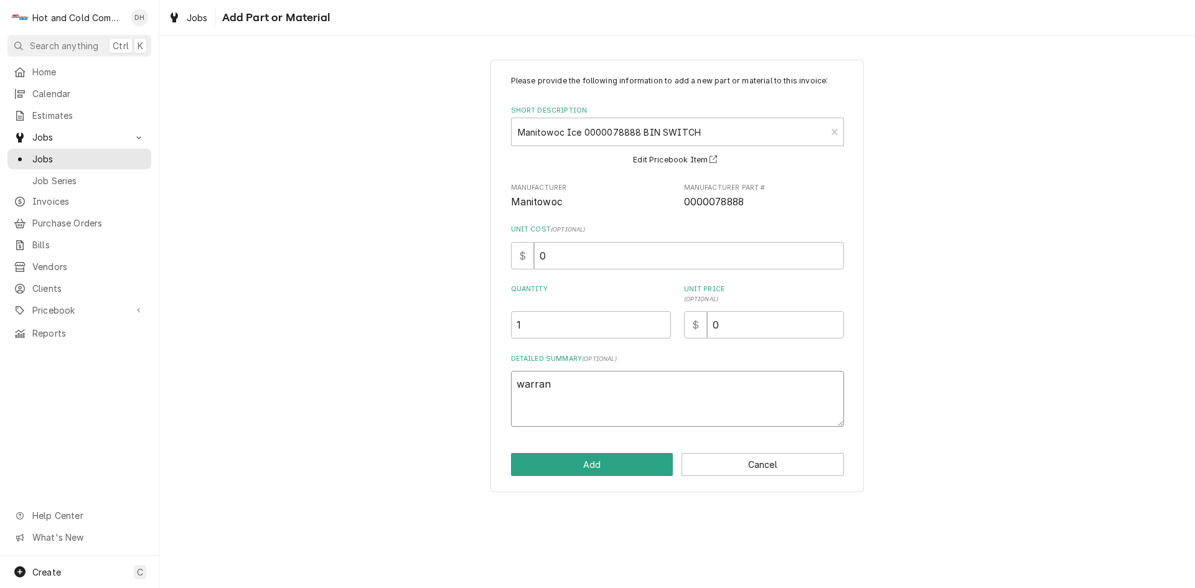
type textarea "x"
type textarea "warrant"
type textarea "x"
type textarea "warranty"
click at [657, 457] on button "Add" at bounding box center [592, 464] width 162 height 23
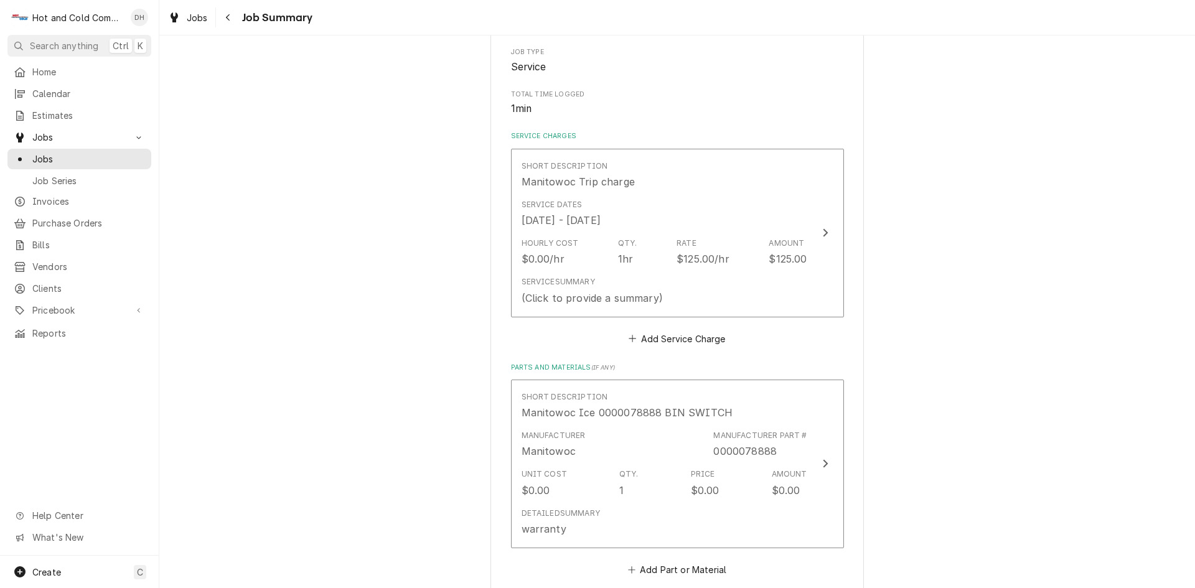
scroll to position [414, 0]
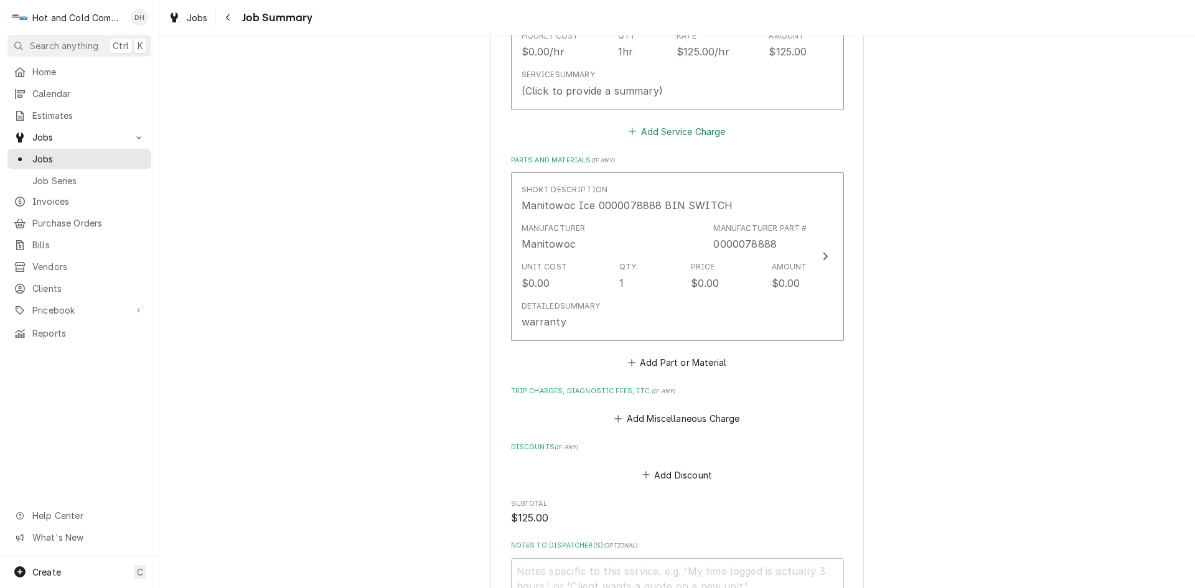
click at [685, 131] on button "Add Service Charge" at bounding box center [677, 131] width 101 height 17
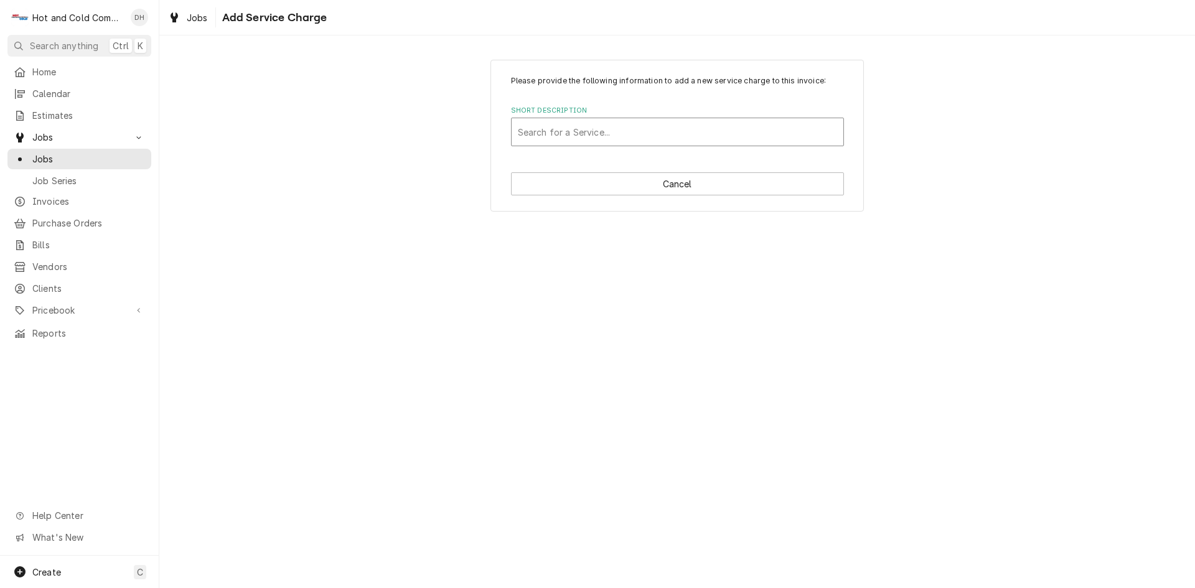
click at [714, 134] on div "Short Description" at bounding box center [677, 132] width 319 height 22
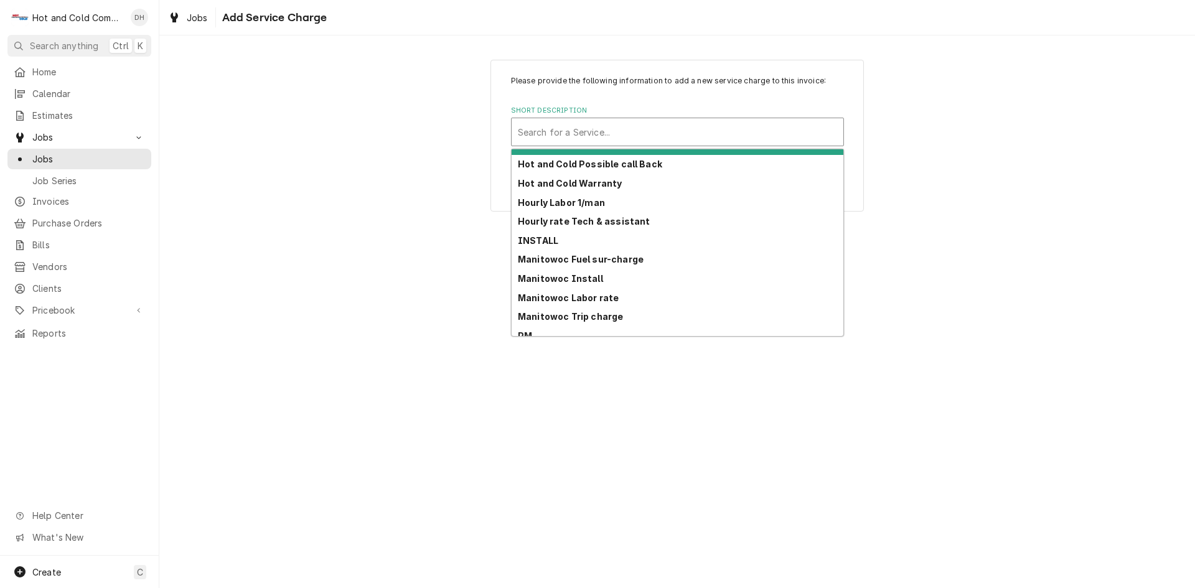
scroll to position [191, 0]
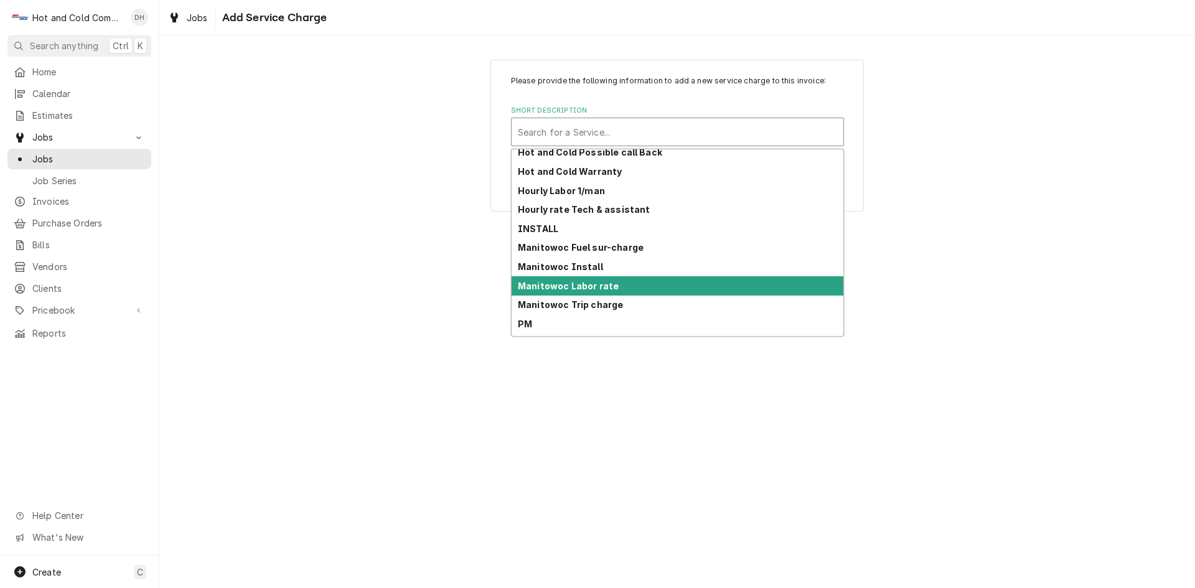
click at [629, 288] on div "Manitowoc Labor rate" at bounding box center [678, 285] width 332 height 19
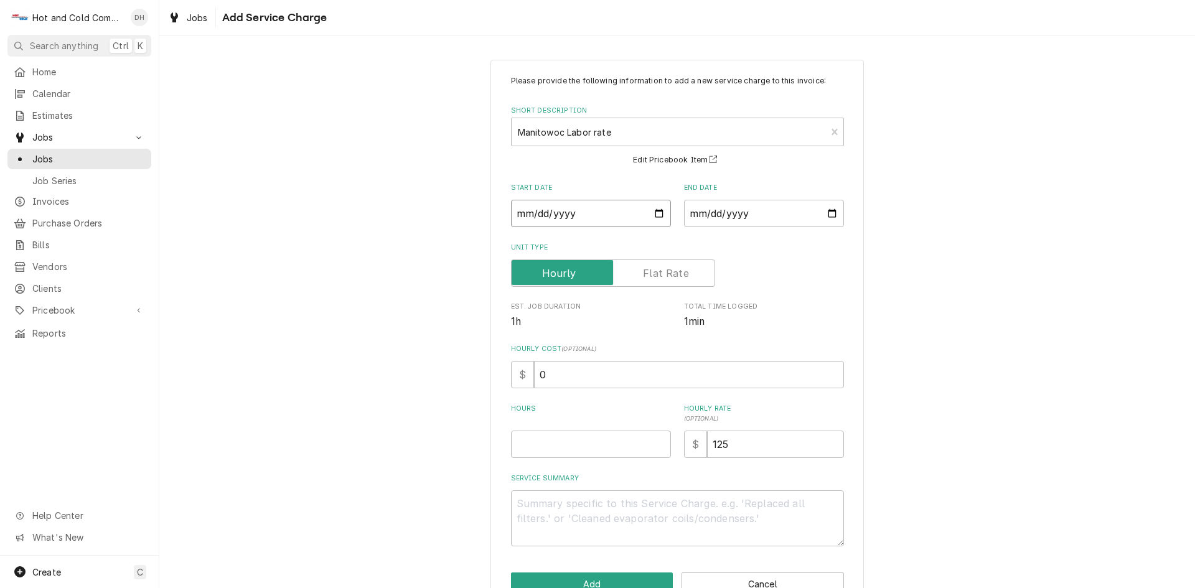
click at [652, 212] on input "Start Date" at bounding box center [591, 213] width 160 height 27
type textarea "x"
type input "2025-10-02"
click at [830, 213] on input "End Date" at bounding box center [764, 213] width 160 height 27
type textarea "x"
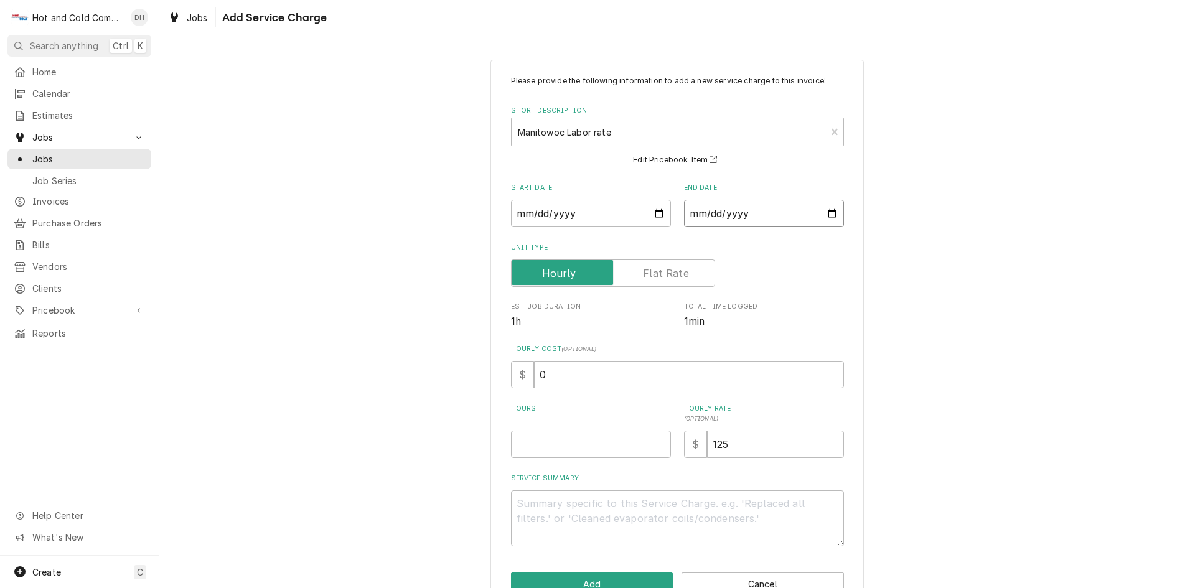
type input "2025-10-02"
click at [569, 441] on input "Hours" at bounding box center [591, 444] width 160 height 27
type textarea "x"
type input "1"
drag, startPoint x: 513, startPoint y: 496, endPoint x: 517, endPoint y: 556, distance: 59.9
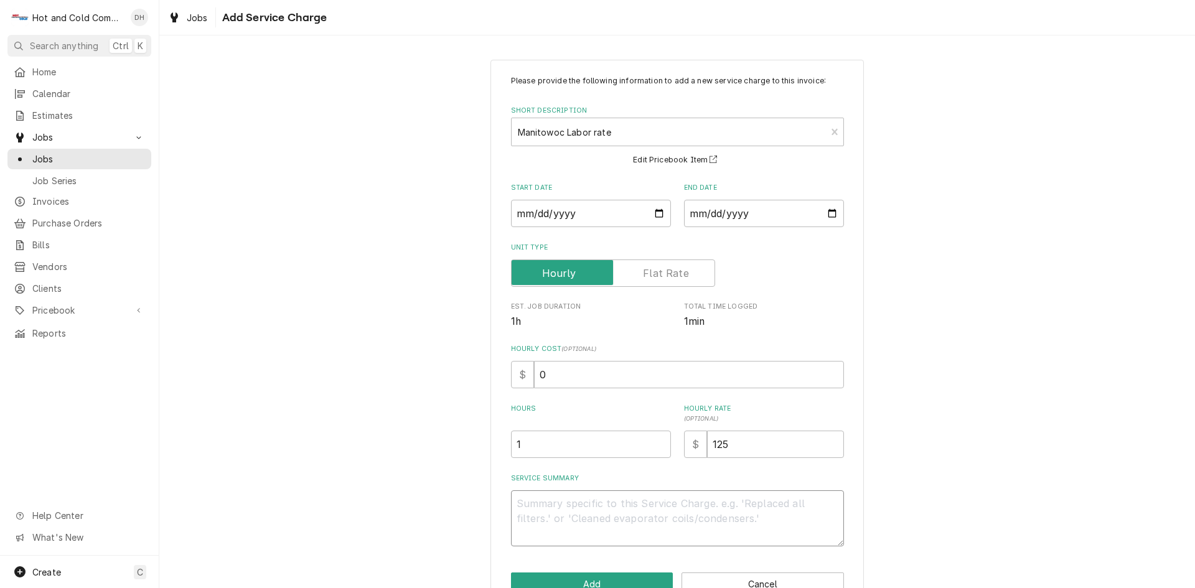
click at [514, 497] on textarea "Service Summary" at bounding box center [677, 518] width 333 height 56
type textarea "x"
type textarea "1"
type textarea "x"
type textarea "10"
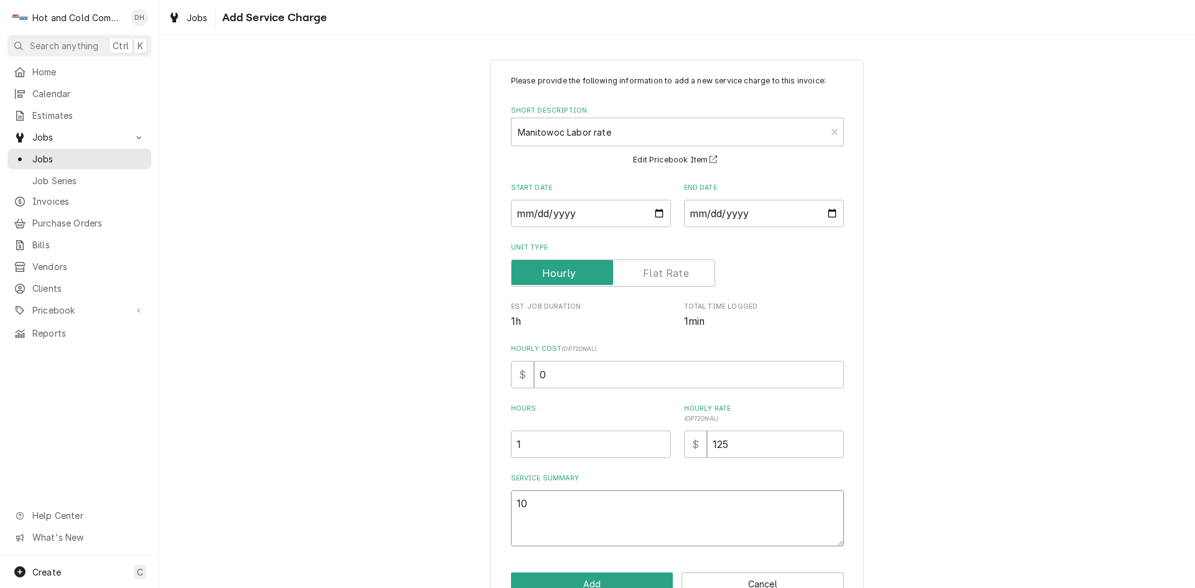
type textarea "x"
type textarea "10/"
type textarea "x"
type textarea "10/2"
type textarea "x"
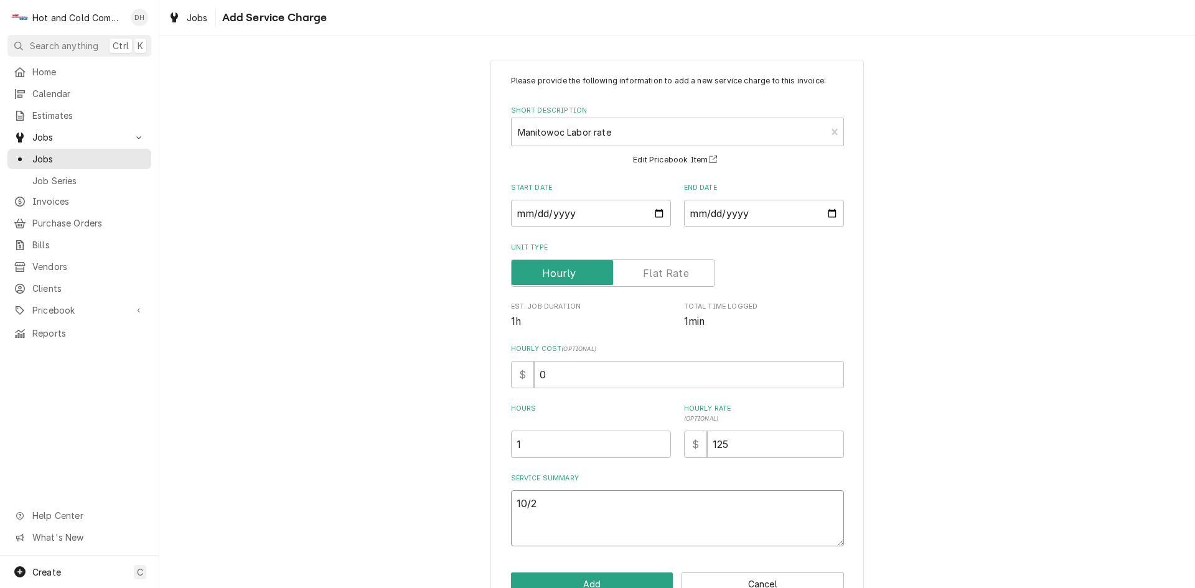
type textarea "10/2/"
type textarea "x"
type textarea "10/2/2"
type textarea "x"
type textarea "10/2/25"
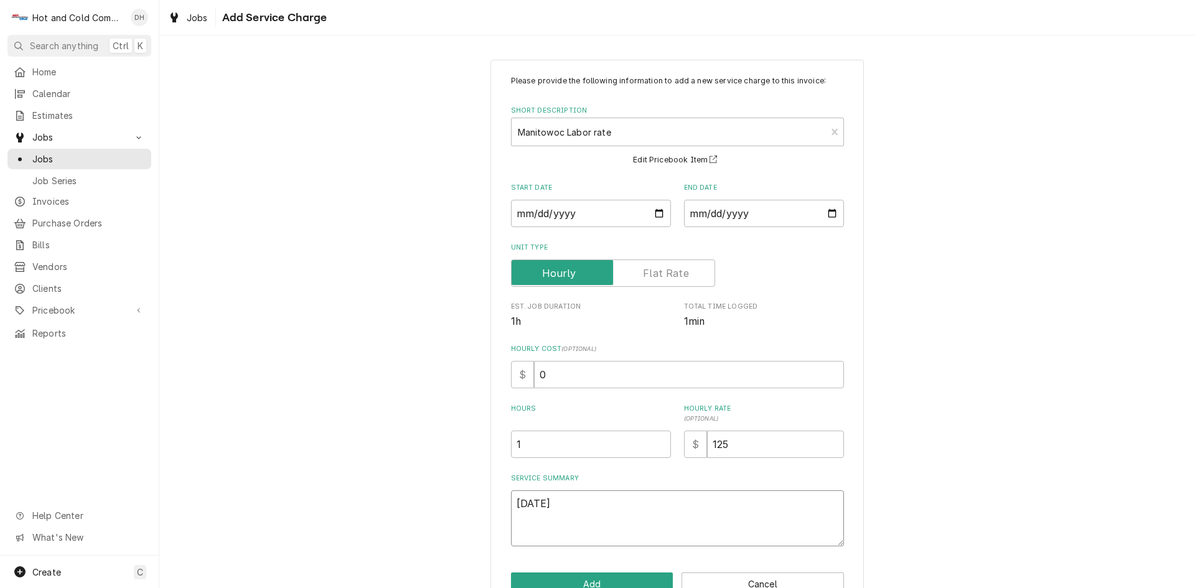
type textarea "x"
type textarea "10/2/25"
type textarea "x"
type textarea "10/2/25 C"
type textarea "x"
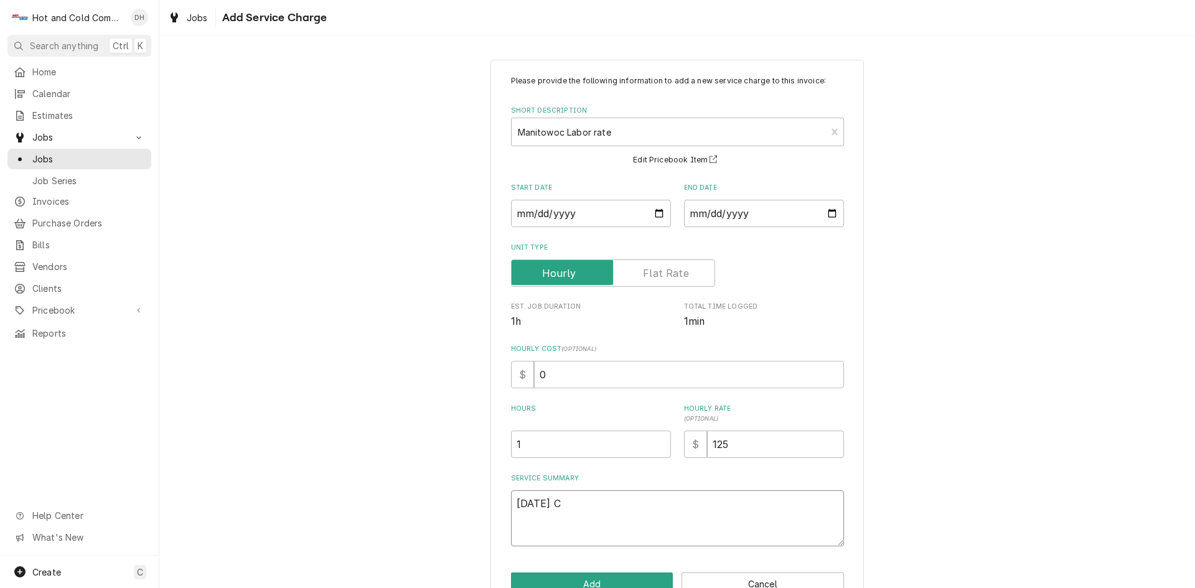
type textarea "10/2/25 Ch"
type textarea "x"
type textarea "10/2/25 Che"
type textarea "x"
type textarea "10/2/25 Chec"
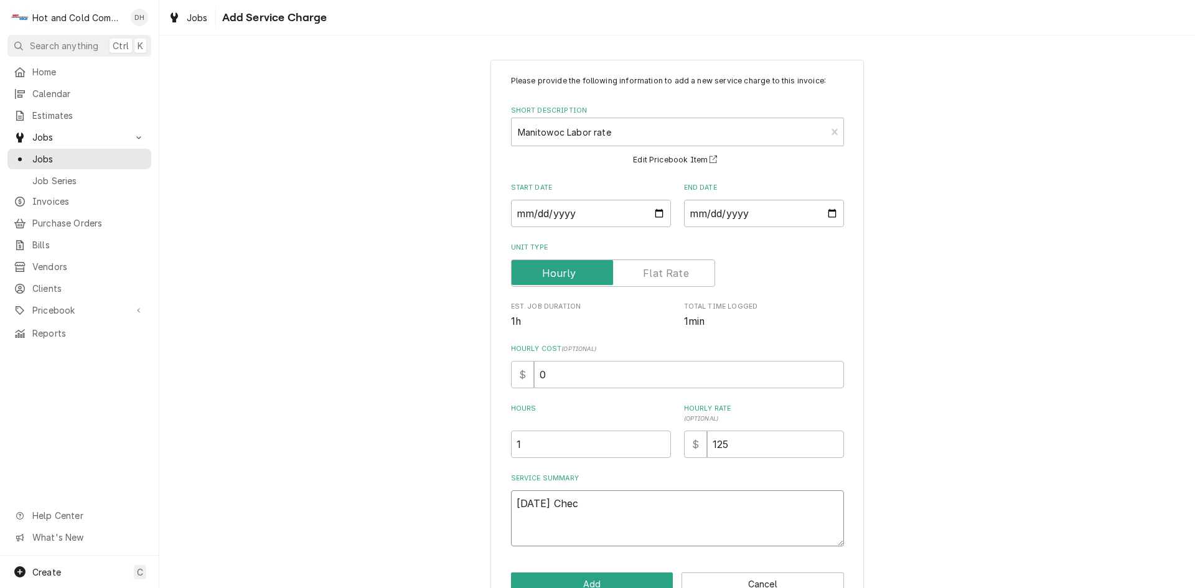
type textarea "x"
type textarea "10/2/25 Check"
type textarea "x"
type textarea "10/2/25 Checke"
type textarea "x"
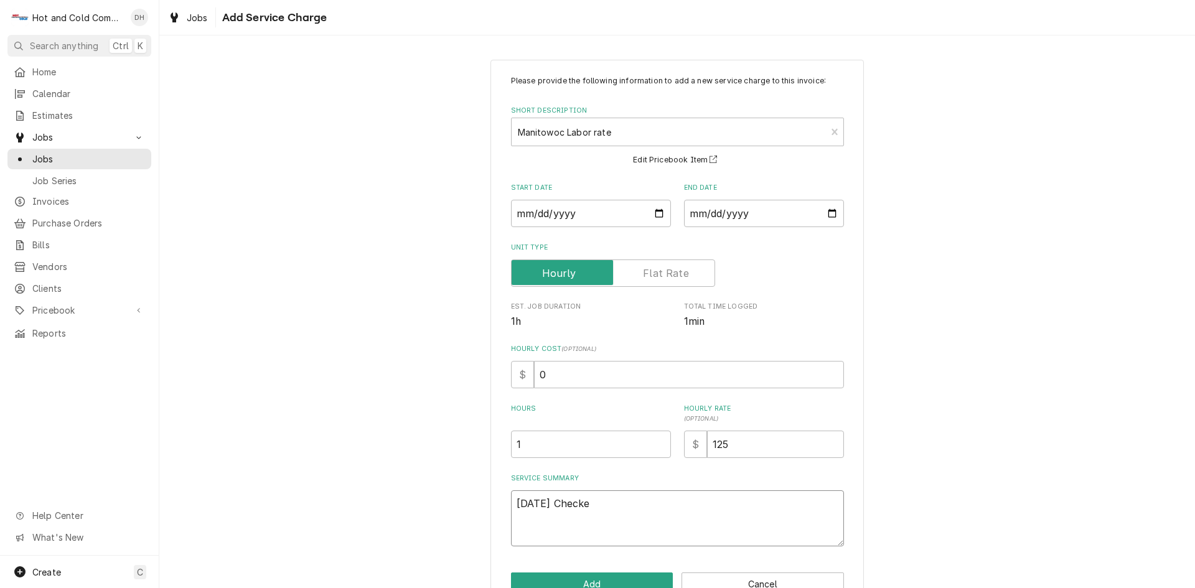
type textarea "10/2/25 Checked"
type textarea "x"
type textarea "10/2/25 Checked"
type textarea "x"
type textarea "10/2/25 Checked o"
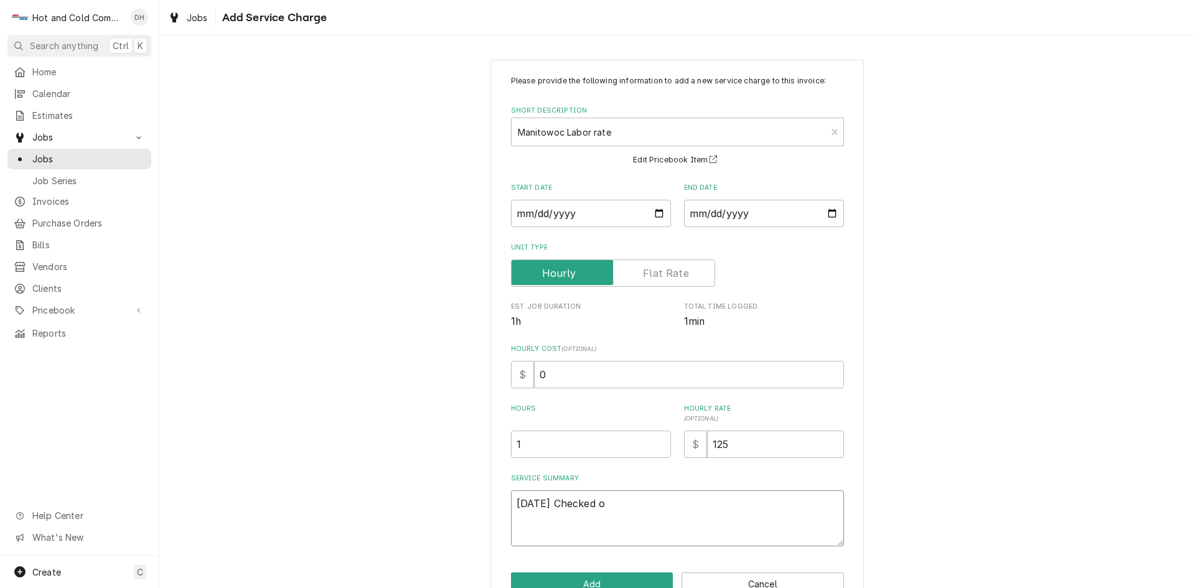
type textarea "x"
type textarea "10/2/25 Checked ou"
type textarea "x"
type textarea "10/2/25 Checked out"
type textarea "x"
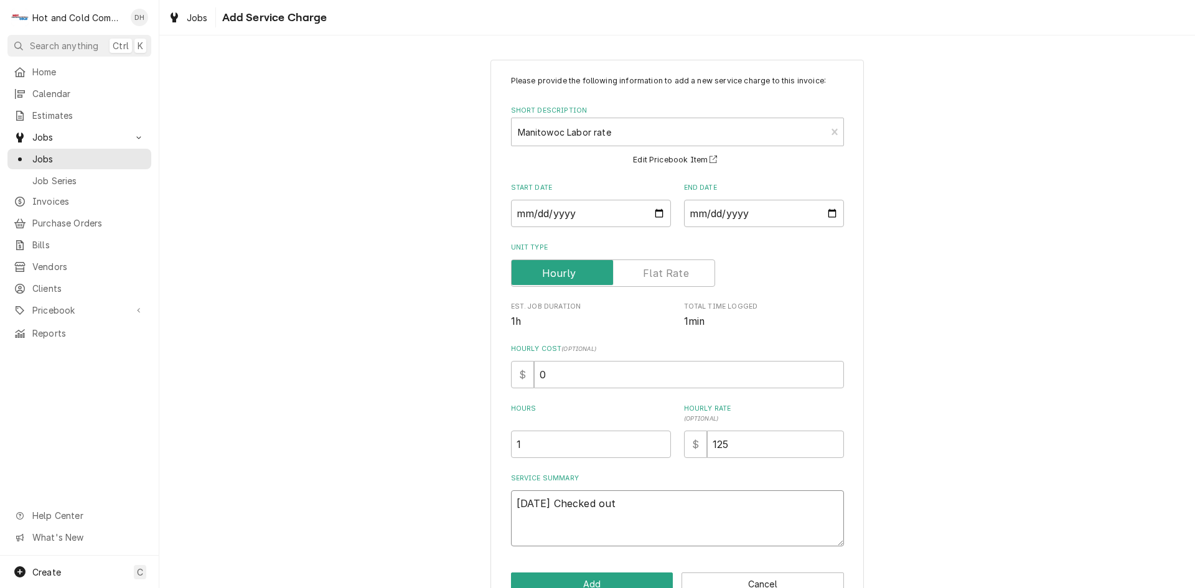
type textarea "10/2/25 Checked out"
type textarea "x"
type textarea "10/2/25 Checked out m"
type textarea "x"
type textarea "10/2/25 Checked out ma"
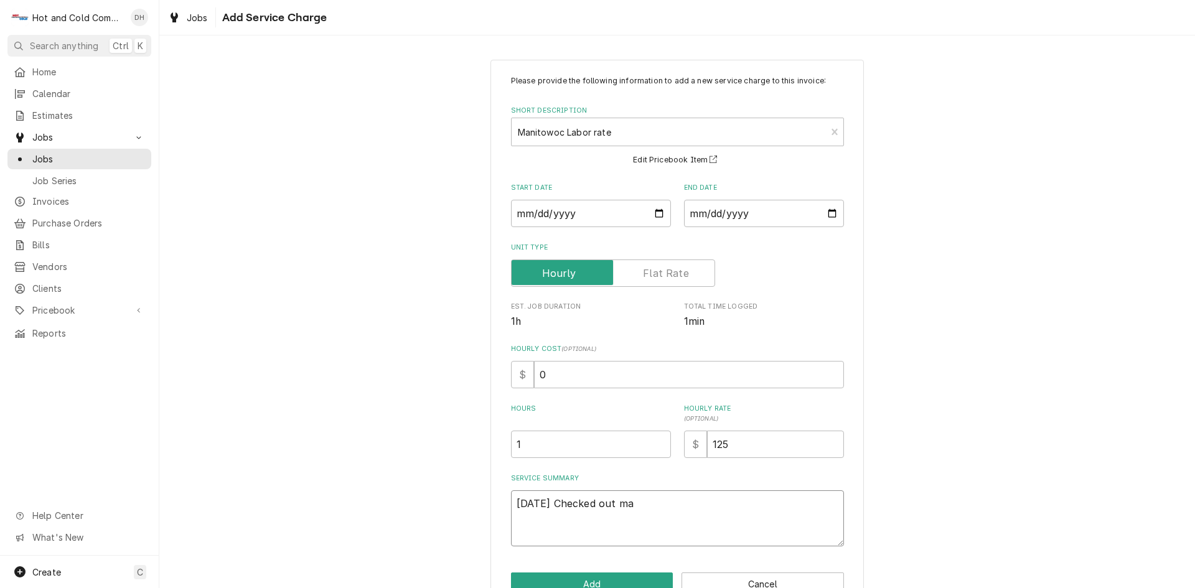
type textarea "x"
type textarea "10/2/25 Checked out mac"
type textarea "x"
type textarea "10/2/25 Checked out mach"
type textarea "x"
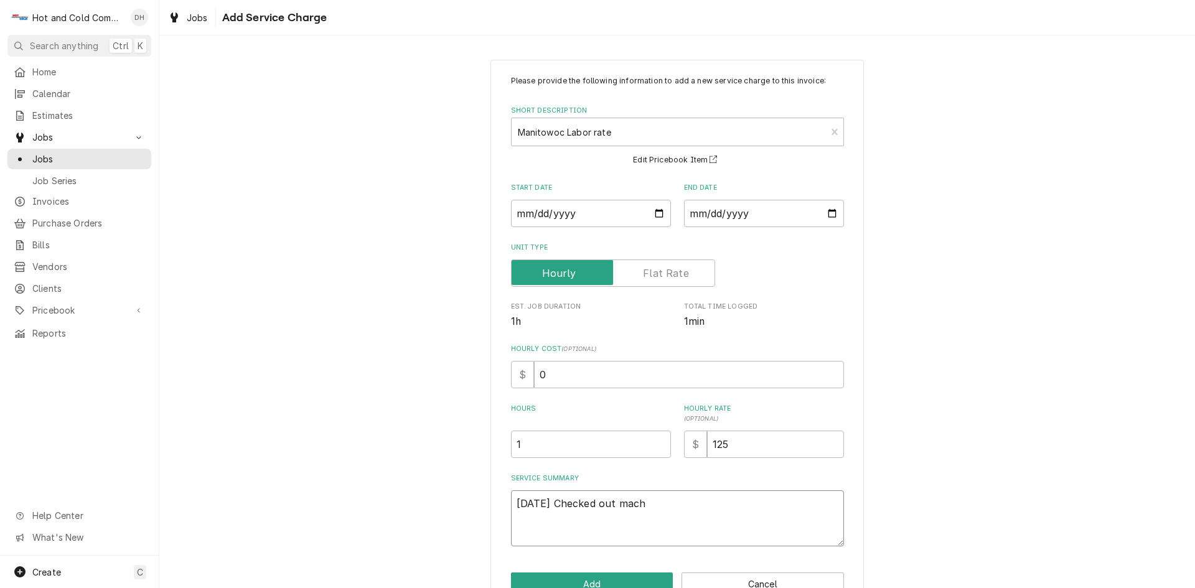
type textarea "10/2/25 Checked out machi"
type textarea "x"
type textarea "10/2/25 Checked out machin"
type textarea "x"
type textarea "10/2/25 Checked out machine"
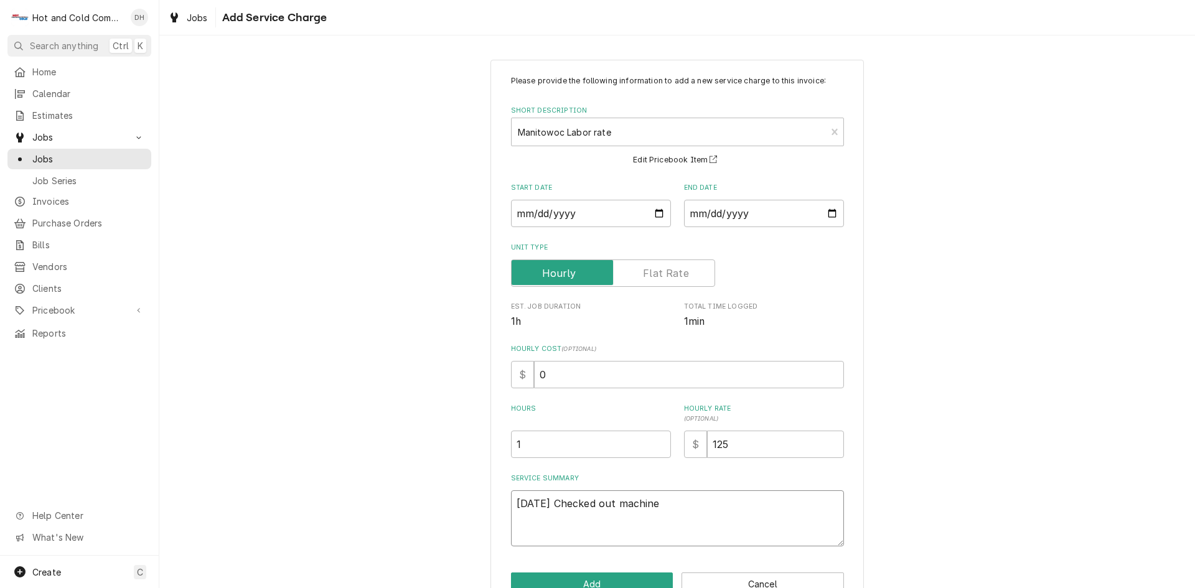
type textarea "x"
type textarea "10/2/25 Checked out machine"
type textarea "x"
type textarea "10/2/25 Checked out machine f"
type textarea "x"
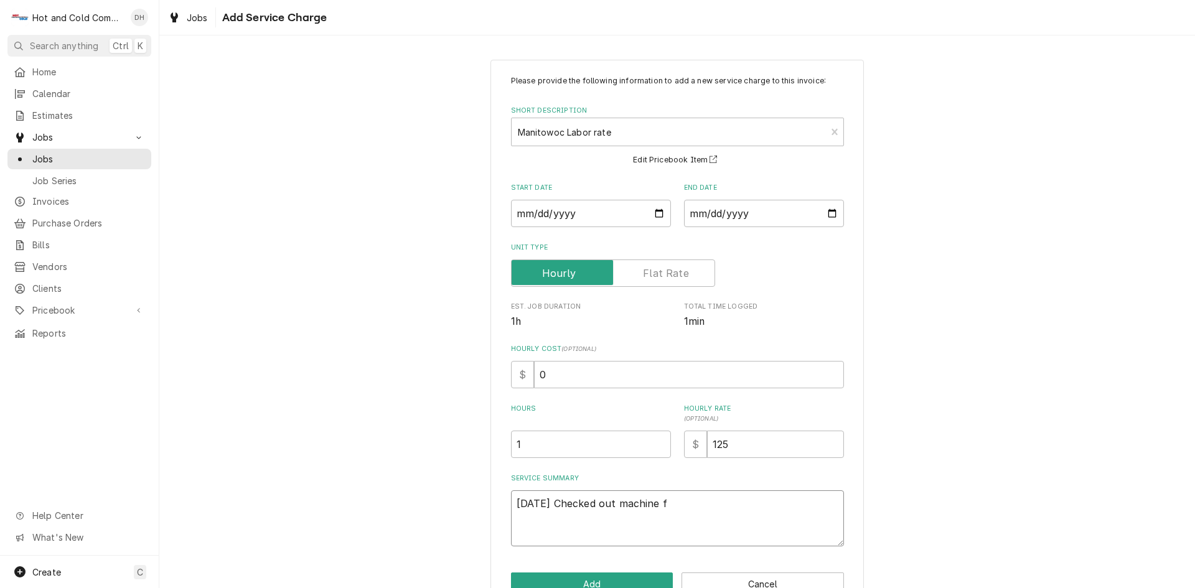
type textarea "10/2/25 Checked out machine fo"
type textarea "x"
type textarea "10/2/25 Checked out machine fou"
type textarea "x"
type textarea "10/2/25 Checked out machine foun"
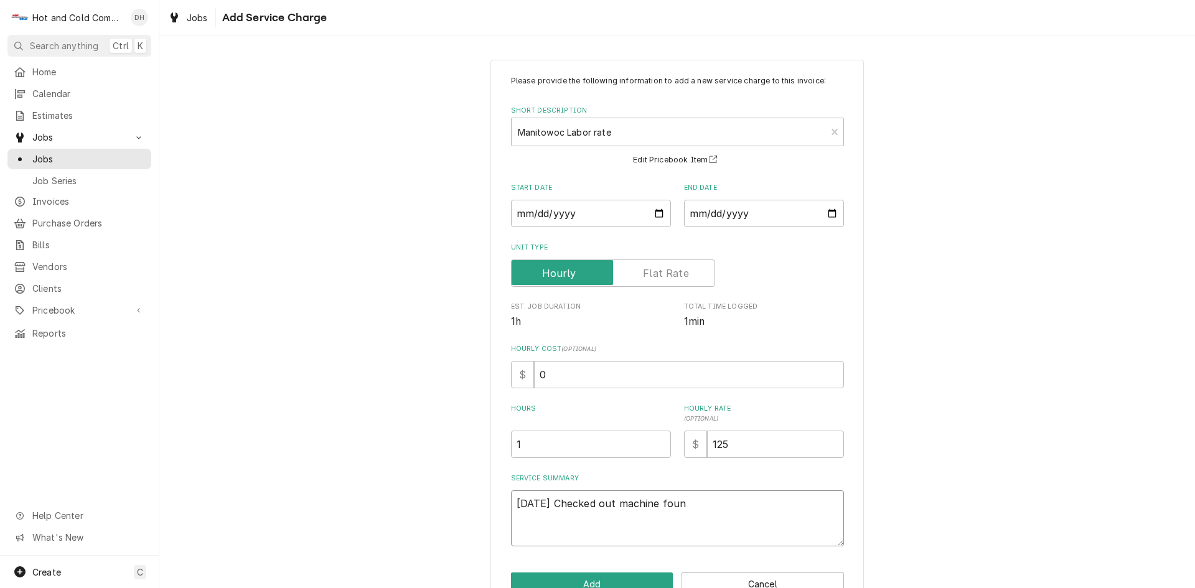
type textarea "x"
type textarea "10/2/25 Checked out machine found"
type textarea "x"
type textarea "10/2/25 Checked out machine found"
type textarea "x"
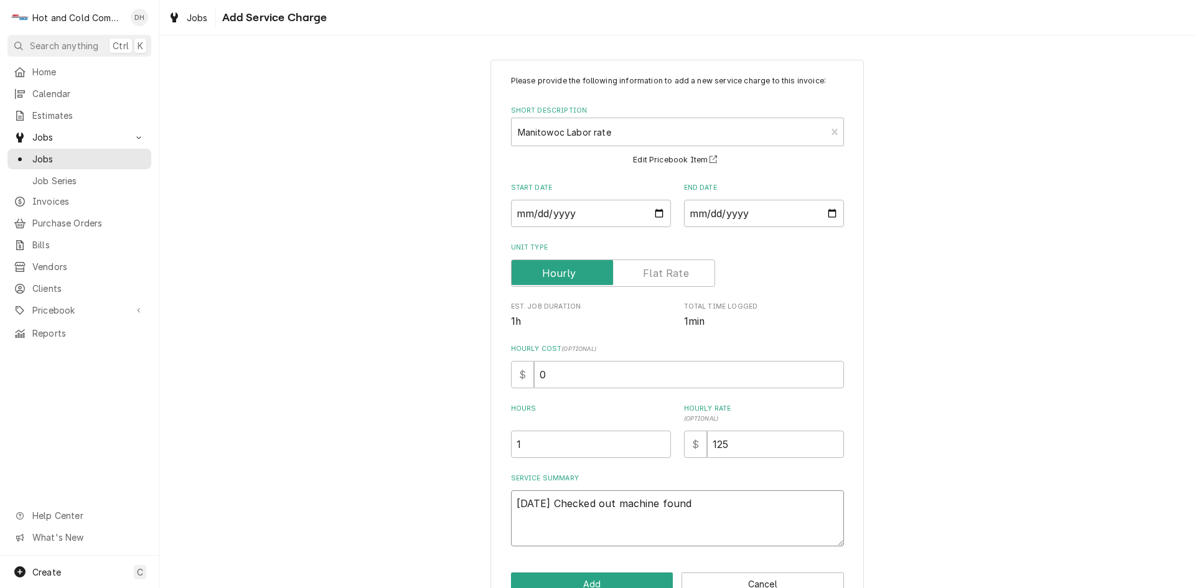
type textarea "10/2/25 Checked out machine found b"
type textarea "x"
type textarea "10/2/25 Checked out machine found bi"
type textarea "x"
type textarea "10/2/25 Checked out machine found bin"
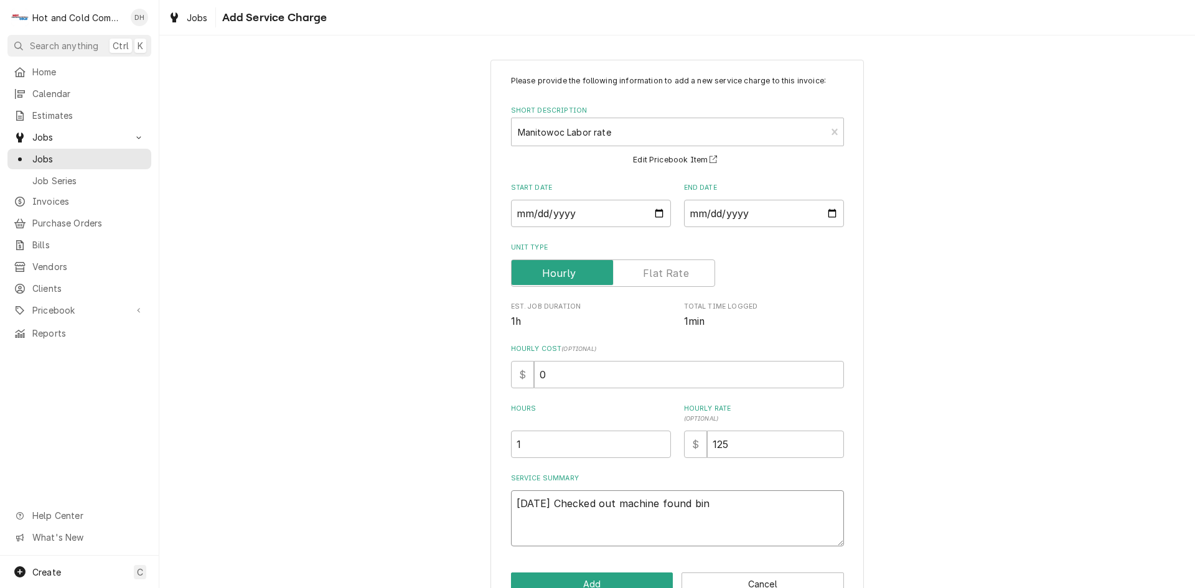
type textarea "x"
type textarea "10/2/25 Checked out machine found bin"
type textarea "x"
type textarea "10/2/25 Checked out machine found bin s"
type textarea "x"
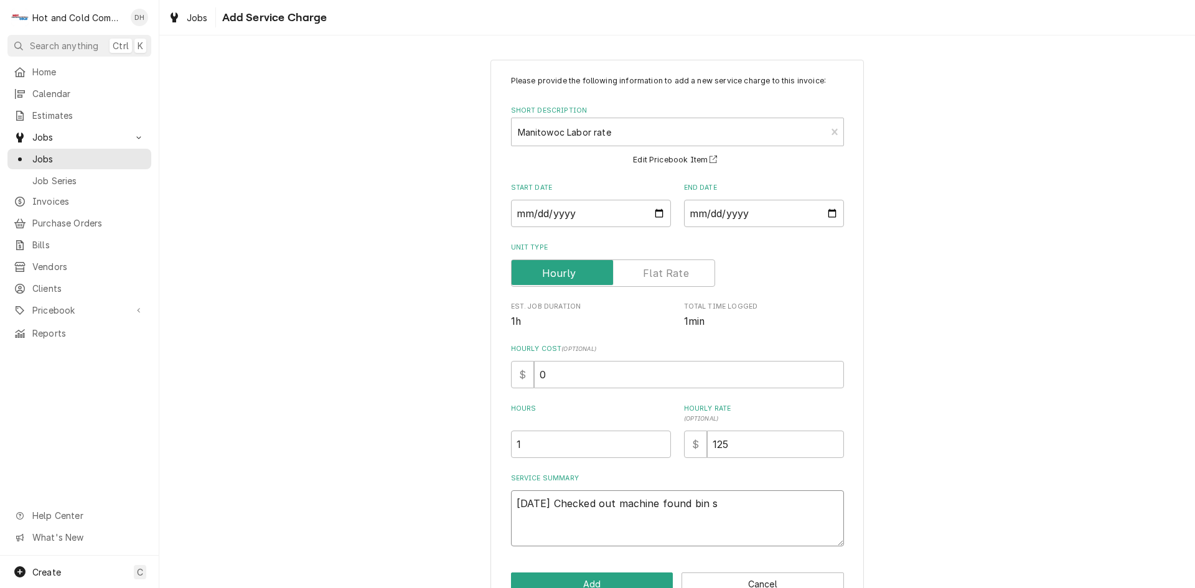
type textarea "10/2/25 Checked out machine found bin sw"
type textarea "x"
type textarea "10/2/25 Checked out machine found bin swi"
type textarea "x"
type textarea "10/2/25 Checked out machine found bin swit"
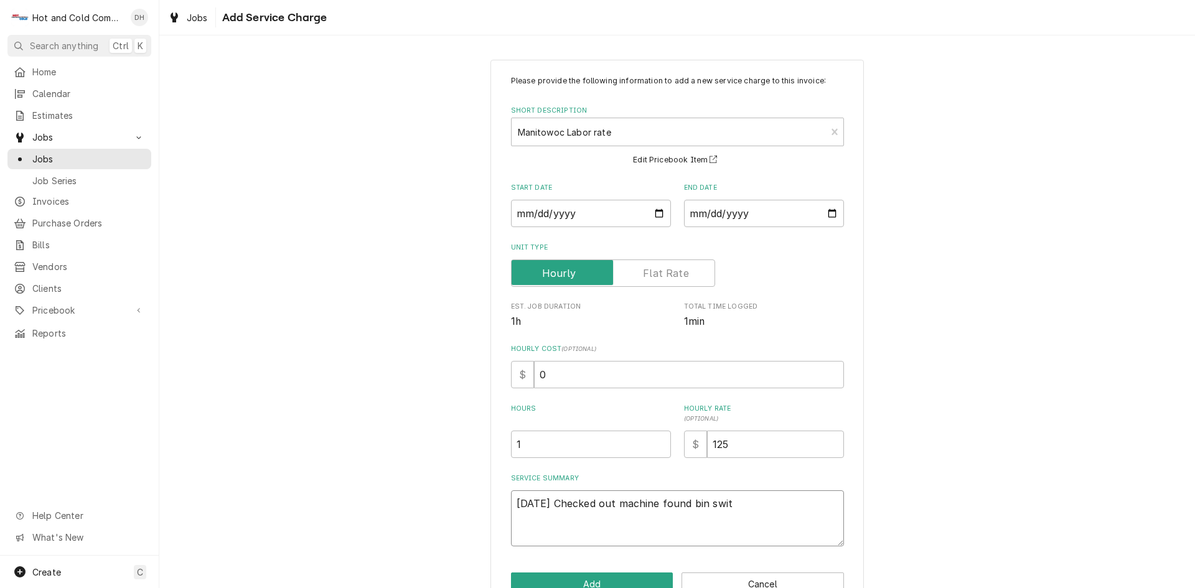
type textarea "x"
type textarea "10/2/25 Checked out machine found bin switc"
type textarea "x"
type textarea "10/2/25 Checked out machine found bin switch"
type textarea "x"
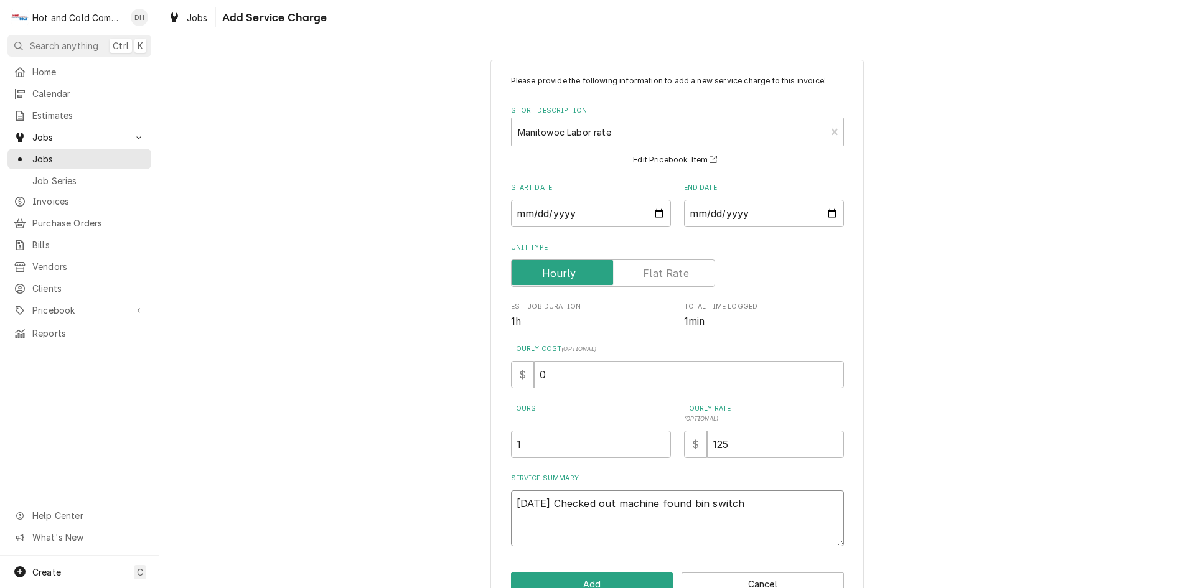
type textarea "10/2/25 Checked out machine found bin switch"
type textarea "x"
type textarea "10/2/25 Checked out machine found bin switch m"
type textarea "x"
type textarea "10/2/25 Checked out machine found bin switch ma"
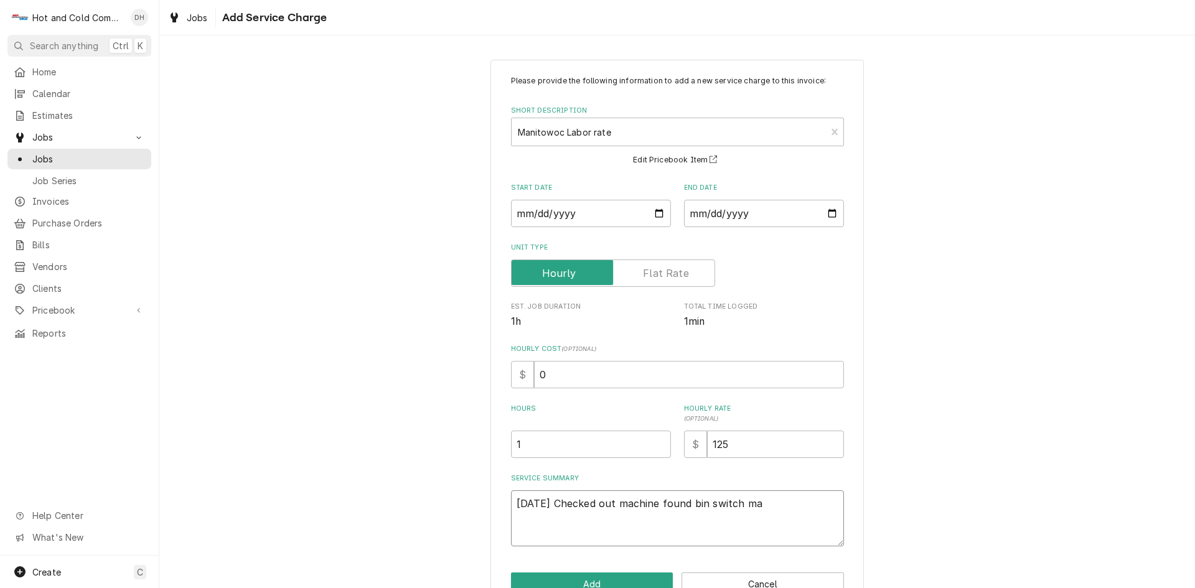
type textarea "x"
type textarea "10/2/25 Checked out machine found bin switch mal"
type textarea "x"
type textarea "10/2/25 Checked out machine found bin switch malf"
type textarea "x"
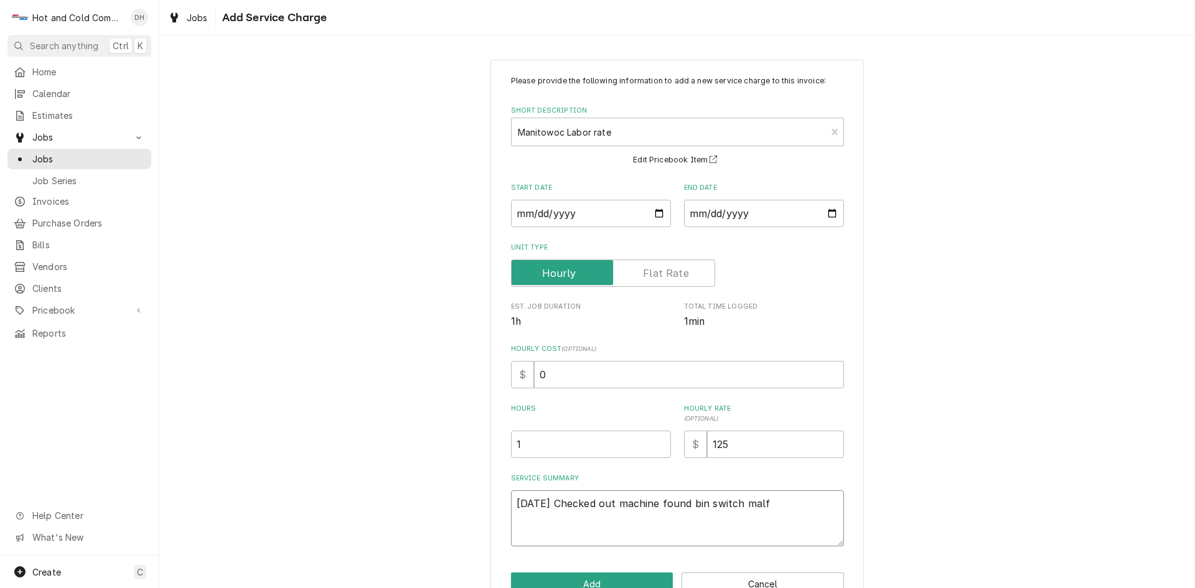
type textarea "10/2/25 Checked out machine found bin switch malfu"
type textarea "x"
type textarea "10/2/25 Checked out machine found bin switch malfuc"
type textarea "x"
type textarea "10/2/25 Checked out machine found bin switch malfuct"
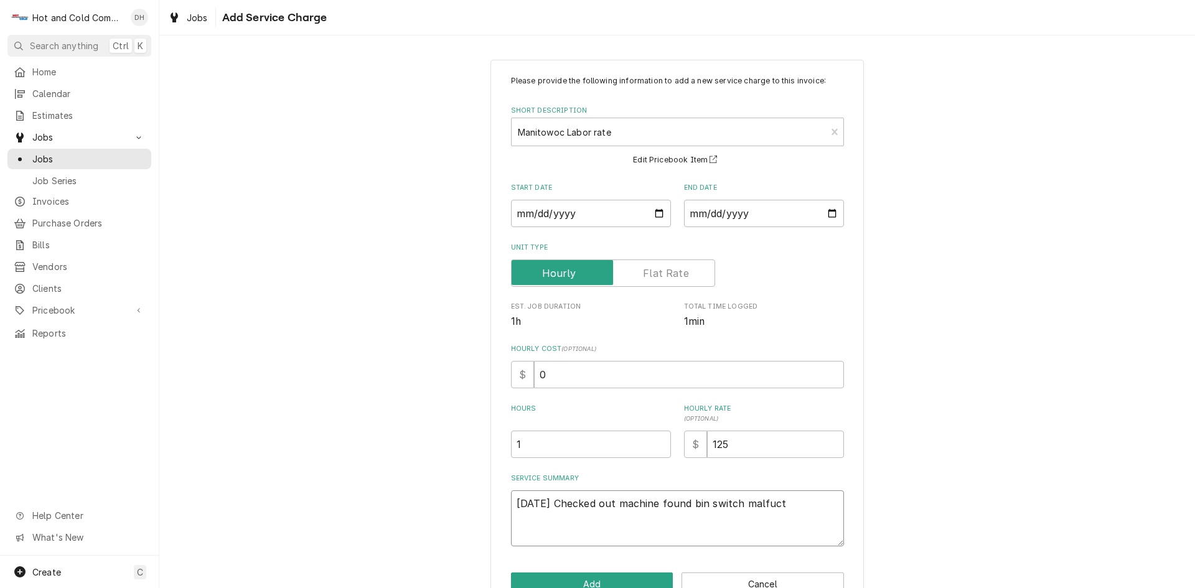
type textarea "x"
type textarea "10/2/25 Checked out machine found bin switch malfucti"
type textarea "x"
type textarea "10/2/25 Checked out machine found bin switch malfuctio"
type textarea "x"
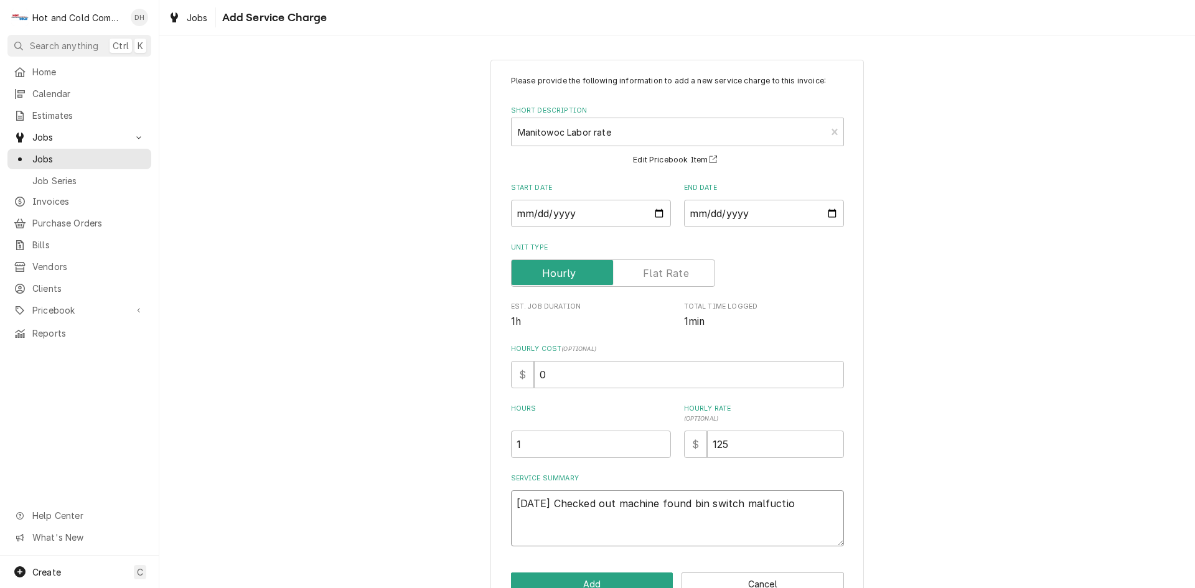
type textarea "10/2/25 Checked out machine found bin switch malfuction"
type textarea "x"
type textarea "10/2/25 Checked out machine found bin switch malfuctioni"
type textarea "x"
type textarea "10/2/25 Checked out machine found bin switch malfuctionin"
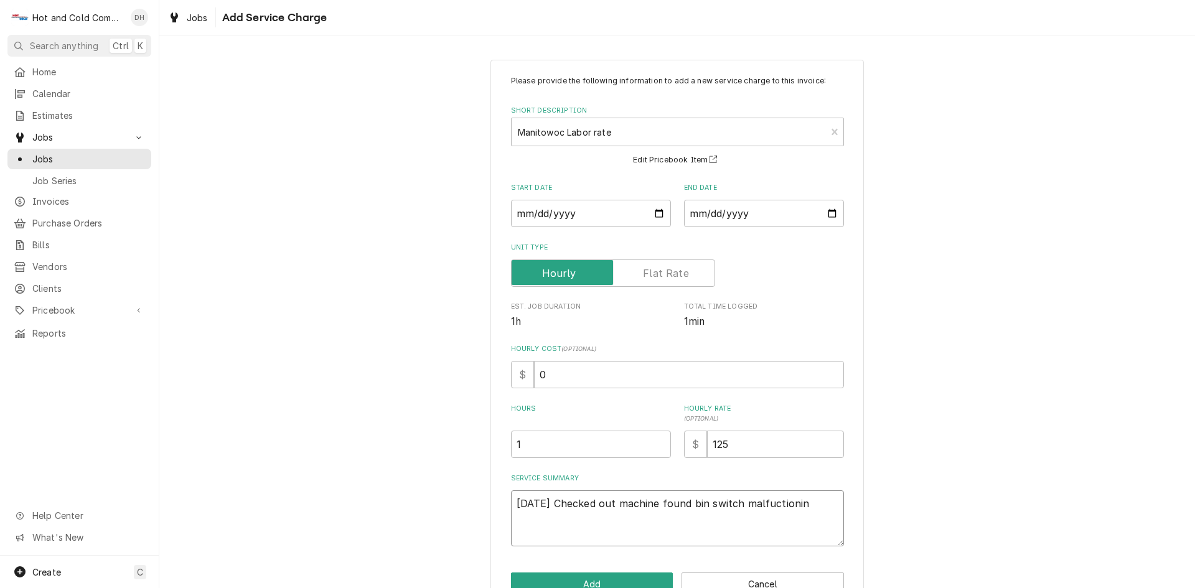
type textarea "x"
type textarea "10/2/25 Checked out machine found bin switch malfuctioning"
click at [788, 506] on textarea "10/2/25 Checked out machine found bin switch malfuctioning" at bounding box center [677, 518] width 333 height 56
type textarea "x"
type textarea "10/2/25 Checked out machine found bin switch malfunctioning"
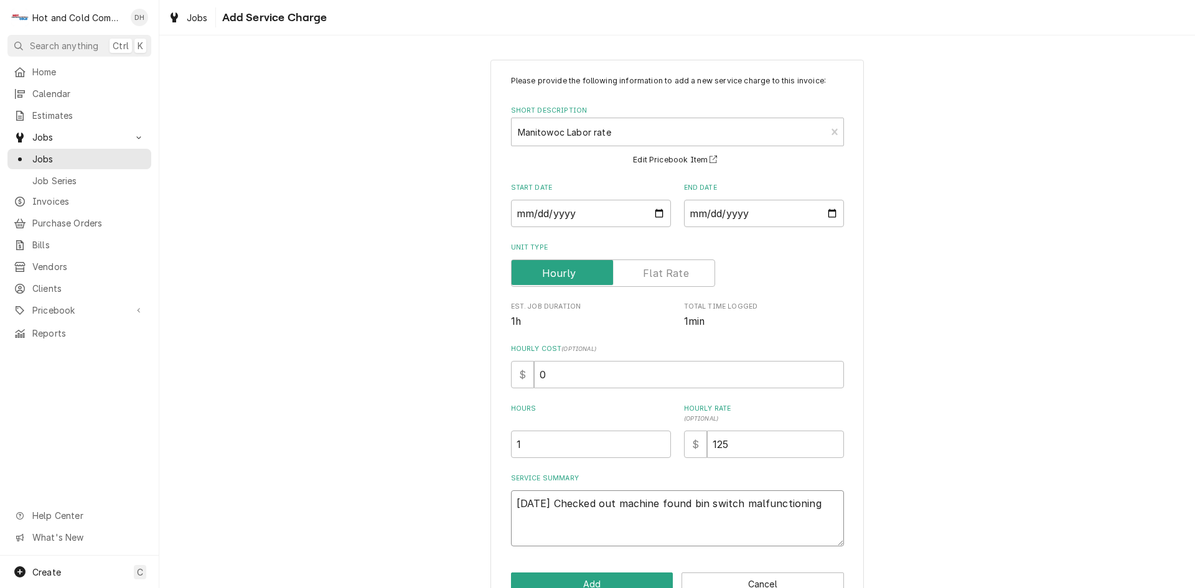
type textarea "x"
type textarea "10/2/25 Checked out machine found bin switch malfunctioning"
type textarea "x"
type textarea "10/2/25 Checked out machine found bin switch malfunctioning r"
type textarea "x"
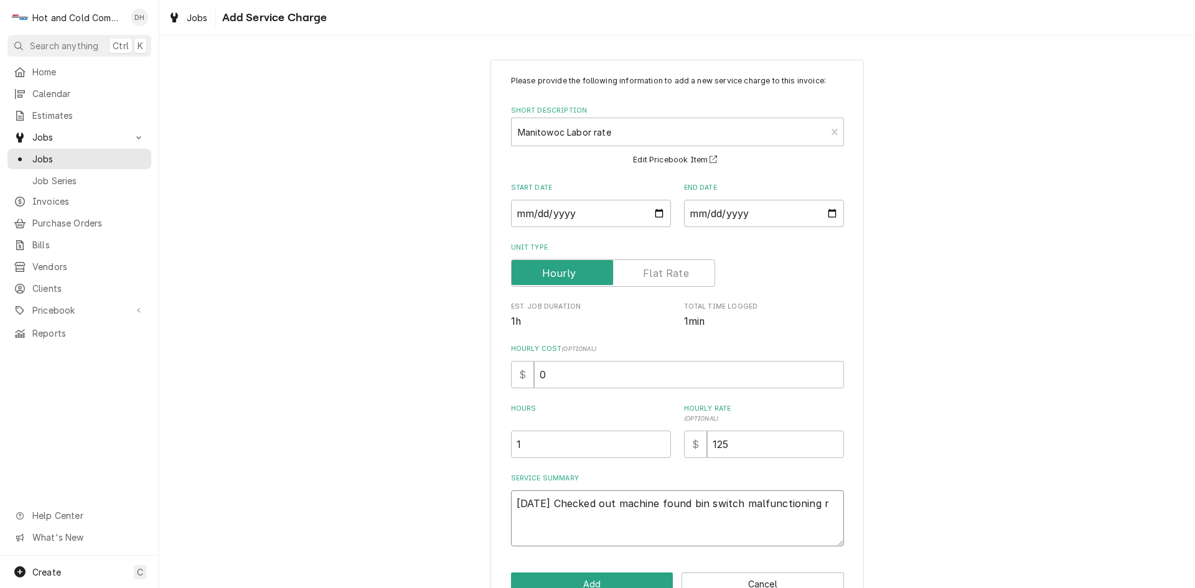
type textarea "10/2/25 Checked out machine found bin switch malfunctioning re"
type textarea "x"
type textarea "10/2/25 Checked out machine found bin switch malfunctioning rer"
type textarea "x"
type textarea "10/2/25 Checked out machine found bin switch malfunctioning rero"
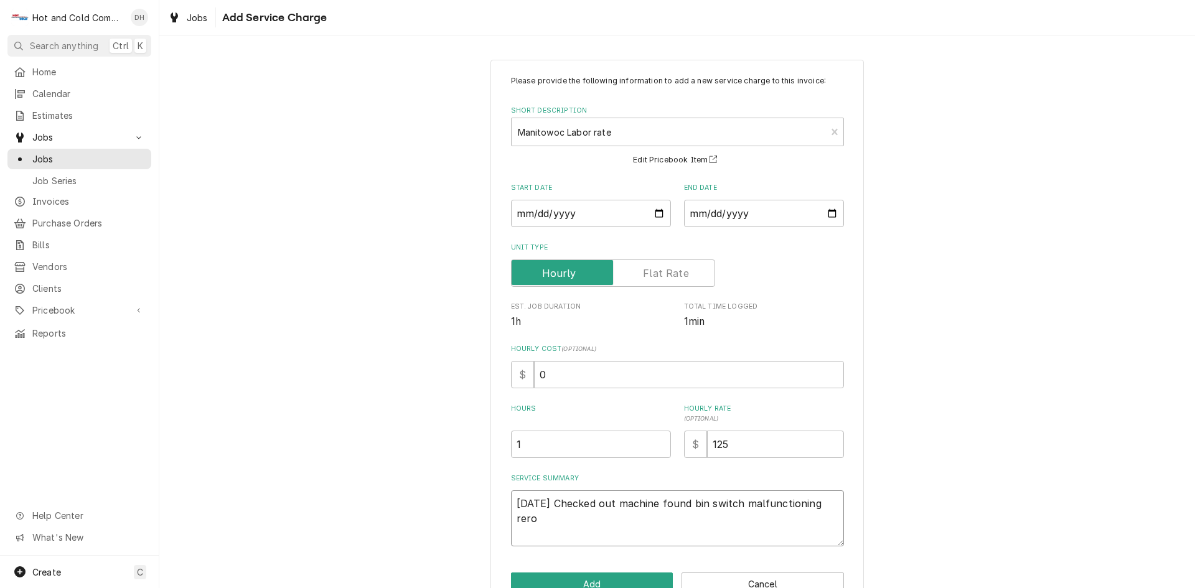
type textarea "x"
type textarea "10/2/25 Checked out machine found bin switch malfunctioning rerou"
type textarea "x"
type textarea "10/2/25 Checked out machine found bin switch malfunctioning rerout"
type textarea "x"
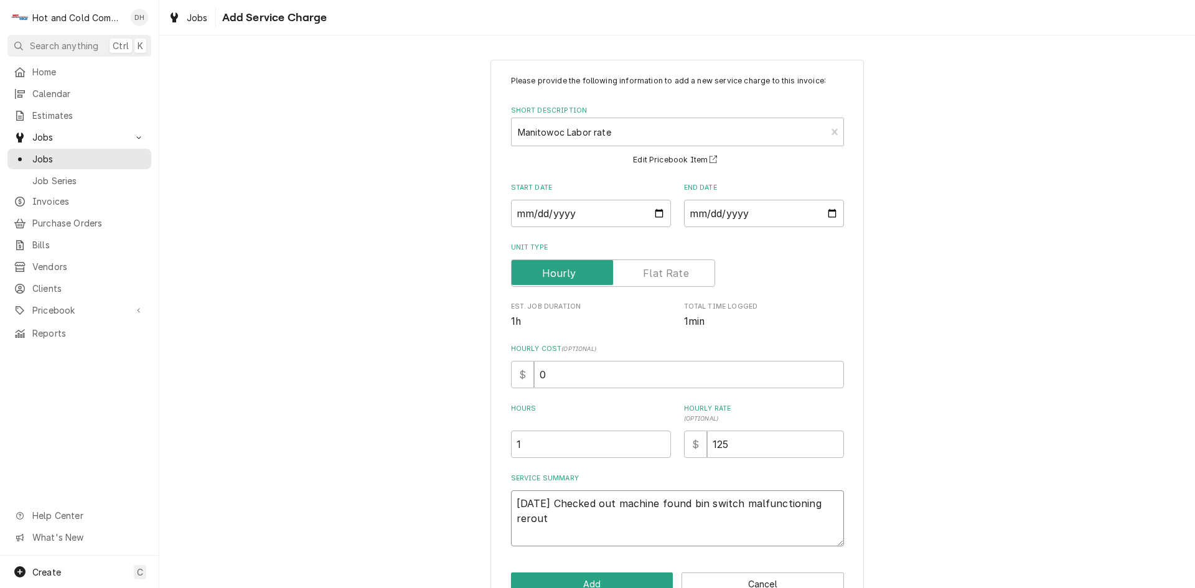
type textarea "10/2/25 Checked out machine found bin switch malfunctioning reroute"
type textarea "x"
type textarea "10/2/25 Checked out machine found bin switch malfunctioning reroute"
type textarea "x"
type textarea "10/2/25 Checked out machine found bin switch malfunctioning reroute w"
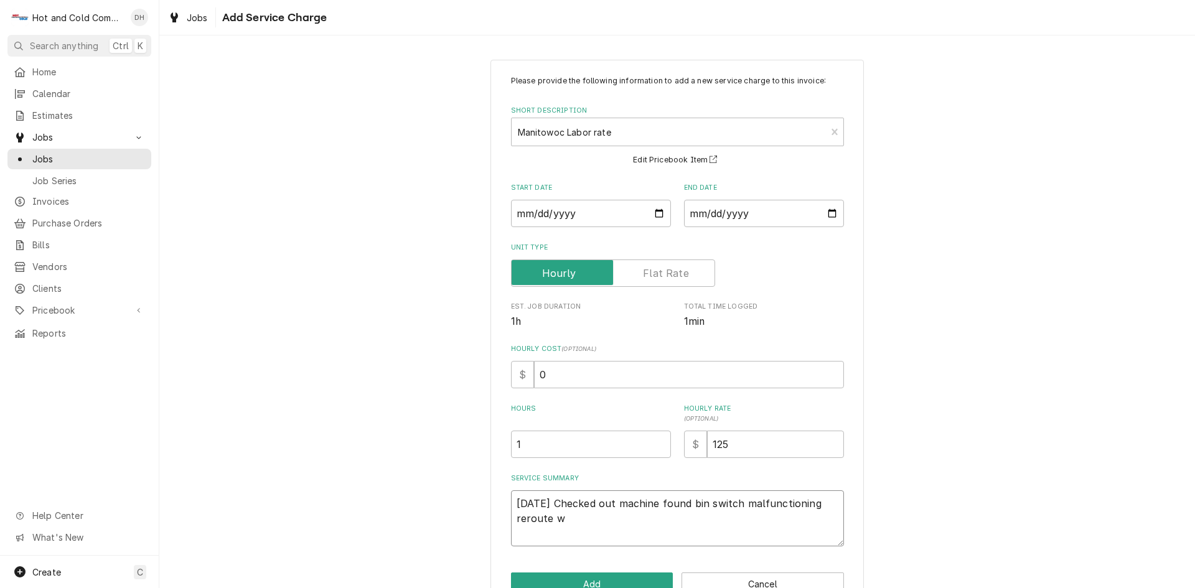
type textarea "x"
type textarea "10/2/25 Checked out machine found bin switch malfunctioning reroute wi"
type textarea "x"
type textarea "10/2/25 Checked out machine found bin switch malfunctioning reroute wit"
type textarea "x"
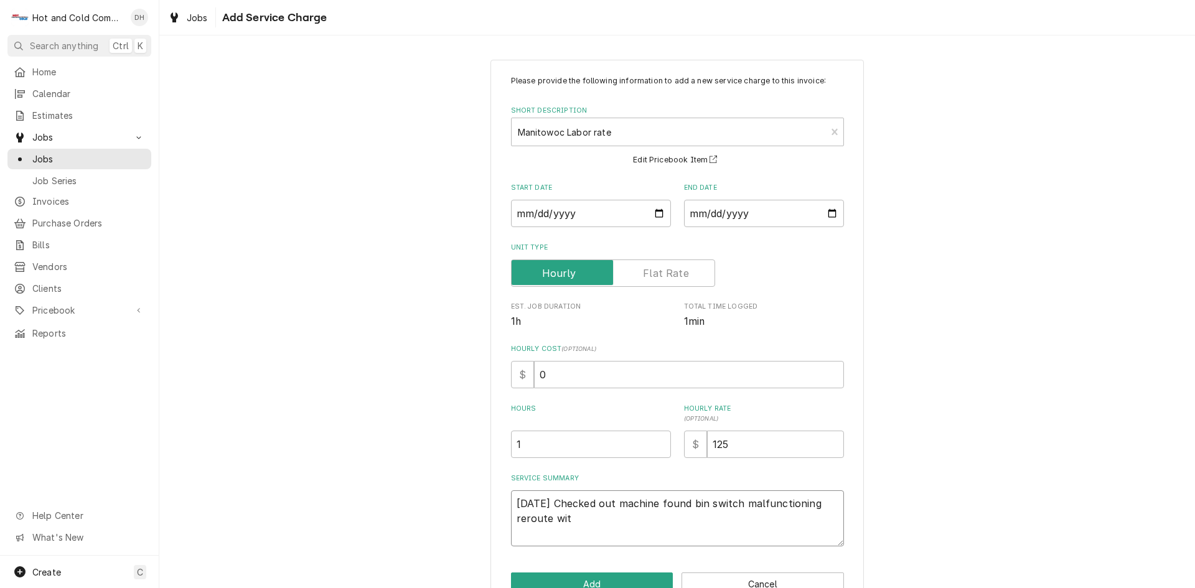
type textarea "10/2/25 Checked out machine found bin switch malfunctioning reroute with"
type textarea "x"
type textarea "10/2/25 Checked out machine found bin switch malfunctioning reroute with"
type textarea "x"
type textarea "10/2/25 Checked out machine found bin switch malfunctioning reroute with p"
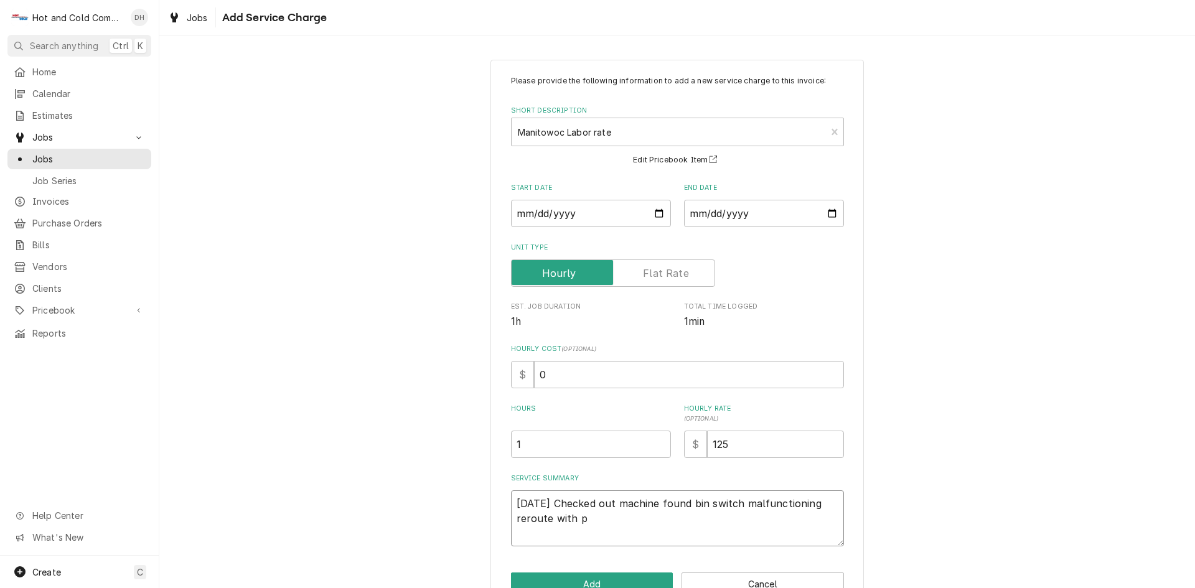
type textarea "x"
type textarea "10/2/25 Checked out machine found bin switch malfunctioning reroute with pa"
type textarea "x"
type textarea "10/2/25 Checked out machine found bin switch malfunctioning reroute with par"
type textarea "x"
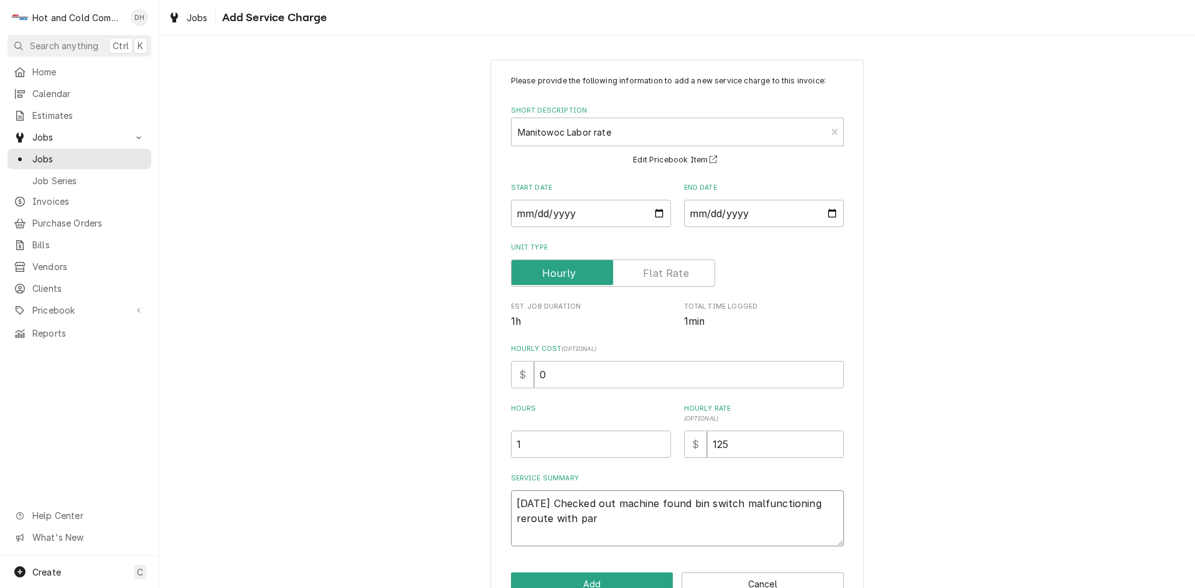
type textarea "10/2/25 Checked out machine found bin switch malfunctioning reroute with part"
type textarea "x"
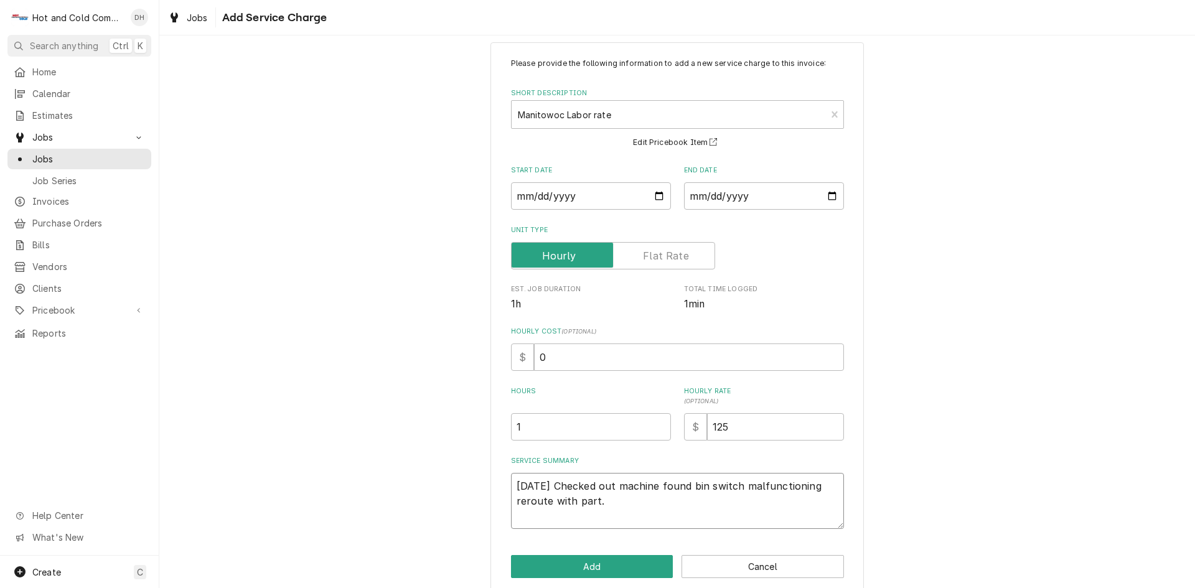
scroll to position [34, 0]
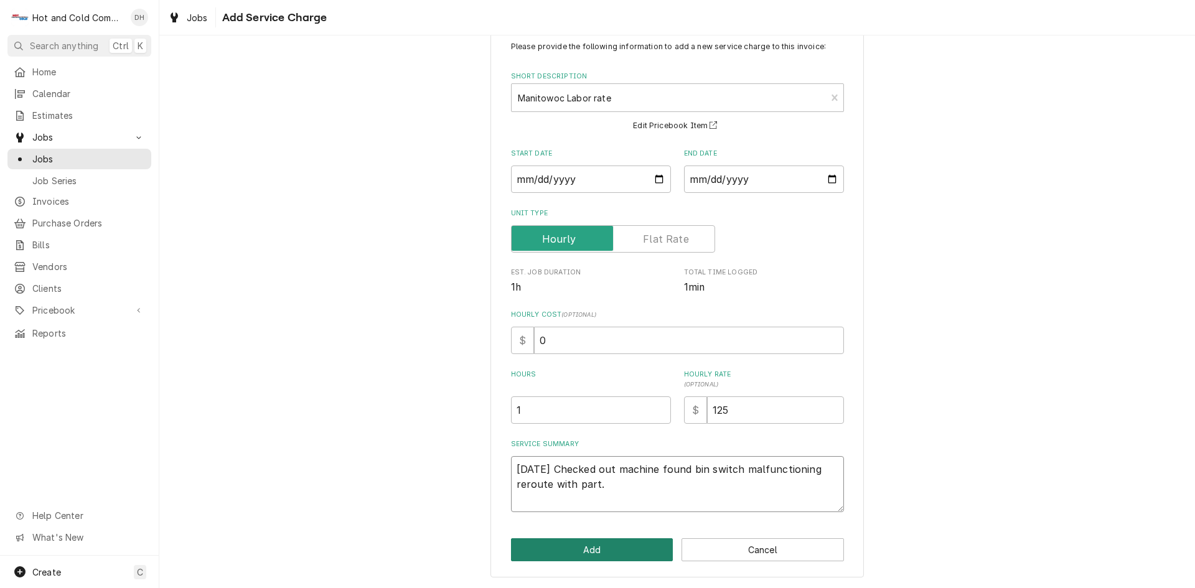
type textarea "10/2/25 Checked out machine found bin switch malfunctioning reroute with part."
click at [599, 551] on button "Add" at bounding box center [592, 549] width 162 height 23
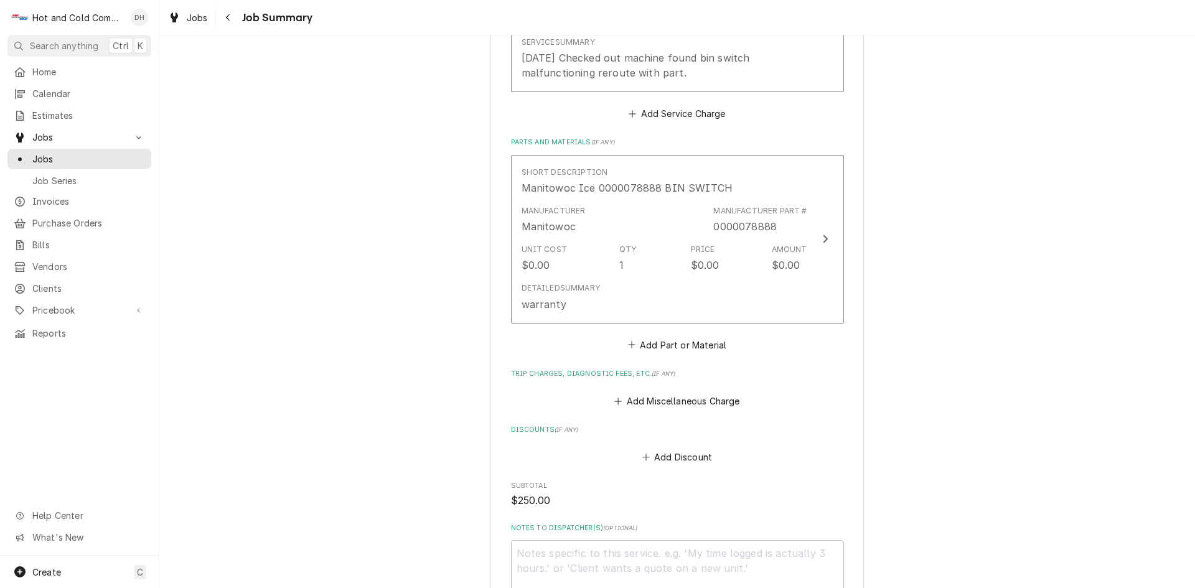
scroll to position [830, 0]
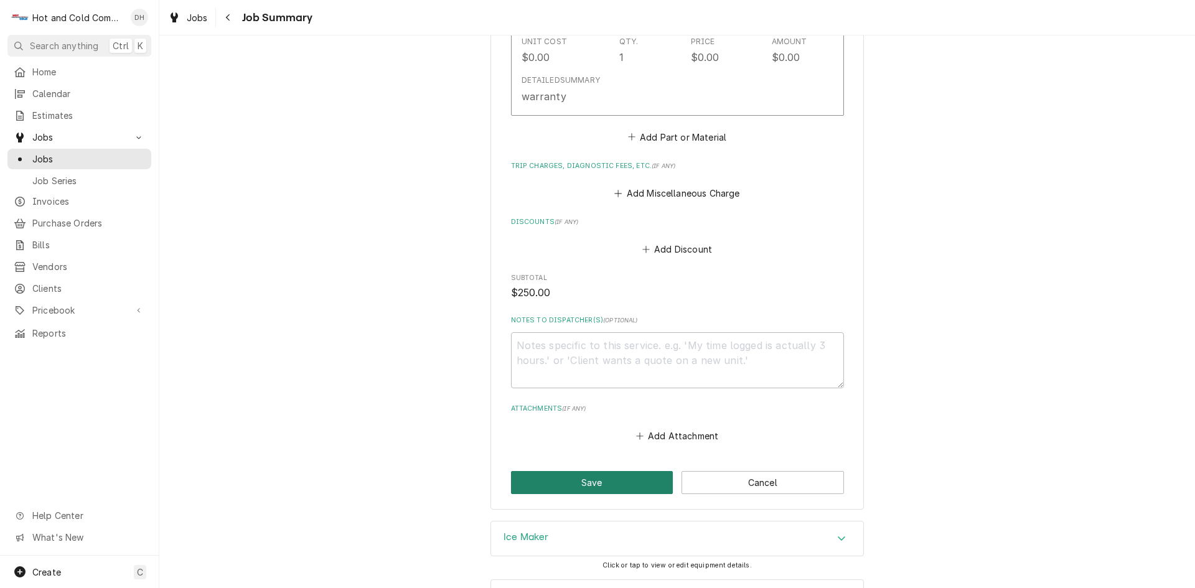
click at [611, 488] on button "Save" at bounding box center [592, 482] width 162 height 23
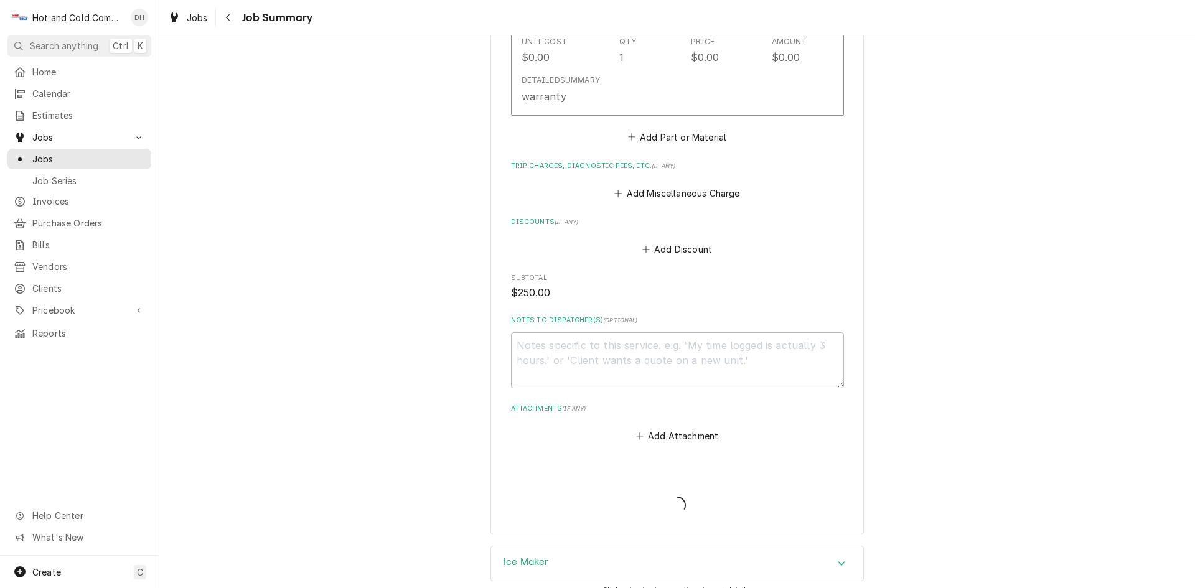
type textarea "x"
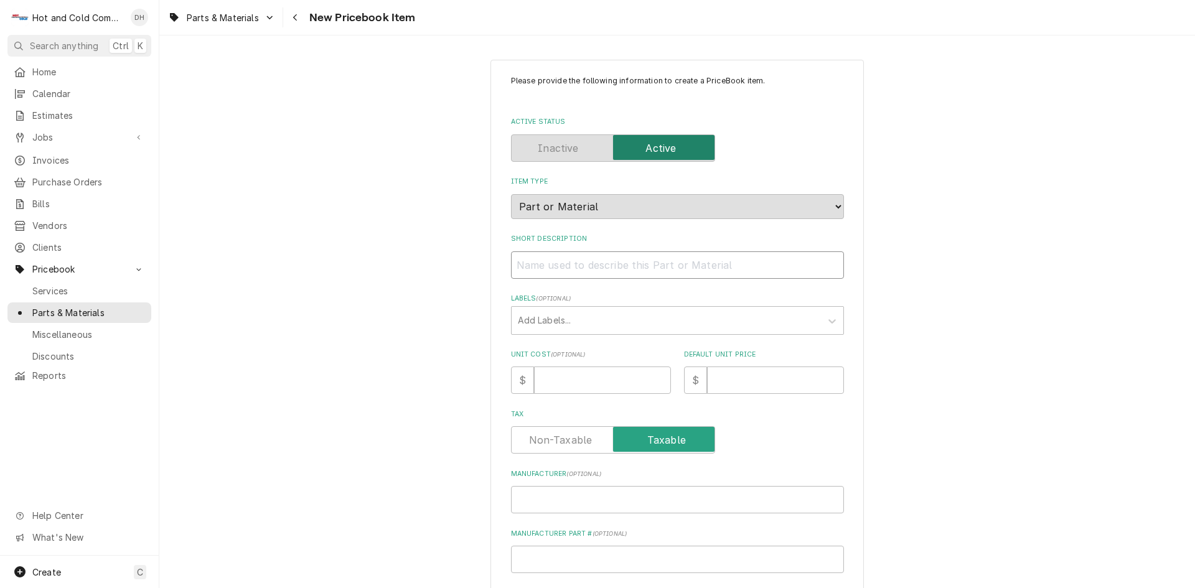
click at [547, 268] on input "Short Description" at bounding box center [677, 264] width 333 height 27
paste input "Manitowoc Ice 0000078888 BIN SWITCH"
type textarea "x"
drag, startPoint x: 651, startPoint y: 264, endPoint x: 935, endPoint y: 273, distance: 284.5
click at [935, 274] on div "Please provide the following information to create a PriceBook item. Active Sta…" at bounding box center [677, 466] width 1036 height 834
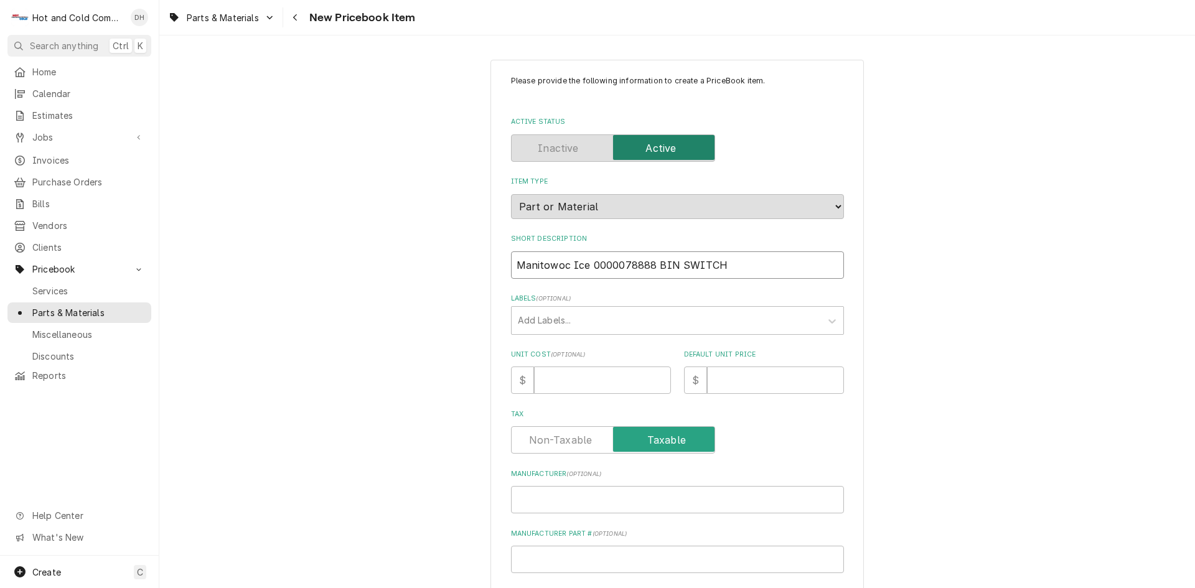
type input "Manitowoc Ice 0000078888 BIN SWITCH"
click at [980, 270] on div "Please provide the following information to create a PriceBook item. Active Sta…" at bounding box center [677, 466] width 1036 height 834
click at [550, 560] on input "Manufacturer Part # ( optional )" at bounding box center [677, 559] width 333 height 27
paste input "Manitowoc Ice 0000078888 BIN SWITCH"
type textarea "x"
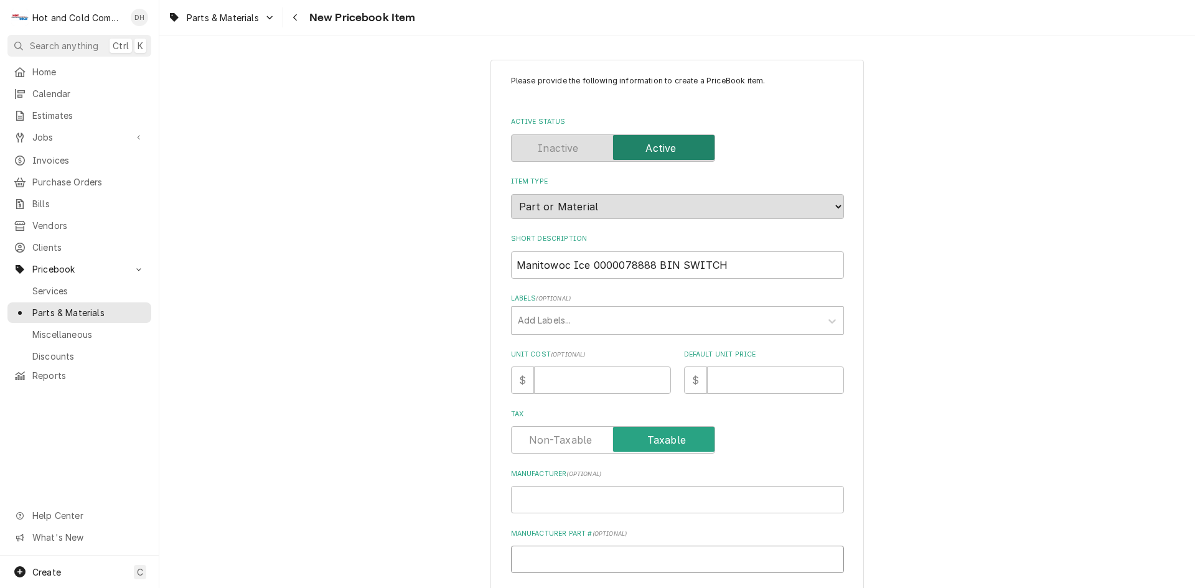
type input "Manitowoc Ice 0000078888 BIN SWITCH"
type textarea "x"
type input "Manitowoc Ice 0000078888 BIN SWITC"
type textarea "x"
type input "Manitowoc Ice 0000078888 BIN SWIT"
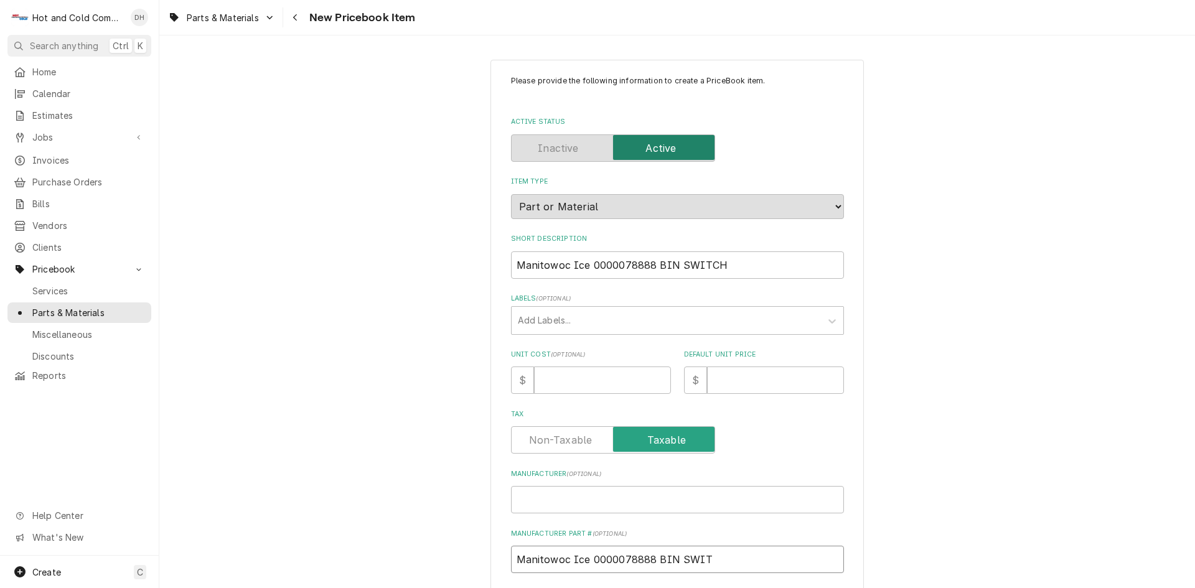
type textarea "x"
type input "Manitowoc Ice 0000078888 BIN SWI"
type textarea "x"
type input "Manitowoc Ice 0000078888 BIN SW"
type textarea "x"
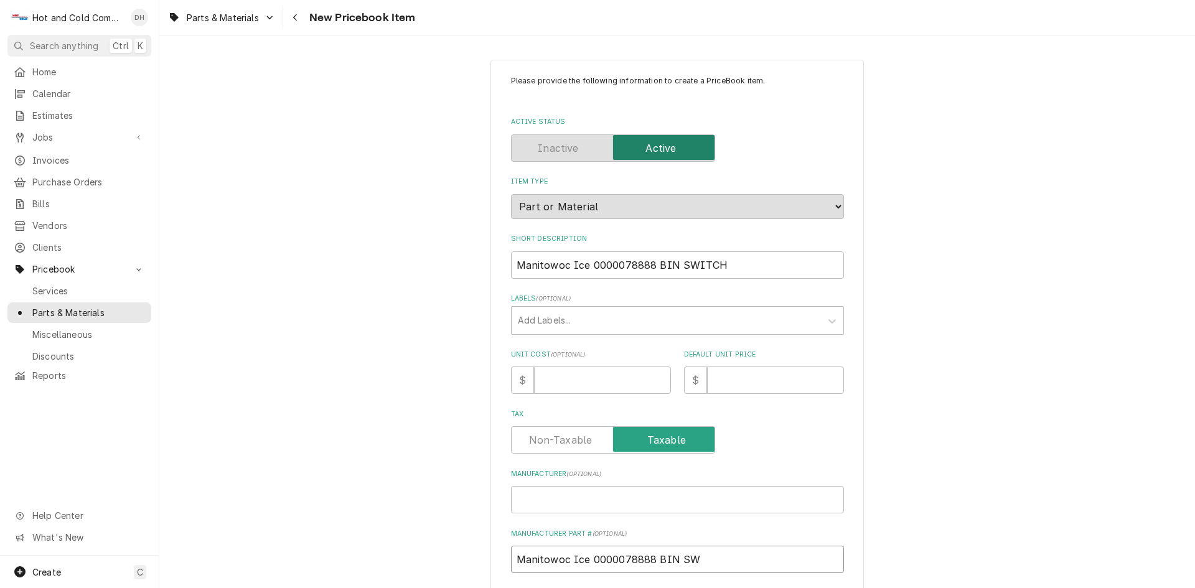
type input "Manitowoc Ice 0000078888 BIN S"
type textarea "x"
type input "Manitowoc Ice 0000078888 BIN"
type textarea "x"
type input "Manitowoc Ice 0000078888 BIN"
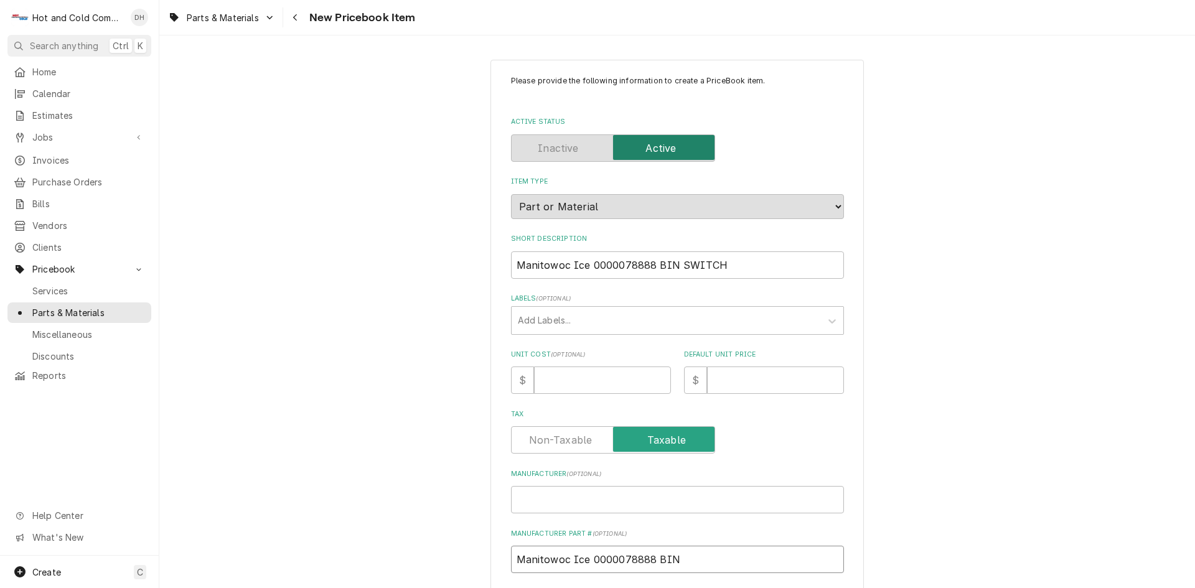
type textarea "x"
type input "Manitowoc Ice 0000078888 BI"
type textarea "x"
type input "Manitowoc Ice 0000078888 B"
type textarea "x"
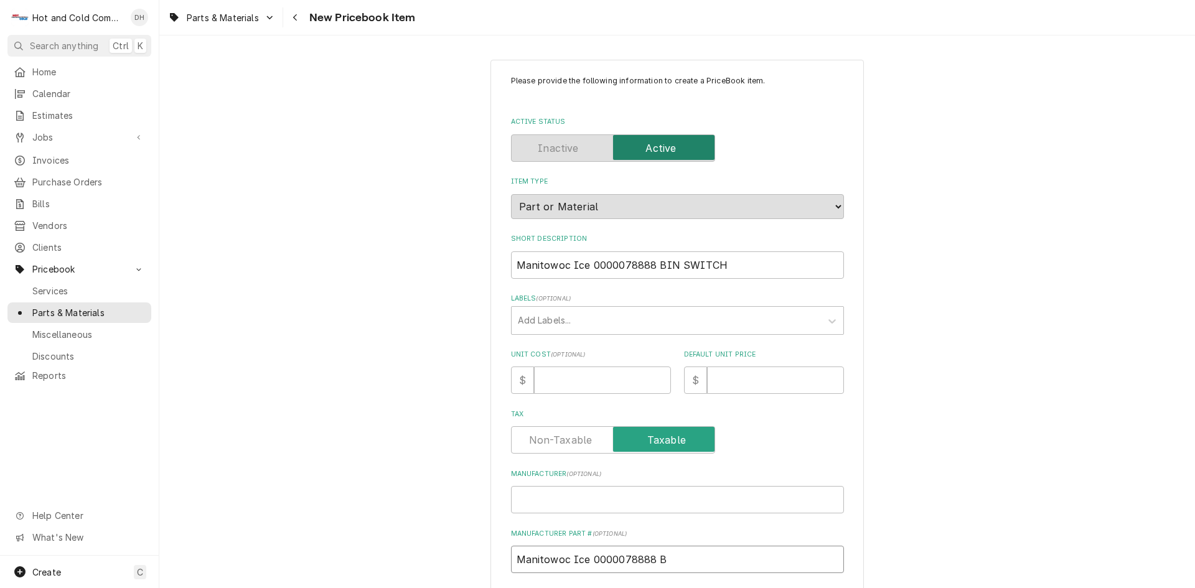
type input "Manitowoc Ice 0000078888"
type textarea "x"
type input "Manitowoc Ie 0000078888"
type textarea "x"
type input "Manitowoc I 0000078888"
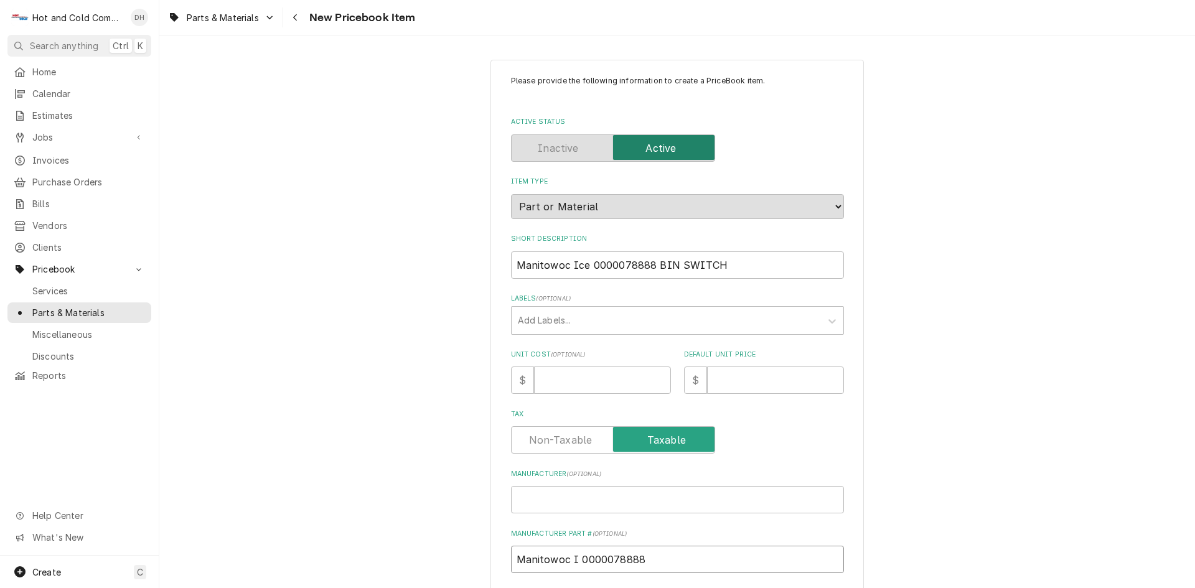
type textarea "x"
type input "Manitowoc 0000078888"
type textarea "x"
type input "Manitowoc 0000078888"
type textarea "x"
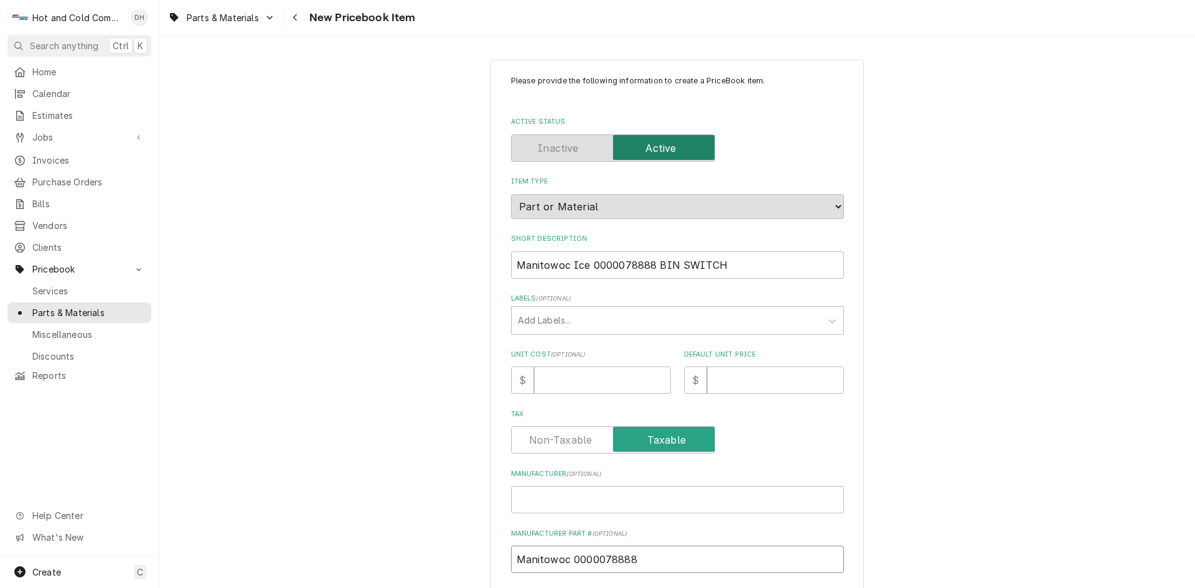
type input "Manitowo 0000078888"
type textarea "x"
type input "Manitow 0000078888"
type textarea "x"
type input "Manito 0000078888"
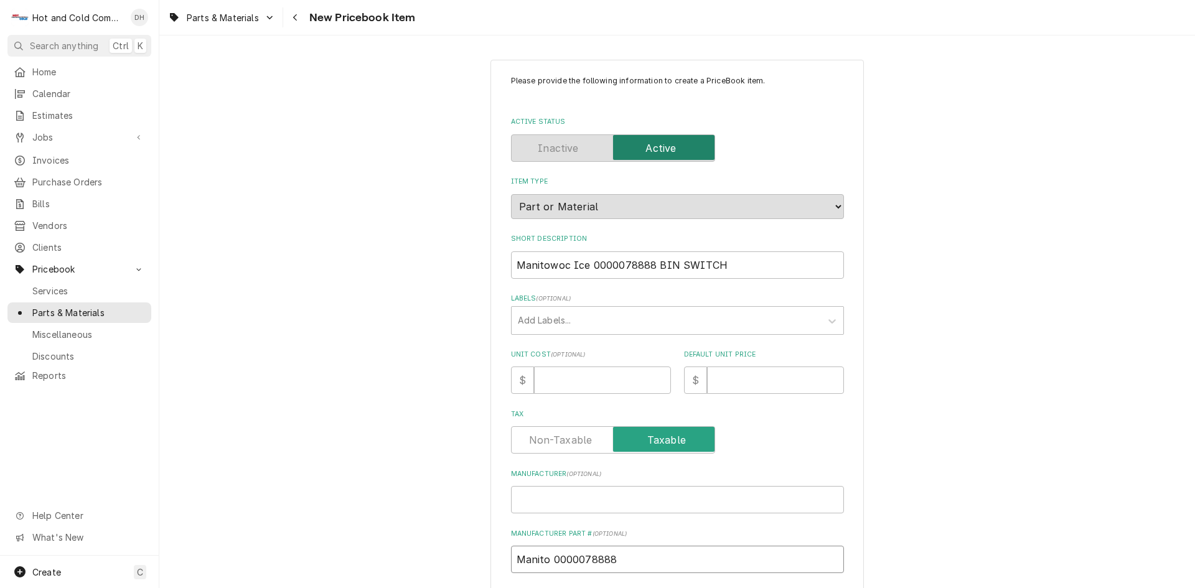
type textarea "x"
type input "Manit 0000078888"
type textarea "x"
type input "Mani 0000078888"
type textarea "x"
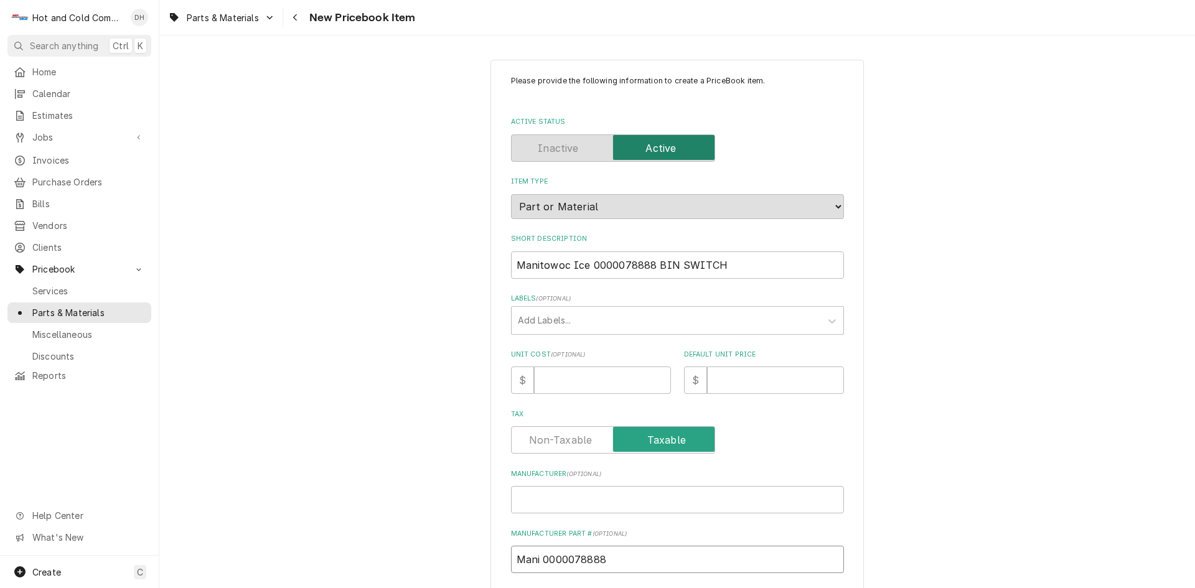
type input "Man 0000078888"
type textarea "x"
type input "Ma 0000078888"
type textarea "x"
type input "M 0000078888"
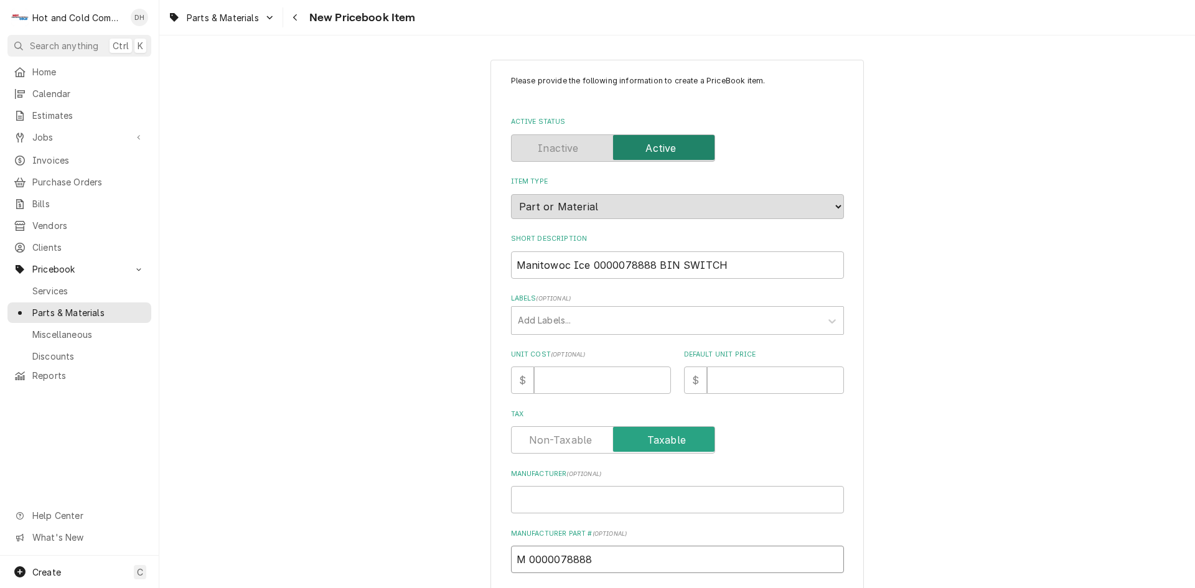
type textarea "x"
type input "0000078888"
type textarea "x"
type input "0000078888"
click at [593, 507] on input "Manufacturer ( optional )" at bounding box center [677, 499] width 333 height 27
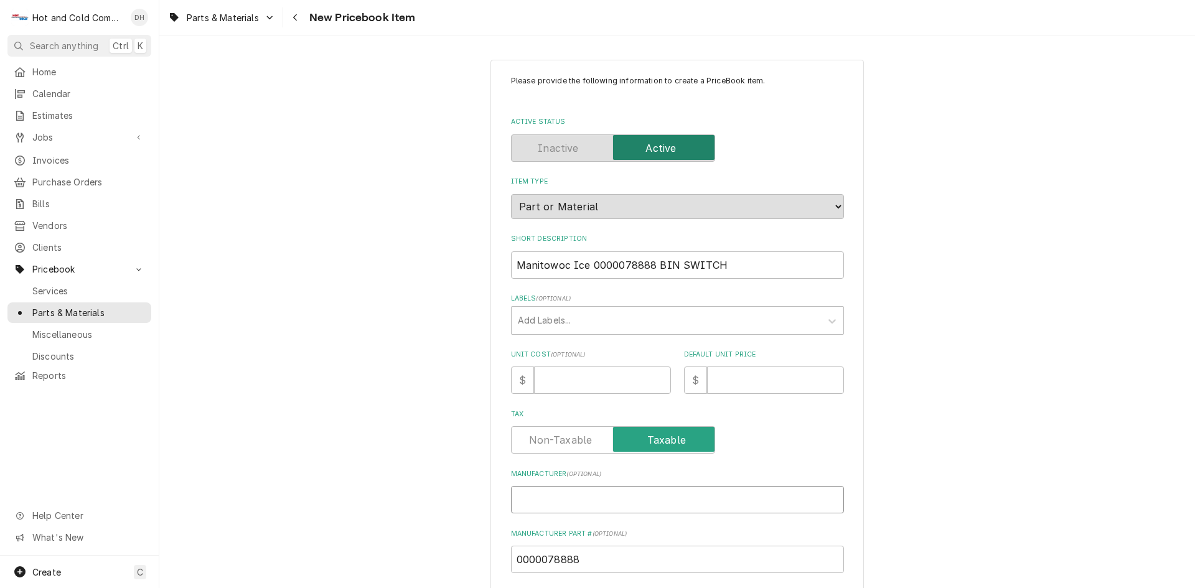
type textarea "x"
type input "M"
type textarea "x"
type input "Ma"
type textarea "x"
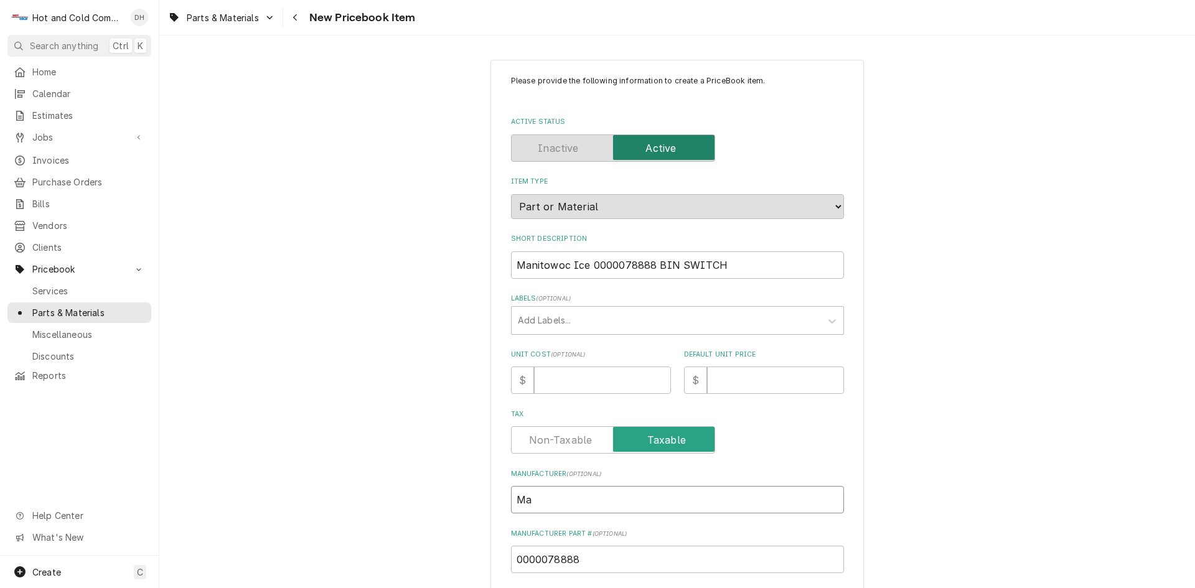
type input "Man"
type textarea "x"
type input "Mani"
type textarea "x"
type input "Manit"
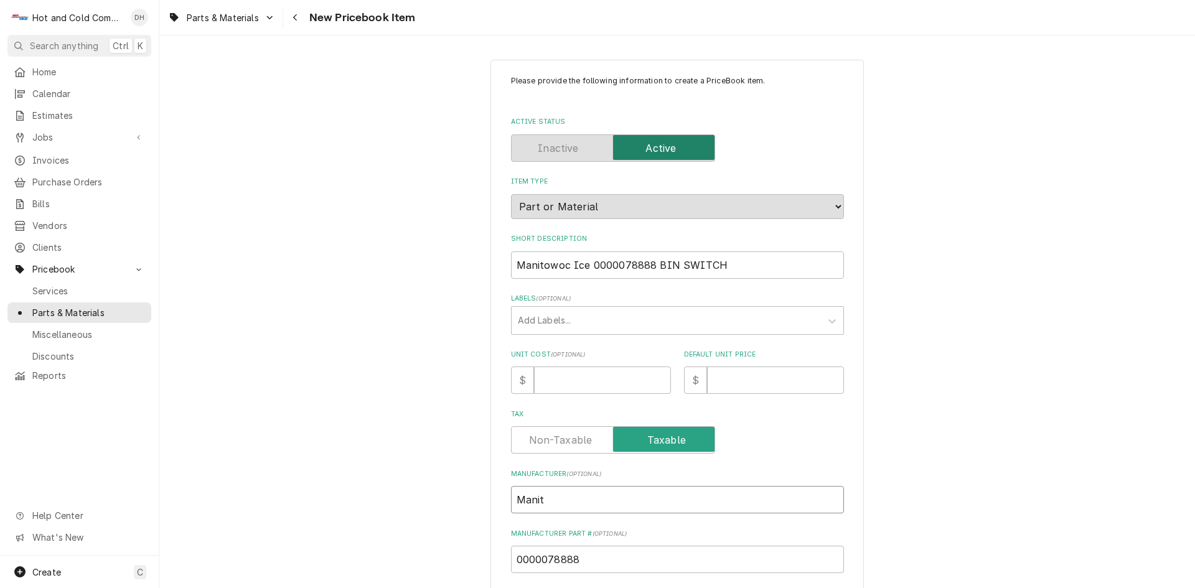
type textarea "x"
type input "Manito"
type textarea "x"
type input "Manitow"
type textarea "x"
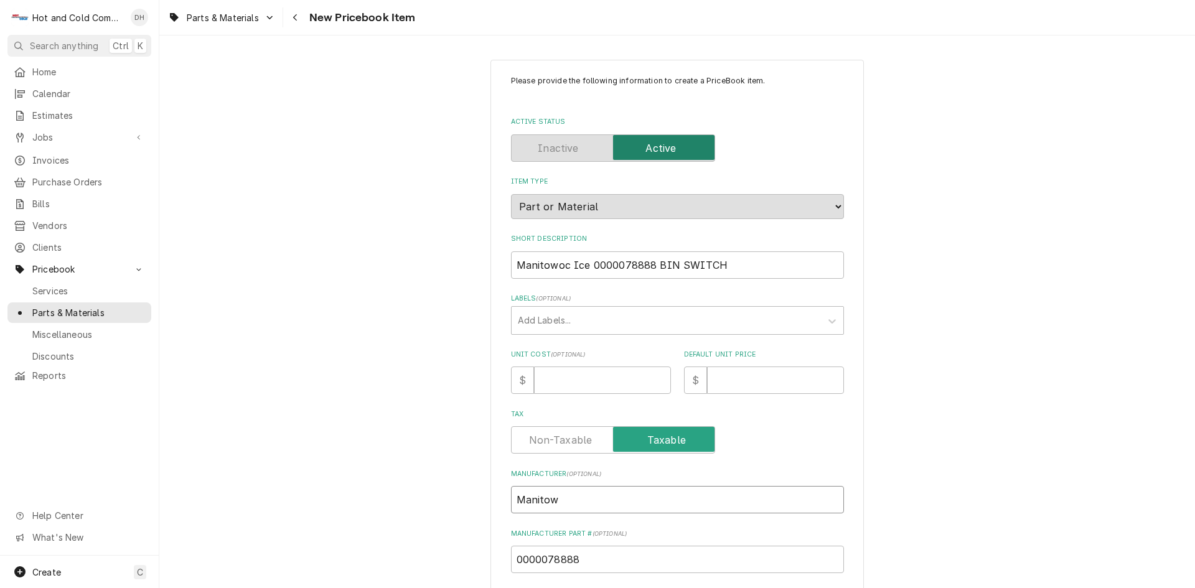
type input "Manitowo"
type textarea "x"
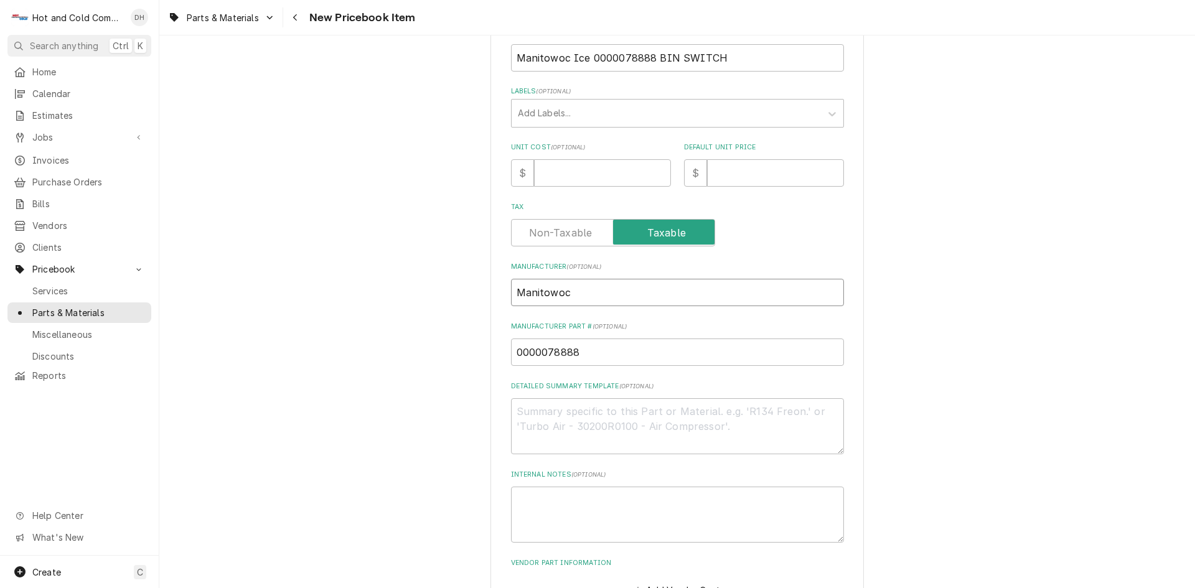
scroll to position [294, 0]
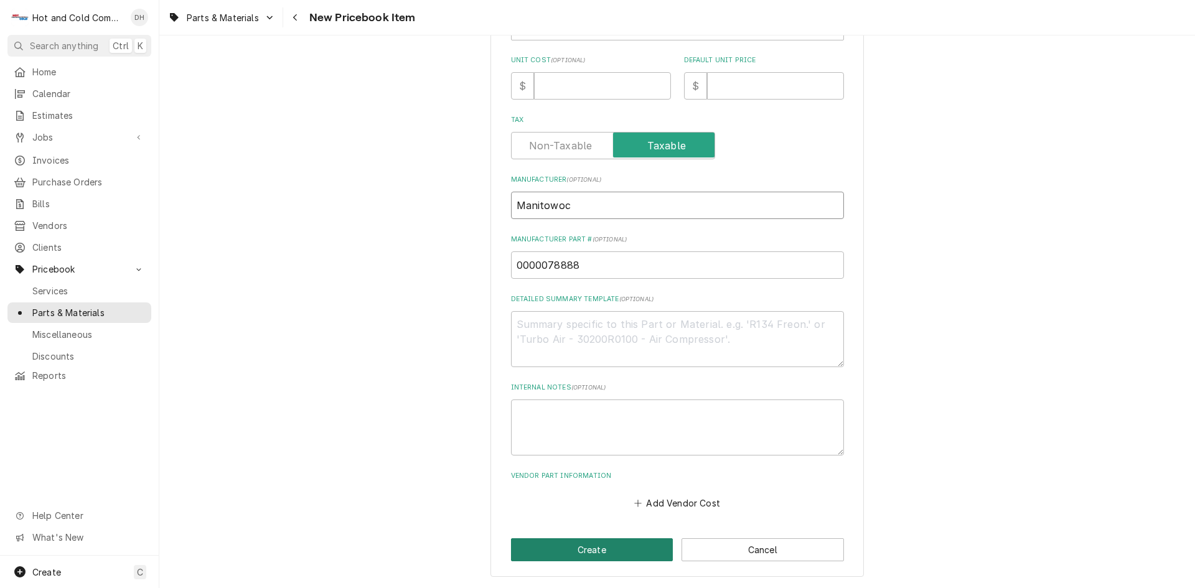
type input "Manitowoc"
click at [599, 545] on button "Create" at bounding box center [592, 549] width 162 height 23
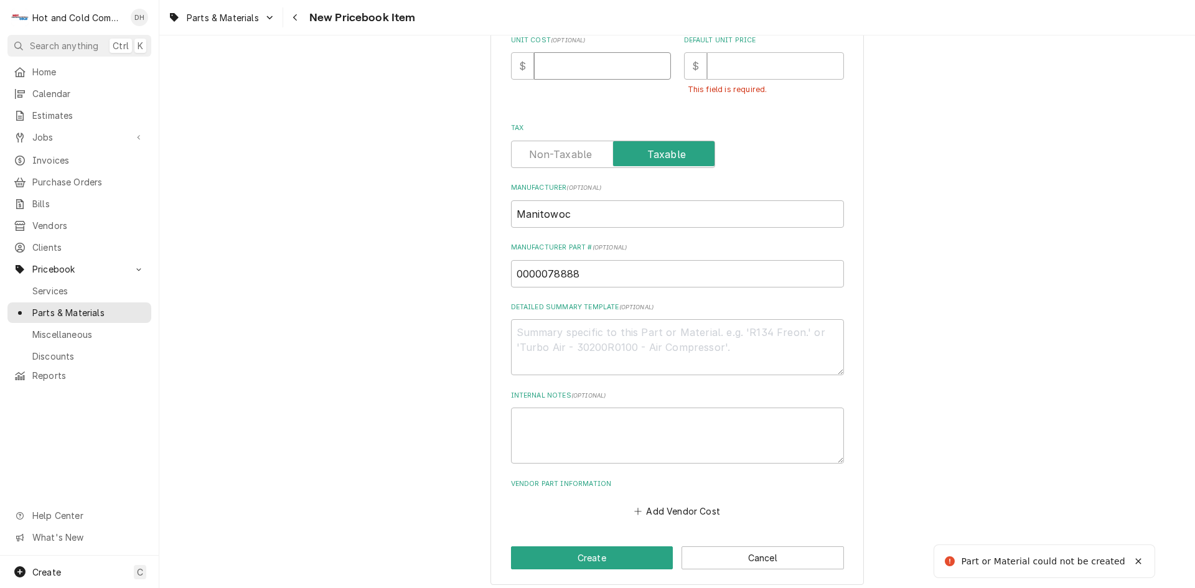
click at [571, 72] on input "Unit Cost ( optional )" at bounding box center [602, 65] width 137 height 27
type textarea "x"
type input "0"
type textarea "x"
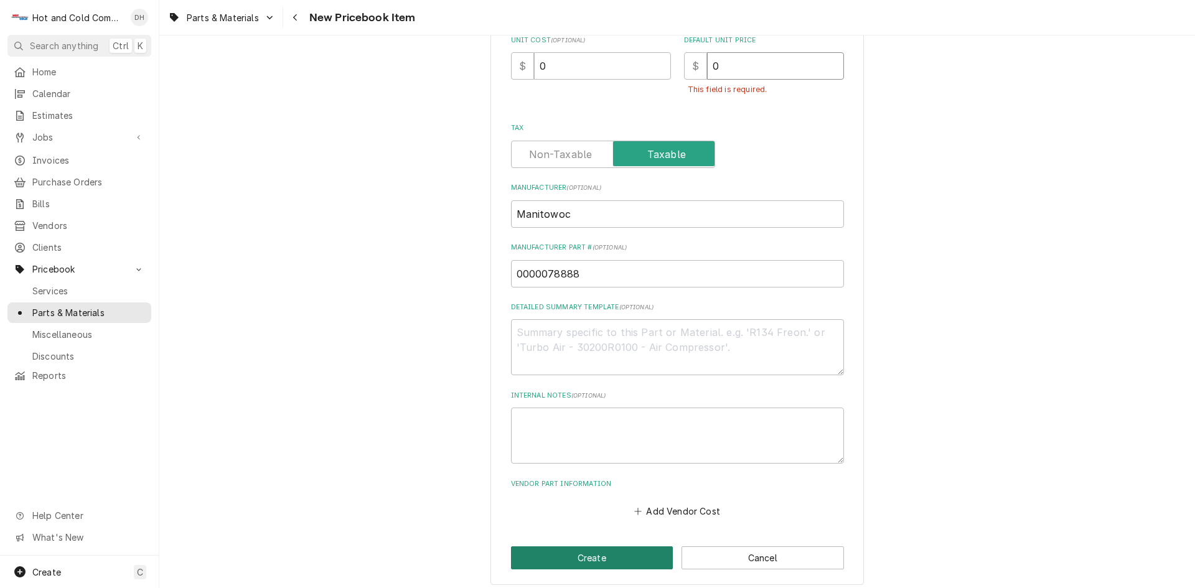
type input "0"
click at [624, 555] on button "Create" at bounding box center [592, 557] width 162 height 23
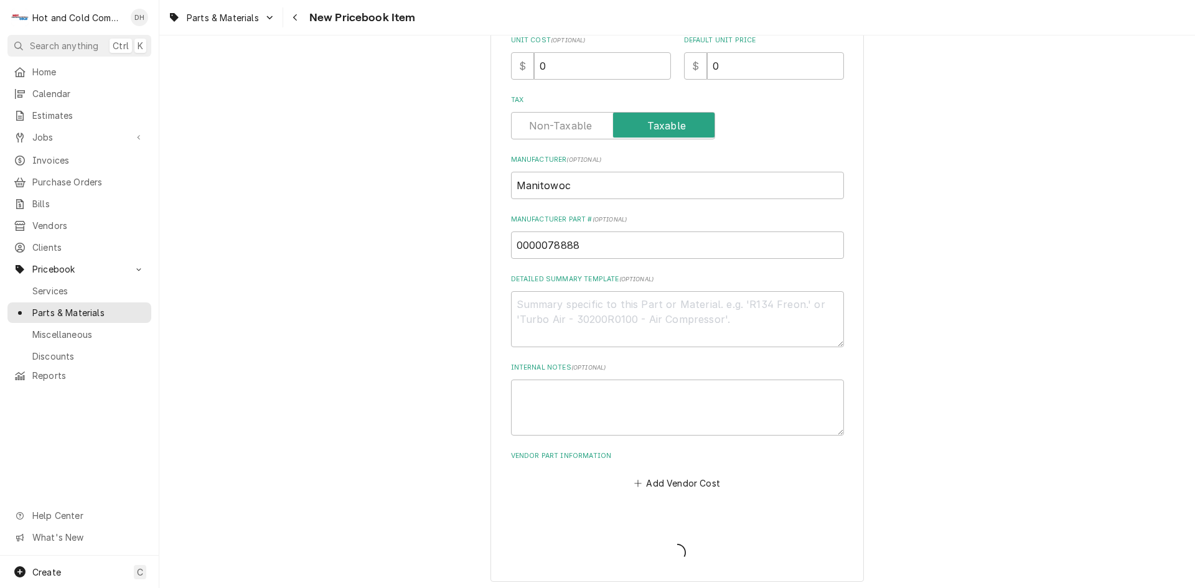
type textarea "x"
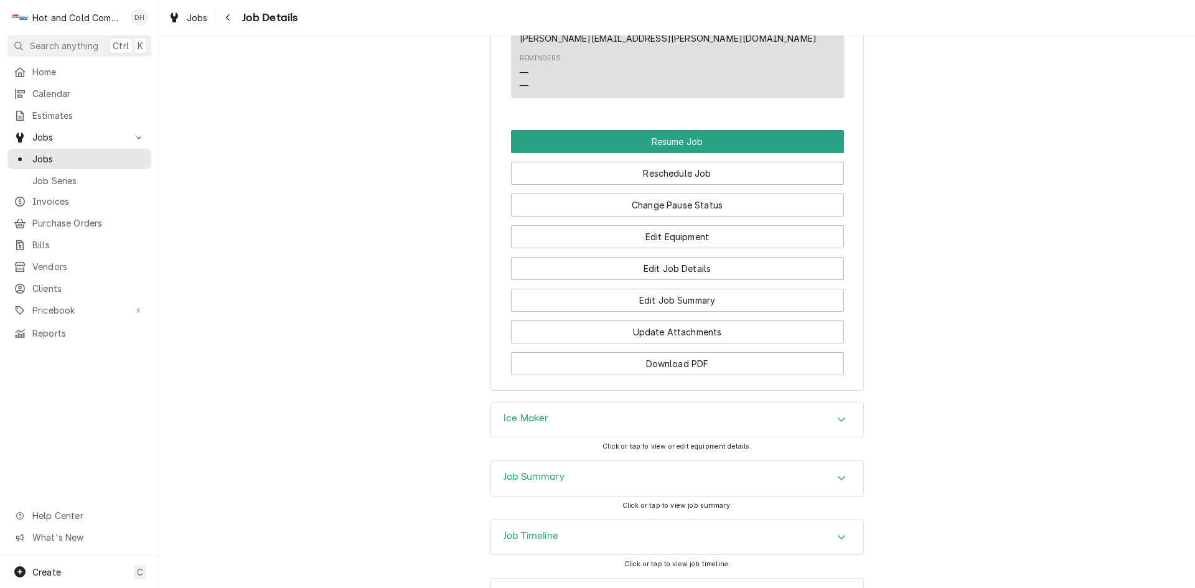
scroll to position [1345, 0]
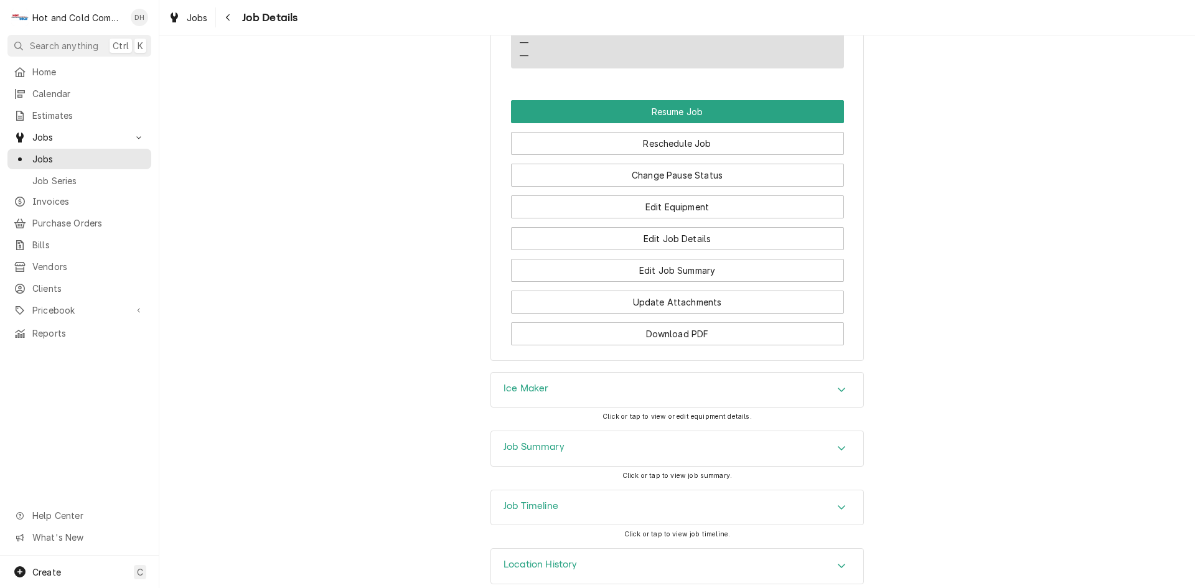
click at [837, 502] on icon "Accordion Header" at bounding box center [841, 507] width 9 height 10
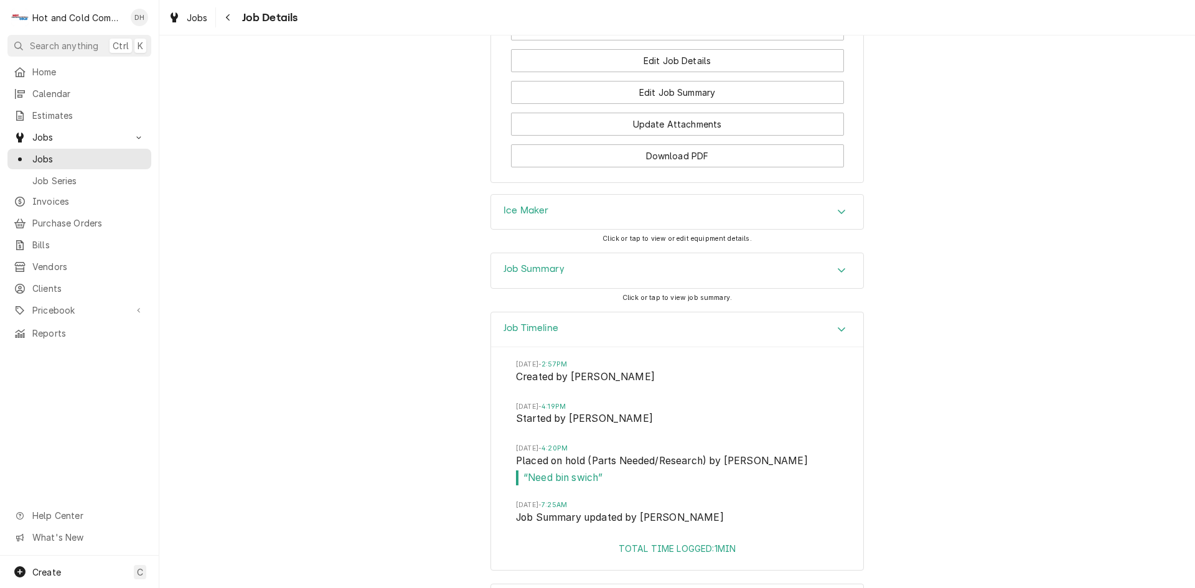
scroll to position [1553, 0]
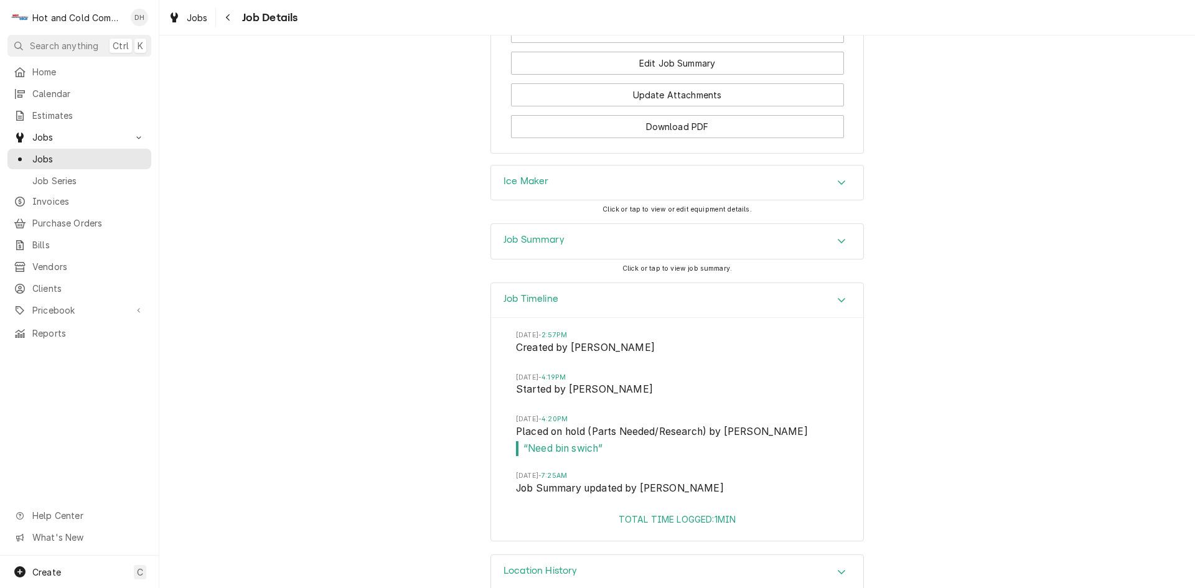
click at [666, 382] on span "Started by [PERSON_NAME]" at bounding box center [677, 390] width 322 height 17
click at [522, 382] on span "Started by [PERSON_NAME]" at bounding box center [677, 390] width 322 height 17
click at [535, 340] on span "Created by [PERSON_NAME]" at bounding box center [677, 348] width 322 height 17
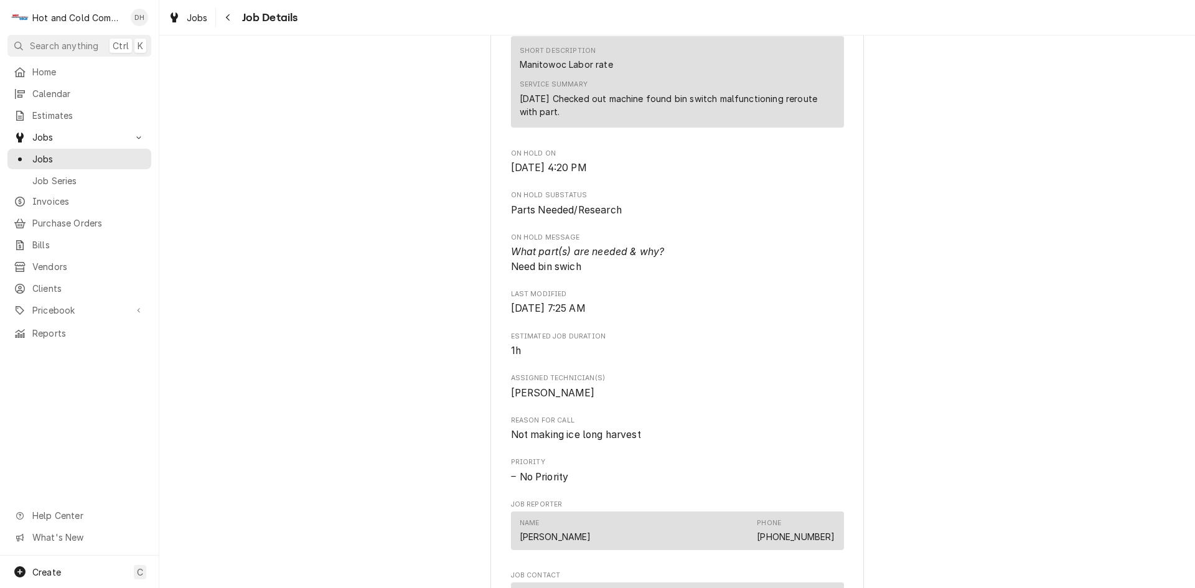
scroll to position [1037, 0]
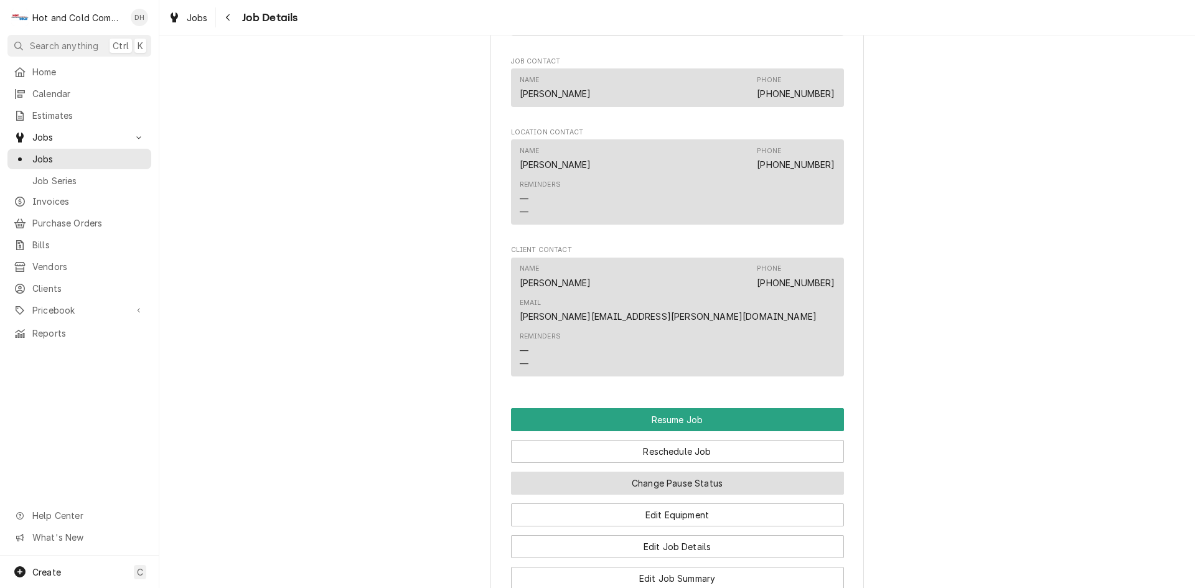
click at [734, 472] on button "Change Pause Status" at bounding box center [677, 483] width 333 height 23
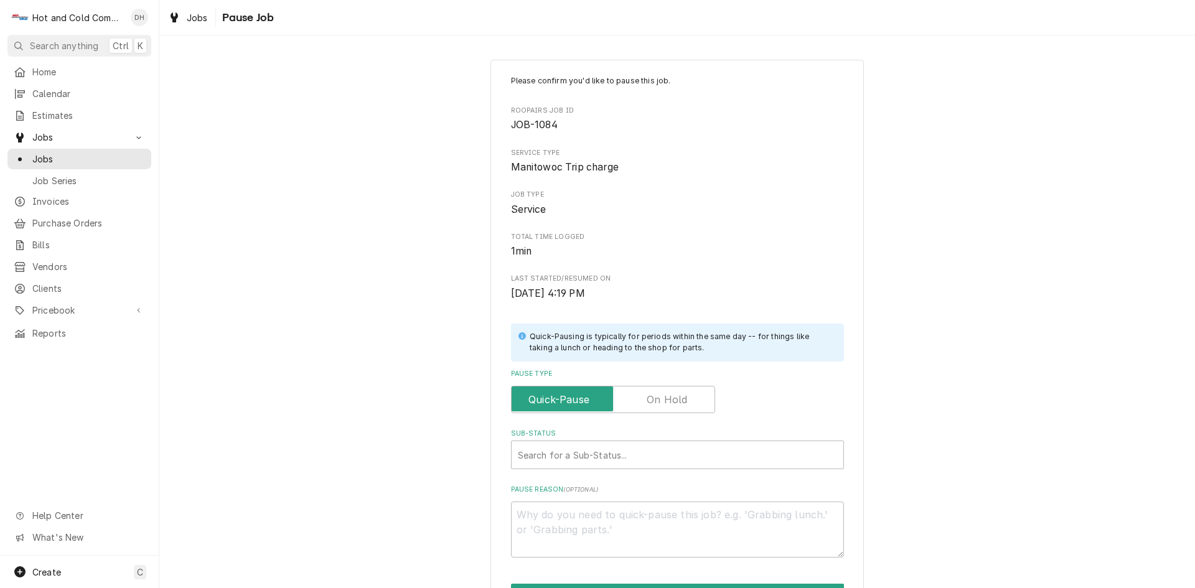
click at [672, 400] on label "Pause Type" at bounding box center [613, 399] width 204 height 27
click at [672, 400] on input "Pause Type" at bounding box center [613, 399] width 193 height 27
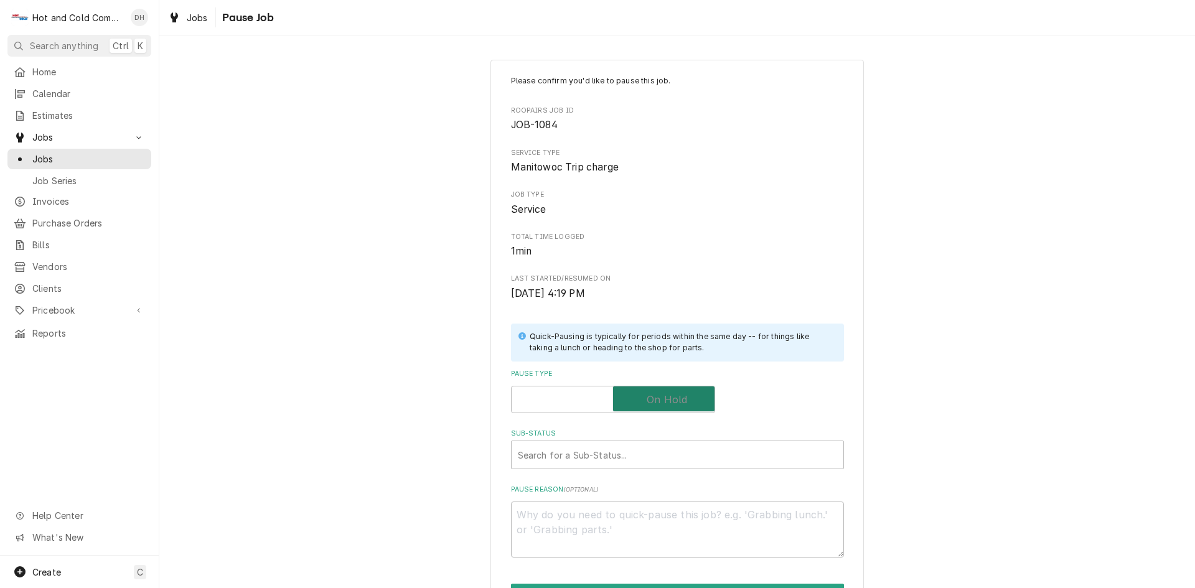
checkbox input "true"
click at [621, 449] on div "Sub-Status" at bounding box center [677, 455] width 319 height 22
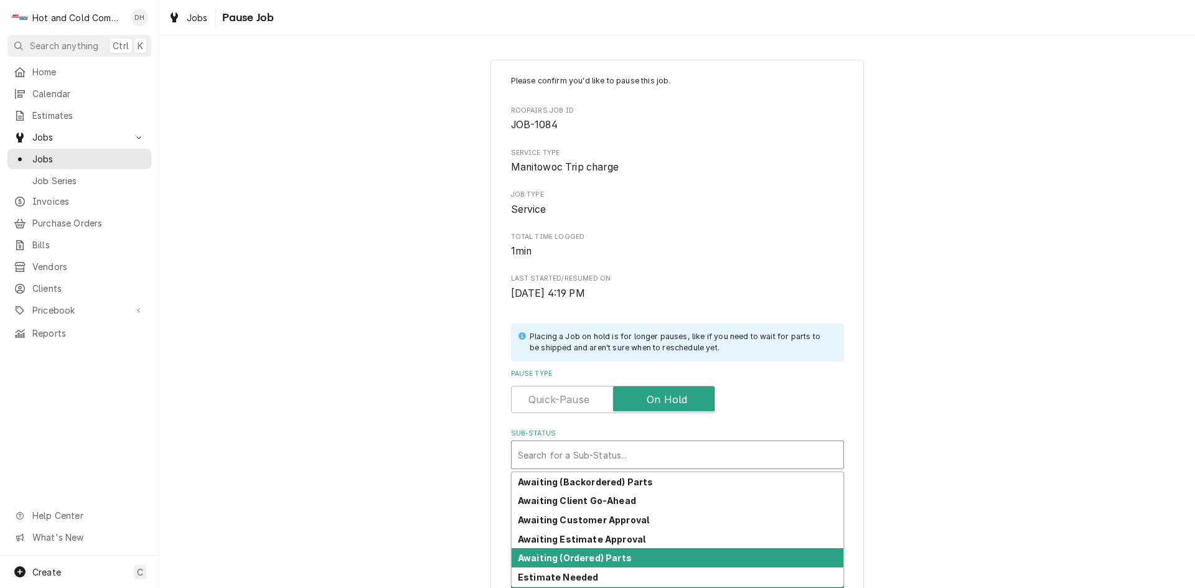
drag, startPoint x: 606, startPoint y: 561, endPoint x: 624, endPoint y: 558, distance: 18.9
click at [607, 561] on strong "Awaiting (Ordered) Parts" at bounding box center [575, 558] width 114 height 11
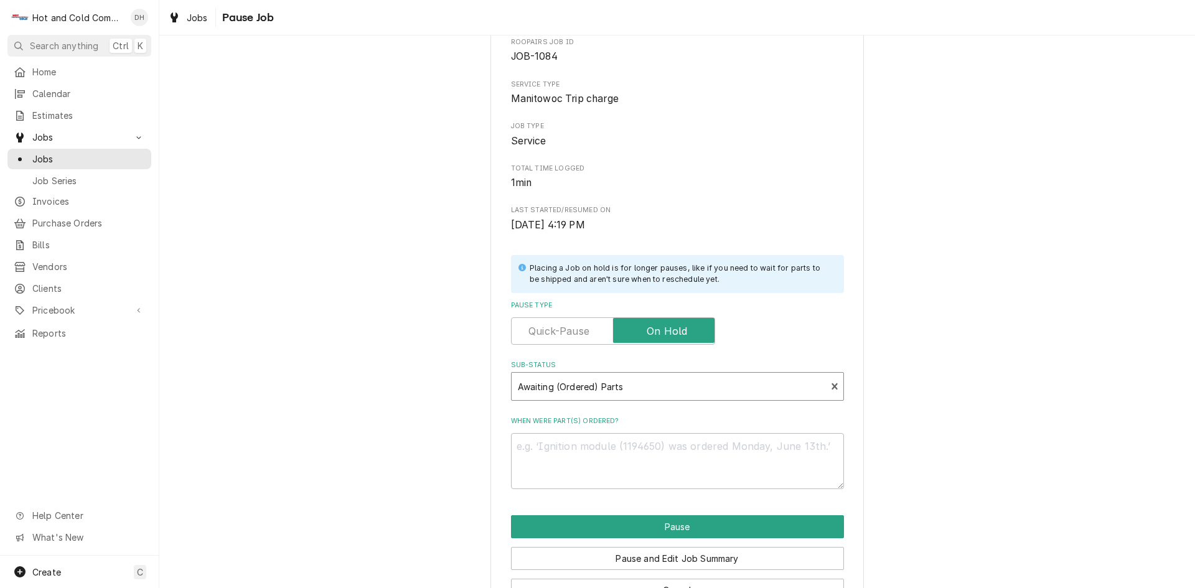
scroll to position [109, 0]
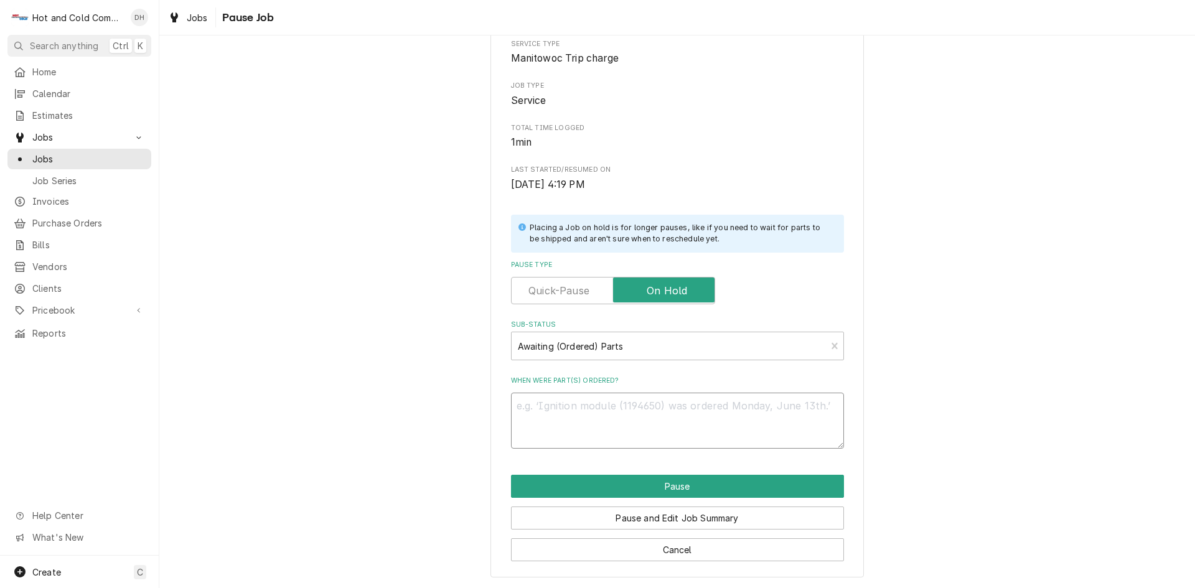
click at [569, 427] on textarea "When were part(s) ordered?" at bounding box center [677, 421] width 333 height 56
type textarea "x"
type textarea "1"
type textarea "x"
type textarea "10"
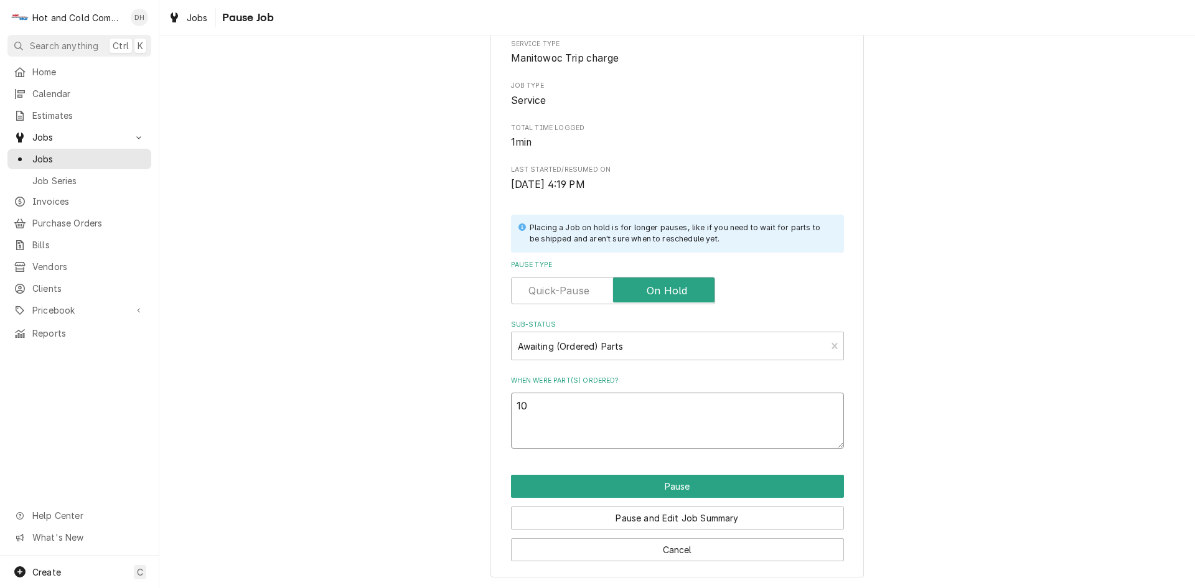
type textarea "x"
type textarea "10/"
type textarea "x"
type textarea "10/2"
type textarea "x"
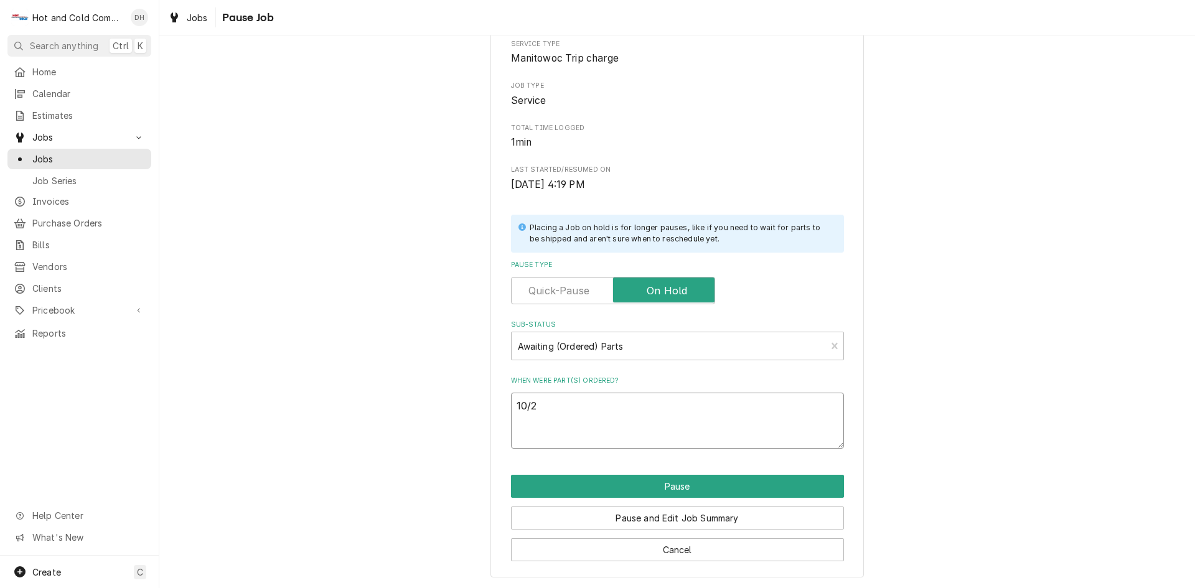
type textarea "10/2/"
type textarea "x"
type textarea "10/2/2"
type textarea "x"
type textarea "[DATE]"
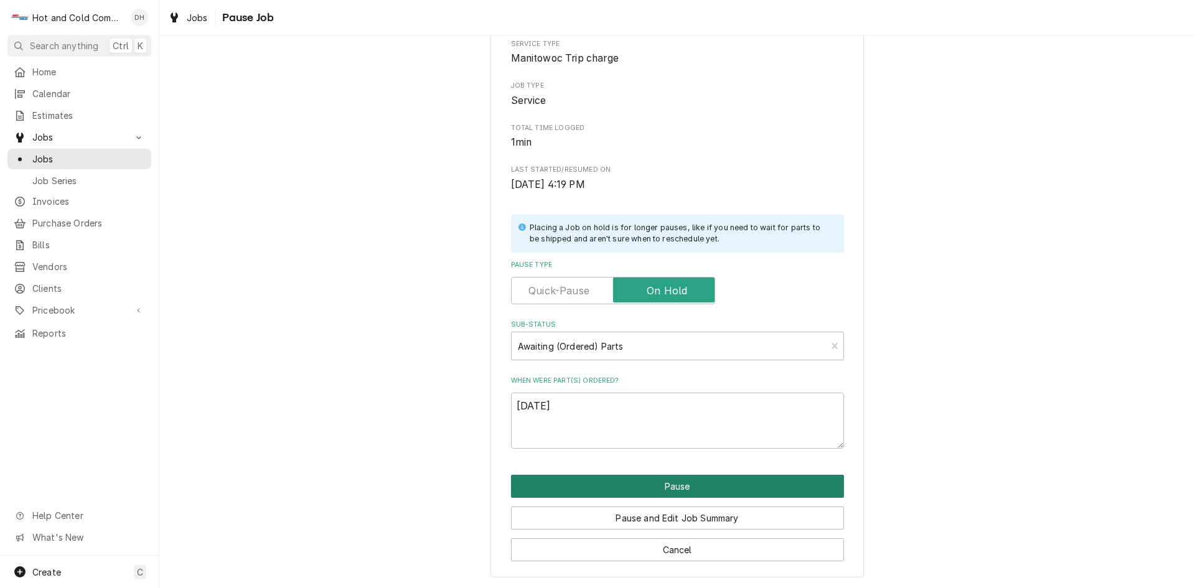
click at [682, 484] on button "Pause" at bounding box center [677, 486] width 333 height 23
type textarea "x"
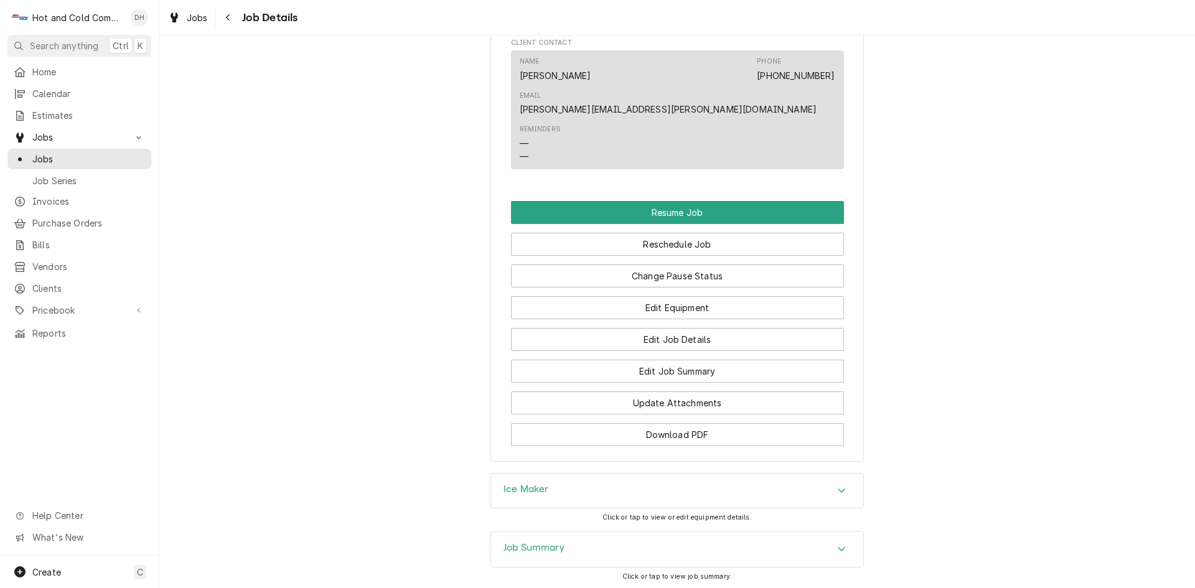
scroll to position [1345, 0]
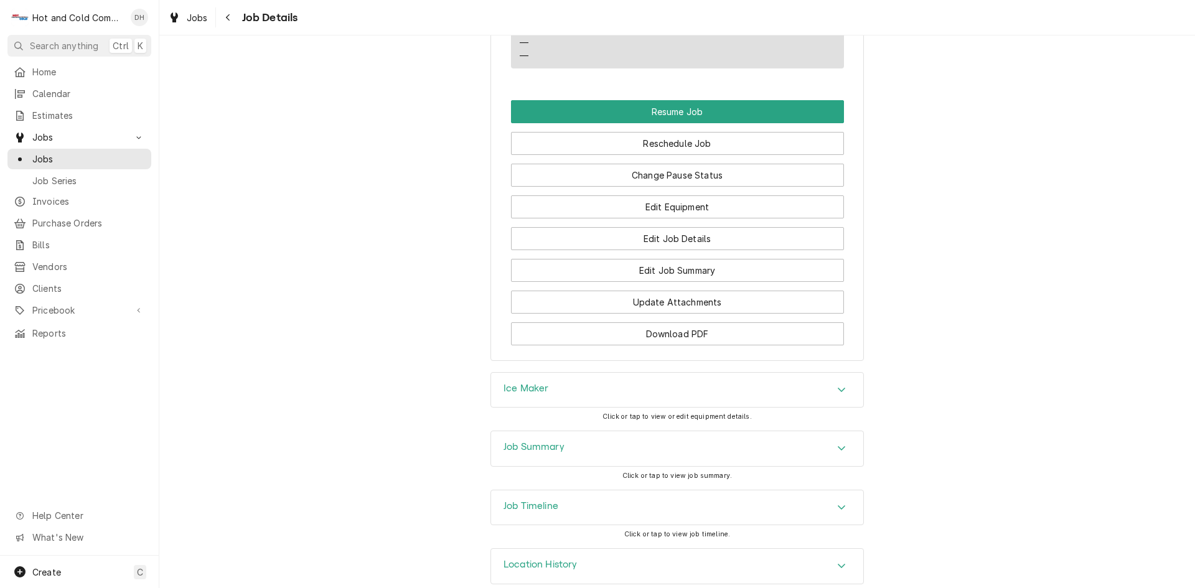
click at [839, 505] on icon "Accordion Header" at bounding box center [841, 507] width 7 height 4
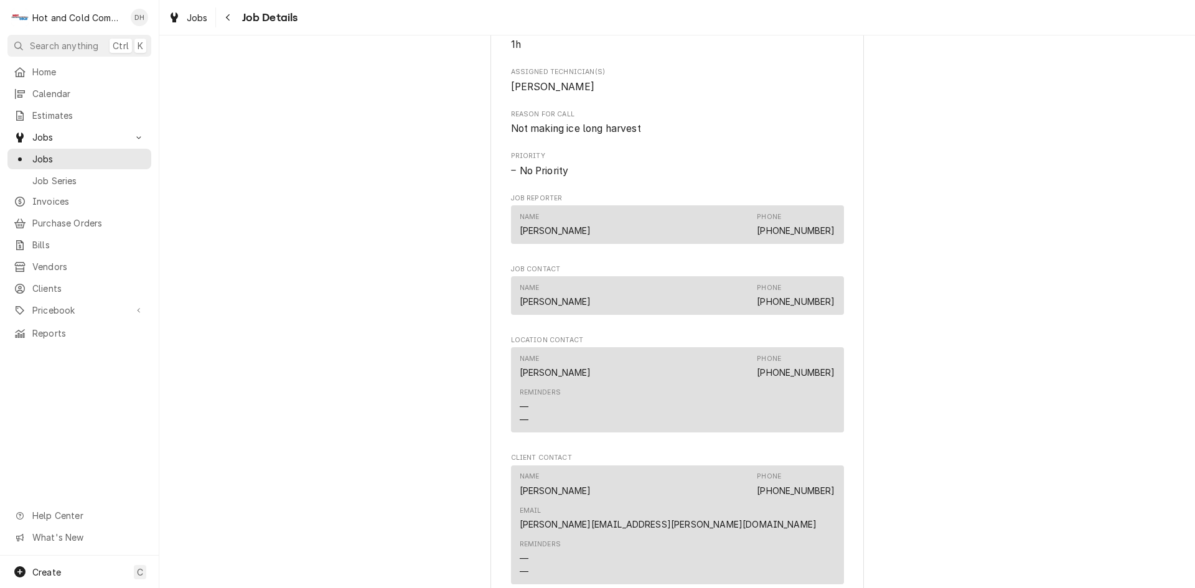
scroll to position [1245, 0]
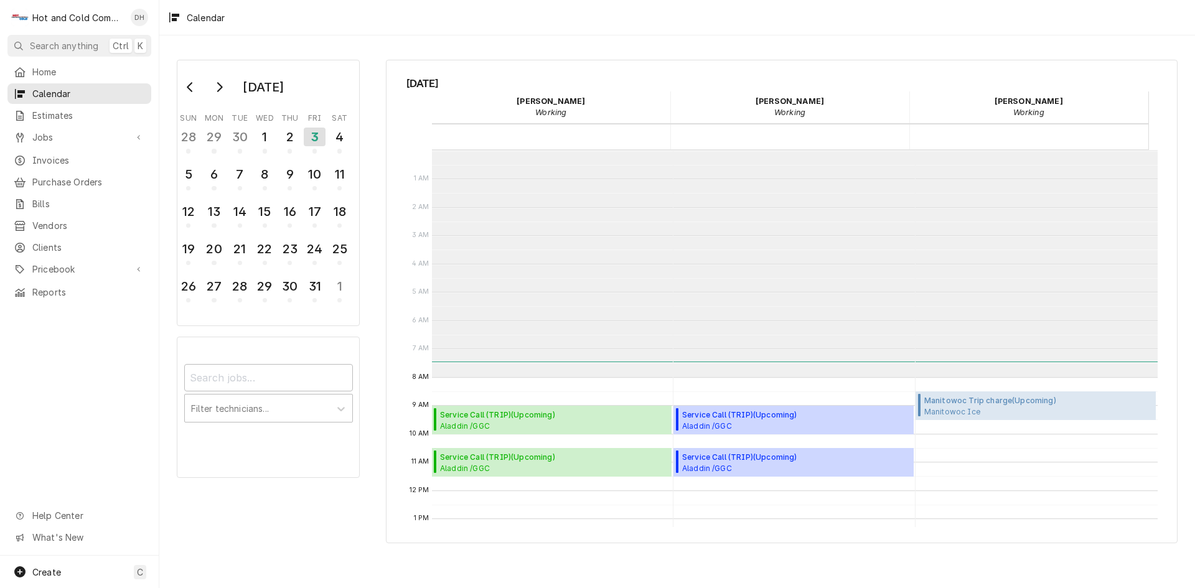
scroll to position [227, 0]
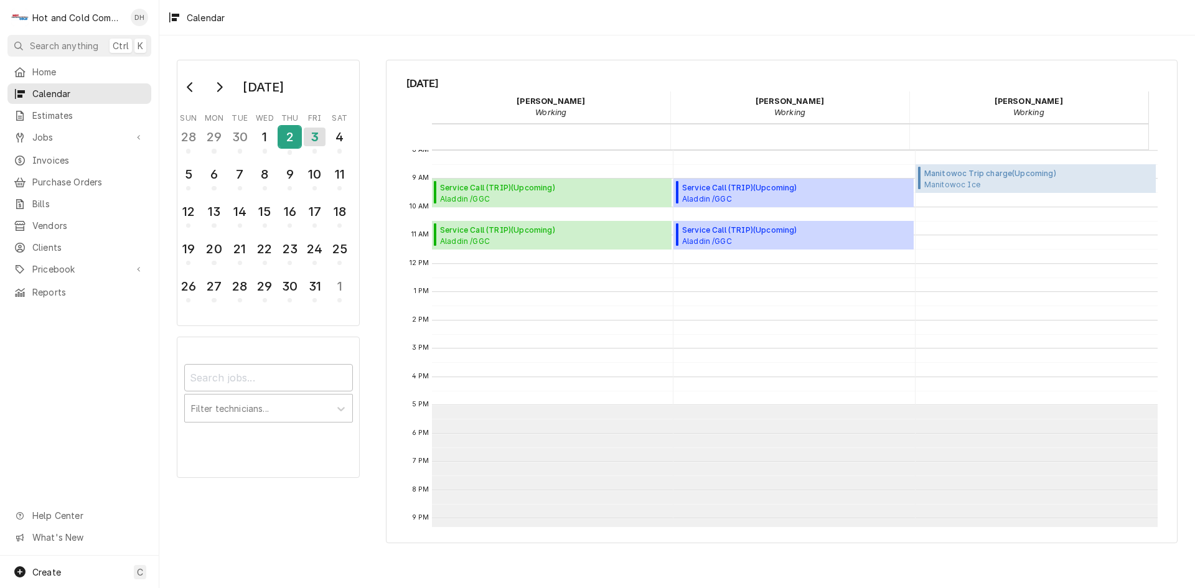
click at [291, 145] on div "2" at bounding box center [290, 136] width 22 height 21
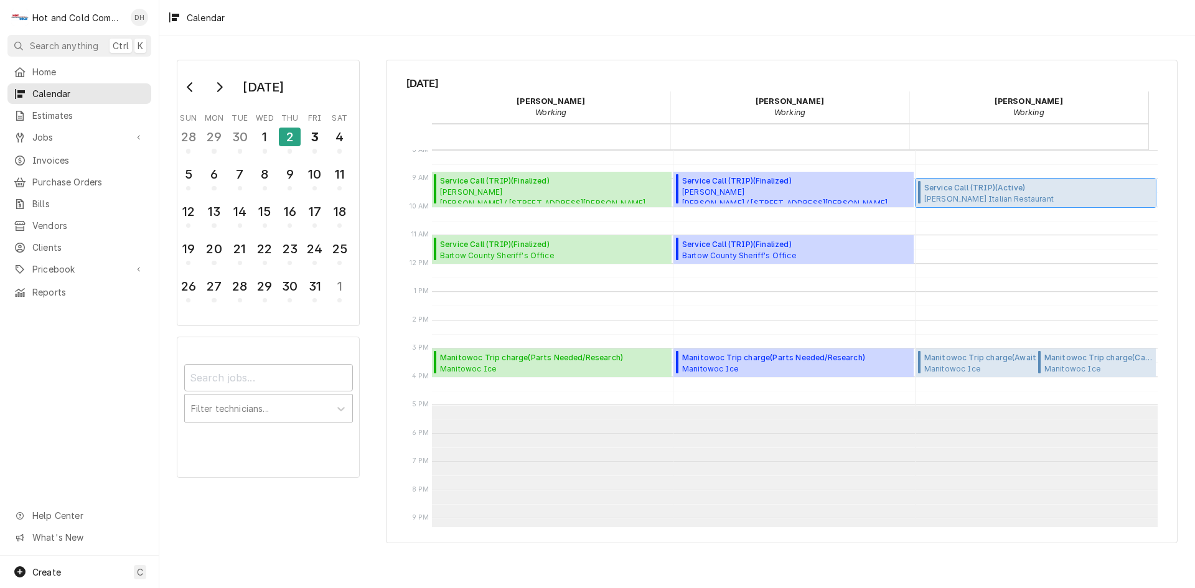
click at [990, 194] on span "Ippolito's Italian Restaurant Ippolito's Italian Restaurant (Swanee) / 350 Town…" at bounding box center [1038, 199] width 228 height 10
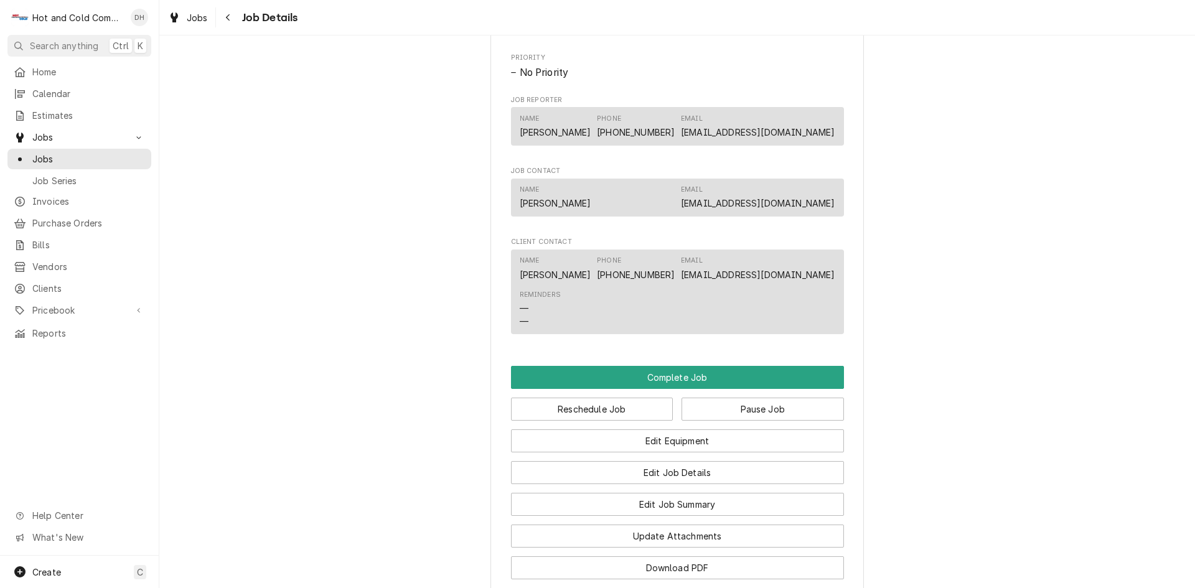
scroll to position [1037, 0]
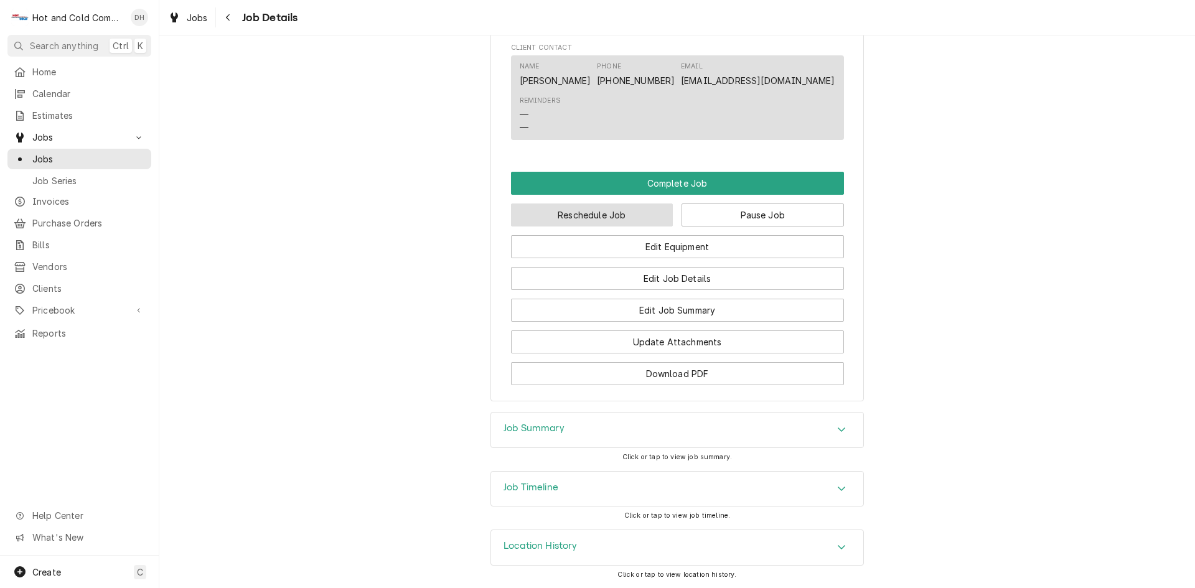
click at [608, 210] on button "Reschedule Job" at bounding box center [592, 214] width 162 height 23
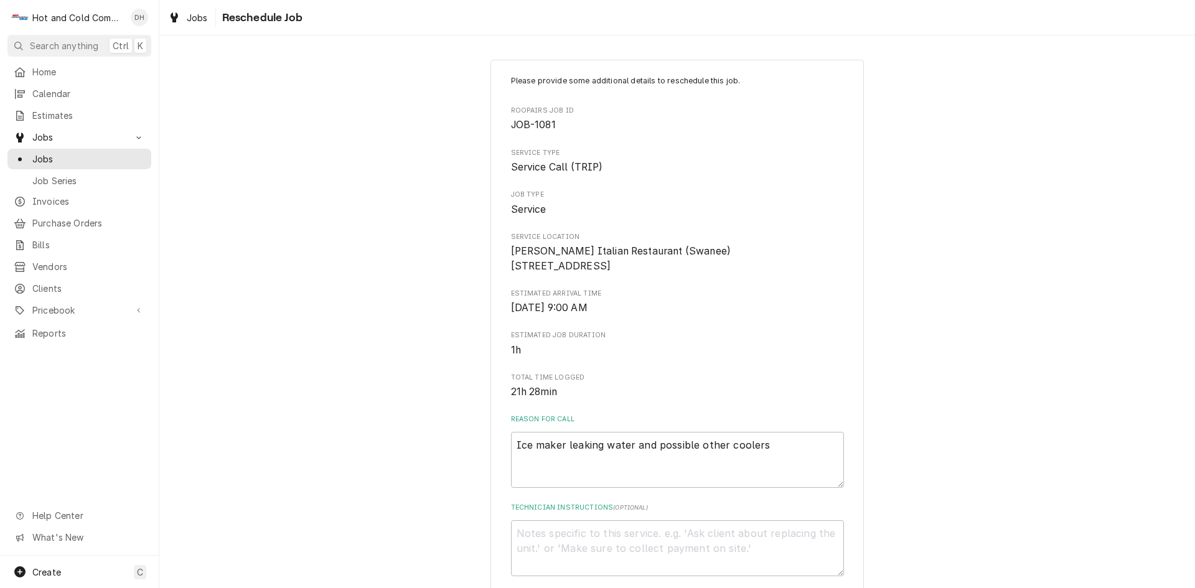
scroll to position [342, 0]
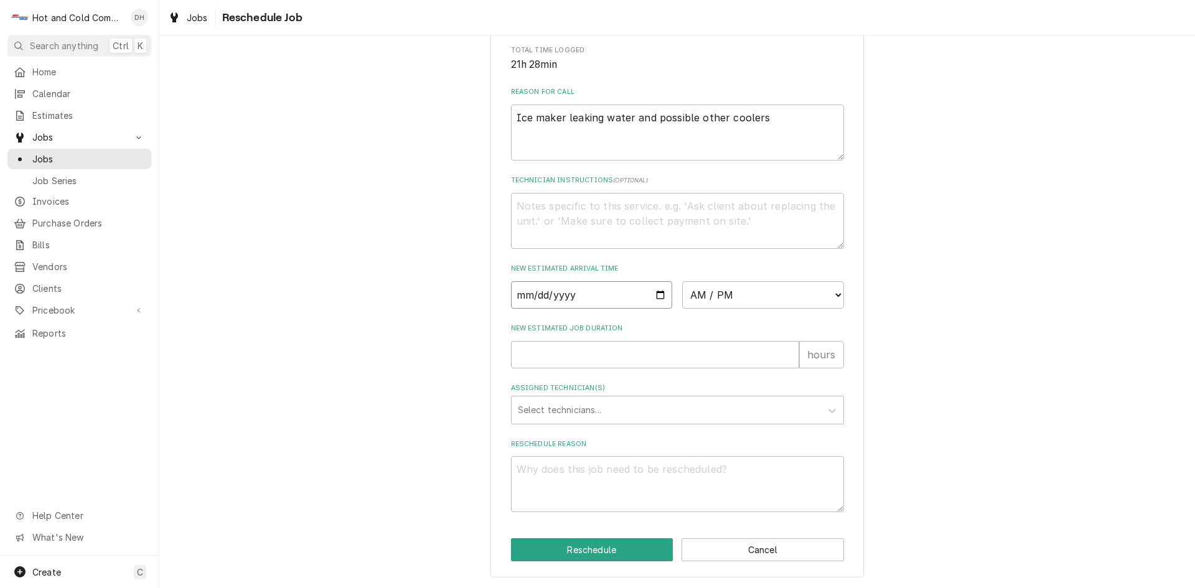
click at [657, 294] on input "Date" at bounding box center [592, 294] width 162 height 27
type textarea "x"
type input "2025-10-03"
click at [830, 294] on select "AM / PM 6:00 AM 6:15 AM 6:30 AM 6:45 AM 7:00 AM 7:15 AM 7:30 AM 7:45 AM 8:00 AM…" at bounding box center [763, 294] width 162 height 27
select select "09:15:00"
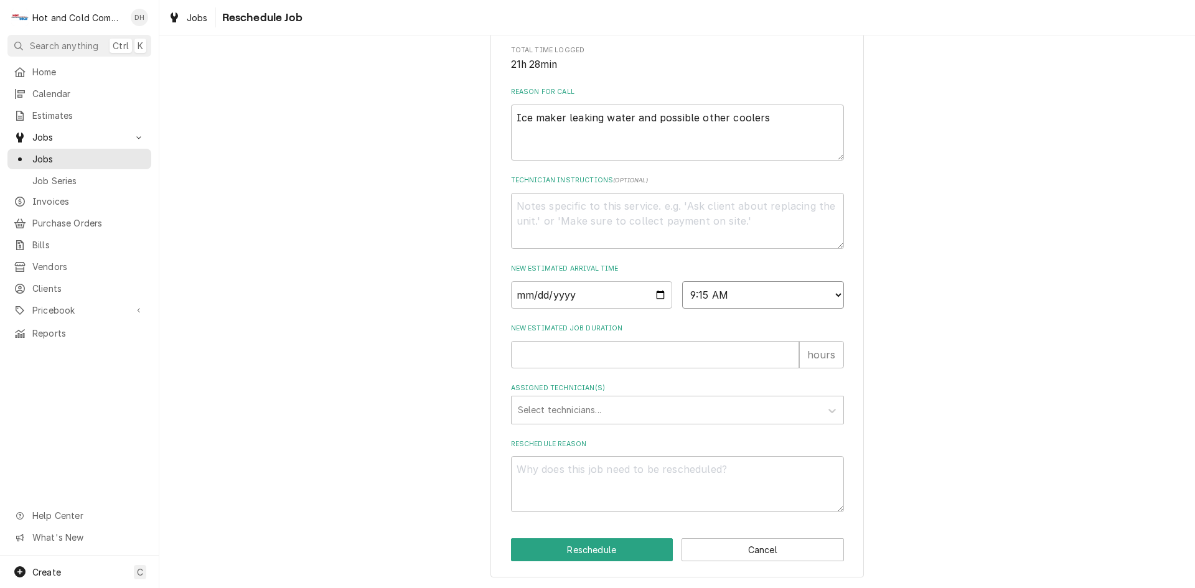
click at [682, 281] on select "AM / PM 6:00 AM 6:15 AM 6:30 AM 6:45 AM 7:00 AM 7:15 AM 7:30 AM 7:45 AM 8:00 AM…" at bounding box center [763, 294] width 162 height 27
click at [601, 357] on input "New Estimated Job Duration" at bounding box center [655, 354] width 288 height 27
type textarea "x"
type input "1"
click at [588, 399] on div "Assigned Technician(s)" at bounding box center [666, 410] width 297 height 22
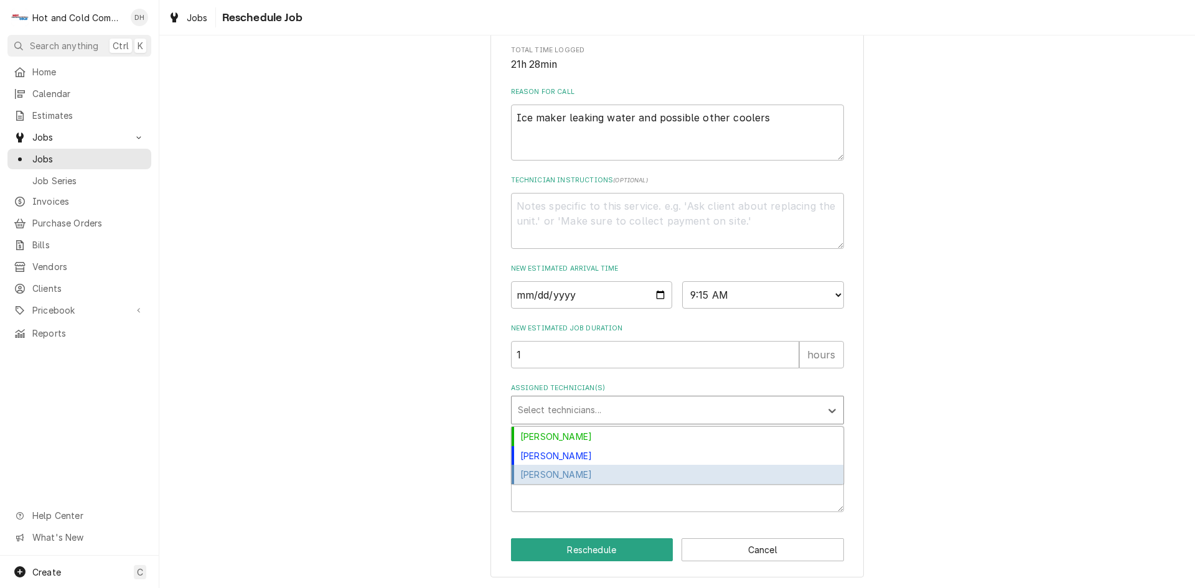
click at [602, 475] on div "[PERSON_NAME]" at bounding box center [678, 474] width 332 height 19
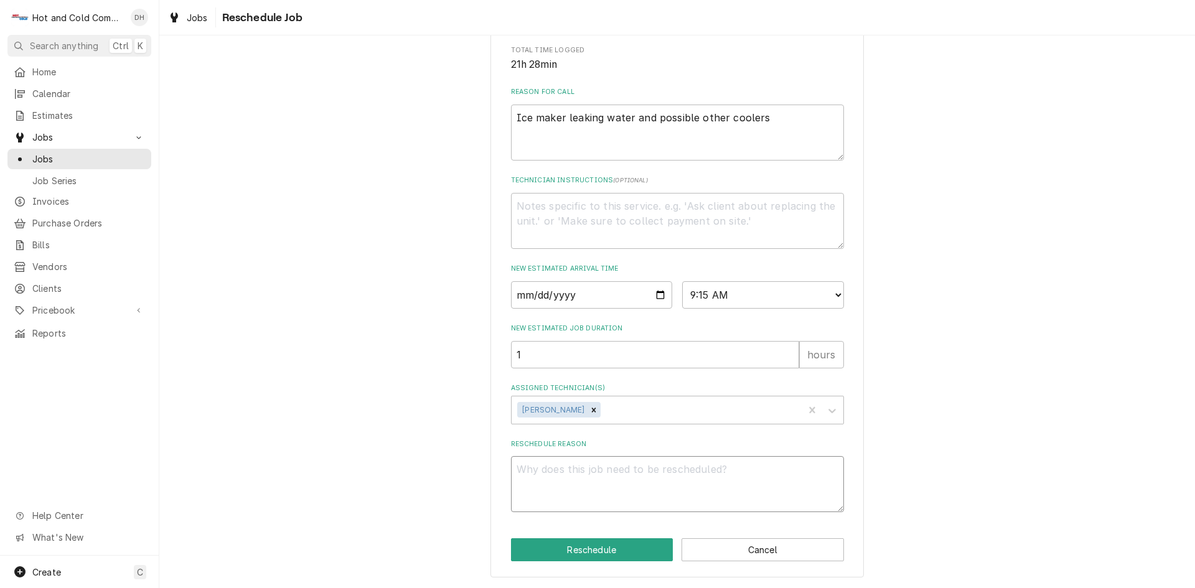
drag, startPoint x: 630, startPoint y: 477, endPoint x: 658, endPoint y: 487, distance: 29.7
click at [630, 477] on textarea "Reschedule Reason" at bounding box center [677, 484] width 333 height 56
type textarea "x"
type textarea "p"
type textarea "x"
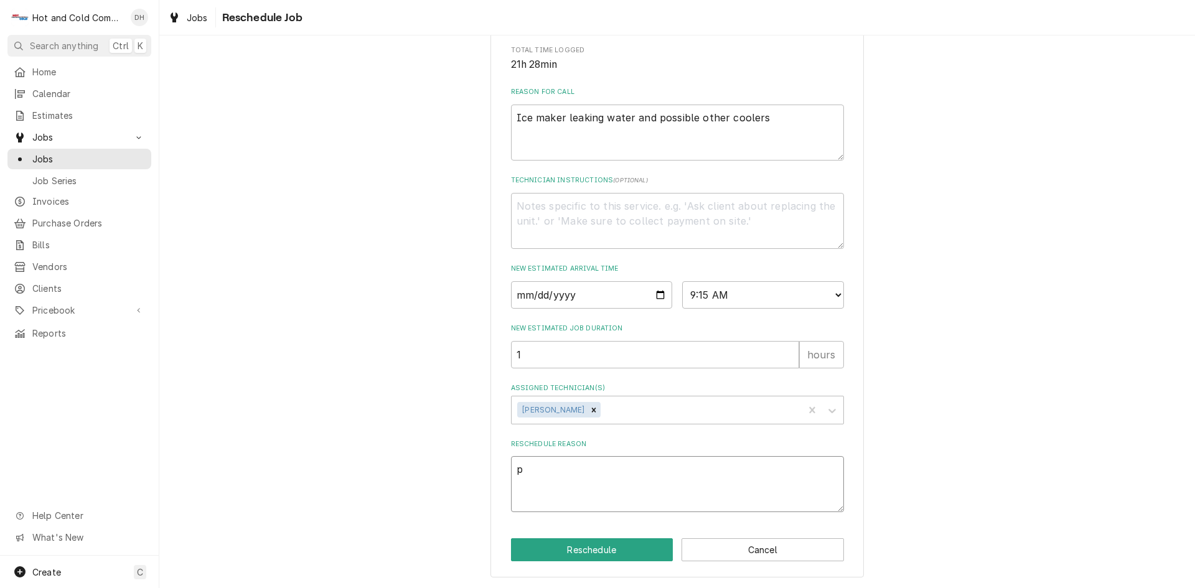
type textarea "pi"
type textarea "x"
type textarea "pic"
type textarea "x"
type textarea "pick"
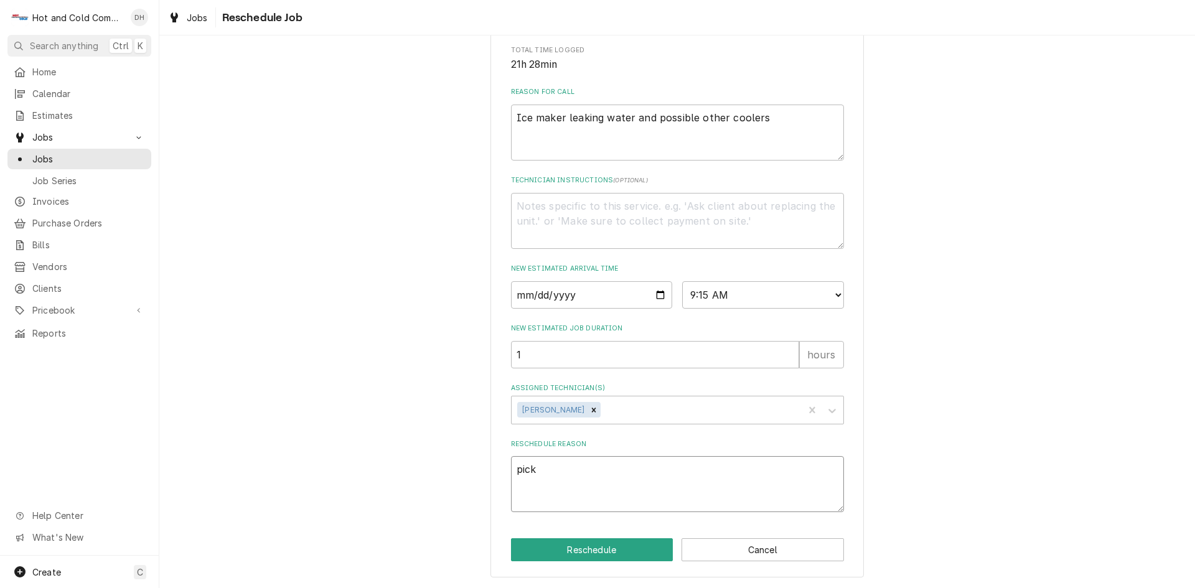
type textarea "x"
type textarea "picke"
type textarea "x"
type textarea "picked"
type textarea "x"
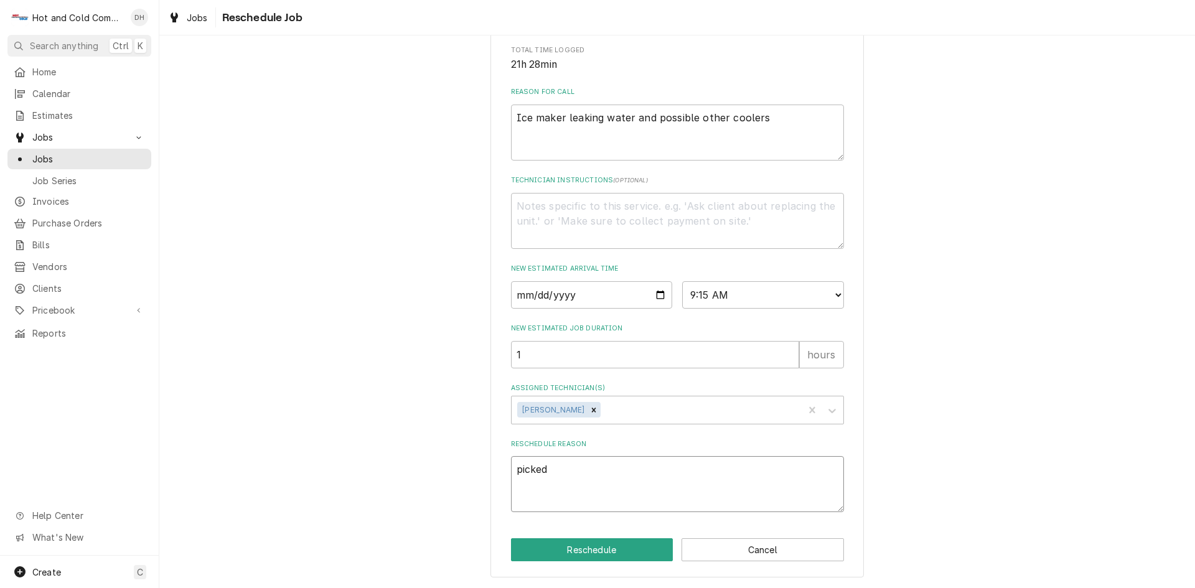
type textarea "picked"
type textarea "x"
type textarea "picked p"
type textarea "x"
type textarea "picked pa"
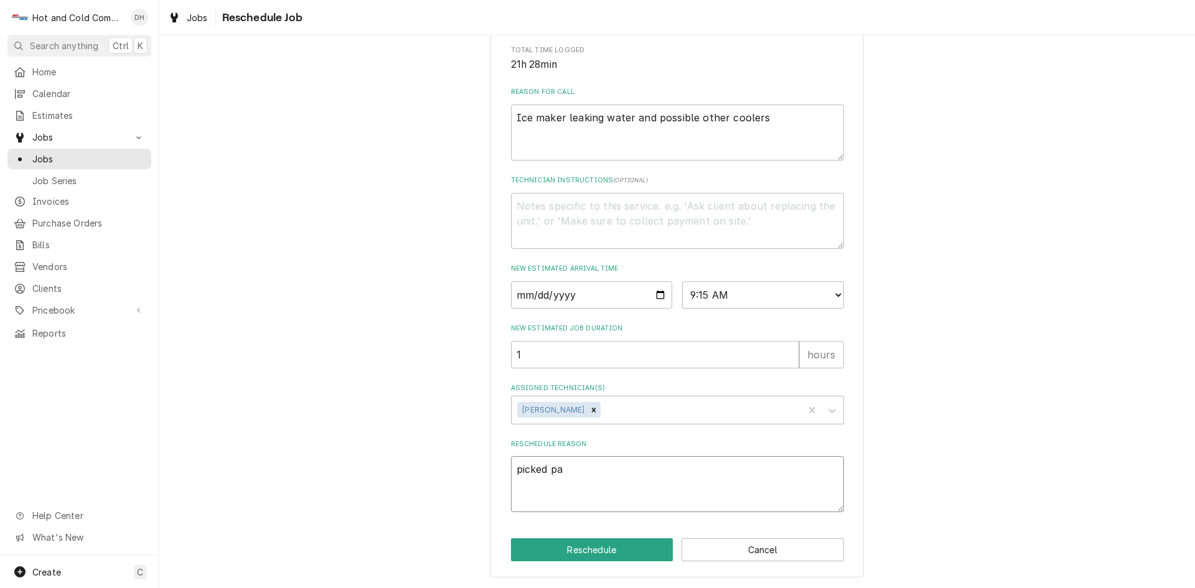
type textarea "x"
type textarea "picked par"
type textarea "x"
type textarea "picked part"
type textarea "x"
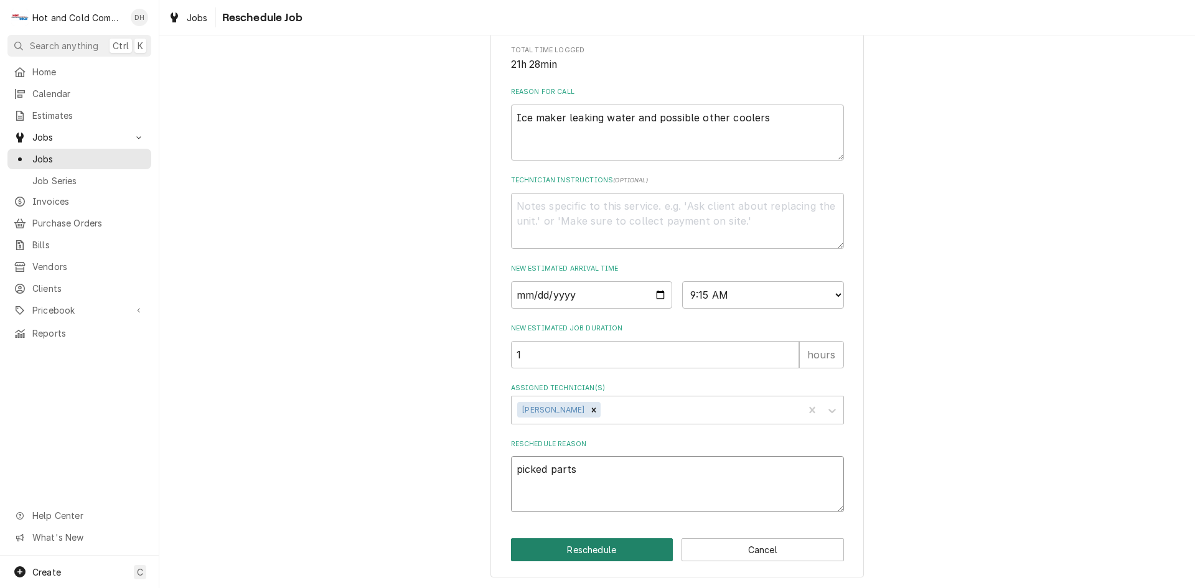
type textarea "picked parts"
click at [595, 545] on button "Reschedule" at bounding box center [592, 549] width 162 height 23
type textarea "x"
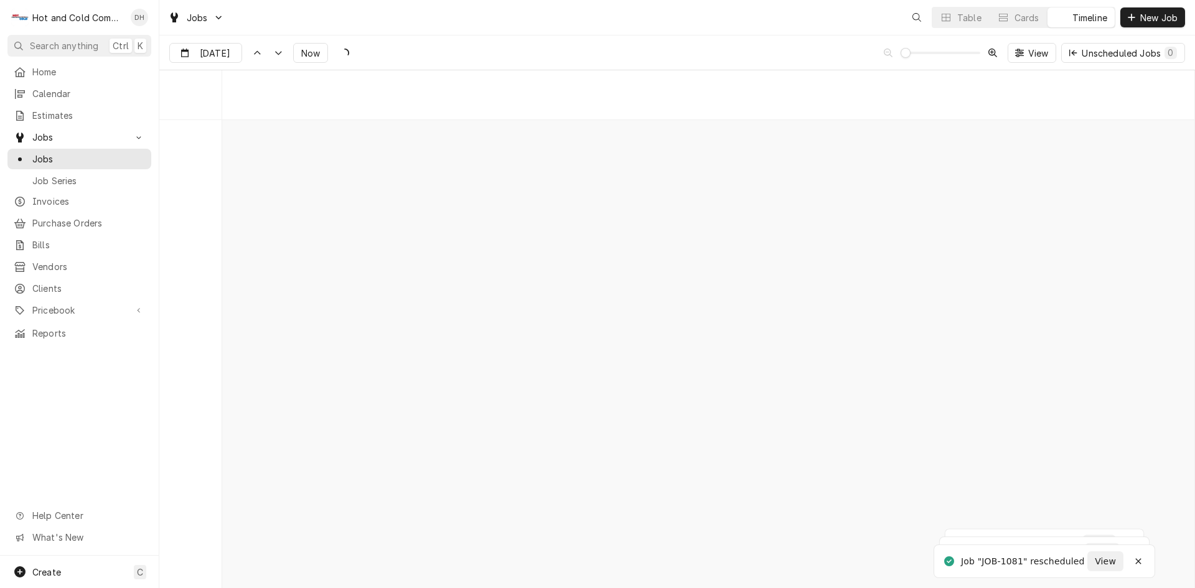
scroll to position [9747, 0]
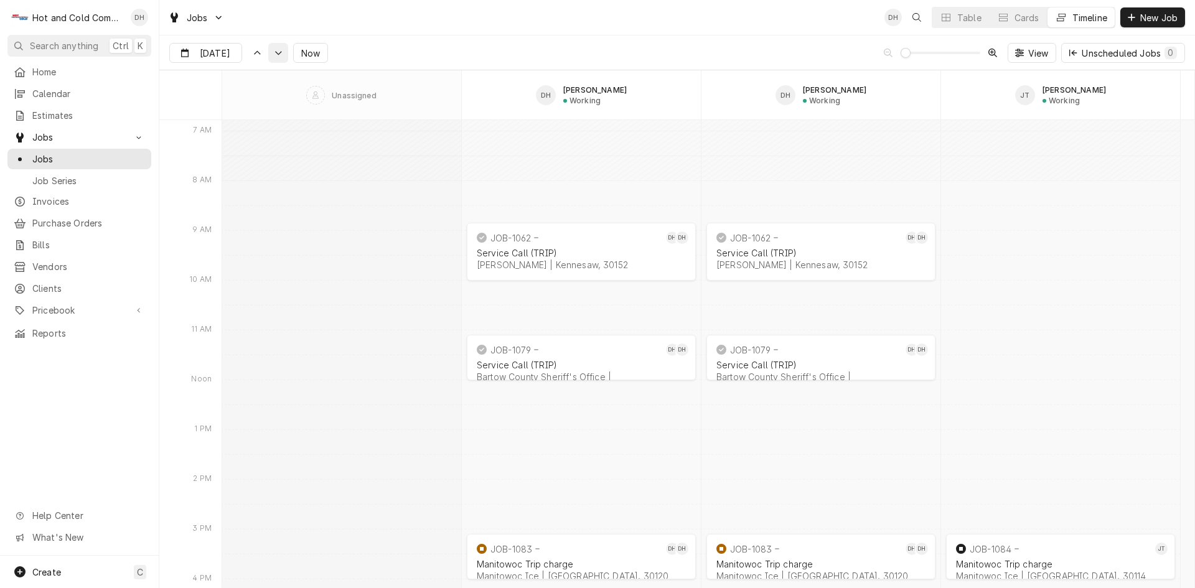
click at [274, 54] on icon "Dynamic Content Wrapper" at bounding box center [278, 53] width 9 height 6
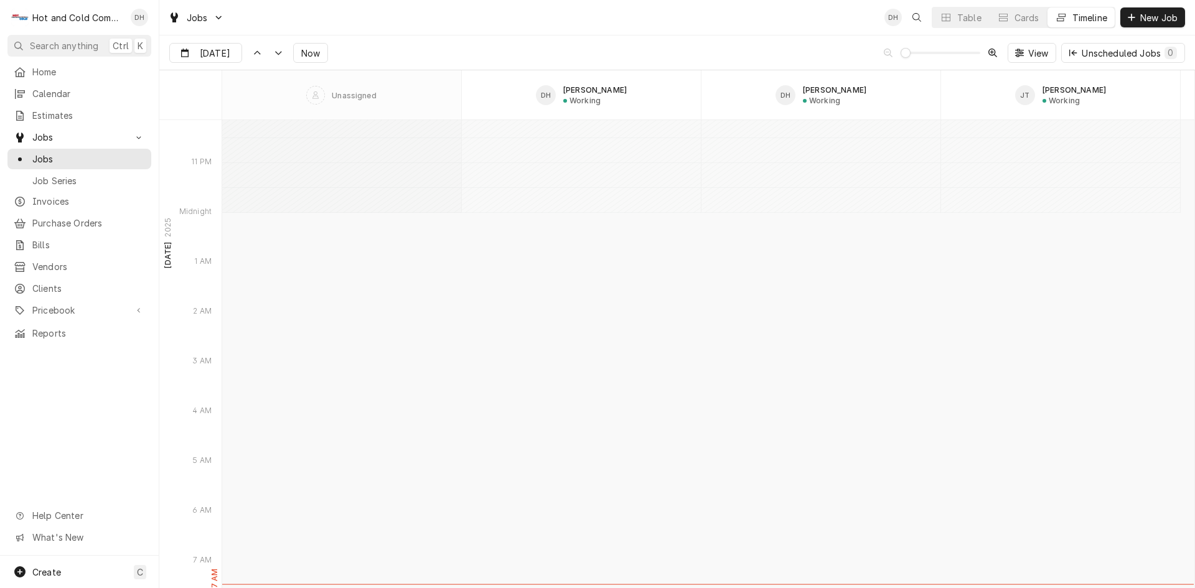
scroll to position [10748, 0]
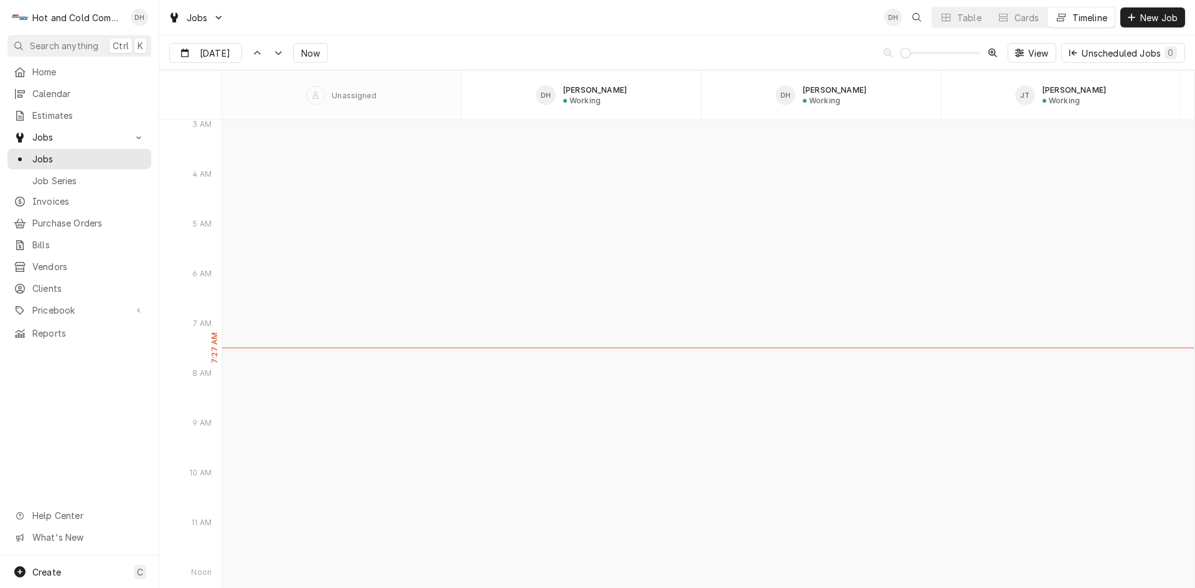
type input "[DATE]"
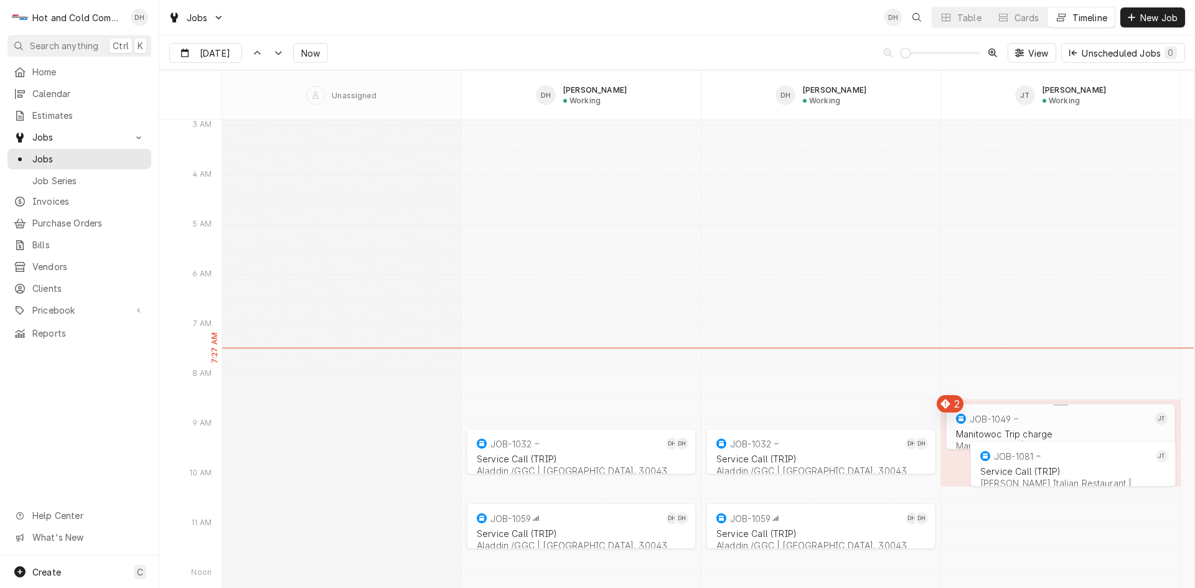
click at [983, 418] on div "JOB-1049" at bounding box center [990, 419] width 41 height 11
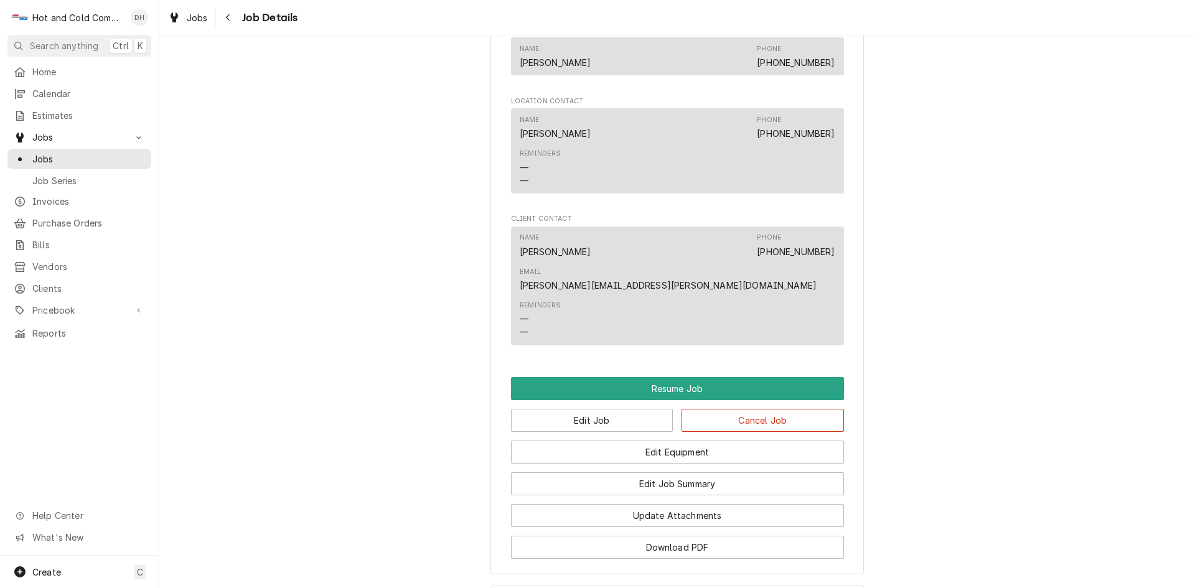
scroll to position [1037, 0]
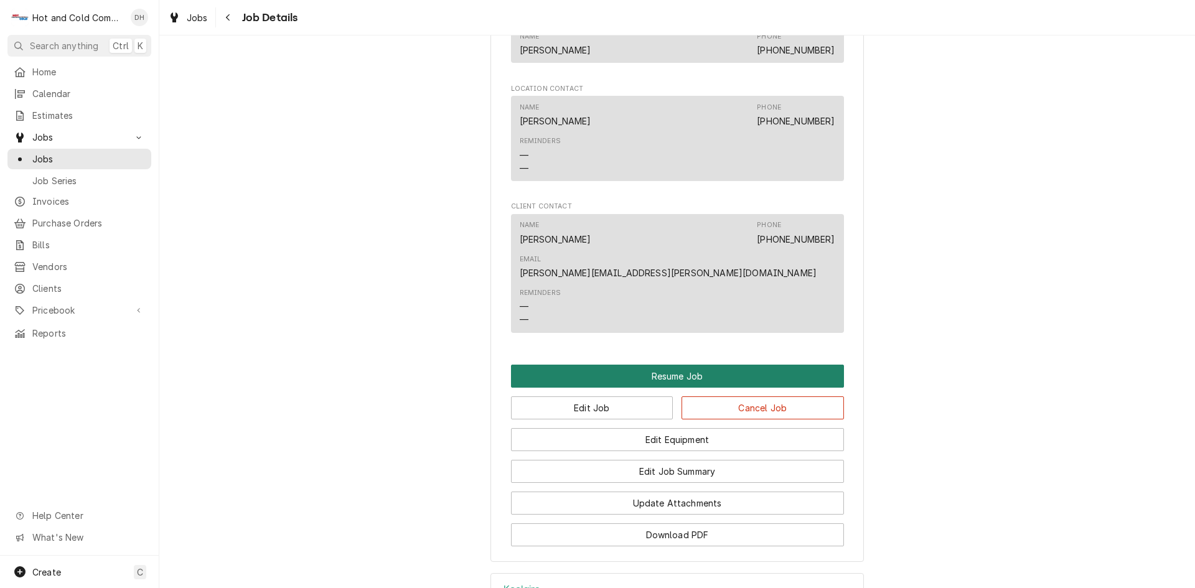
click at [686, 365] on button "Resume Job" at bounding box center [677, 376] width 333 height 23
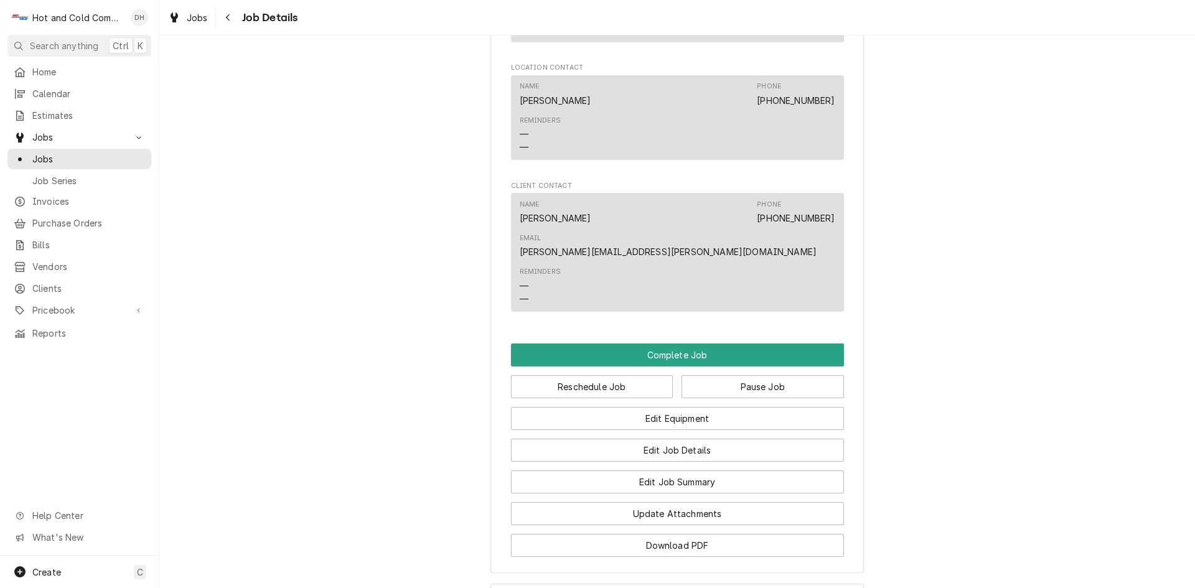
scroll to position [1037, 0]
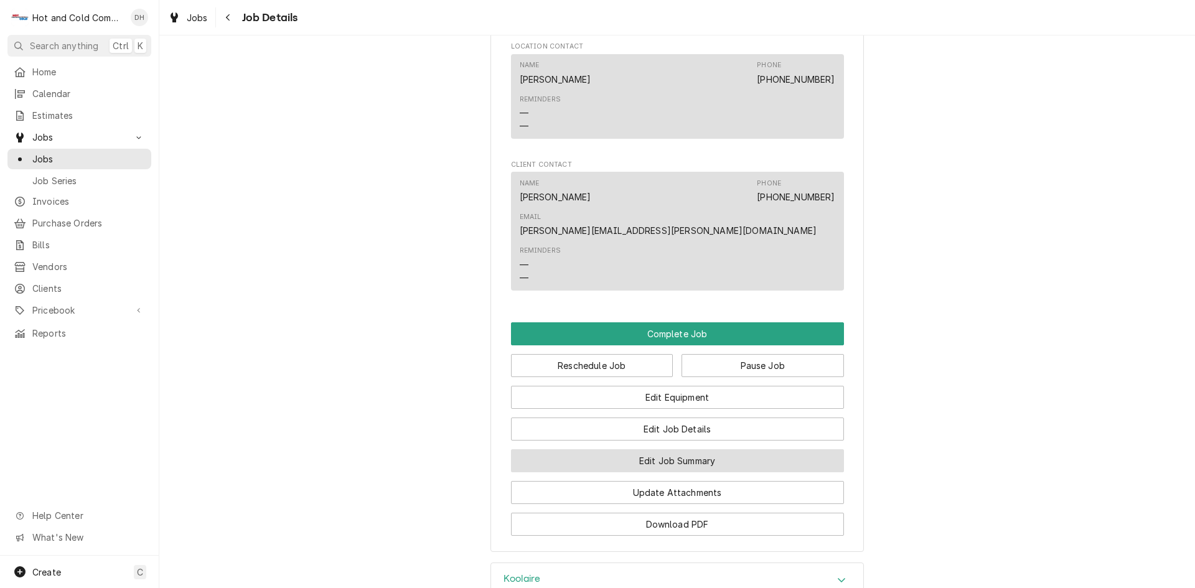
click at [734, 449] on button "Edit Job Summary" at bounding box center [677, 460] width 333 height 23
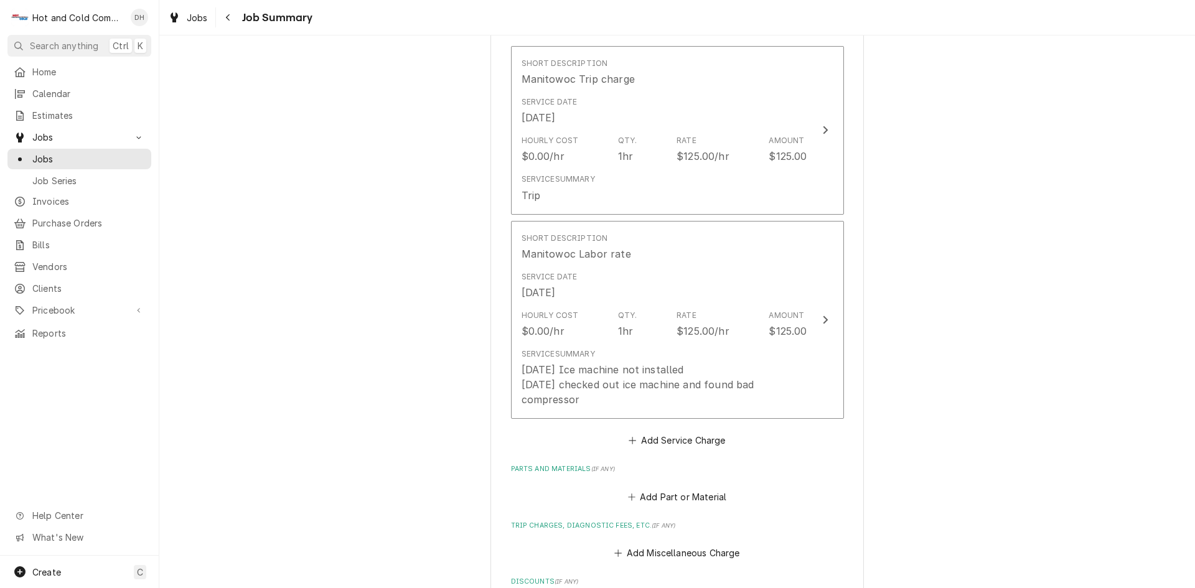
scroll to position [415, 0]
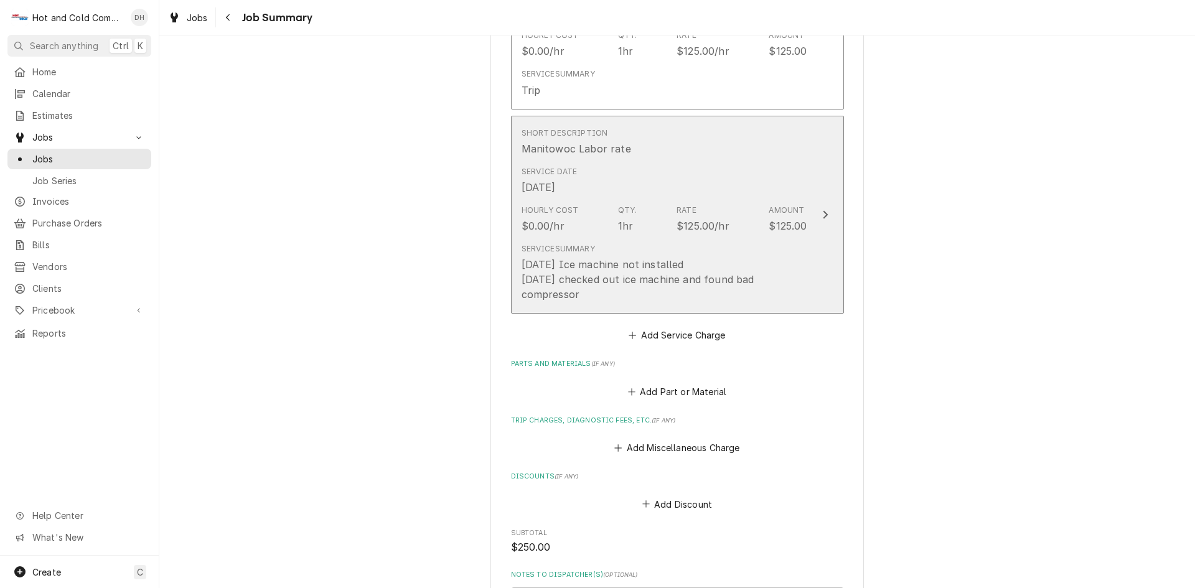
click at [790, 166] on div "Service Date Sep 18, 2025" at bounding box center [664, 180] width 286 height 39
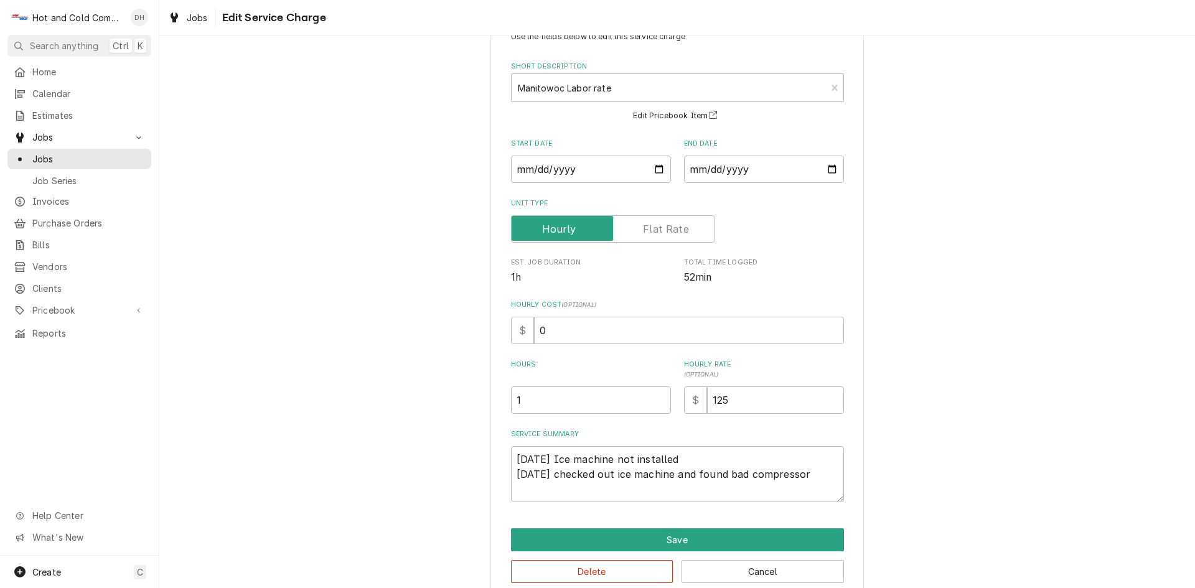
scroll to position [66, 0]
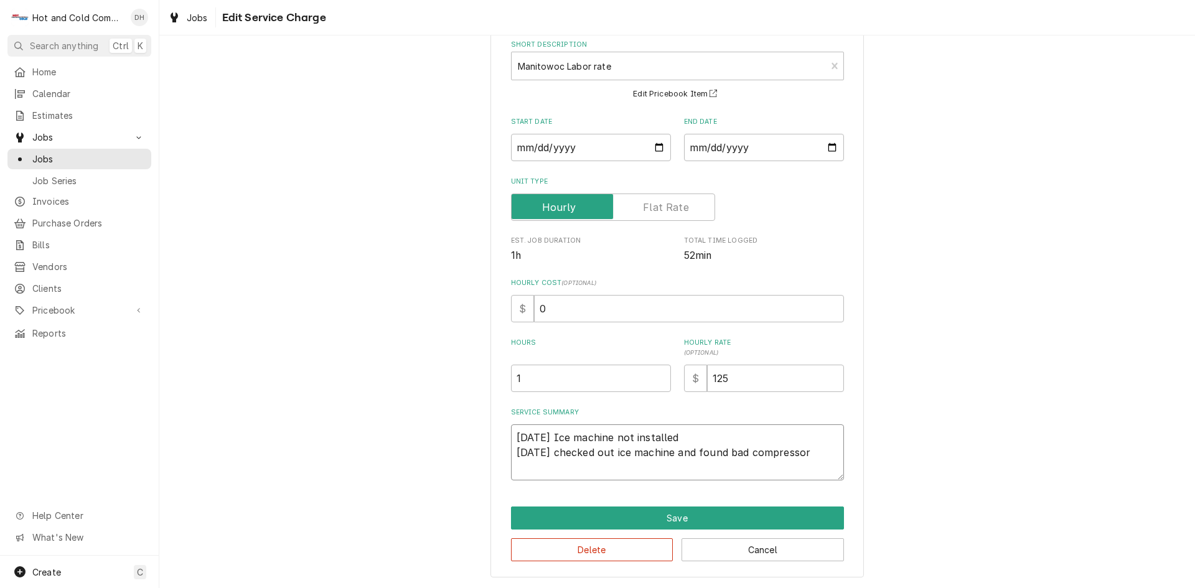
click at [832, 457] on textarea "9/18/25 Ice machine not installed 9/24/25 checked out ice machine and found bad…" at bounding box center [677, 452] width 333 height 56
type textarea "x"
type textarea "9/18/25 Ice machine not installed 9/24/25 checked out ice machine and found bad…"
type textarea "x"
type textarea "9/18/25 Ice machine not installed 9/24/25 checked out ice machine and found bad…"
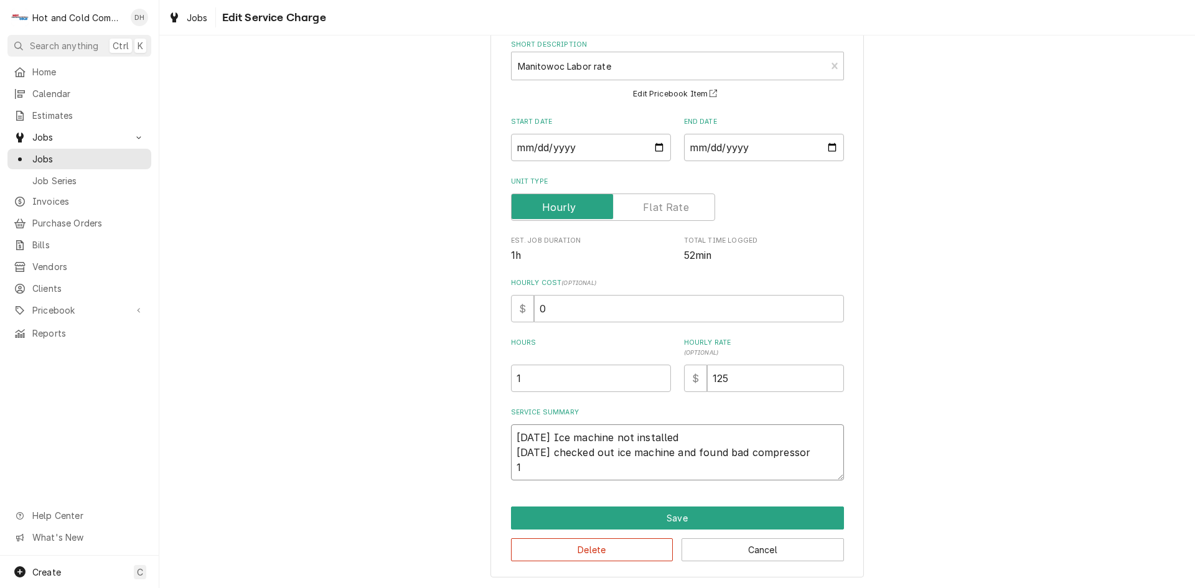
type textarea "x"
type textarea "9/18/25 Ice machine not installed 9/24/25 checked out ice machine and found bad…"
type textarea "x"
type textarea "9/18/25 Ice machine not installed 9/24/25 checked out ice machine and found bad…"
type textarea "x"
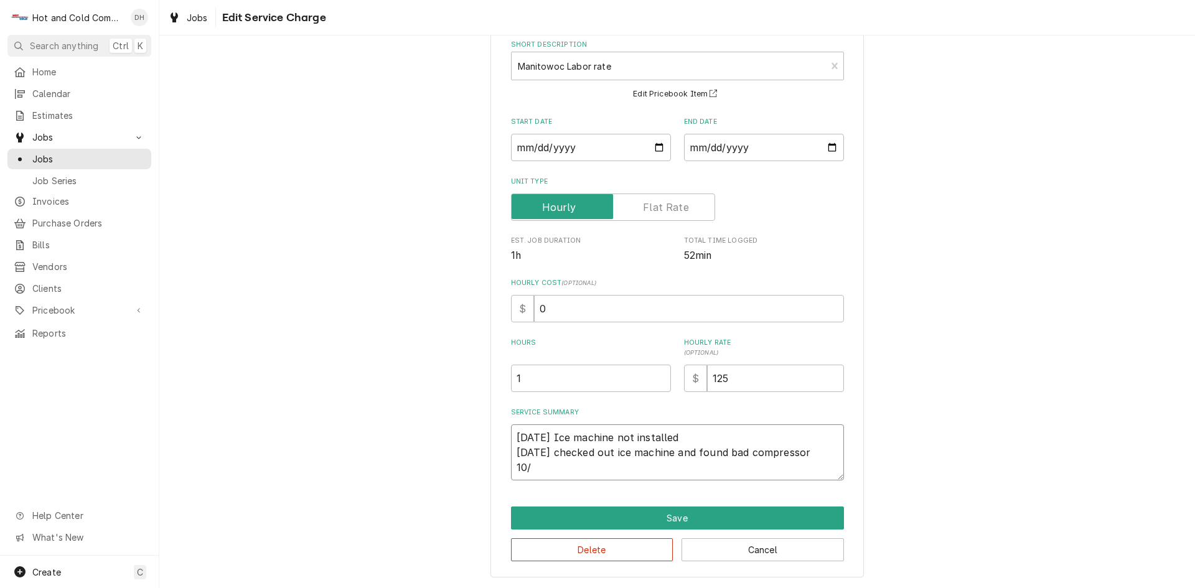
type textarea "9/18/25 Ice machine not installed 9/24/25 checked out ice machine and found bad…"
type textarea "x"
type textarea "9/18/25 Ice machine not installed 9/24/25 checked out ice machine and found bad…"
type textarea "x"
type textarea "9/18/25 Ice machine not installed 9/24/25 checked out ice machine and found bad…"
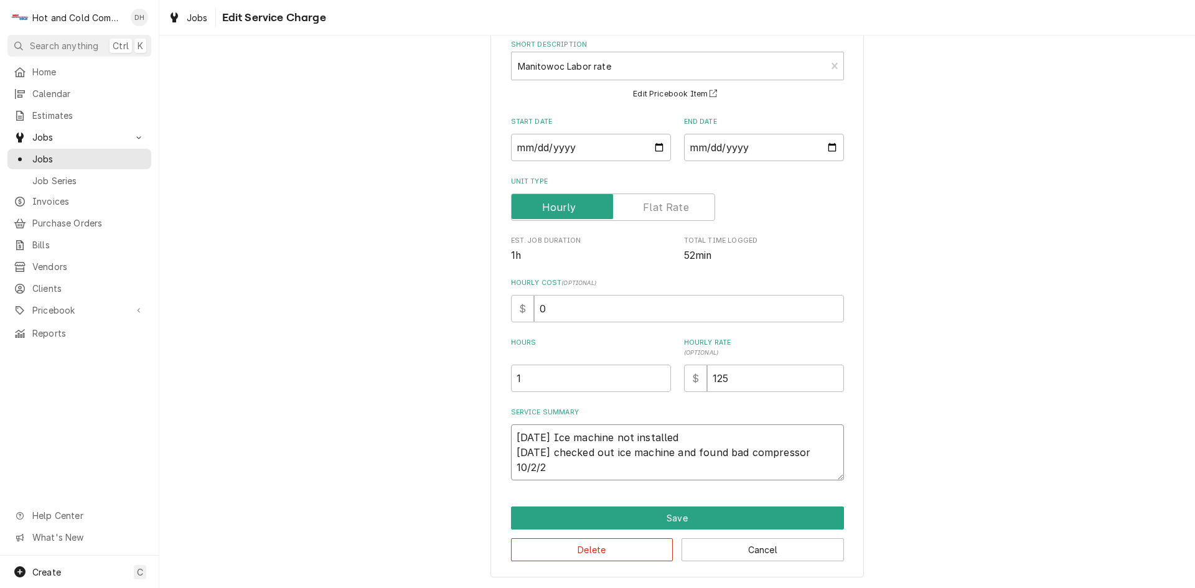
type textarea "x"
type textarea "9/18/25 Ice machine not installed 9/24/25 checked out ice machine and found bad…"
type textarea "x"
type textarea "9/18/25 Ice machine not installed 9/24/25 checked out ice machine and found bad…"
type textarea "x"
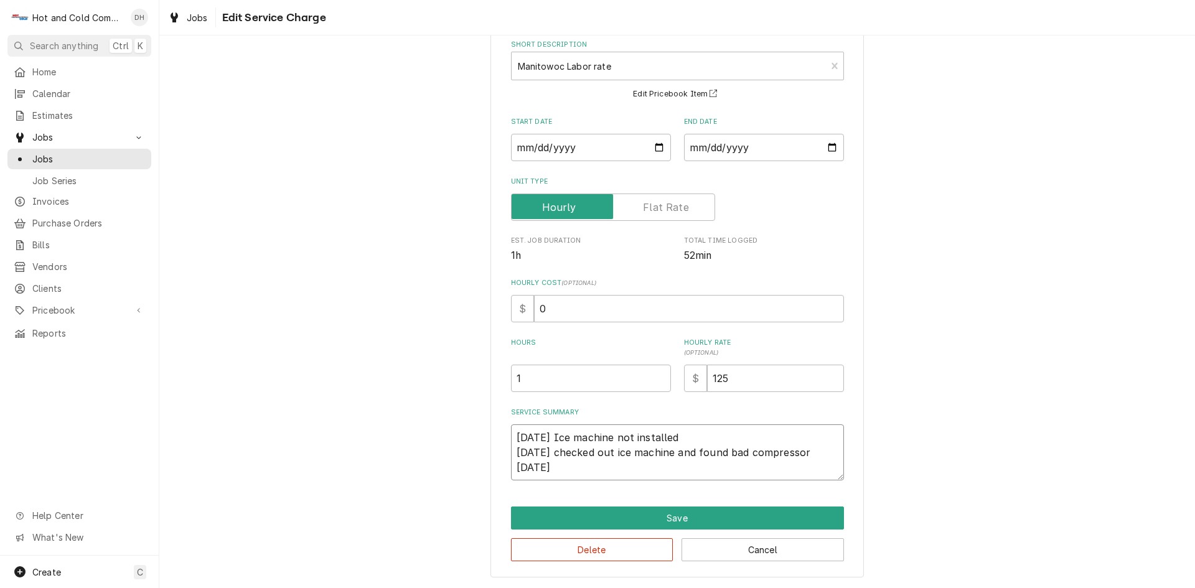
type textarea "9/18/25 Ice machine not installed 9/24/25 checked out ice machine and found bad…"
type textarea "x"
type textarea "9/18/25 Ice machine not installed 9/24/25 checked out ice machine and found bad…"
type textarea "x"
type textarea "9/18/25 Ice machine not installed 9/24/25 checked out ice machine and found bad…"
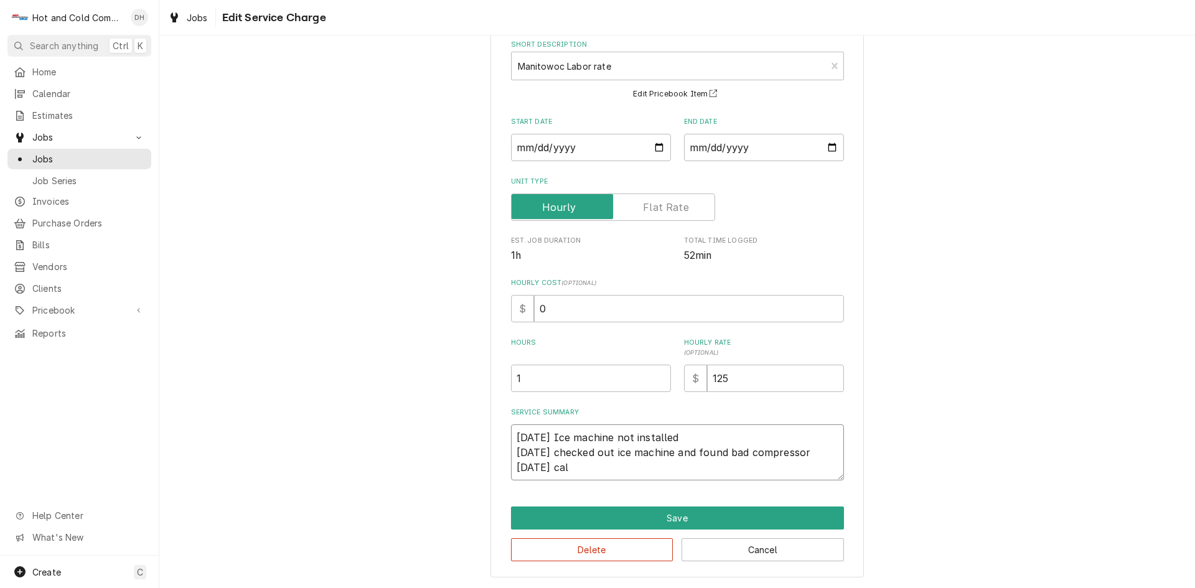
type textarea "x"
type textarea "9/18/25 Ice machine not installed 9/24/25 checked out ice machine and found bad…"
type textarea "x"
type textarea "9/18/25 Ice machine not installed 9/24/25 checked out ice machine and found bad…"
type textarea "x"
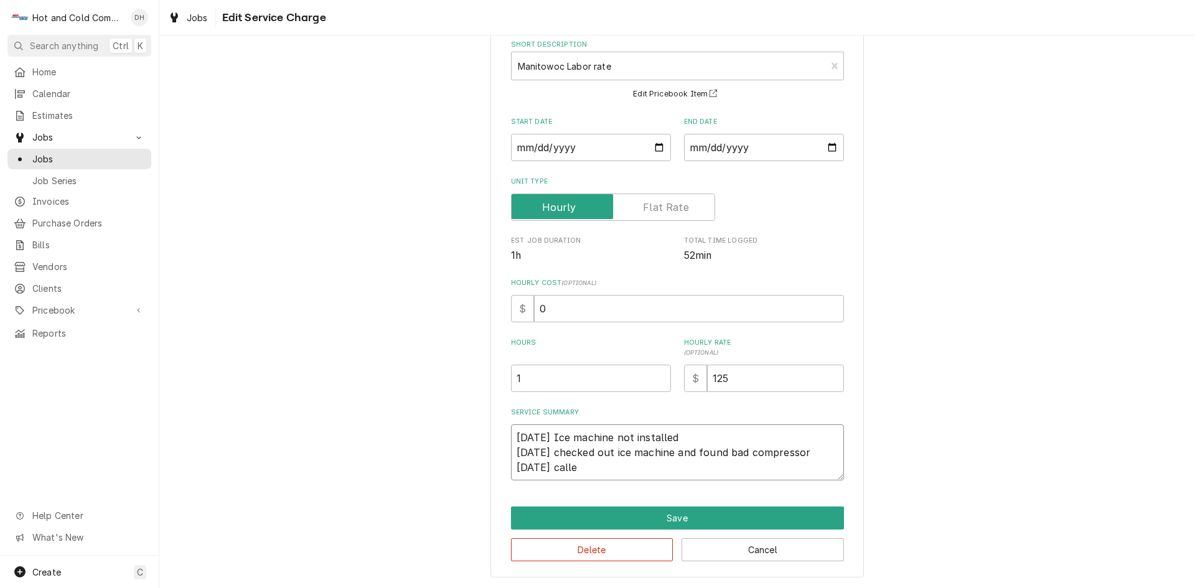
type textarea "9/18/25 Ice machine not installed 9/24/25 checked out ice machine and found bad…"
type textarea "x"
type textarea "9/18/25 Ice machine not installed 9/24/25 checked out ice machine and found bad…"
type textarea "x"
type textarea "9/18/25 Ice machine not installed 9/24/25 checked out ice machine and found bad…"
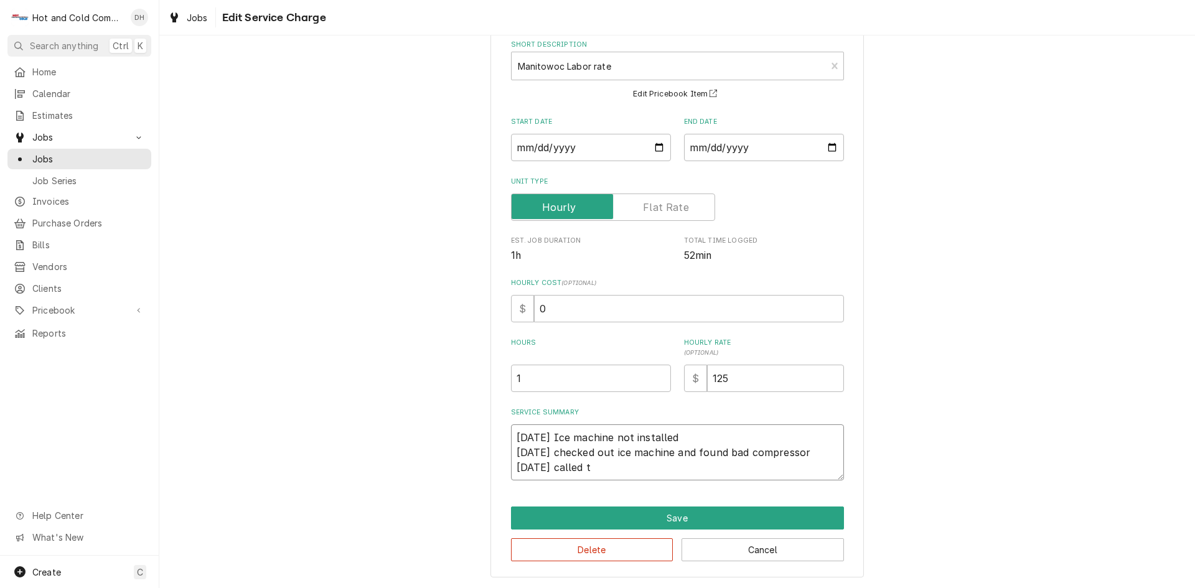
type textarea "x"
type textarea "9/18/25 Ice machine not installed 9/24/25 checked out ice machine and found bad…"
type textarea "x"
type textarea "9/18/25 Ice machine not installed 9/24/25 checked out ice machine and found bad…"
type textarea "x"
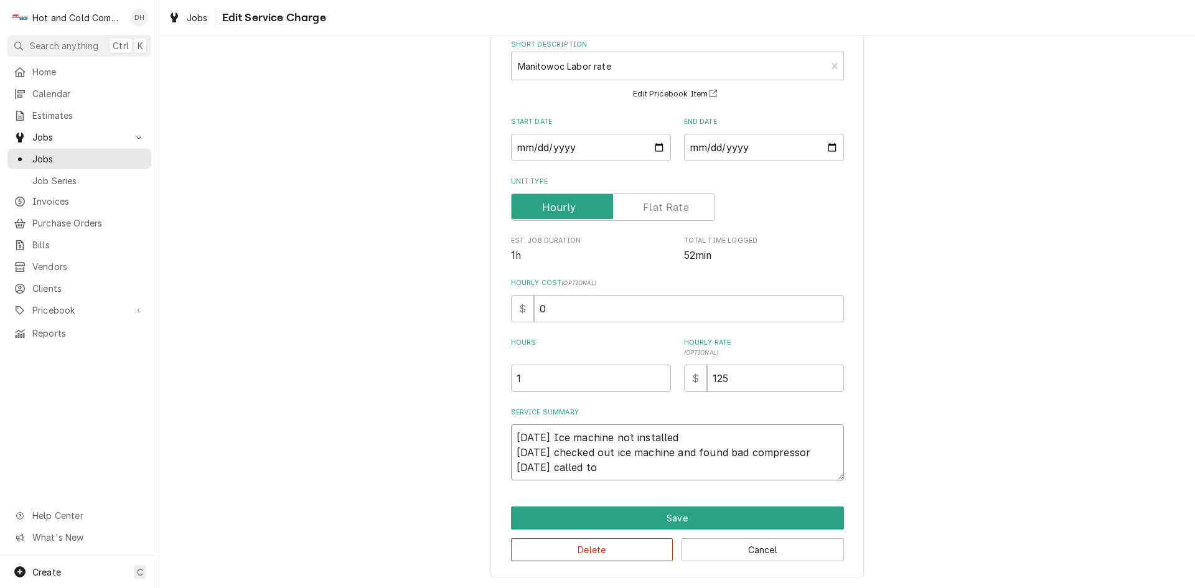
type textarea "9/18/25 Ice machine not installed 9/24/25 checked out ice machine and found bad…"
type textarea "x"
type textarea "9/18/25 Ice machine not installed 9/24/25 checked out ice machine and found bad…"
type textarea "x"
type textarea "9/18/25 Ice machine not installed 9/24/25 checked out ice machine and found bad…"
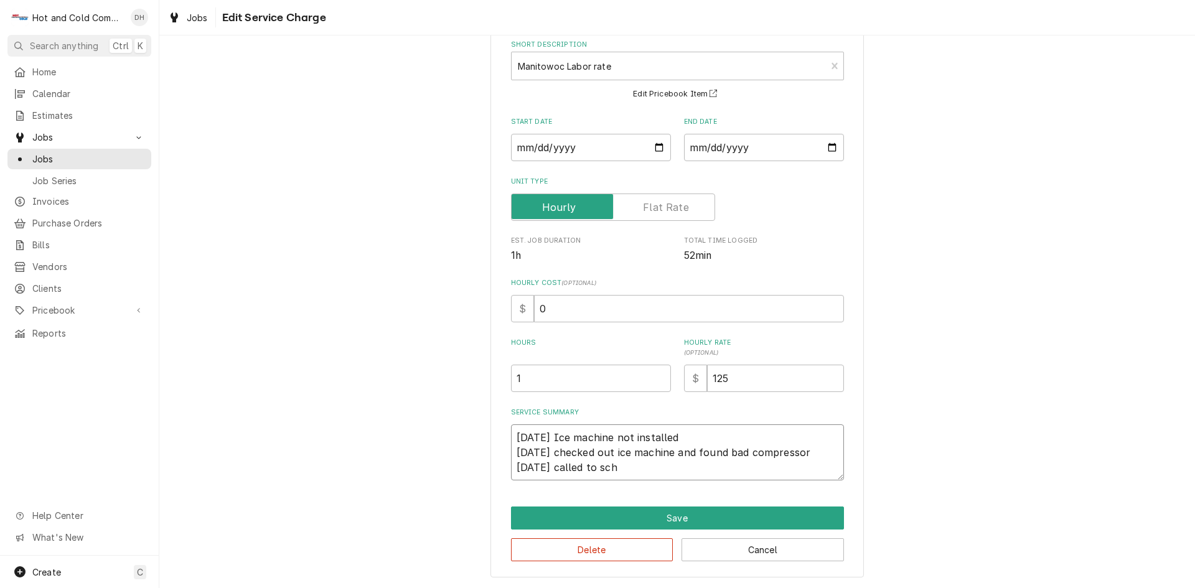
type textarea "x"
type textarea "9/18/25 Ice machine not installed 9/24/25 checked out ice machine and found bad…"
type textarea "x"
type textarea "9/18/25 Ice machine not installed 9/24/25 checked out ice machine and found bad…"
type textarea "x"
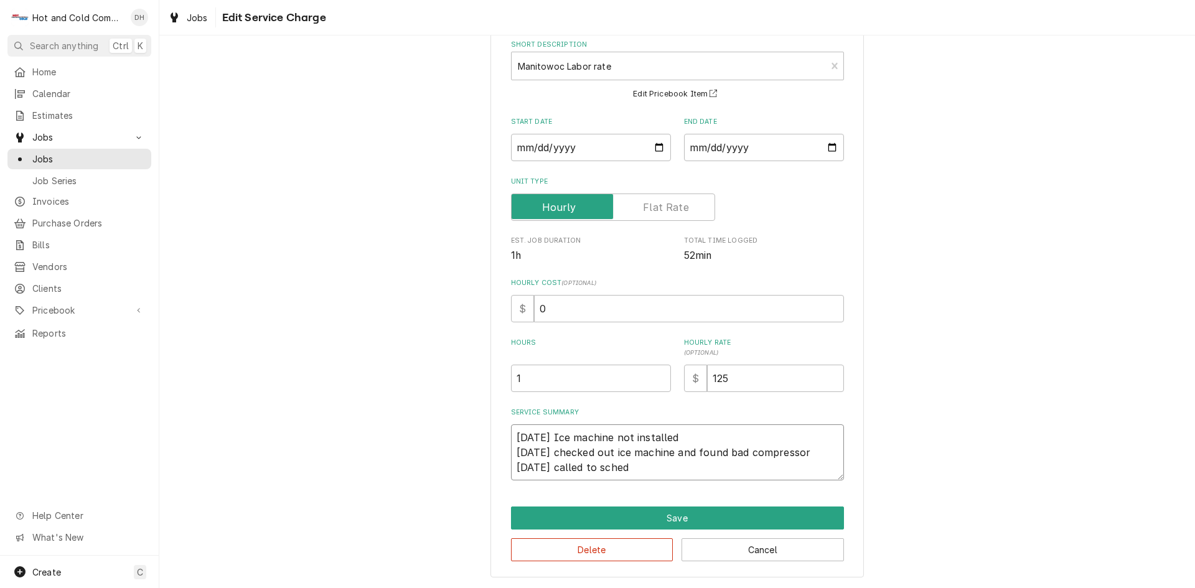
type textarea "9/18/25 Ice machine not installed 9/24/25 checked out ice machine and found bad…"
type textarea "x"
type textarea "9/18/25 Ice machine not installed 9/24/25 checked out ice machine and found bad…"
type textarea "x"
type textarea "9/18/25 Ice machine not installed 9/24/25 checked out ice machine and found bad…"
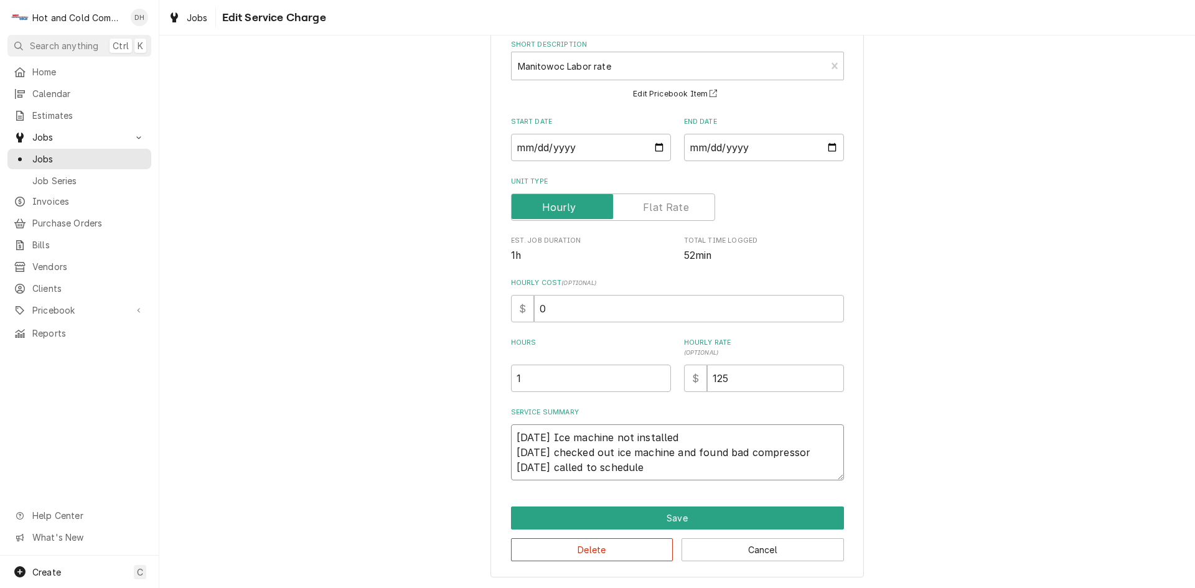
type textarea "x"
type textarea "9/18/25 Ice machine not installed 9/24/25 checked out ice machine and found bad…"
type textarea "x"
type textarea "9/18/25 Ice machine not installed 9/24/25 checked out ice machine and found bad…"
type textarea "x"
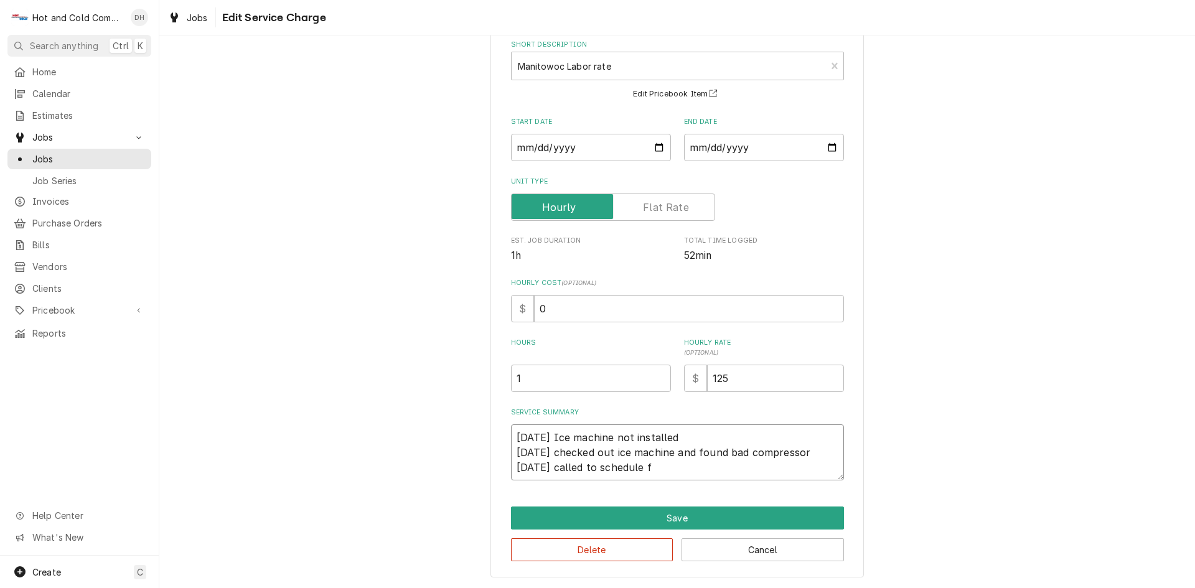
type textarea "9/18/25 Ice machine not installed 9/24/25 checked out ice machine and found bad…"
type textarea "x"
type textarea "9/18/25 Ice machine not installed 9/24/25 checked out ice machine and found bad…"
type textarea "x"
type textarea "9/18/25 Ice machine not installed 9/24/25 checked out ice machine and found bad…"
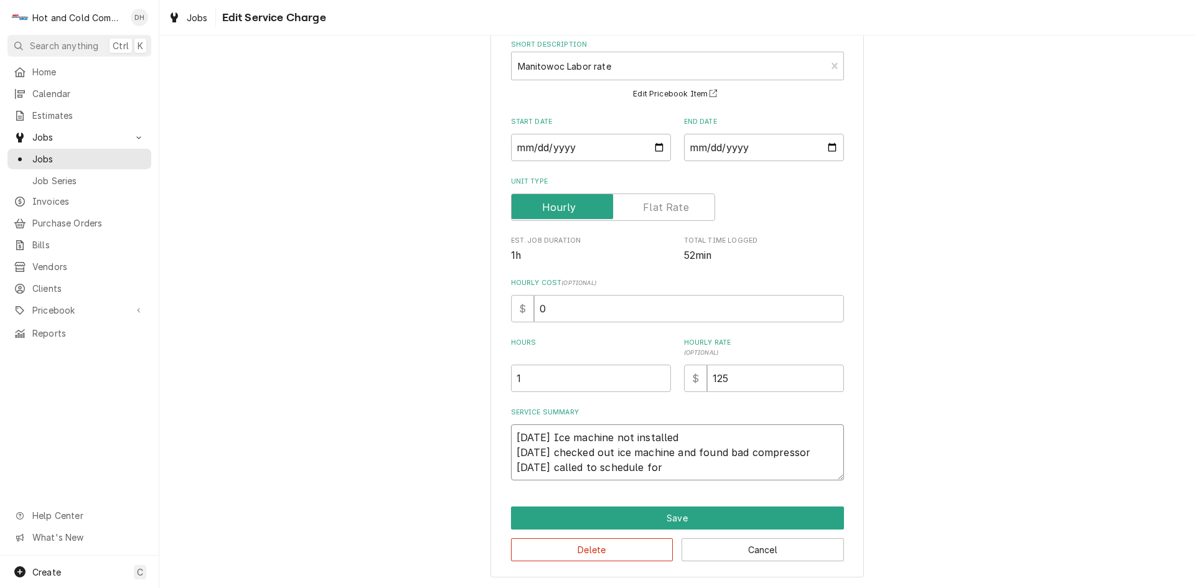
type textarea "x"
type textarea "9/18/25 Ice machine not installed 9/24/25 checked out ice machine and found bad…"
type textarea "x"
type textarea "9/18/25 Ice machine not installed 9/24/25 checked out ice machine and found bad…"
type textarea "x"
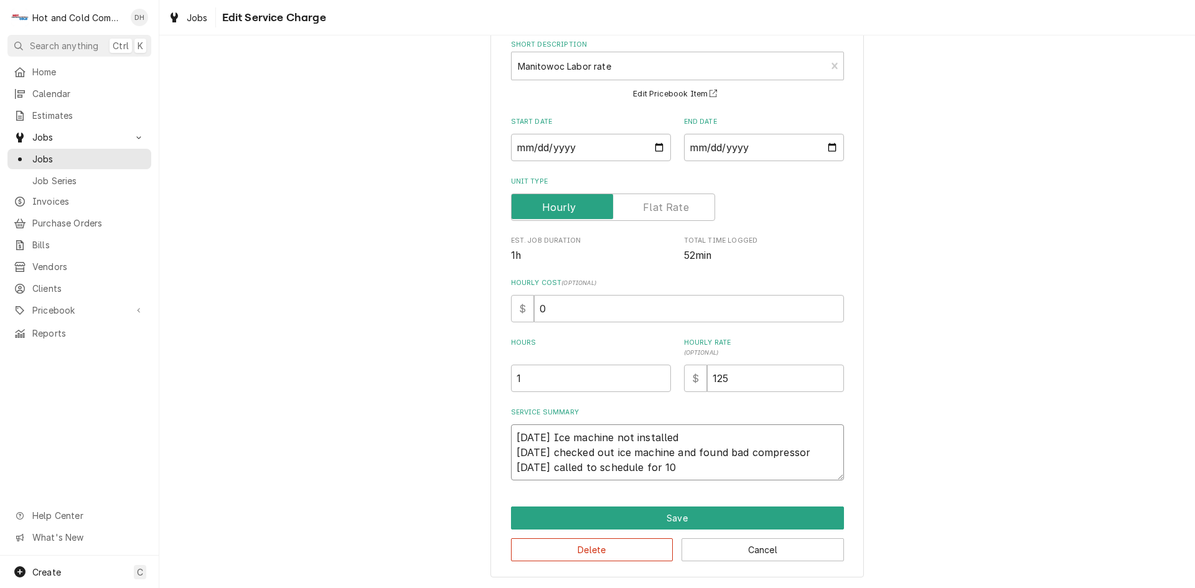
type textarea "9/18/25 Ice machine not installed 9/24/25 checked out ice machine and found bad…"
type textarea "x"
type textarea "9/18/25 Ice machine not installed 9/24/25 checked out ice machine and found bad…"
type textarea "x"
type textarea "9/18/25 Ice machine not installed 9/24/25 checked out ice machine and found bad…"
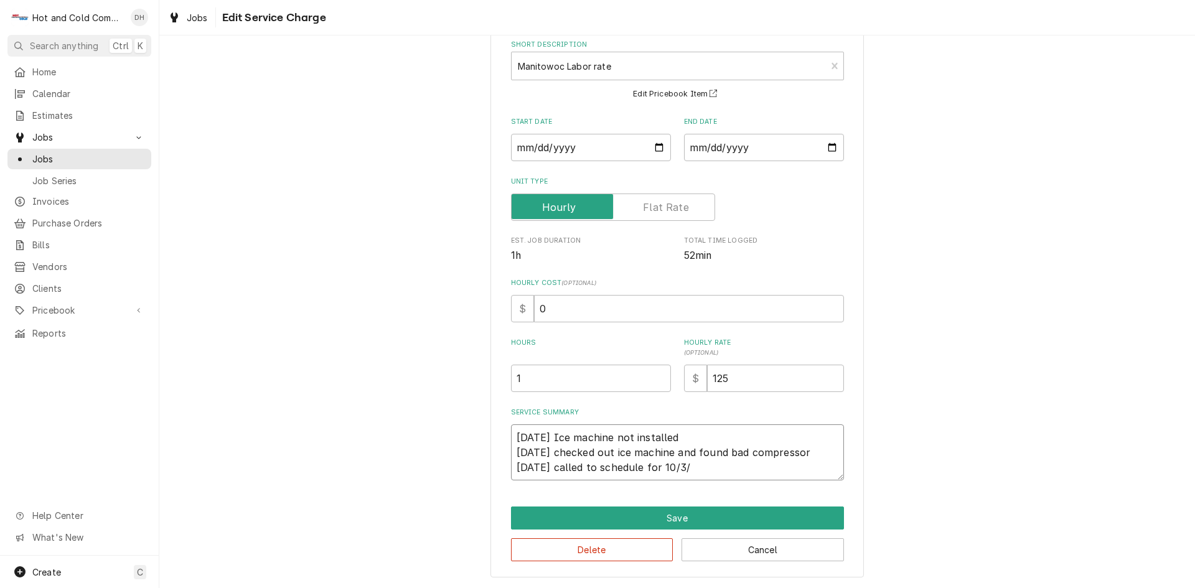
type textarea "x"
type textarea "9/18/25 Ice machine not installed 9/24/25 checked out ice machine and found bad…"
type textarea "x"
type textarea "9/18/25 Ice machine not installed 9/24/25 checked out ice machine and found bad…"
type textarea "x"
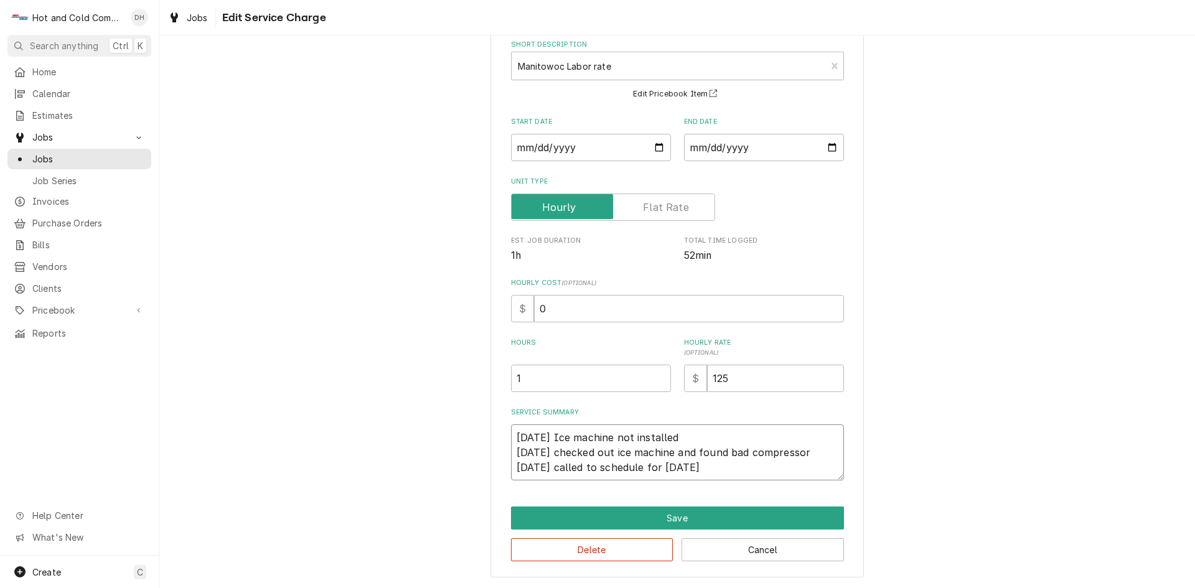
type textarea "9/18/25 Ice machine not installed 9/24/25 checked out ice machine and found bad…"
type textarea "x"
type textarea "9/18/25 Ice machine not installed 9/24/25 checked out ice machine and found bad…"
type textarea "x"
type textarea "9/18/25 Ice machine not installed 9/24/25 checked out ice machine and found bad…"
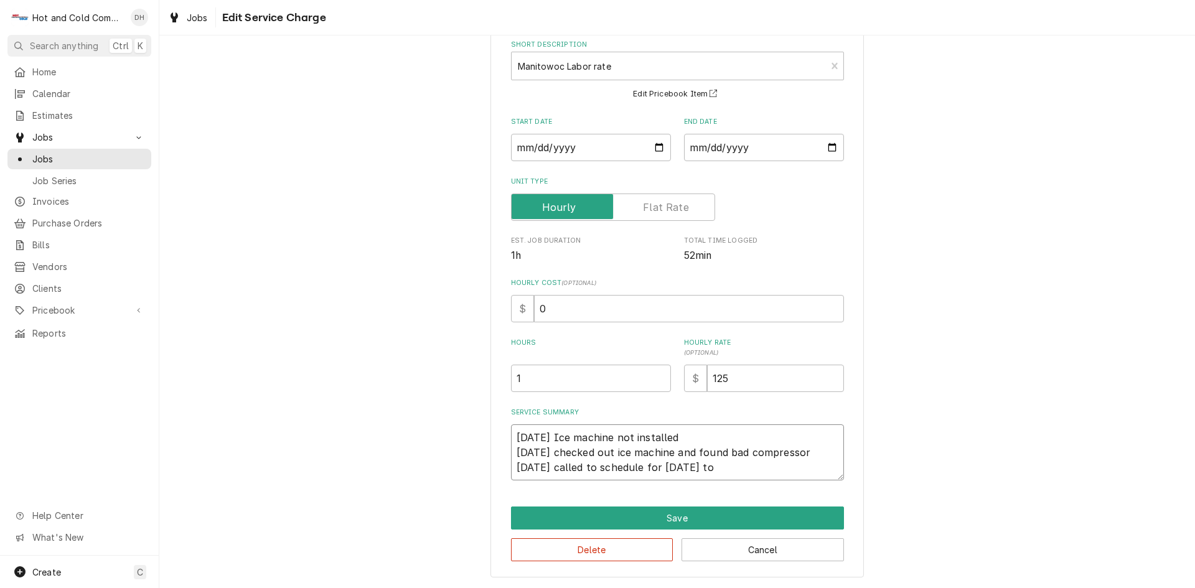
type textarea "x"
type textarea "9/18/25 Ice machine not installed 9/24/25 checked out ice machine and found bad…"
type textarea "x"
type textarea "9/18/25 Ice machine not installed 9/24/25 checked out ice machine and found bad…"
type textarea "x"
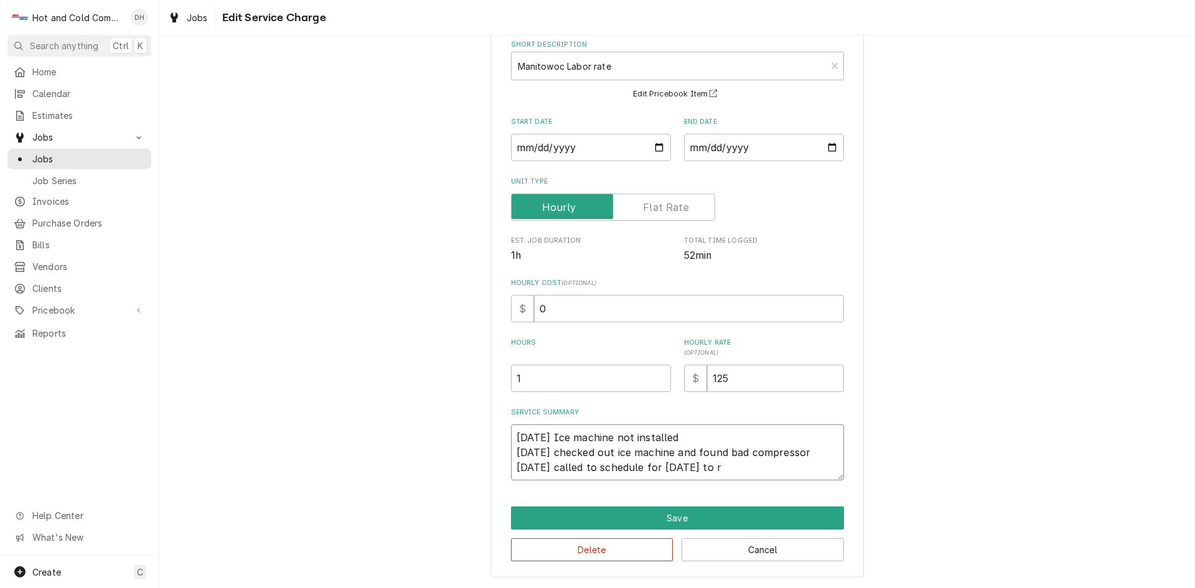
type textarea "9/18/25 Ice machine not installed 9/24/25 checked out ice machine and found bad…"
type textarea "x"
type textarea "9/18/25 Ice machine not installed 9/24/25 checked out ice machine and found bad…"
type textarea "x"
type textarea "9/18/25 Ice machine not installed 9/24/25 checked out ice machine and found bad…"
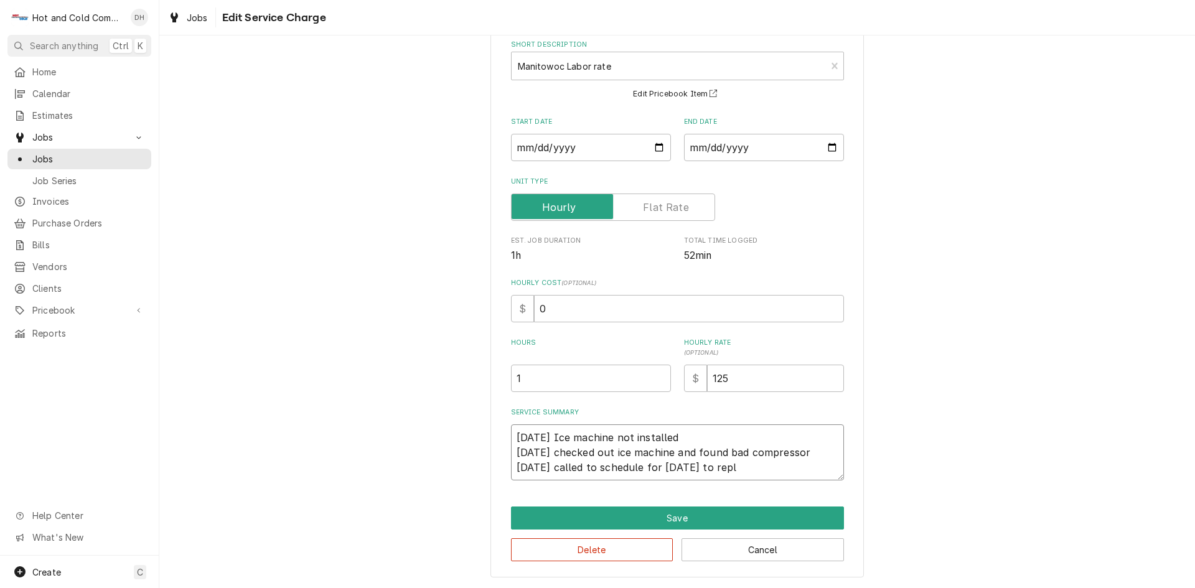
type textarea "x"
type textarea "9/18/25 Ice machine not installed 9/24/25 checked out ice machine and found bad…"
type textarea "x"
type textarea "9/18/25 Ice machine not installed 9/24/25 checked out ice machine and found bad…"
type textarea "x"
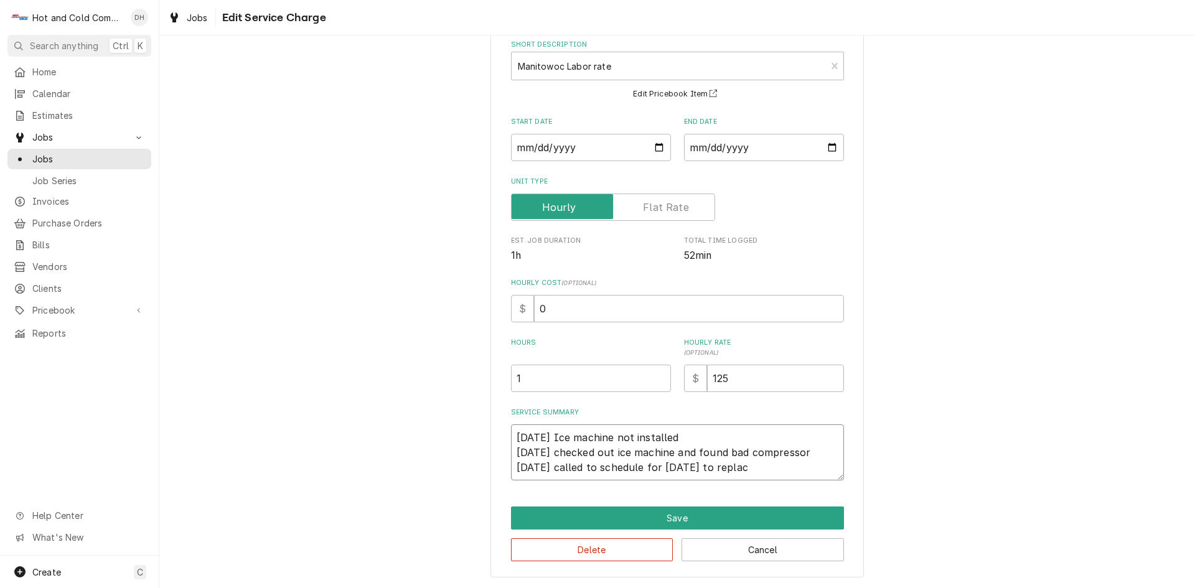
type textarea "9/18/25 Ice machine not installed 9/24/25 checked out ice machine and found bad…"
type textarea "x"
type textarea "9/18/25 Ice machine not installed 9/24/25 checked out ice machine and found bad…"
type textarea "x"
type textarea "9/18/25 Ice machine not installed 9/24/25 checked out ice machine and found bad…"
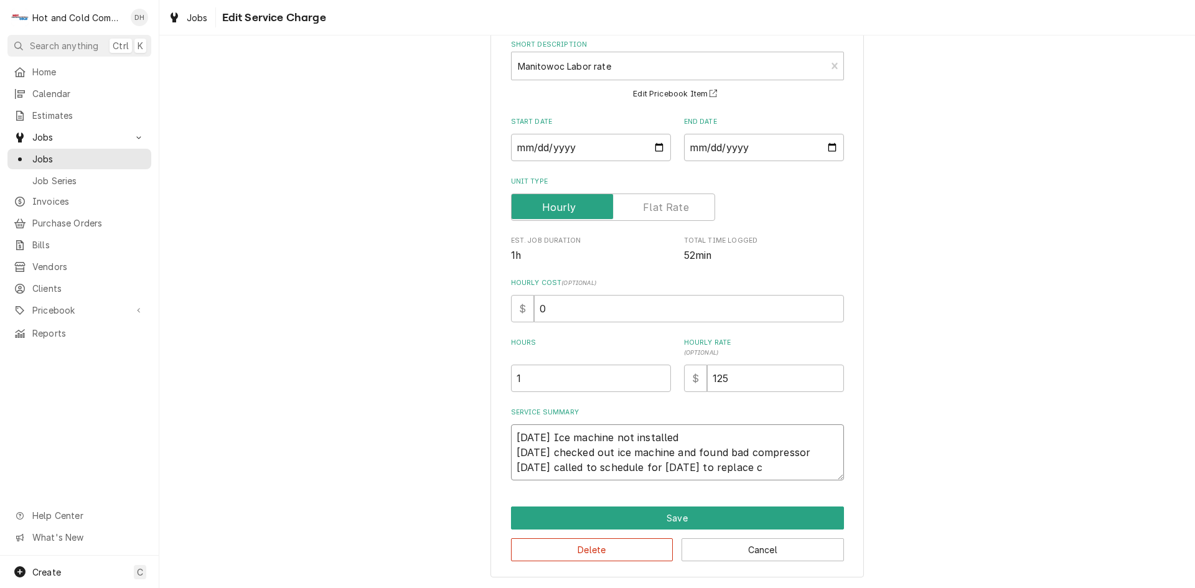
type textarea "x"
type textarea "9/18/25 Ice machine not installed 9/24/25 checked out ice machine and found bad…"
type textarea "x"
type textarea "9/18/25 Ice machine not installed 9/24/25 checked out ice machine and found bad…"
type textarea "x"
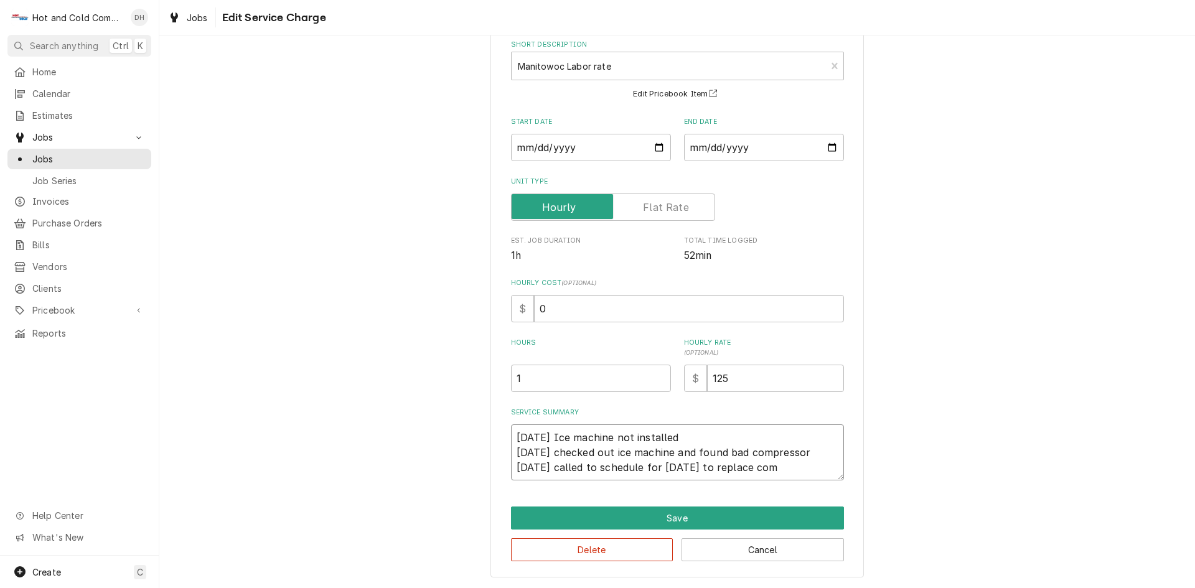
type textarea "9/18/25 Ice machine not installed 9/24/25 checked out ice machine and found bad…"
type textarea "x"
type textarea "9/18/25 Ice machine not installed 9/24/25 checked out ice machine and found bad…"
type textarea "x"
type textarea "9/18/25 Ice machine not installed 9/24/25 checked out ice machine and found bad…"
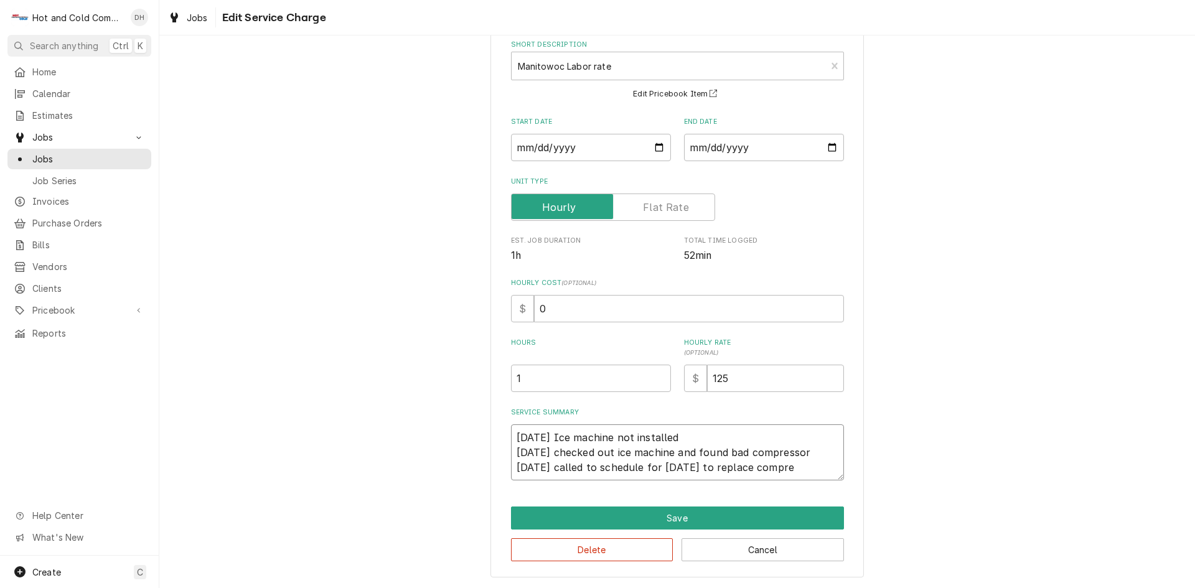
type textarea "x"
type textarea "9/18/25 Ice machine not installed 9/24/25 checked out ice machine and found bad…"
type textarea "x"
type textarea "9/18/25 Ice machine not installed 9/24/25 checked out ice machine and found bad…"
type textarea "x"
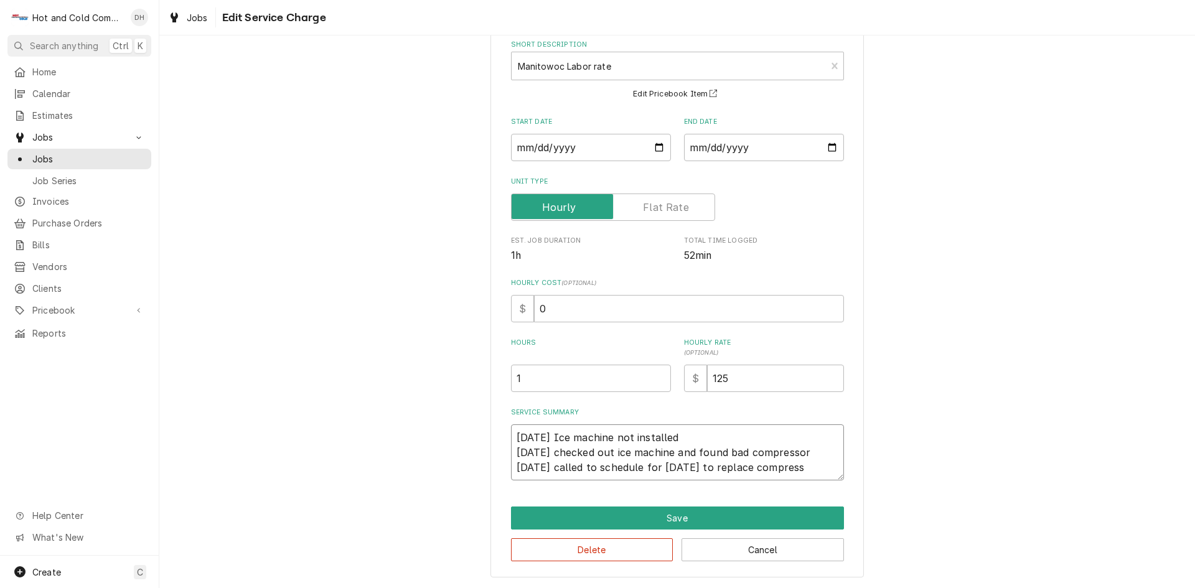
type textarea "9/18/25 Ice machine not installed 9/24/25 checked out ice machine and found bad…"
type textarea "x"
type textarea "9/18/25 Ice machine not installed 9/24/25 checked out ice machine and found bad…"
type textarea "x"
type textarea "9/18/25 Ice machine not installed 9/24/25 checked out ice machine and found bad…"
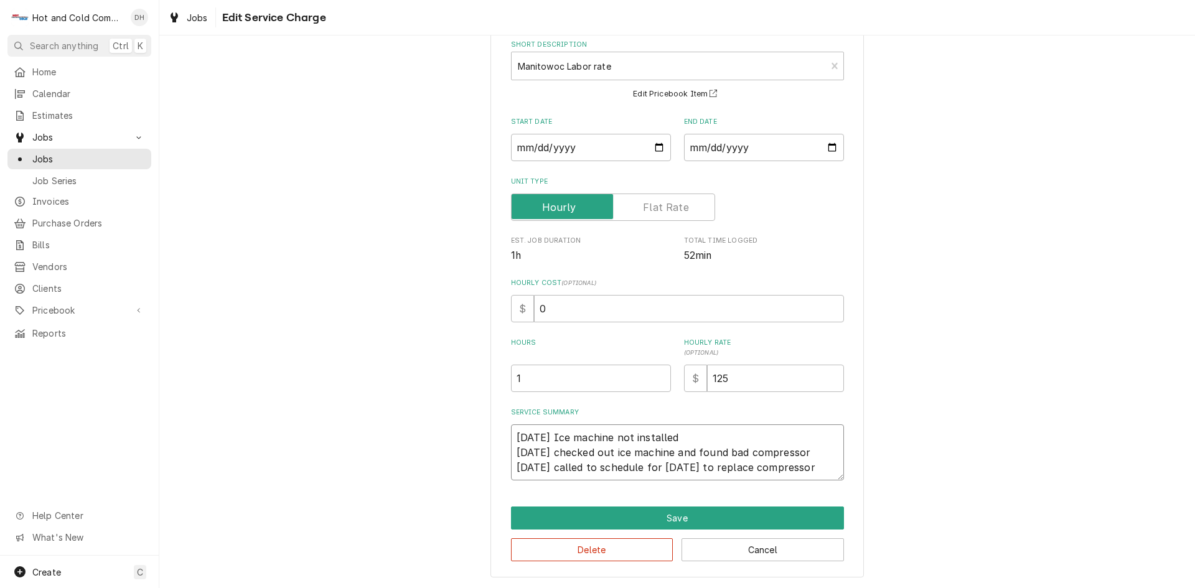
type textarea "x"
type textarea "9/18/25 Ice machine not installed 9/24/25 checked out ice machine and found bad…"
type textarea "x"
type textarea "9/18/25 Ice machine not installed 9/24/25 checked out ice machine and found bad…"
type textarea "x"
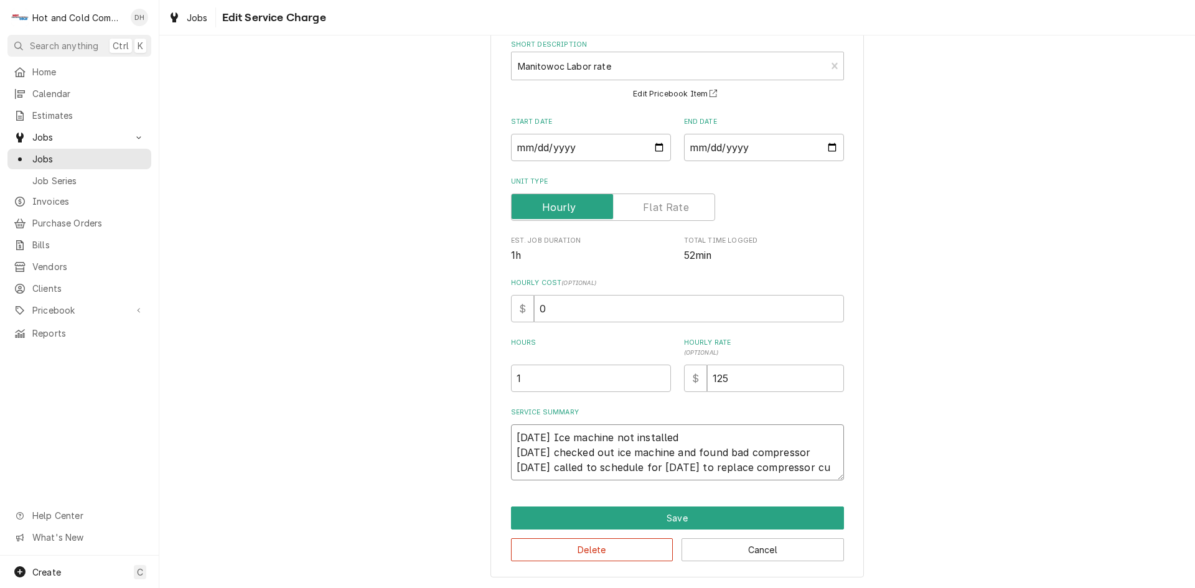
type textarea "9/18/25 Ice machine not installed 9/24/25 checked out ice machine and found bad…"
type textarea "x"
type textarea "9/18/25 Ice machine not installed 9/24/25 checked out ice machine and found bad…"
type textarea "x"
type textarea "9/18/25 Ice machine not installed 9/24/25 checked out ice machine and found bad…"
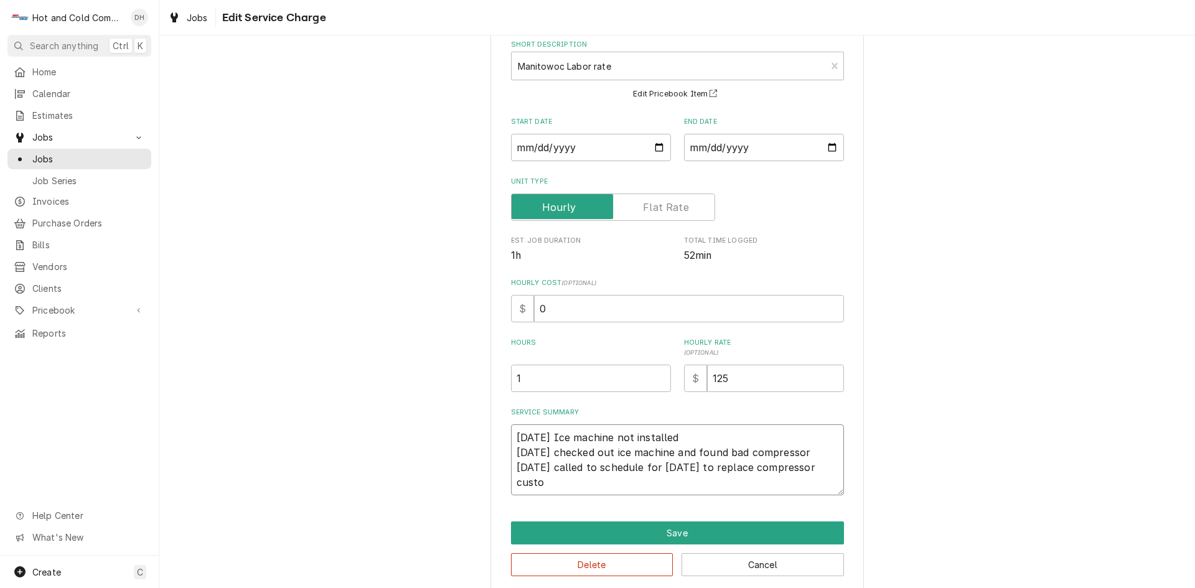
type textarea "x"
type textarea "9/18/25 Ice machine not installed 9/24/25 checked out ice machine and found bad…"
type textarea "x"
type textarea "9/18/25 Ice machine not installed 9/24/25 checked out ice machine and found bad…"
type textarea "x"
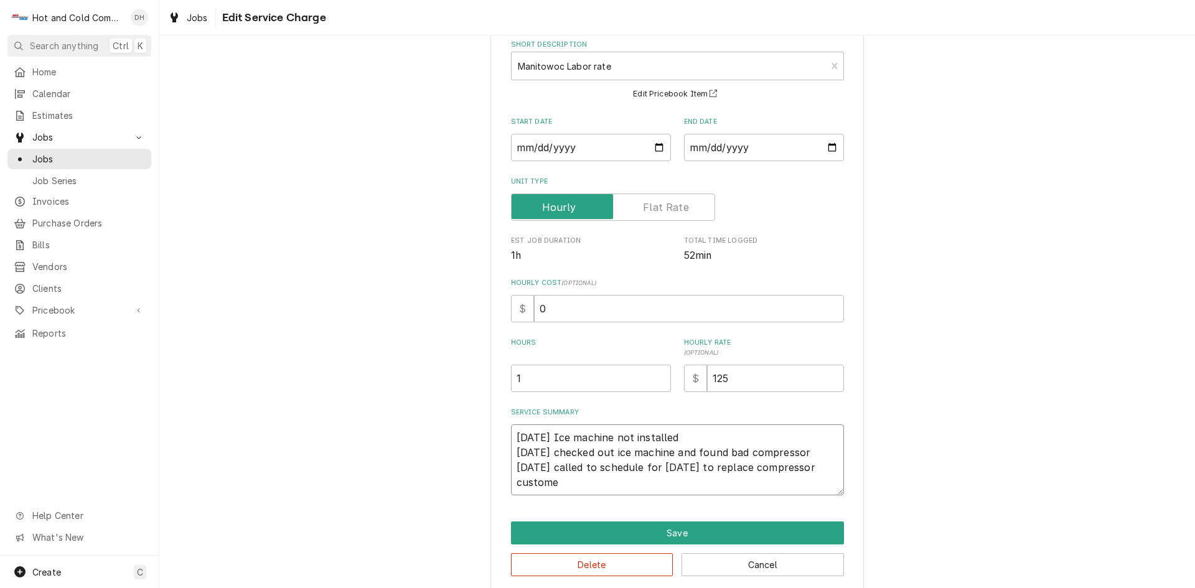
type textarea "9/18/25 Ice machine not installed 9/24/25 checked out ice machine and found bad…"
type textarea "x"
type textarea "9/18/25 Ice machine not installed 9/24/25 checked out ice machine and found bad…"
type textarea "x"
type textarea "9/18/25 Ice machine not installed 9/24/25 checked out ice machine and found bad…"
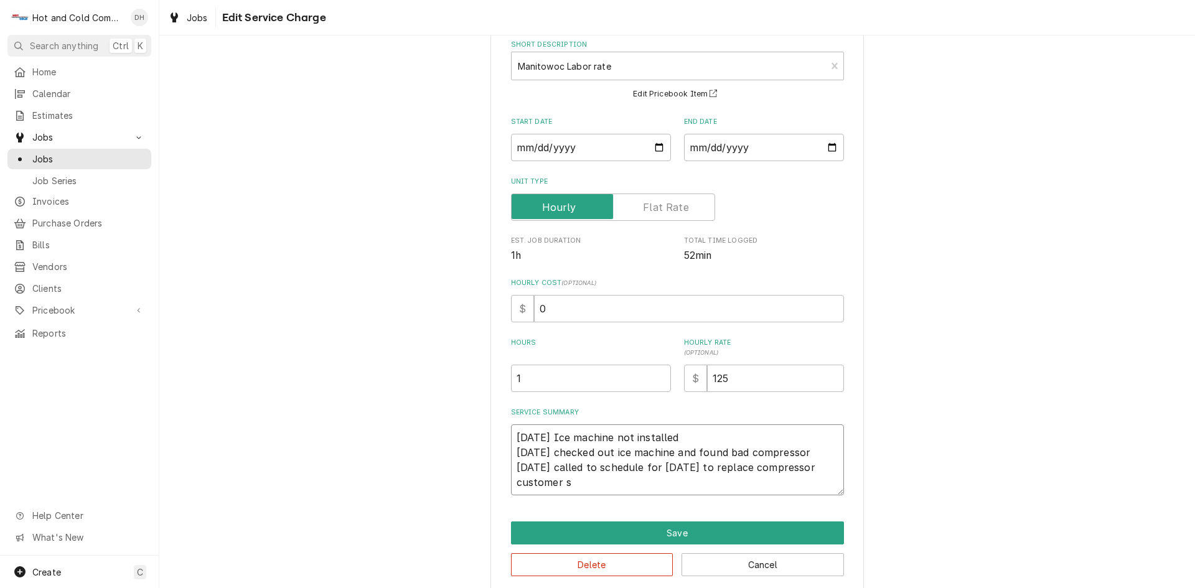
type textarea "x"
type textarea "9/18/25 Ice machine not installed 9/24/25 checked out ice machine and found bad…"
type textarea "x"
type textarea "9/18/25 Ice machine not installed 9/24/25 checked out ice machine and found bad…"
type textarea "x"
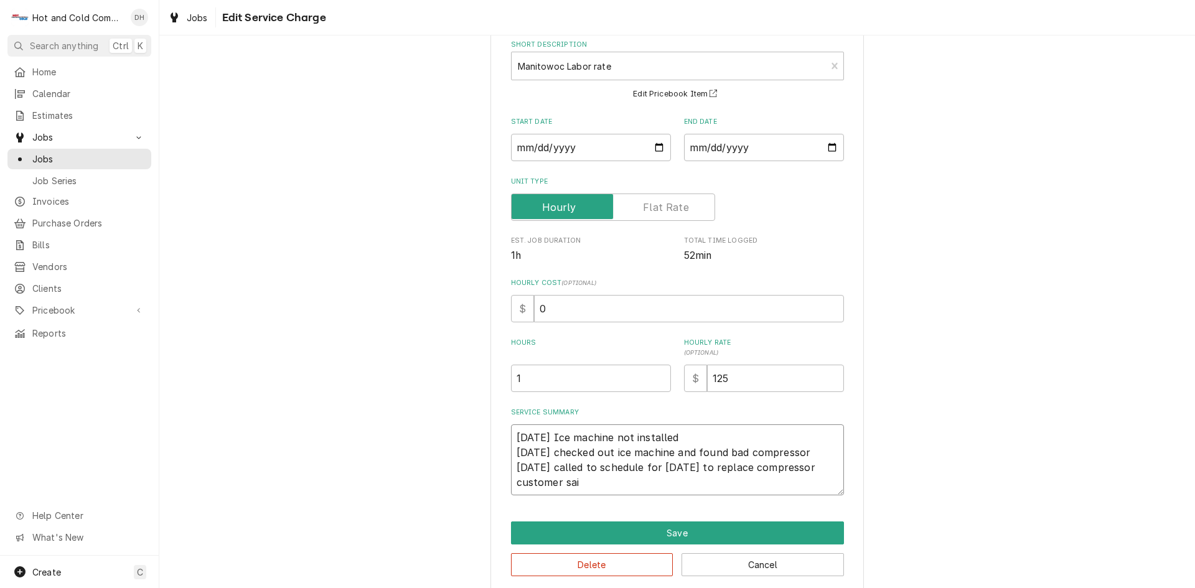
type textarea "9/18/25 Ice machine not installed 9/24/25 checked out ice machine and found bad…"
type textarea "x"
type textarea "9/18/25 Ice machine not installed 9/24/25 checked out ice machine and found bad…"
type textarea "x"
type textarea "9/18/25 Ice machine not installed 9/24/25 checked out ice machine and found bad…"
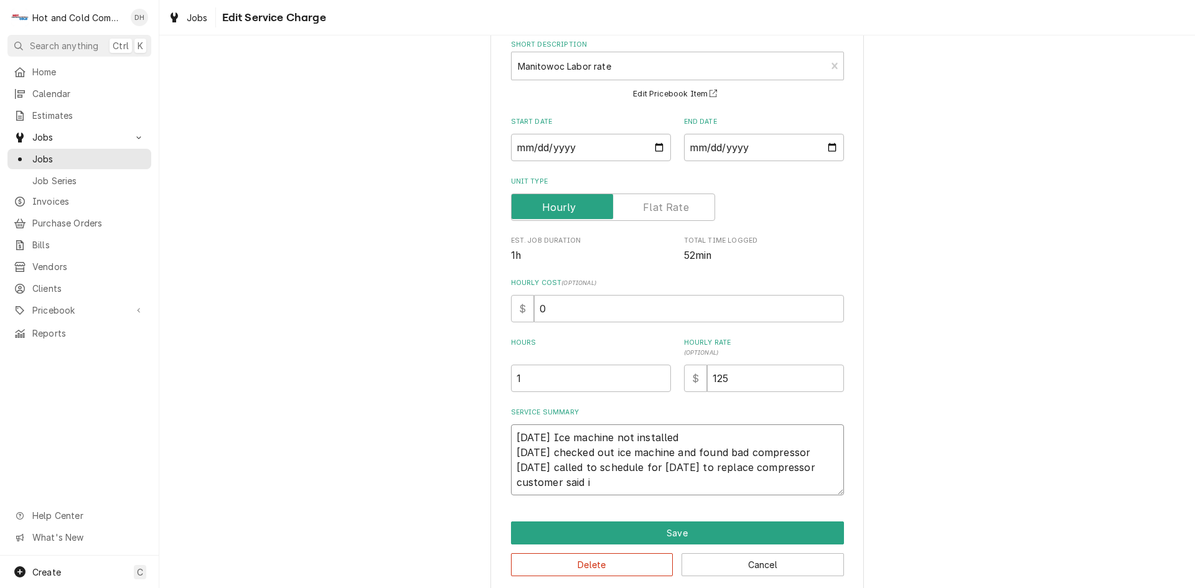
type textarea "x"
type textarea "9/18/25 Ice machine not installed 9/24/25 checked out ice machine and found bad…"
type textarea "x"
type textarea "9/18/25 Ice machine not installed 9/24/25 checked out ice machine and found bad…"
type textarea "x"
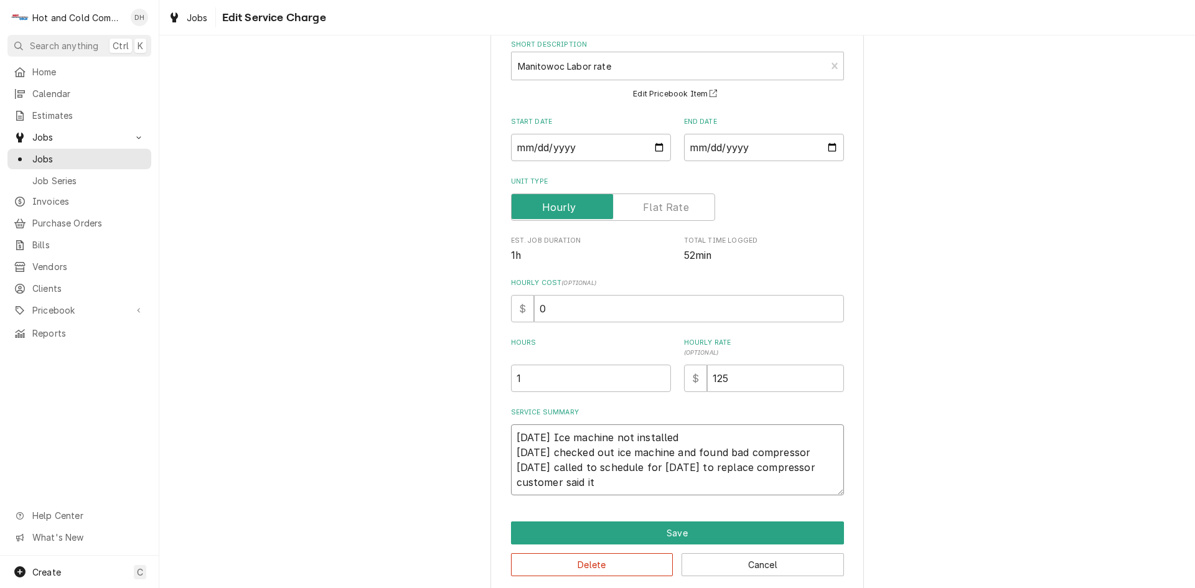
type textarea "9/18/25 Ice machine not installed 9/24/25 checked out ice machine and found bad…"
type textarea "x"
type textarea "9/18/25 Ice machine not installed 9/24/25 checked out ice machine and found bad…"
type textarea "x"
type textarea "9/18/25 Ice machine not installed 9/24/25 checked out ice machine and found bad…"
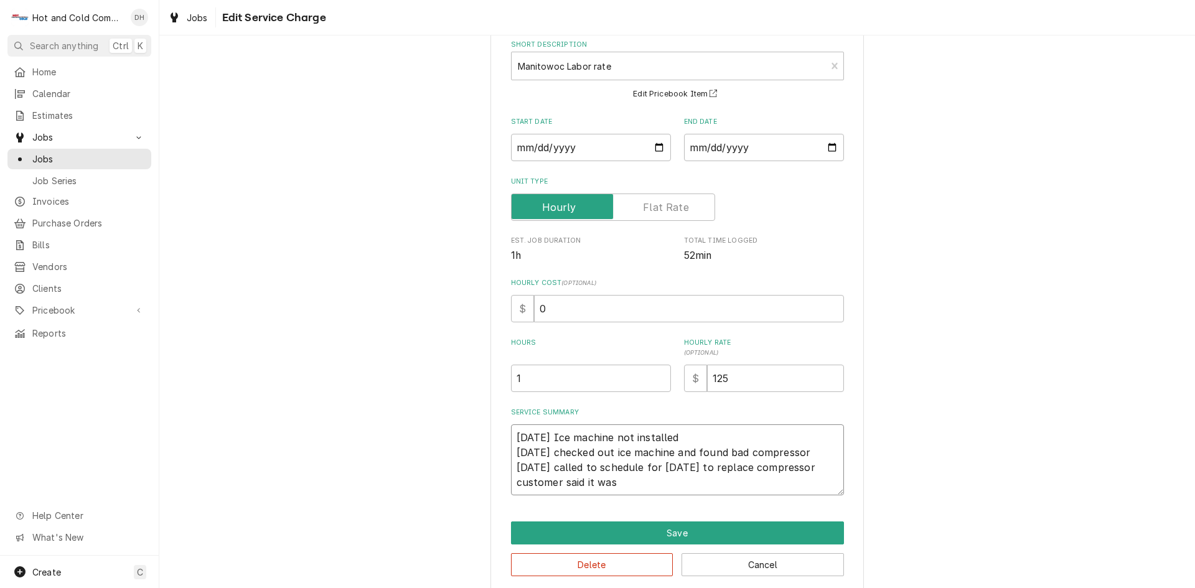
type textarea "x"
type textarea "9/18/25 Ice machine not installed 9/24/25 checked out ice machine and found bad…"
type textarea "x"
type textarea "9/18/25 Ice machine not installed 9/24/25 checked out ice machine and found bad…"
type textarea "x"
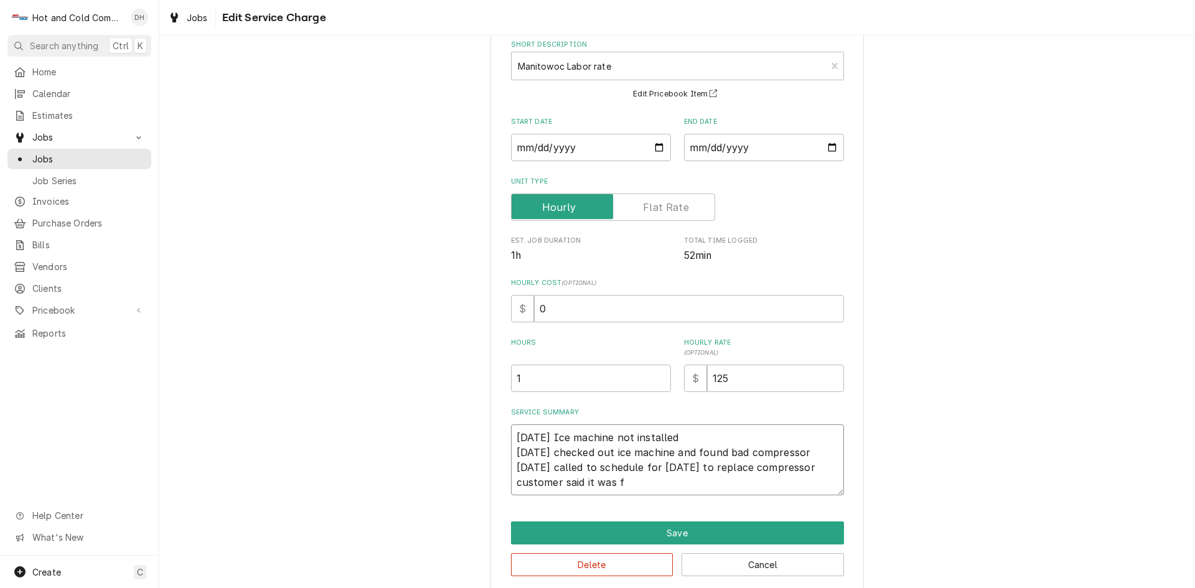
type textarea "9/18/25 Ice machine not installed 9/24/25 checked out ice machine and found bad…"
type textarea "x"
type textarea "9/18/25 Ice machine not installed 9/24/25 checked out ice machine and found bad…"
type textarea "x"
type textarea "9/18/25 Ice machine not installed 9/24/25 checked out ice machine and found bad…"
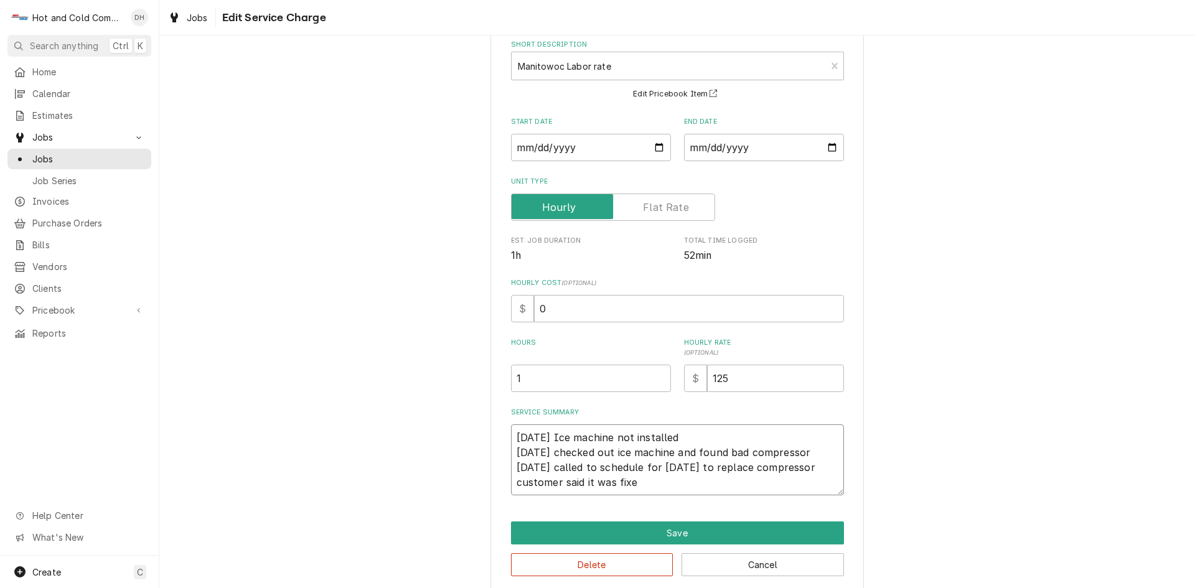
type textarea "x"
type textarea "9/18/25 Ice machine not installed 9/24/25 checked out ice machine and found bad…"
type textarea "x"
type textarea "9/18/25 Ice machine not installed 9/24/25 checked out ice machine and found bad…"
type textarea "x"
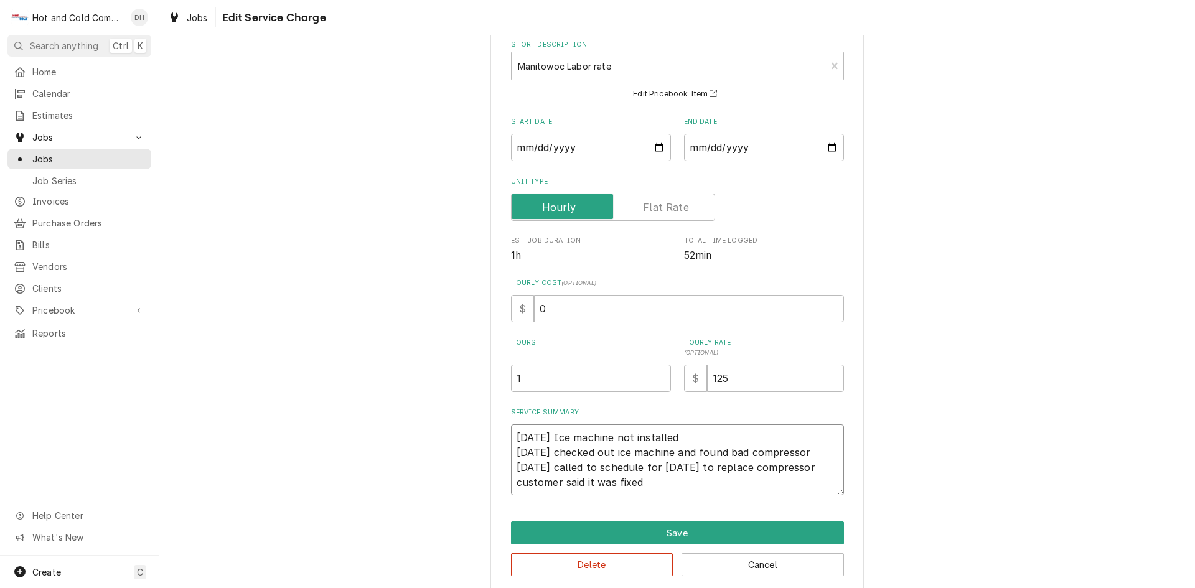
type textarea "9/18/25 Ice machine not installed 9/24/25 checked out ice machine and found bad…"
type textarea "x"
type textarea "9/18/25 Ice machine not installed 9/24/25 checked out ice machine and found bad…"
type textarea "x"
type textarea "9/18/25 Ice machine not installed 9/24/25 checked out ice machine and found bad…"
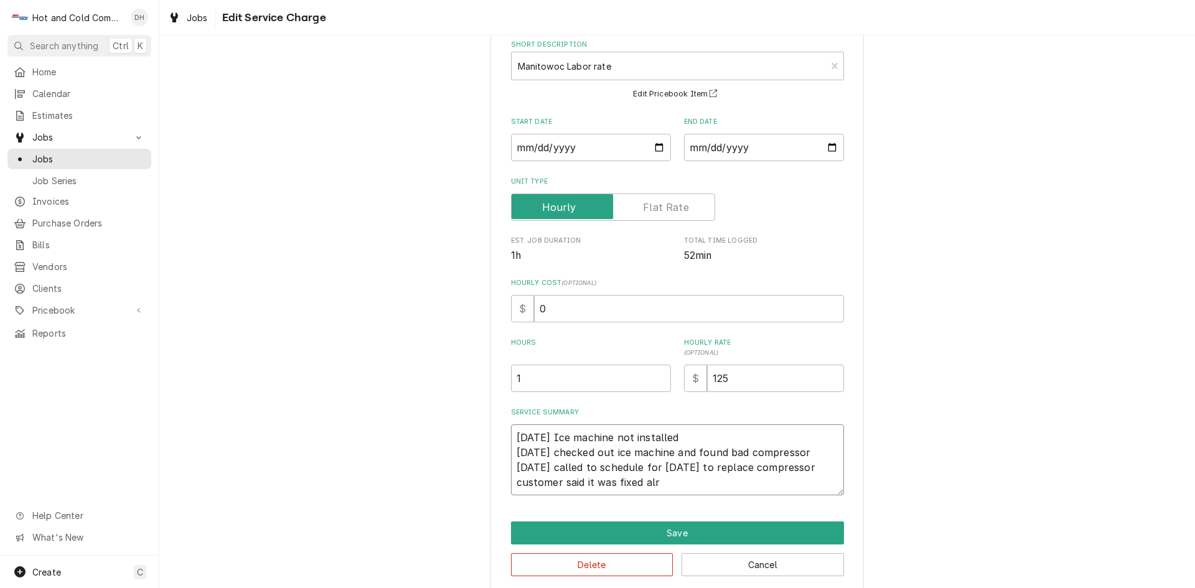
type textarea "x"
type textarea "9/18/25 Ice machine not installed 9/24/25 checked out ice machine and found bad…"
type textarea "x"
type textarea "9/18/25 Ice machine not installed 9/24/25 checked out ice machine and found bad…"
type textarea "x"
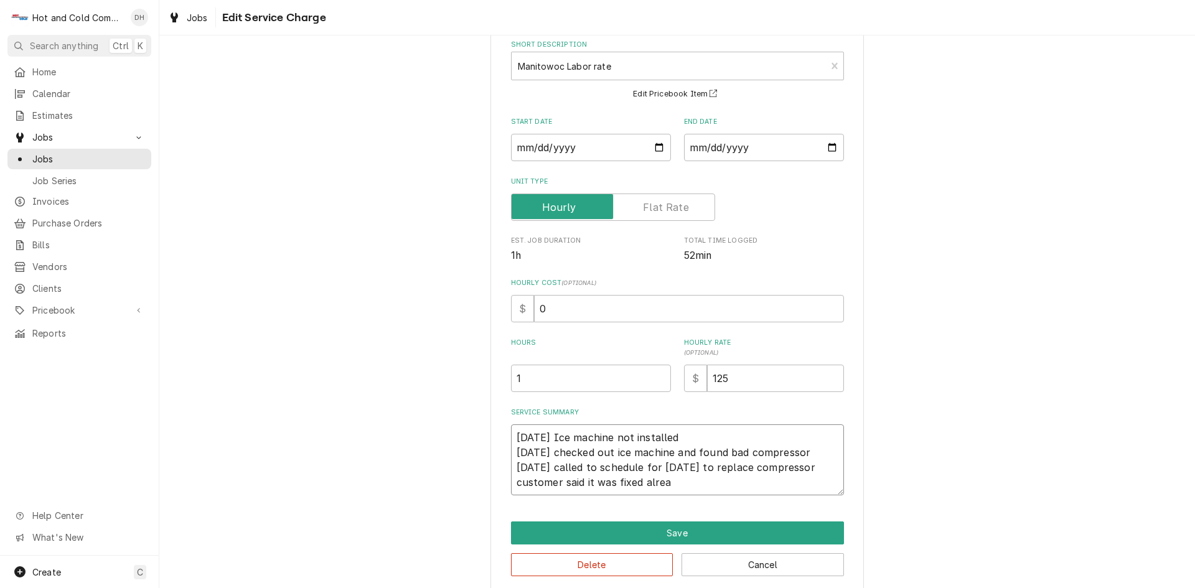
type textarea "9/18/25 Ice machine not installed 9/24/25 checked out ice machine and found bad…"
type textarea "x"
type textarea "9/18/25 Ice machine not installed 9/24/25 checked out ice machine and found bad…"
type textarea "x"
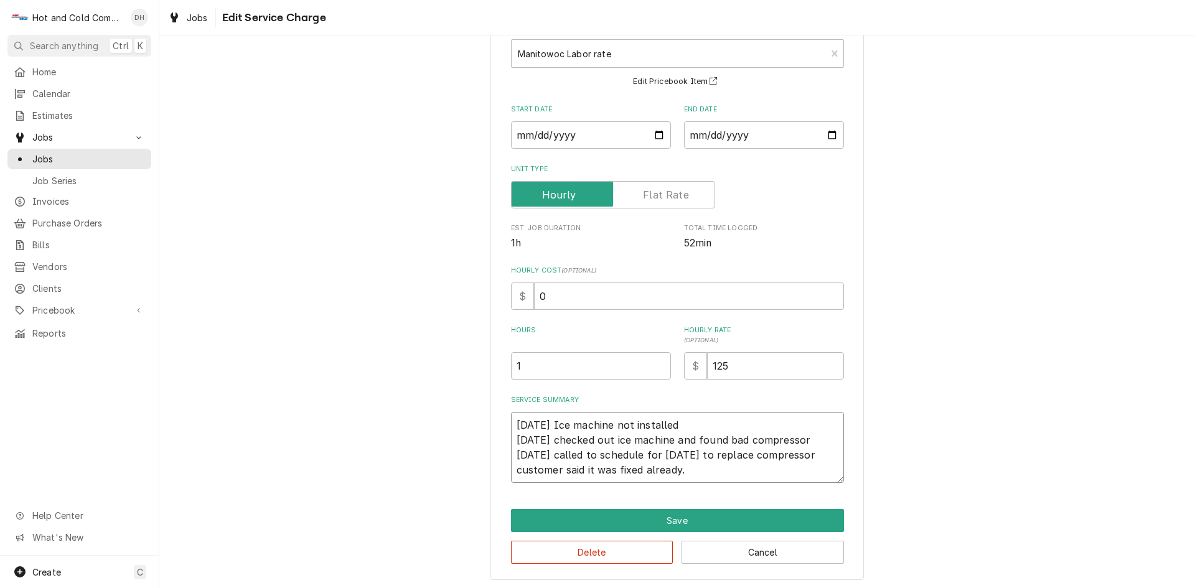
scroll to position [81, 0]
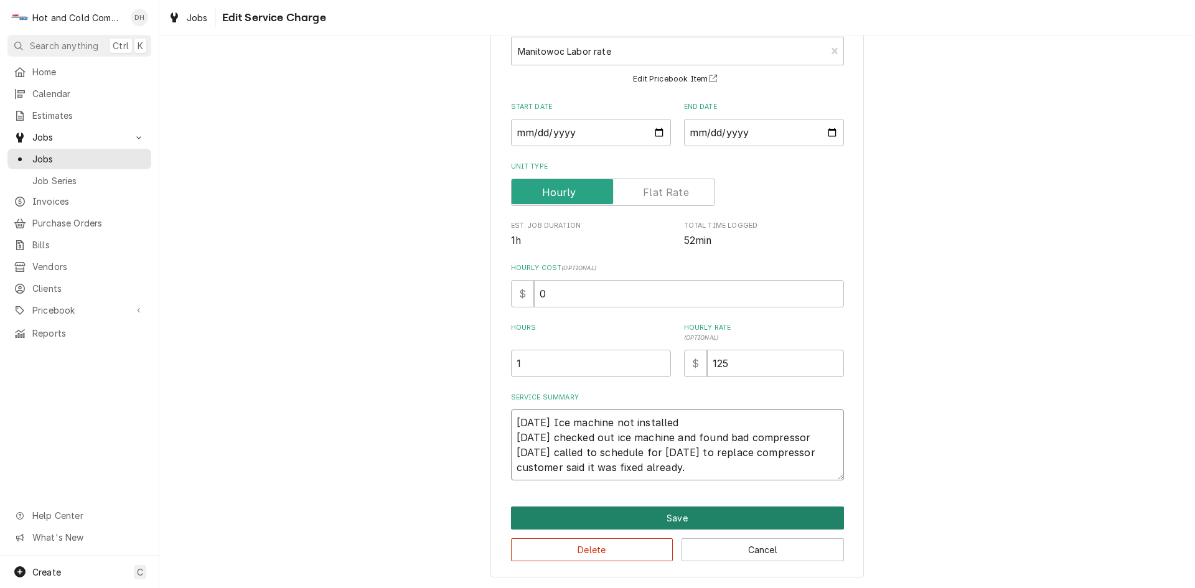
type textarea "9/18/25 Ice machine not installed 9/24/25 checked out ice machine and found bad…"
click at [701, 513] on button "Save" at bounding box center [677, 518] width 333 height 23
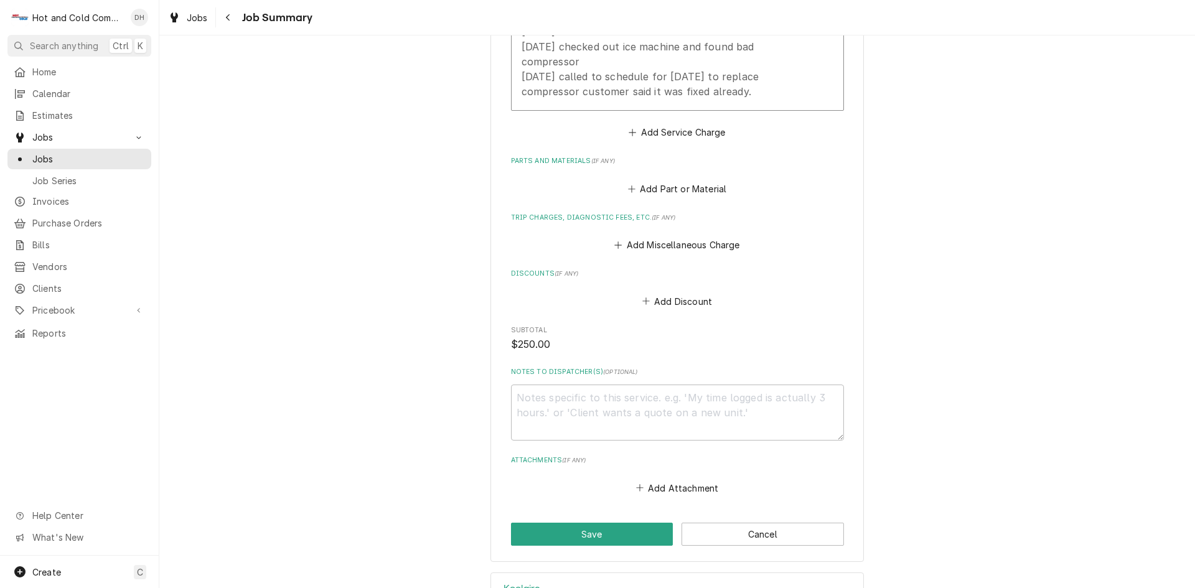
scroll to position [750, 0]
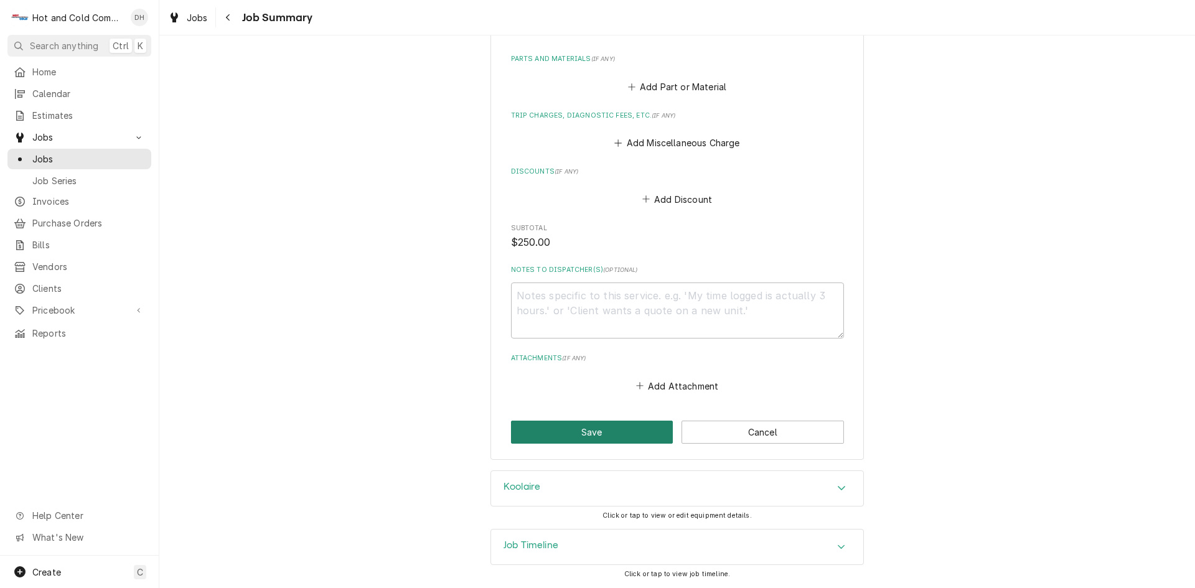
click at [568, 427] on button "Save" at bounding box center [592, 432] width 162 height 23
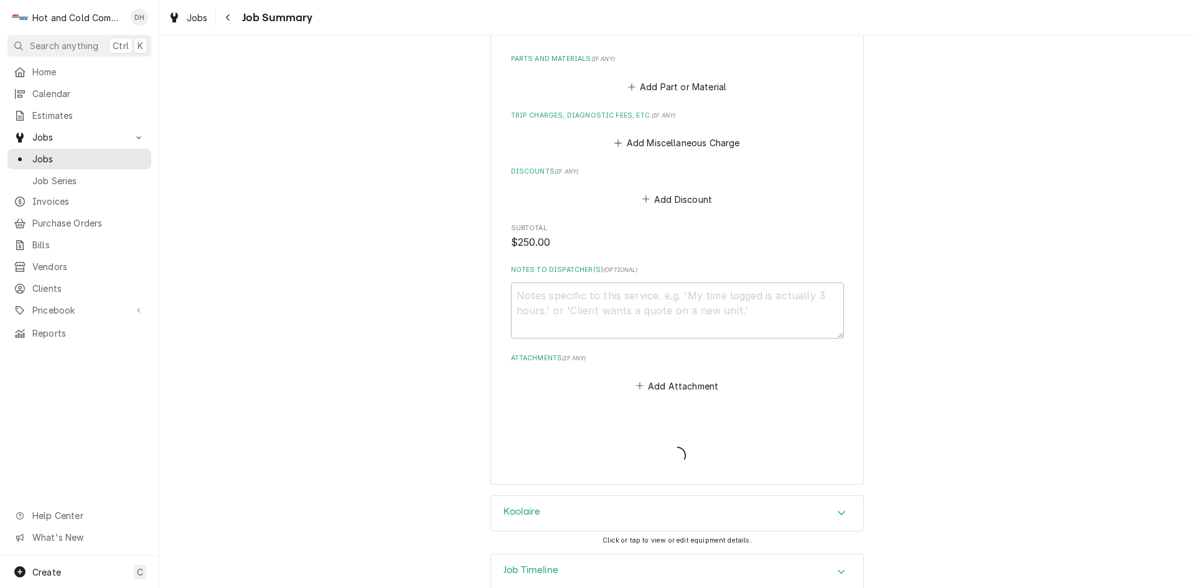
type textarea "x"
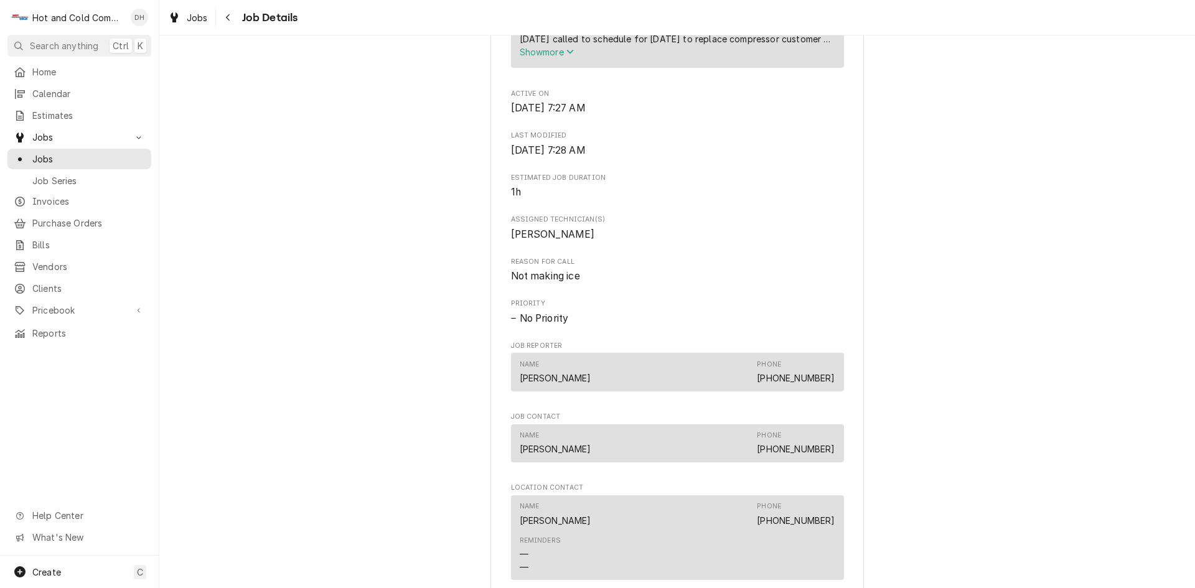
scroll to position [1037, 0]
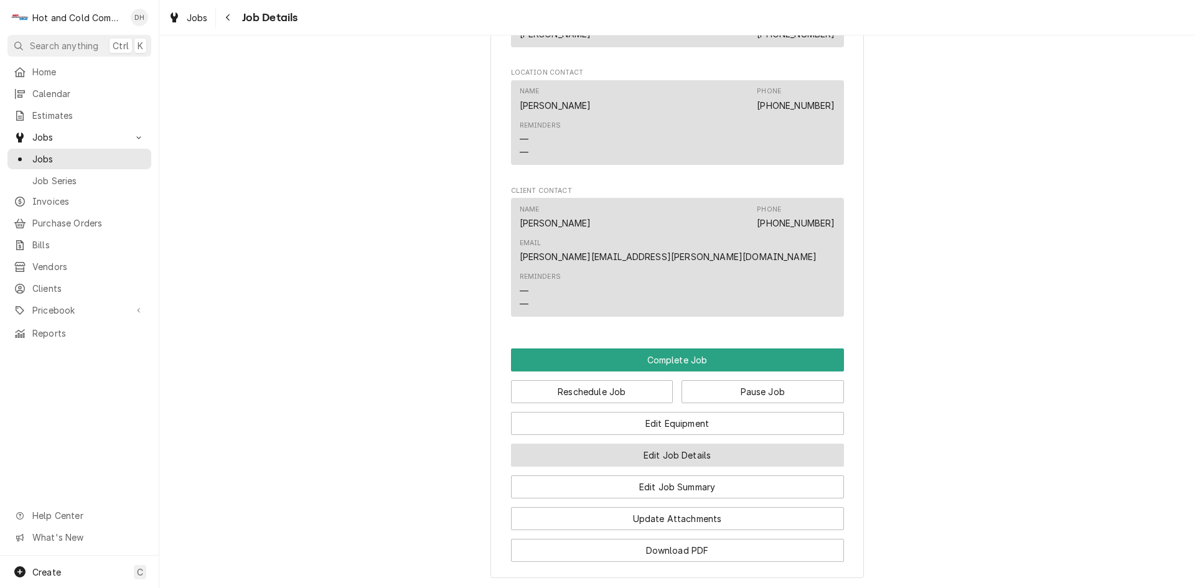
click at [696, 444] on button "Edit Job Details" at bounding box center [677, 455] width 333 height 23
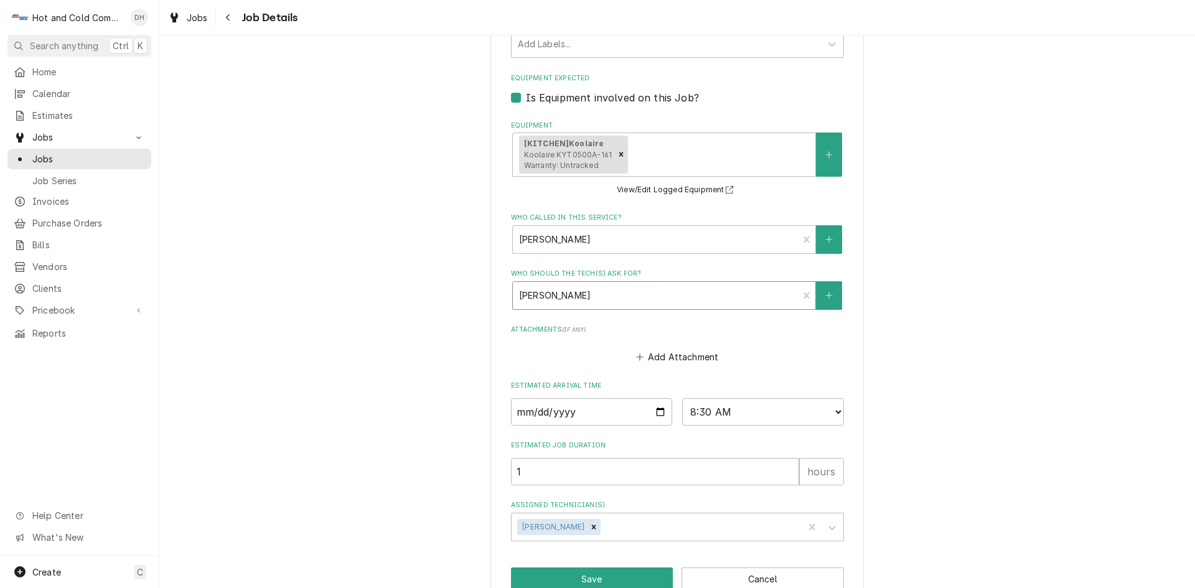
scroll to position [549, 0]
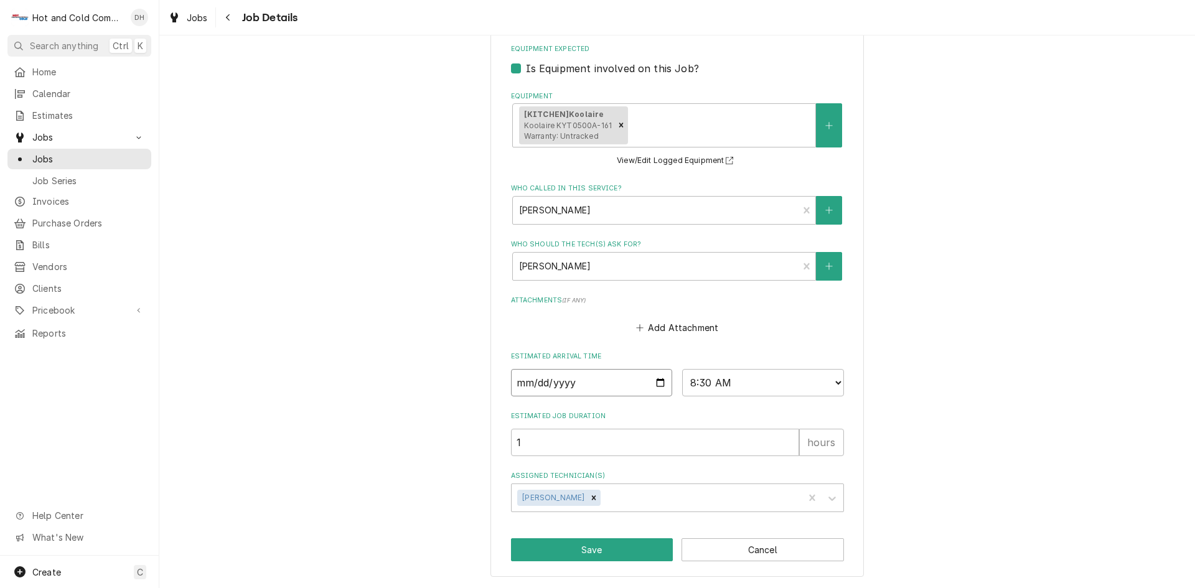
click at [654, 381] on input "[DATE]" at bounding box center [592, 382] width 162 height 27
type textarea "x"
type input "[DATE]"
click at [614, 545] on button "Save" at bounding box center [592, 549] width 162 height 23
type textarea "x"
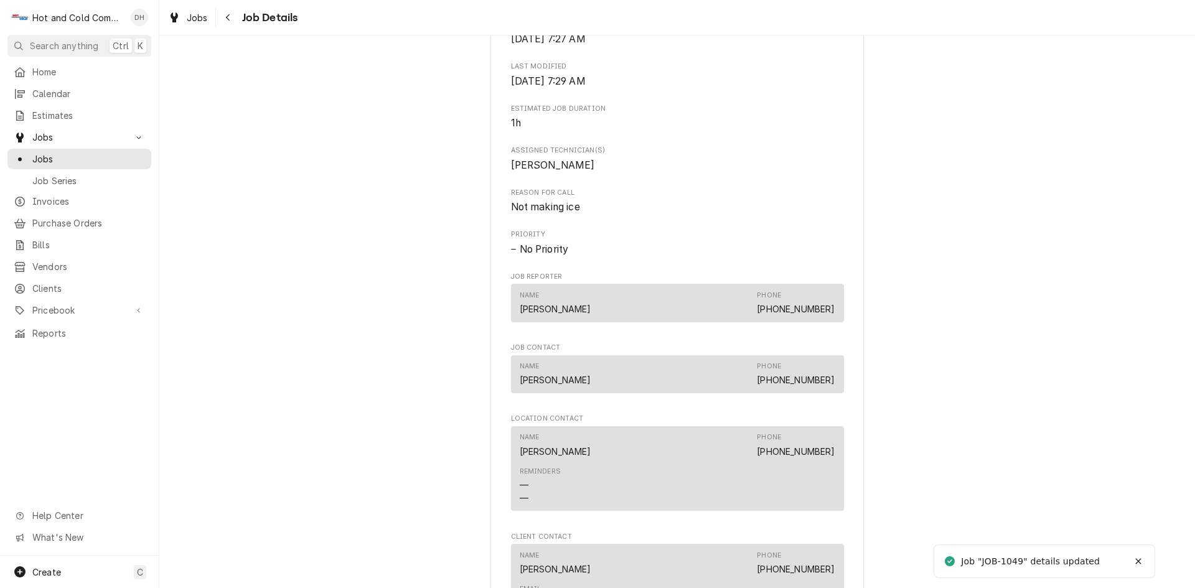
scroll to position [830, 0]
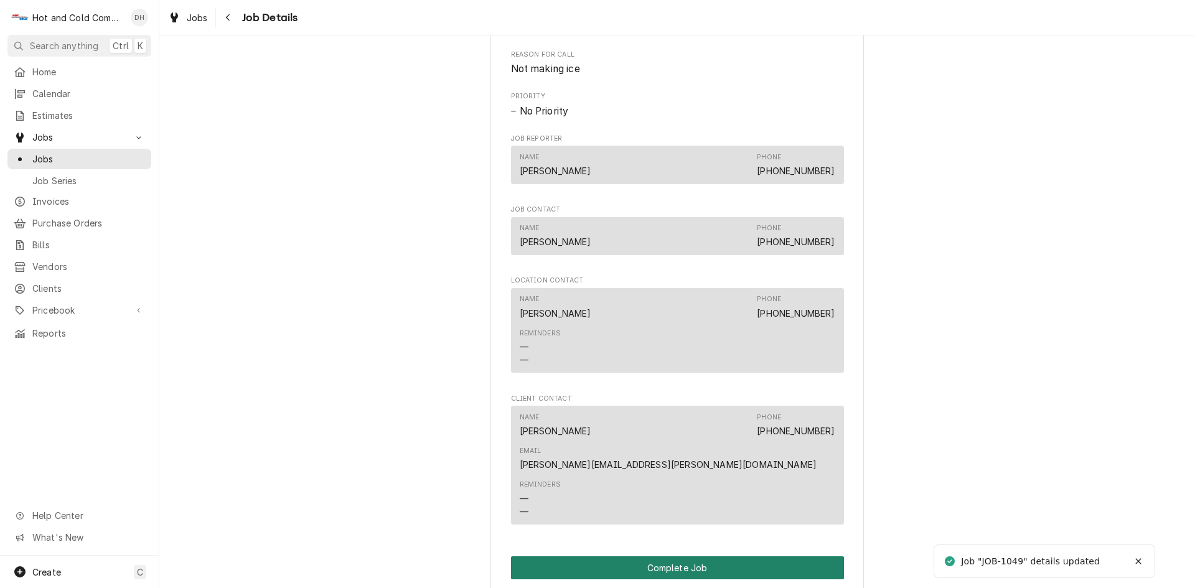
click at [674, 556] on button "Complete Job" at bounding box center [677, 567] width 333 height 23
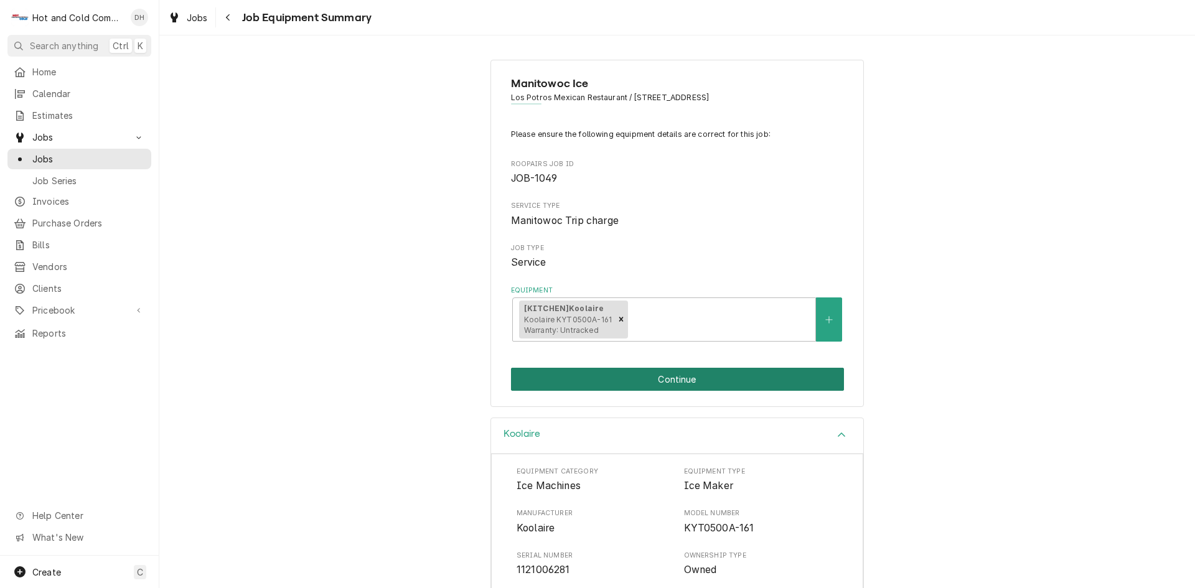
click at [685, 389] on button "Continue" at bounding box center [677, 379] width 333 height 23
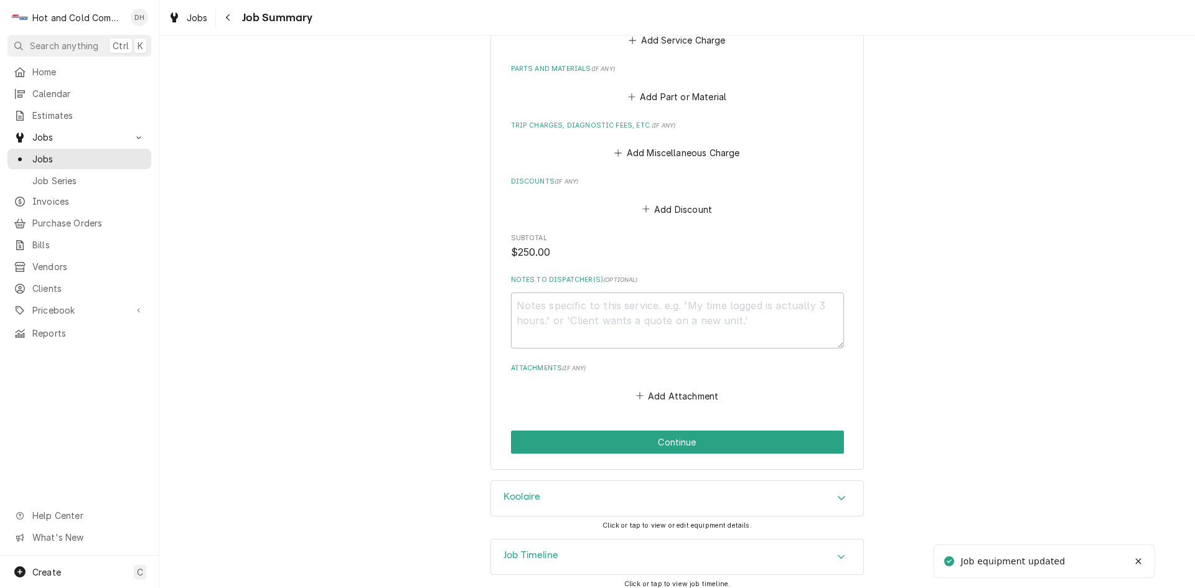
scroll to position [750, 0]
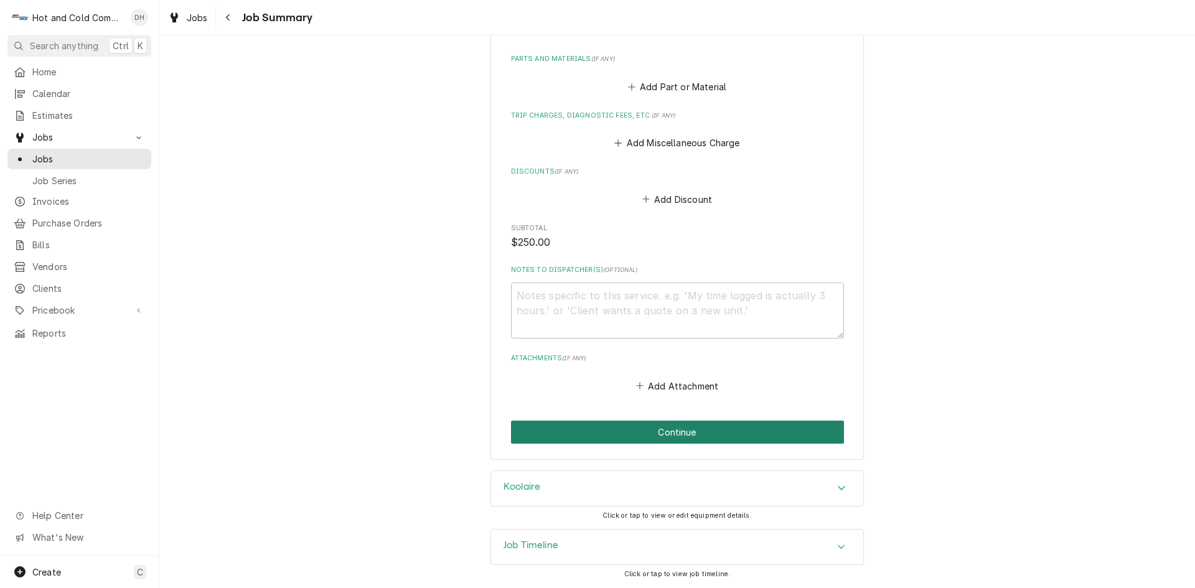
click at [680, 435] on button "Continue" at bounding box center [677, 432] width 333 height 23
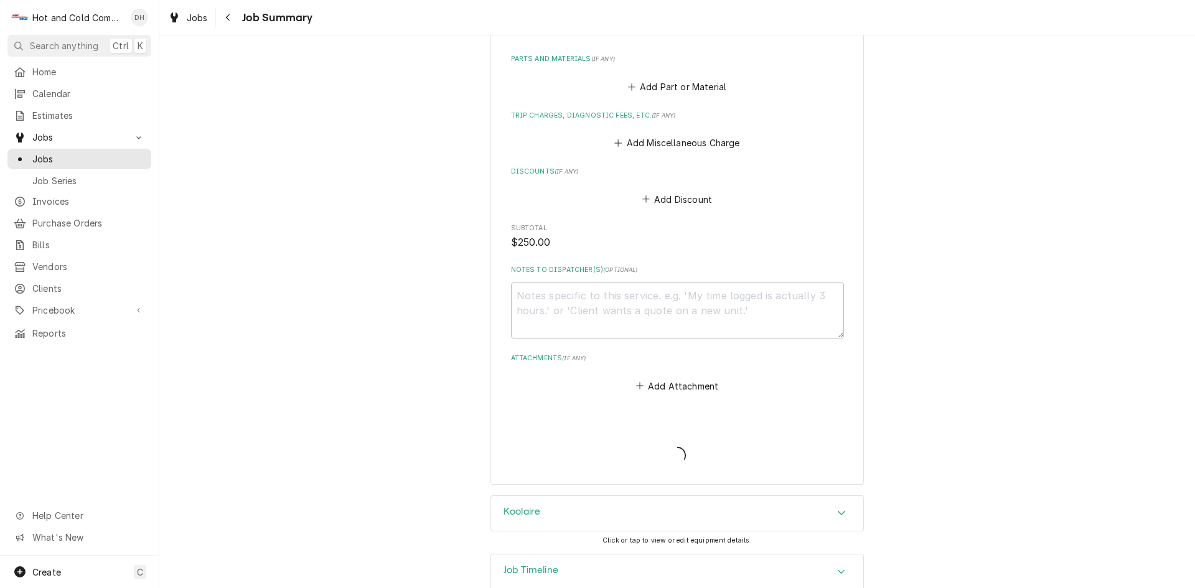
type textarea "x"
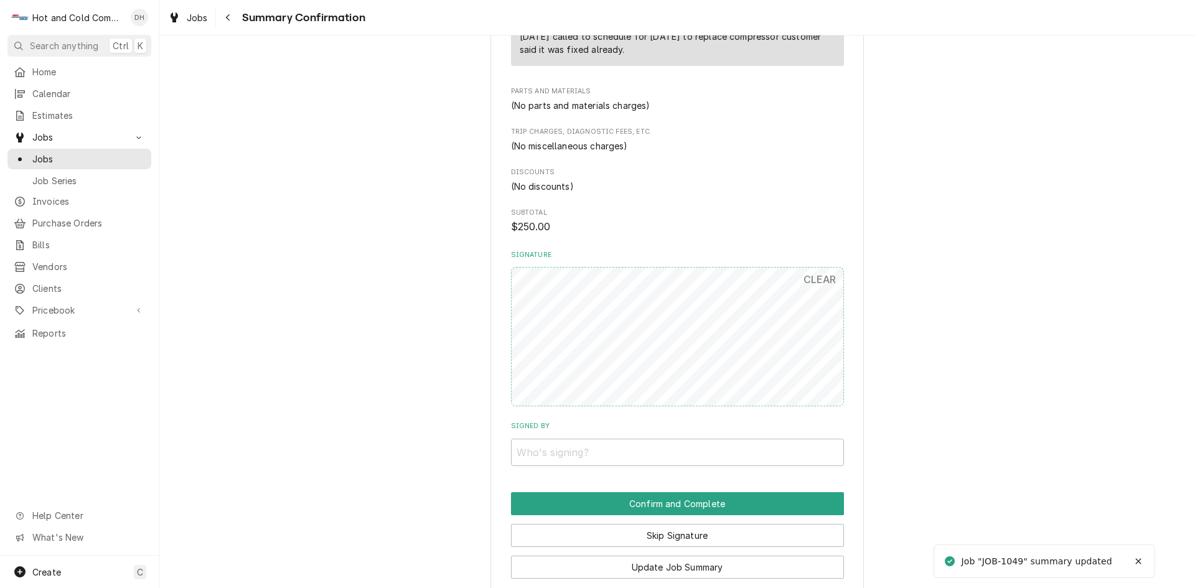
scroll to position [757, 0]
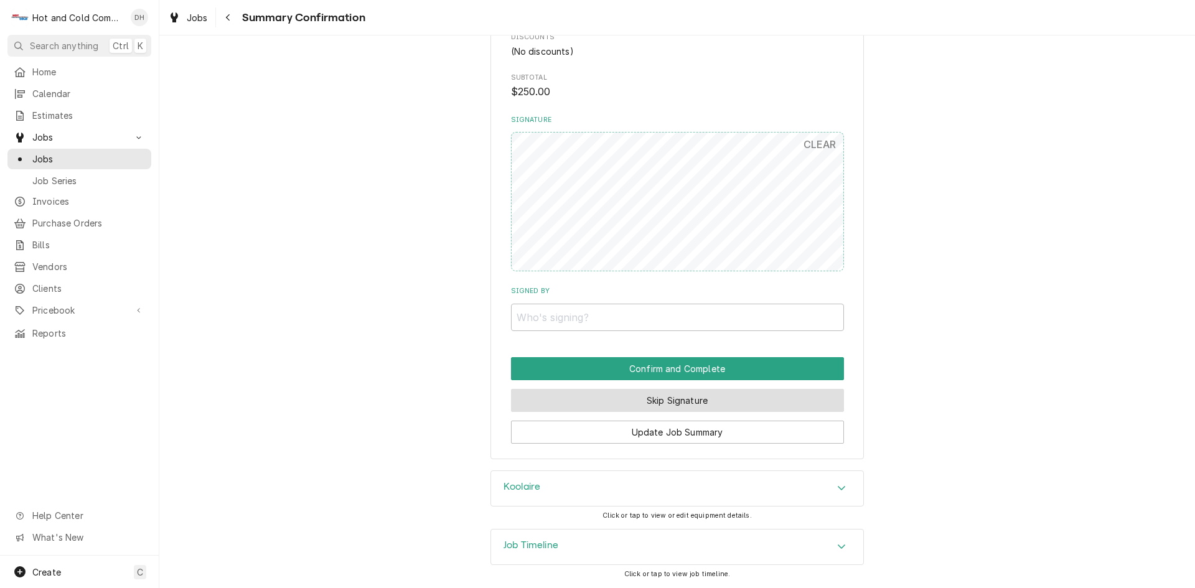
click at [708, 395] on button "Skip Signature" at bounding box center [677, 400] width 333 height 23
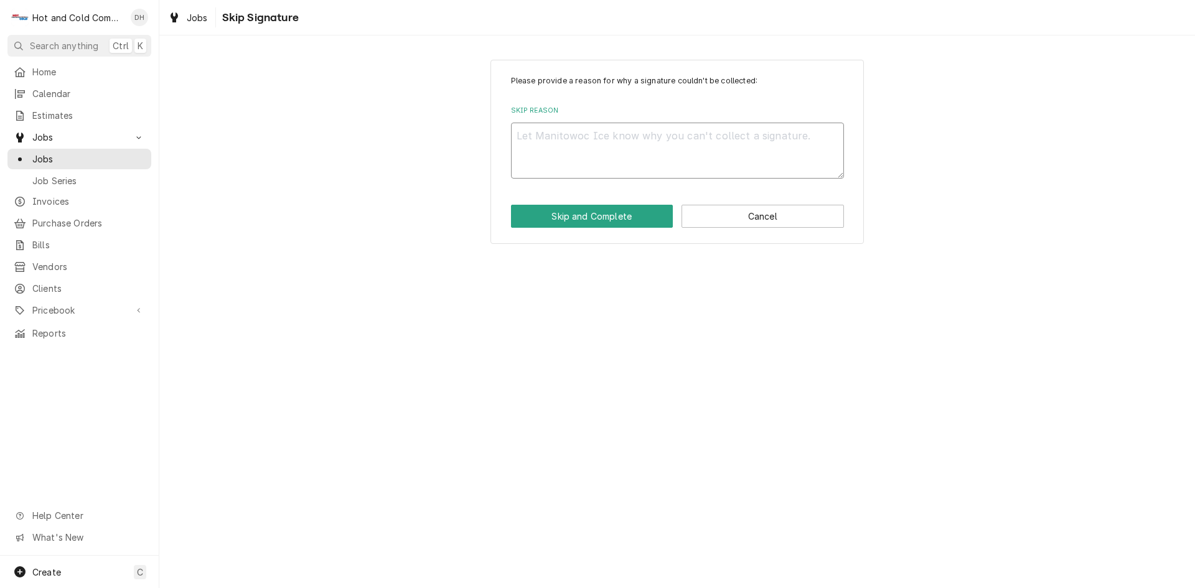
click at [554, 157] on textarea "Skip Reason" at bounding box center [677, 151] width 333 height 56
type textarea "x"
type textarea "c"
type textarea "x"
type textarea "cu"
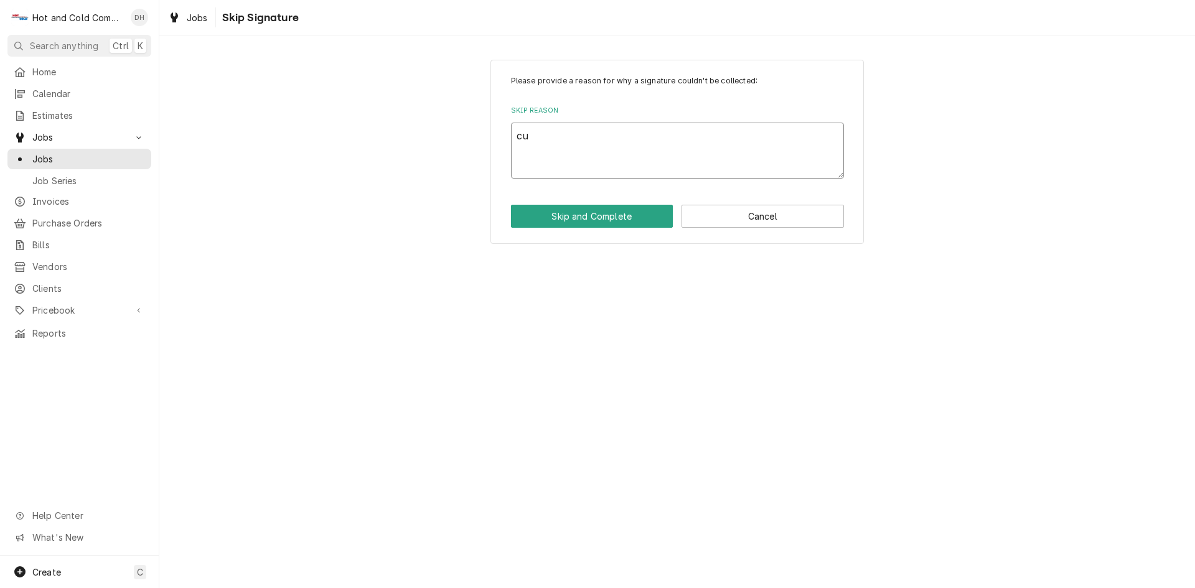
type textarea "x"
type textarea "cus"
type textarea "x"
type textarea "cust"
type textarea "x"
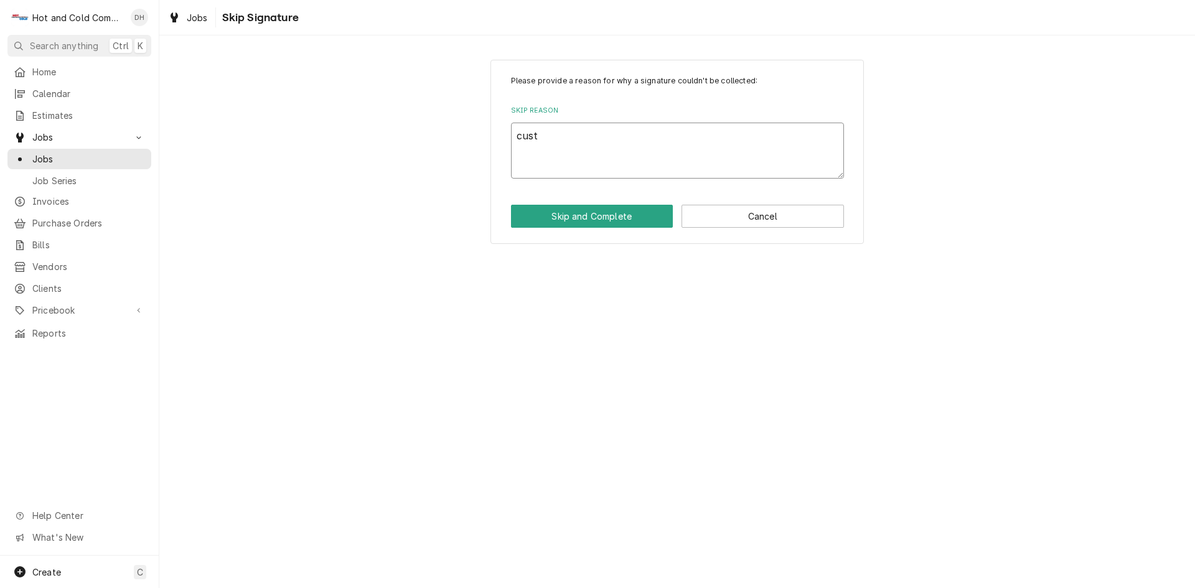
type textarea "custo"
type textarea "x"
type textarea "custom"
type textarea "x"
type textarea "custome"
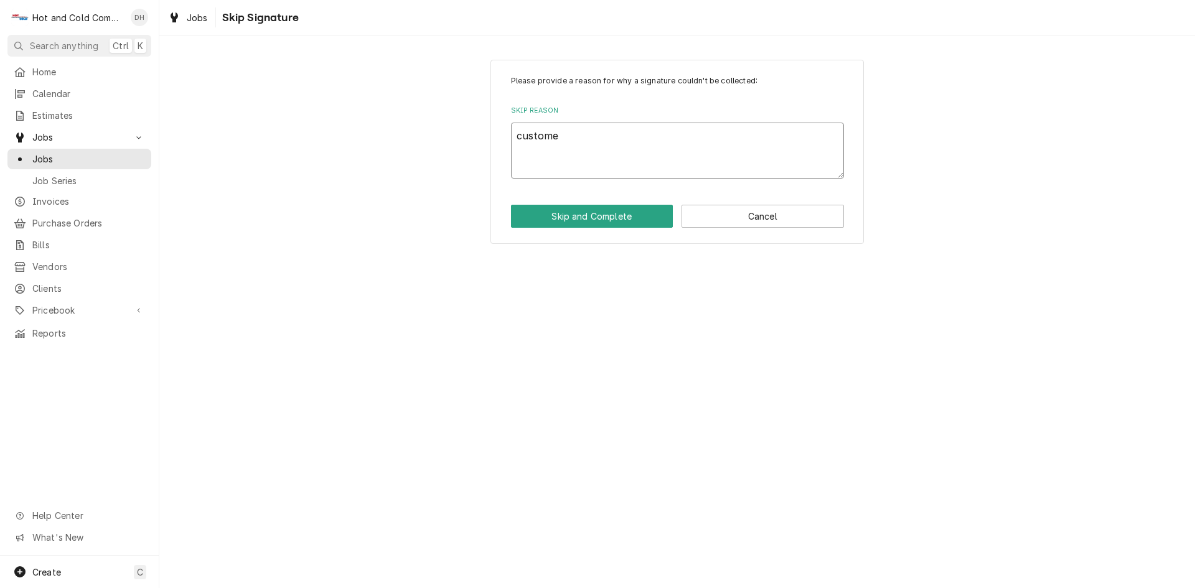
type textarea "x"
type textarea "customer"
type textarea "x"
type textarea "customer"
type textarea "x"
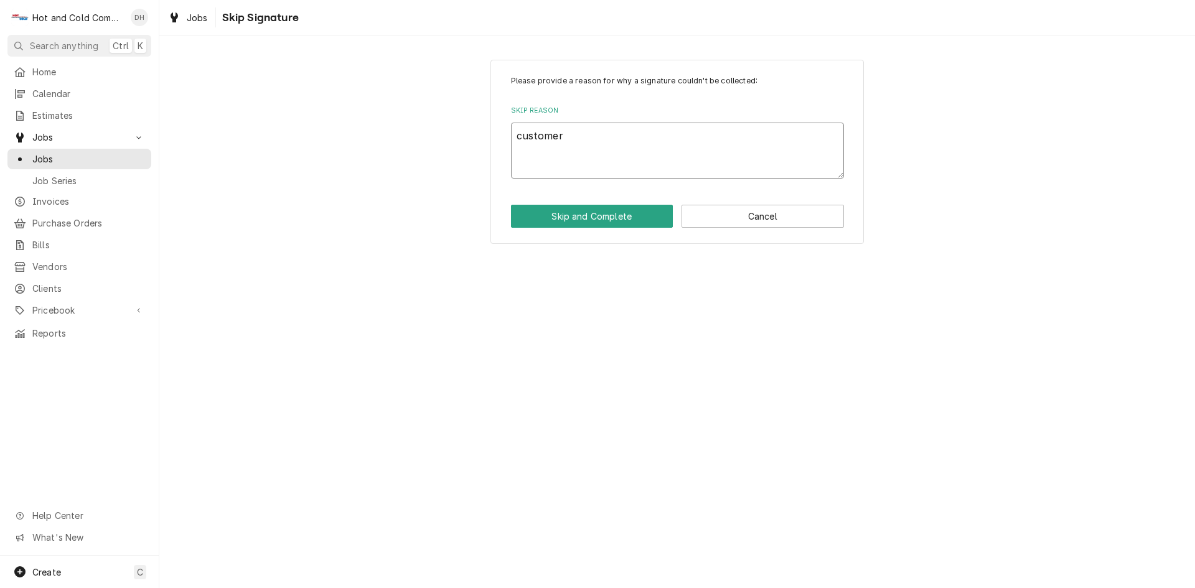
type textarea "customer r"
type textarea "x"
type textarea "customer re"
type textarea "x"
type textarea "customer rep"
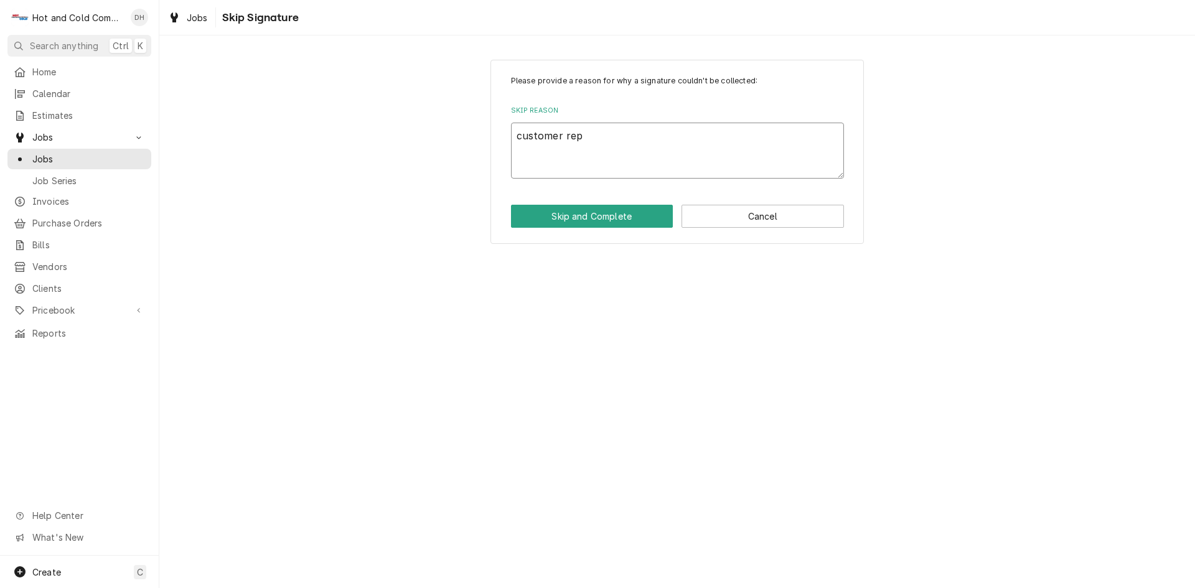
type textarea "x"
type textarea "customer repa"
type textarea "x"
type textarea "customer repai"
type textarea "x"
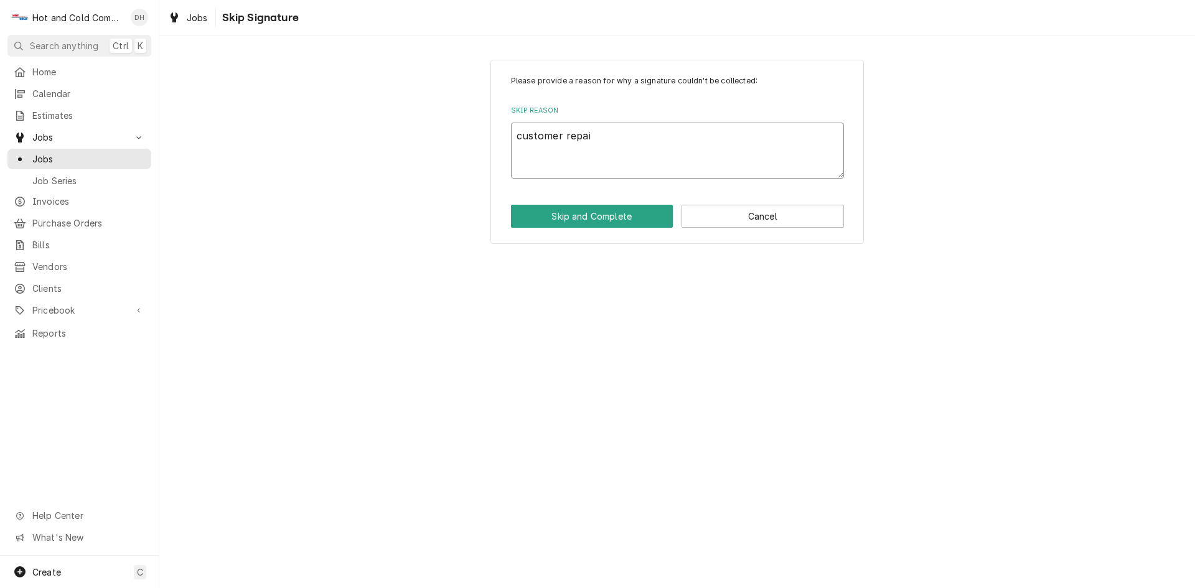
type textarea "customer repair"
type textarea "x"
type textarea "customer repaire"
type textarea "x"
type textarea "customer repaired"
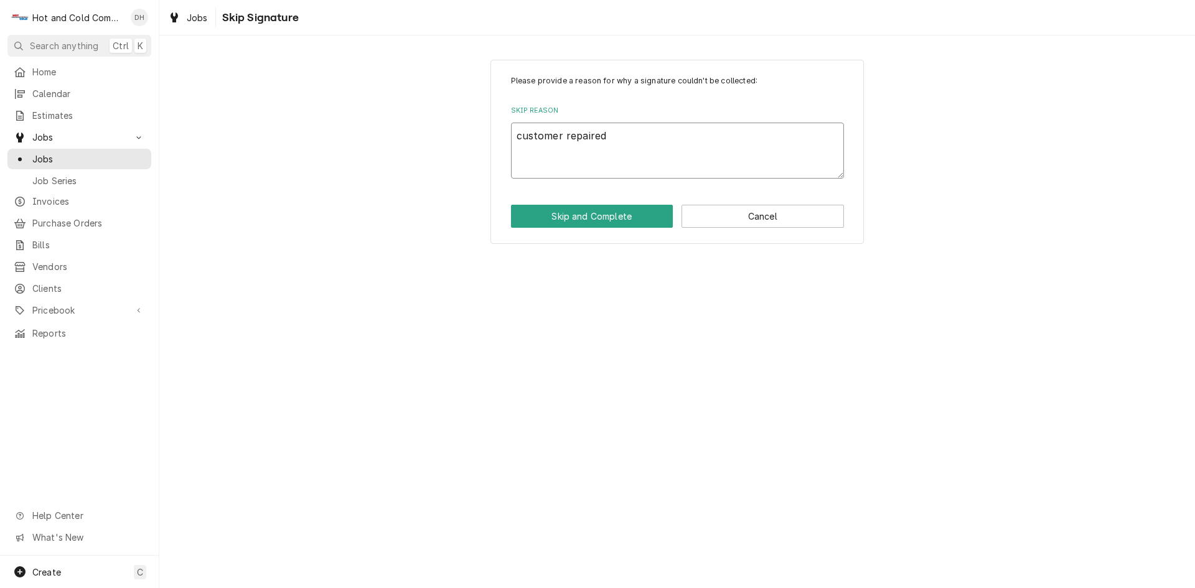
type textarea "x"
type textarea "customer repaired"
type textarea "x"
type textarea "customer repaired e"
type textarea "x"
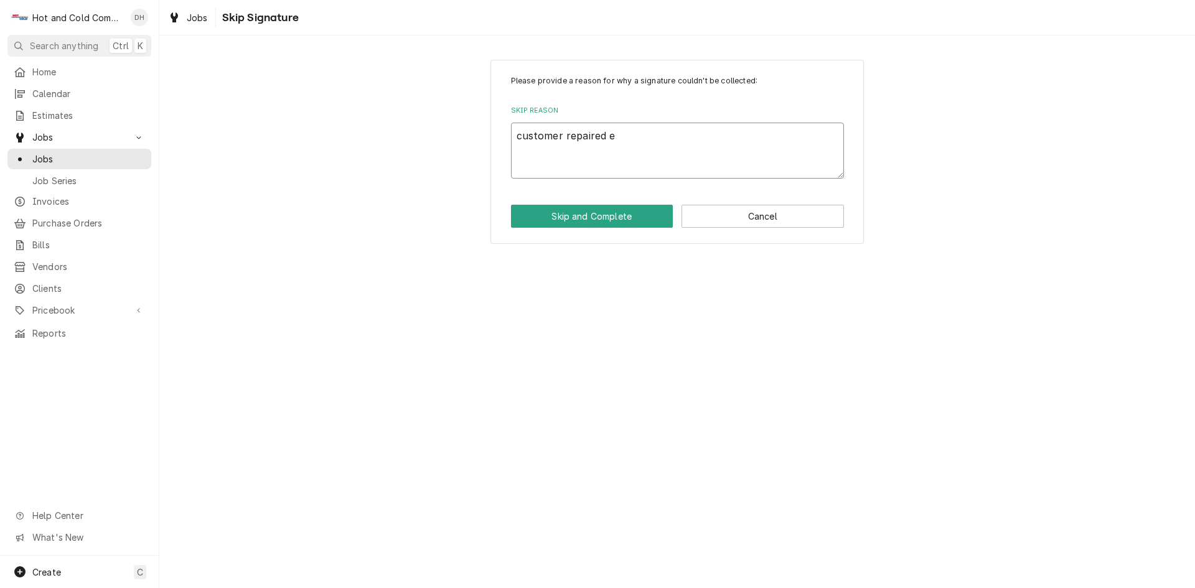
type textarea "customer repaired el"
type textarea "x"
type textarea "customer repaired els"
type textarea "x"
type textarea "customer repaired else"
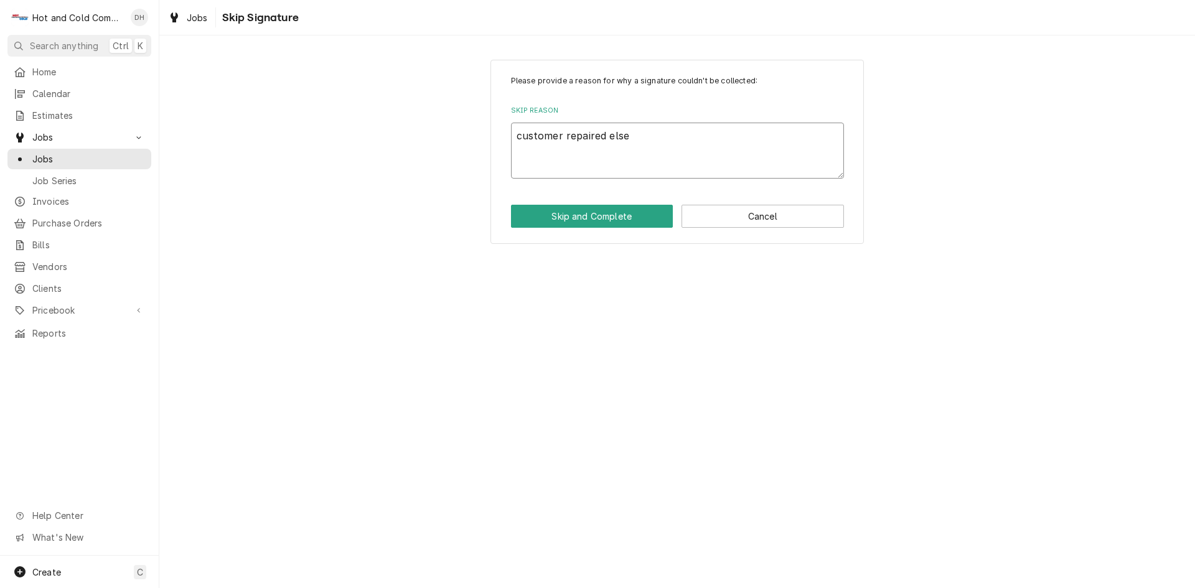
type textarea "x"
type textarea "customer repaired else"
type textarea "x"
type textarea "customer repaired else w"
type textarea "x"
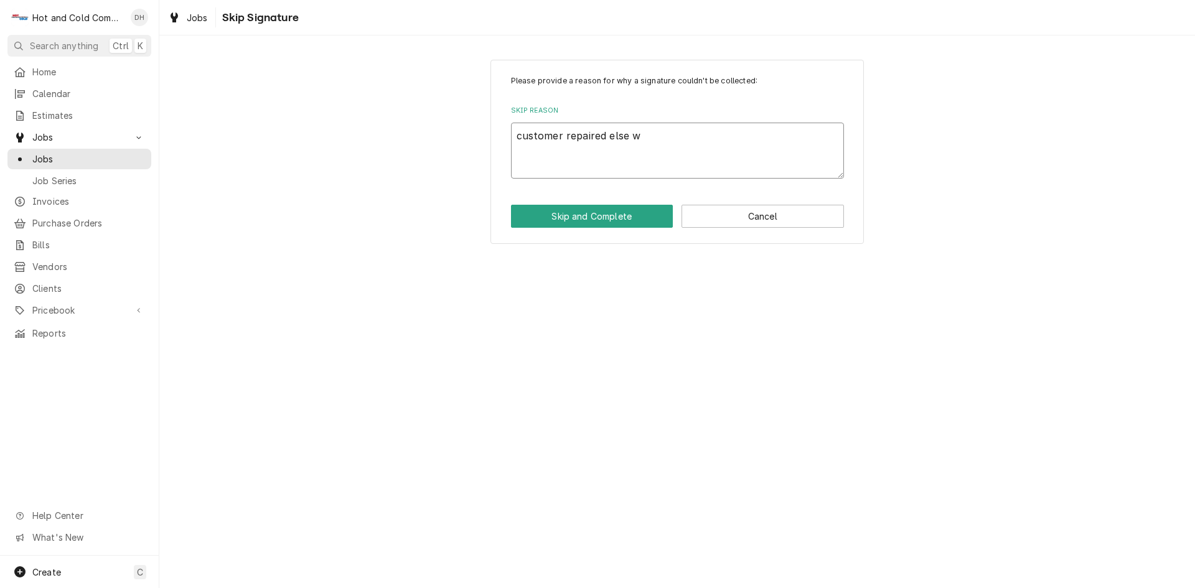
type textarea "customer repaired else wh"
type textarea "x"
type textarea "customer repaired else whe"
type textarea "x"
type textarea "customer repaired else wher"
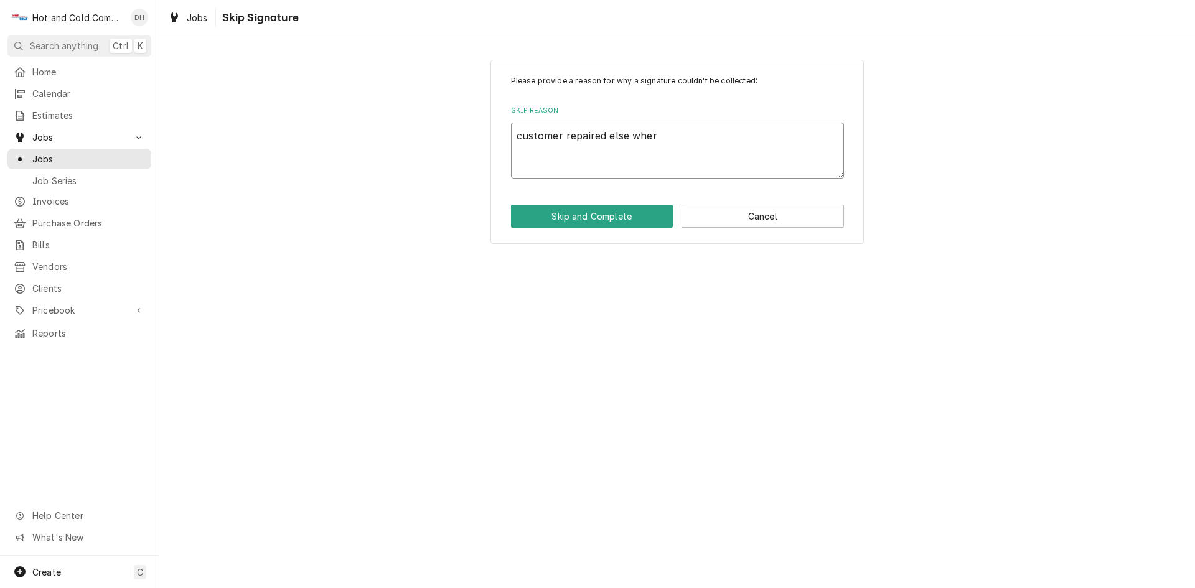
type textarea "x"
type textarea "customer repaired else where"
click at [607, 217] on button "Skip and Complete" at bounding box center [592, 216] width 162 height 23
type textarea "x"
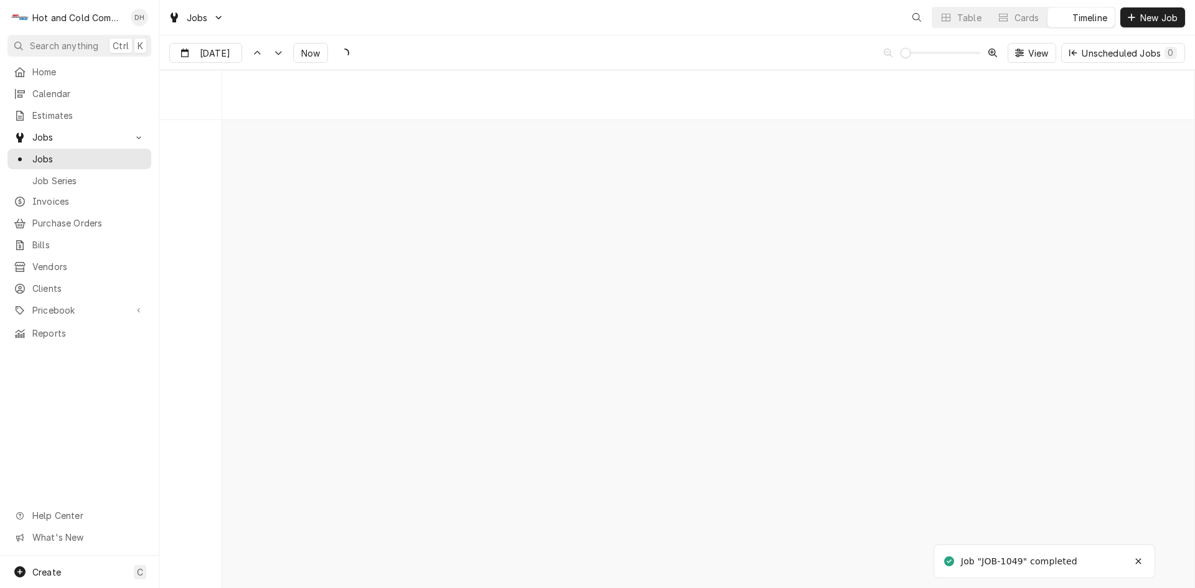
scroll to position [9752, 0]
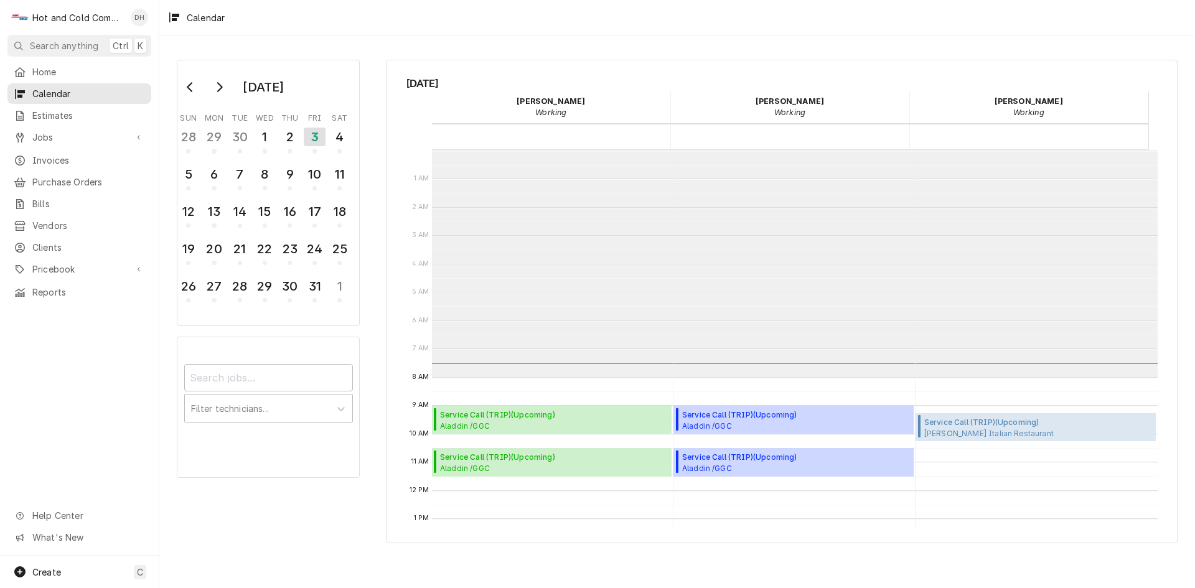
scroll to position [227, 0]
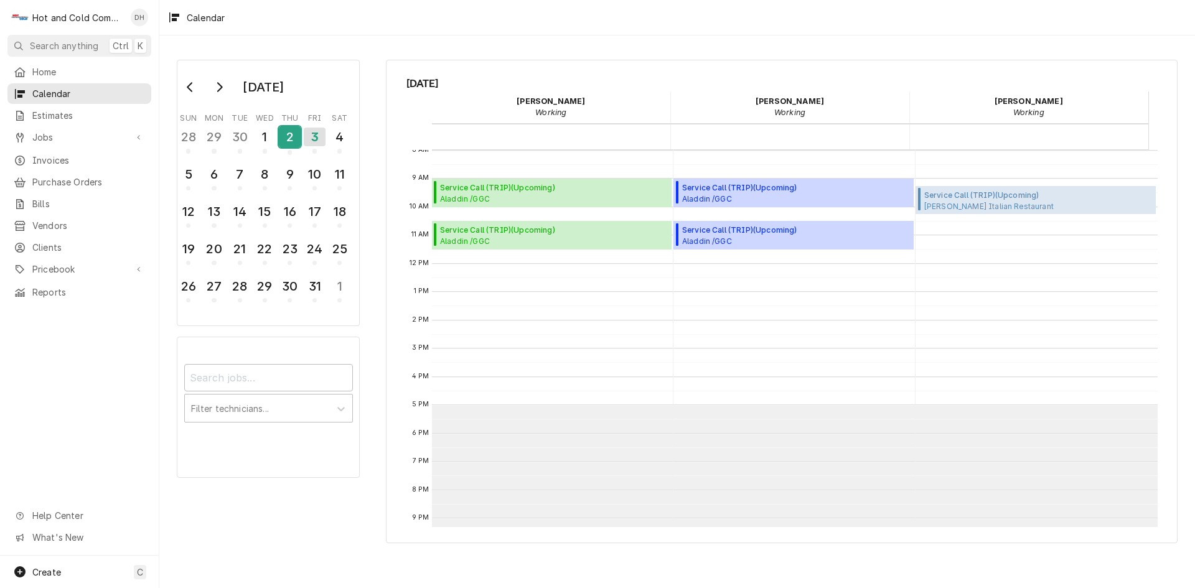
click at [293, 142] on div "2" at bounding box center [290, 136] width 22 height 21
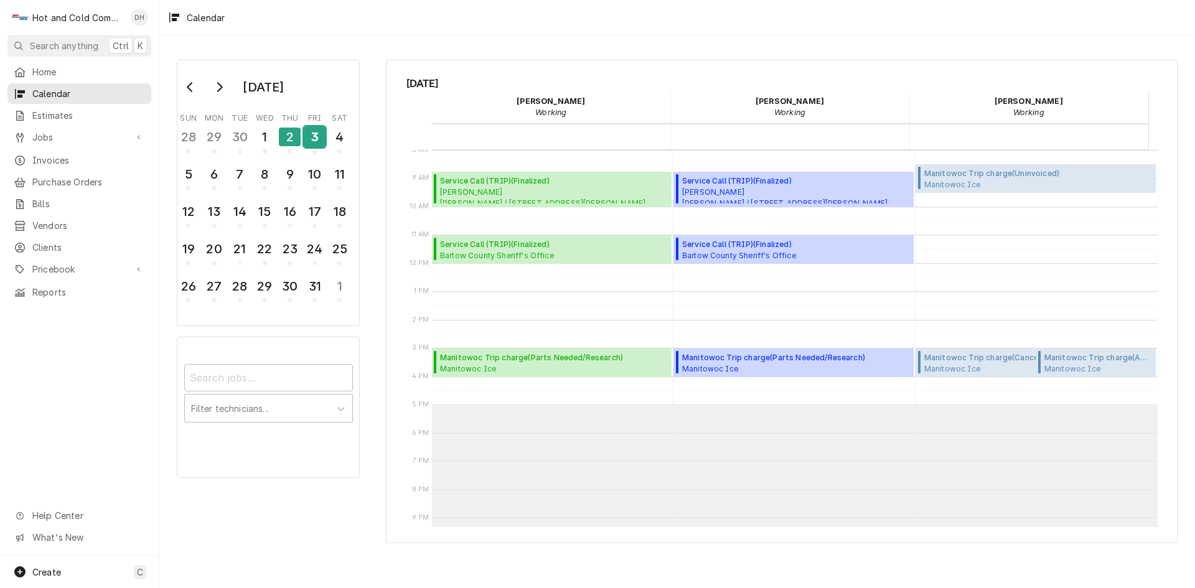
drag, startPoint x: 316, startPoint y: 143, endPoint x: 324, endPoint y: 158, distance: 17.3
click at [317, 143] on div "3" at bounding box center [315, 136] width 22 height 21
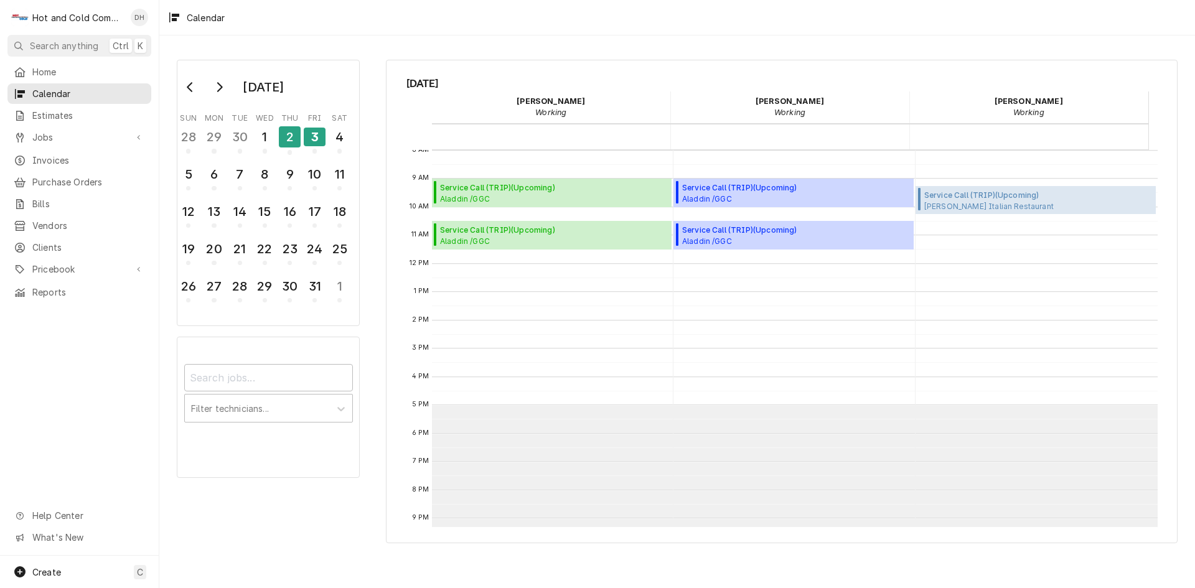
click at [960, 46] on div "[DATE] Sun Mon Tue Wed Thu Fri Sat 28 29 30 1 2 3 4 5 6 7 8 9 10 11 12 13 14 15…" at bounding box center [677, 311] width 1036 height 553
